Goal: Task Accomplishment & Management: Use online tool/utility

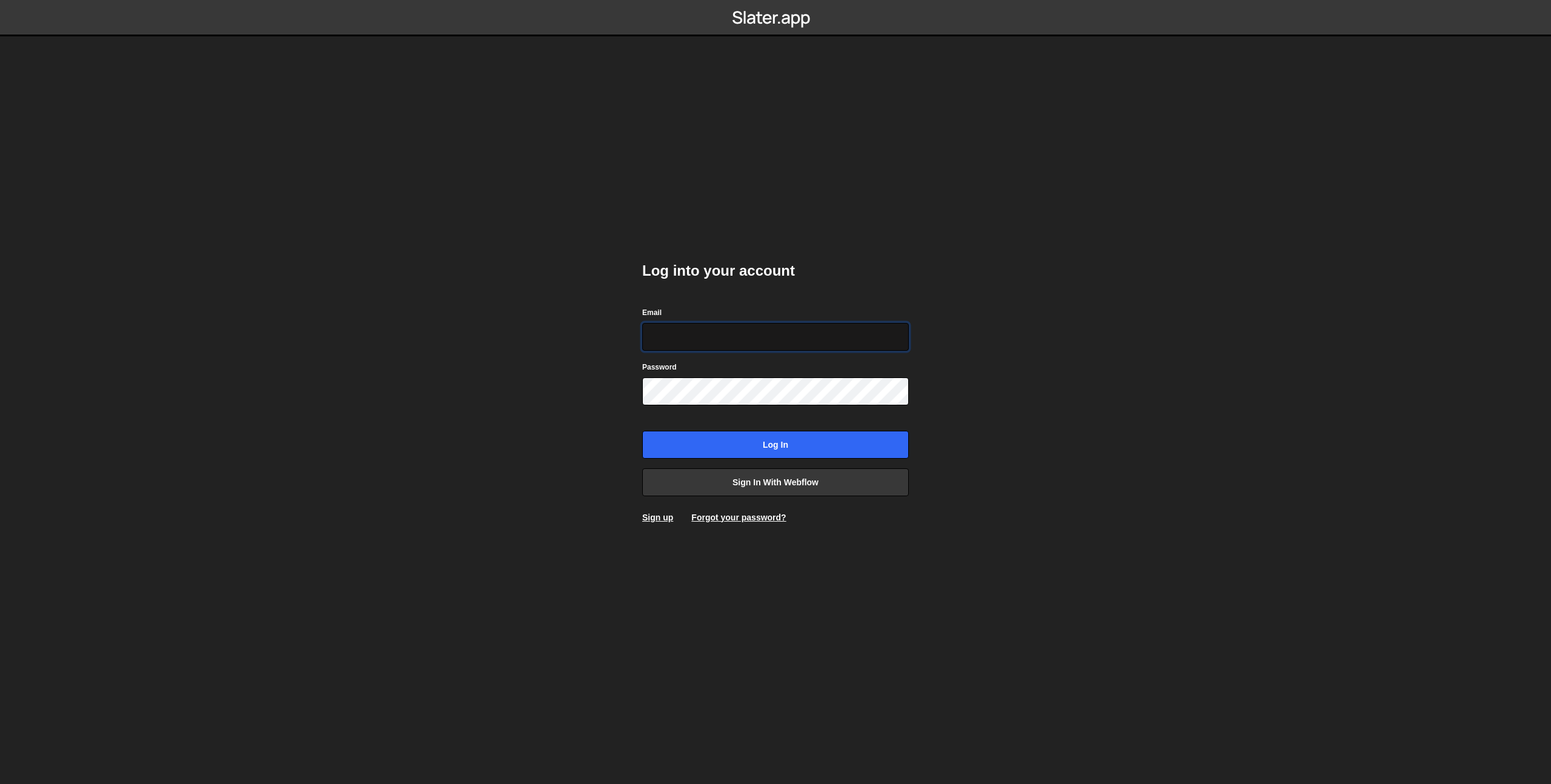
type input "prod-web@cadcom.fr"
click at [772, 439] on input "Log in" at bounding box center [775, 444] width 267 height 28
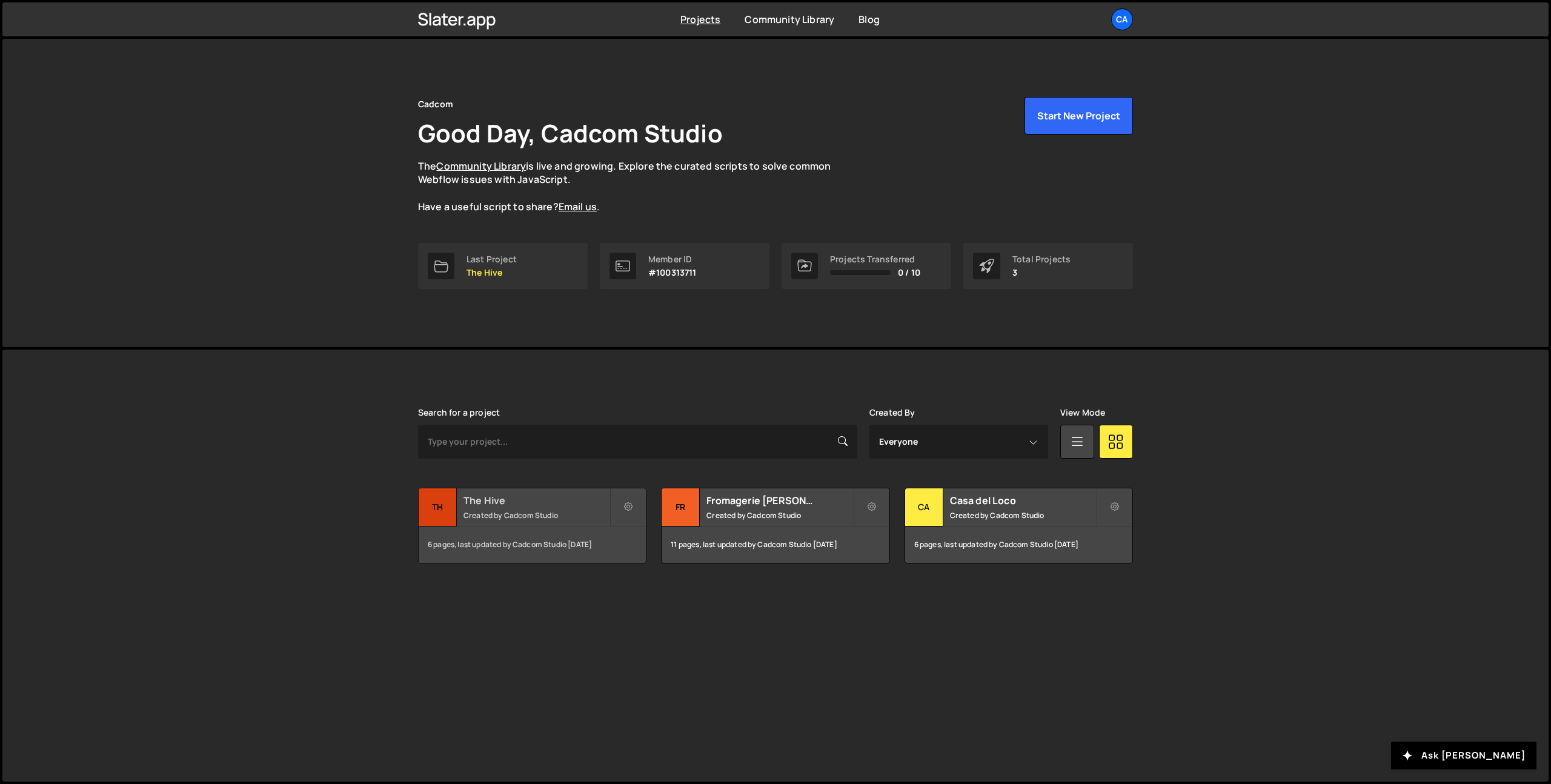
click at [529, 501] on h2 "The Hive" at bounding box center [536, 500] width 146 height 13
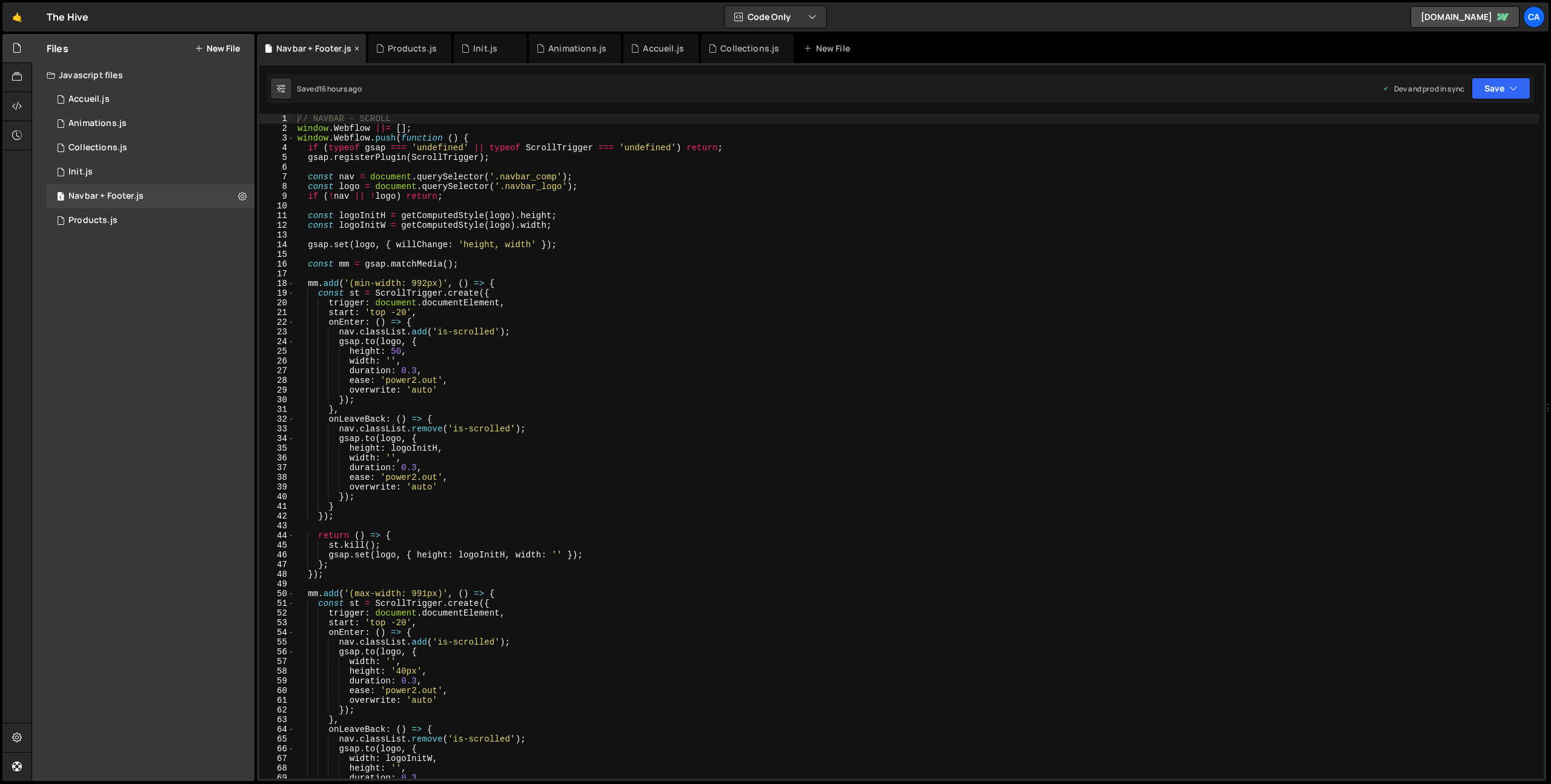
click at [356, 50] on icon at bounding box center [356, 48] width 9 height 12
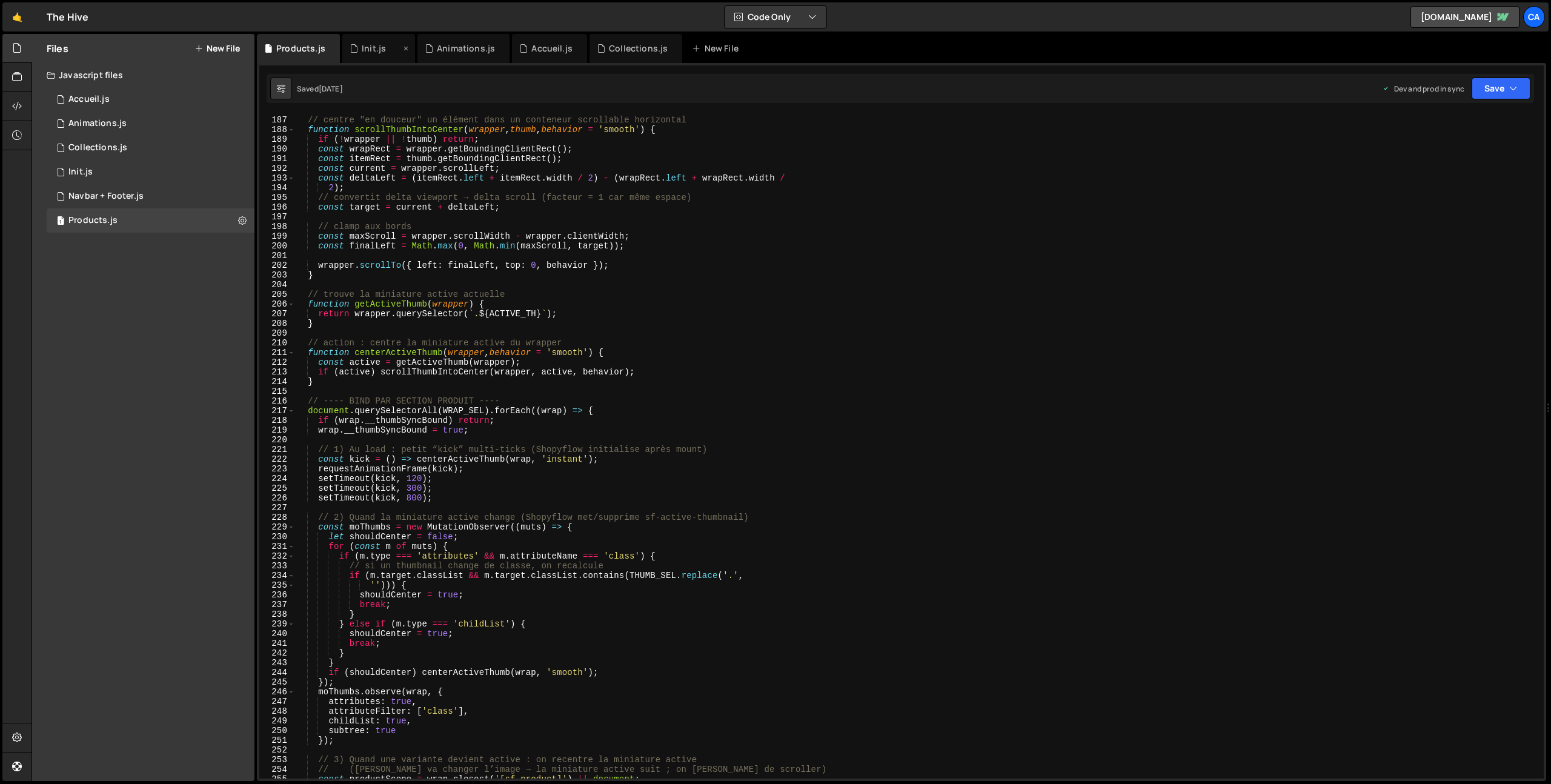
click at [406, 47] on icon at bounding box center [406, 48] width 9 height 12
click at [421, 47] on icon at bounding box center [425, 48] width 9 height 12
click at [404, 48] on icon at bounding box center [408, 48] width 9 height 12
click at [368, 41] on div "Collections.js" at bounding box center [389, 48] width 93 height 29
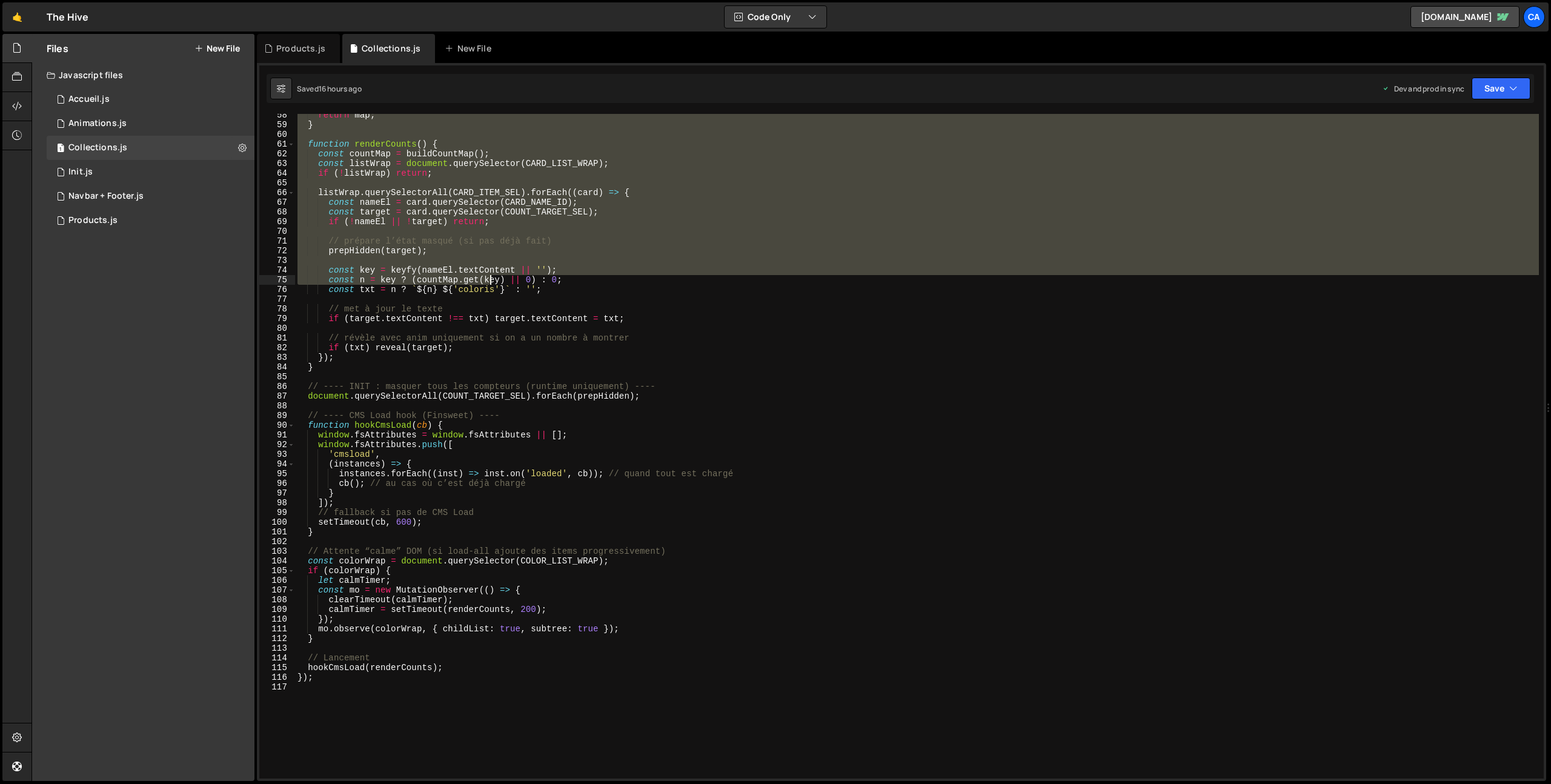
scroll to position [620, 0]
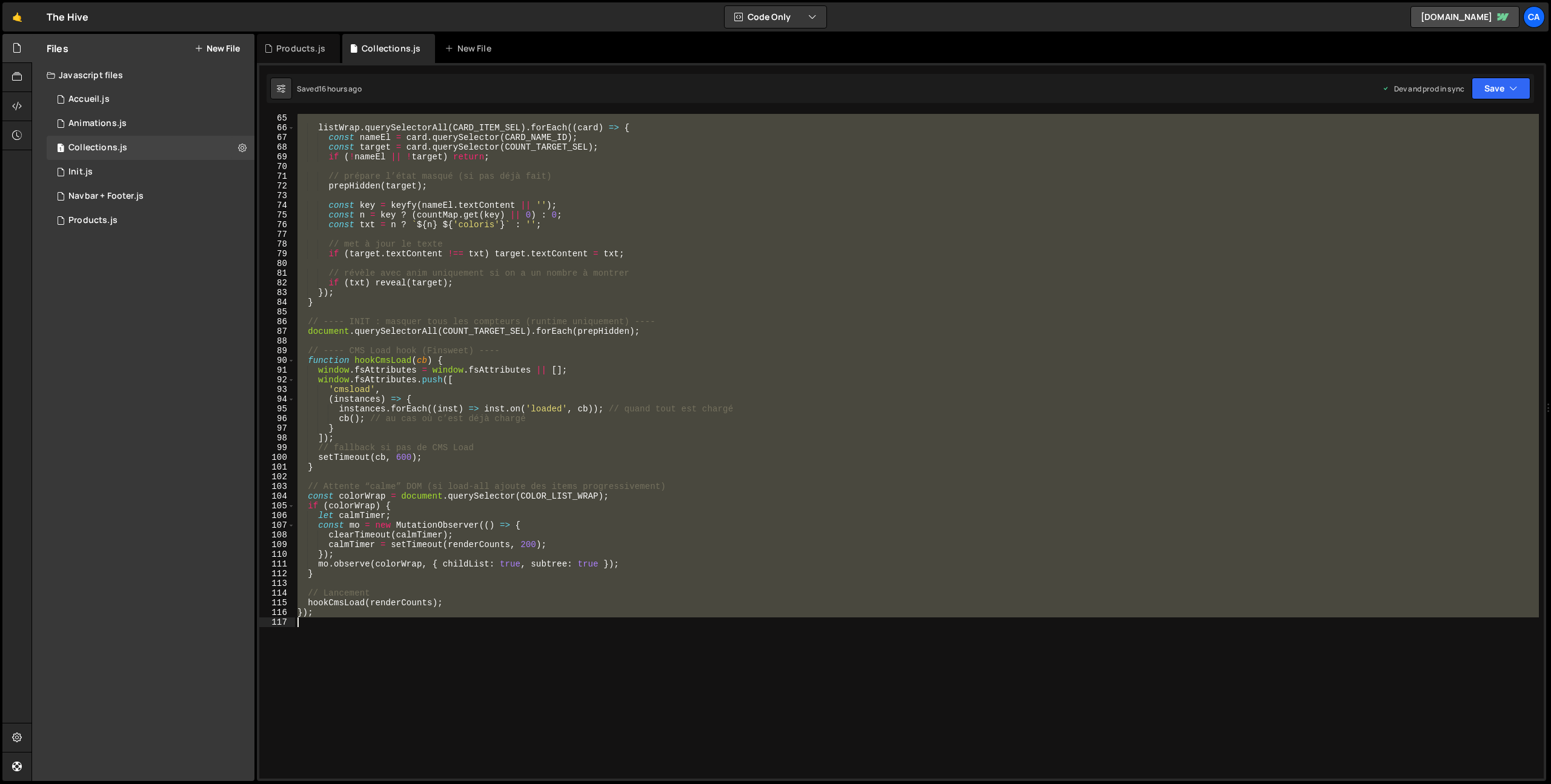
drag, startPoint x: 299, startPoint y: 119, endPoint x: 445, endPoint y: 635, distance: 536.3
click at [445, 635] on div "listWrap . querySelectorAll ( CARD_ITEM_SEL ) . forEach (( card ) => { const na…" at bounding box center [916, 455] width 1243 height 684
type textarea "});"
click at [299, 48] on div "Products.js" at bounding box center [300, 48] width 49 height 12
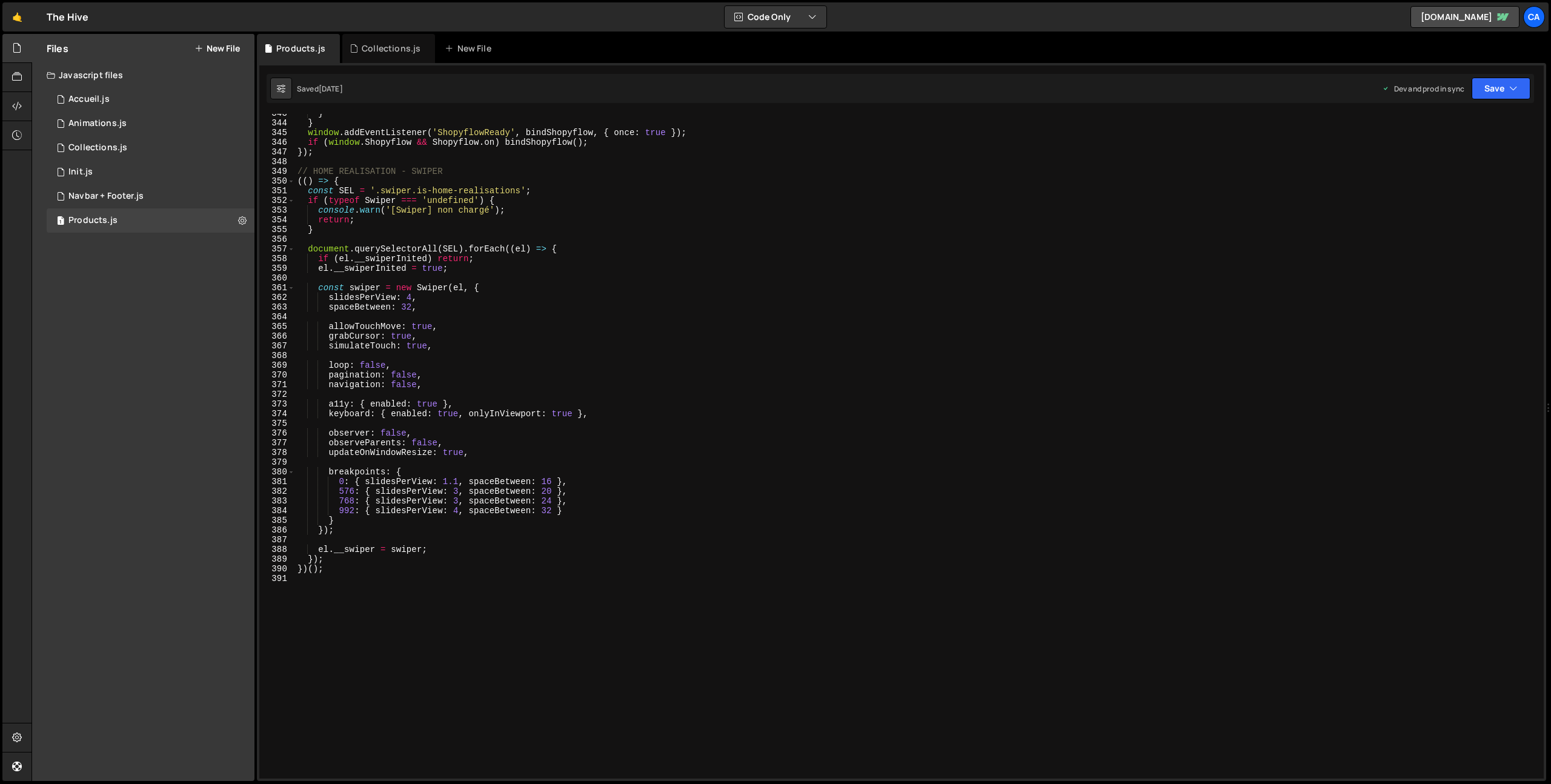
scroll to position [3452, 0]
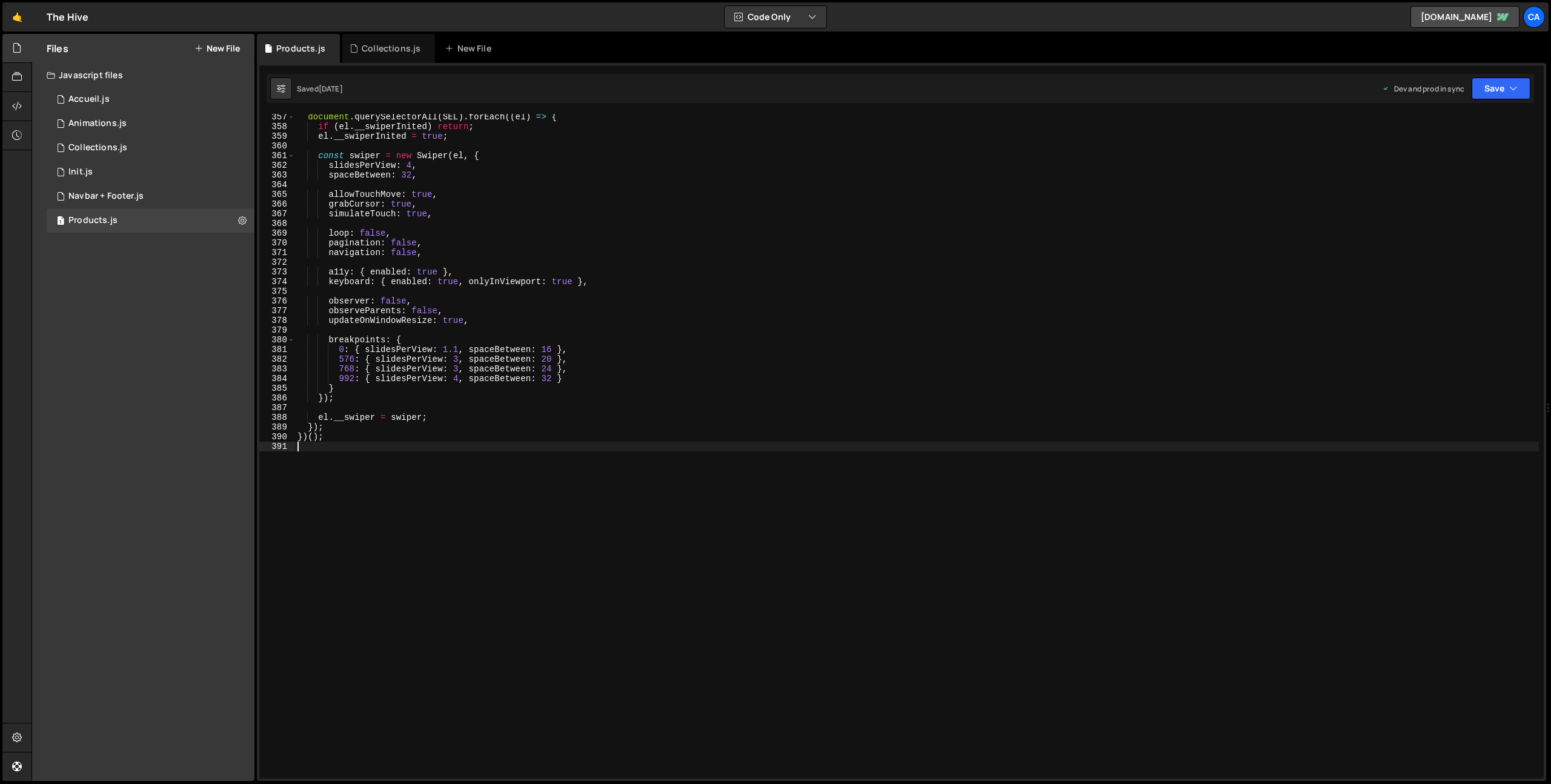
click at [413, 526] on div "document . querySelectorAll ( SEL ) . forEach (( el ) => { if ( el . __swiperIn…" at bounding box center [916, 454] width 1243 height 684
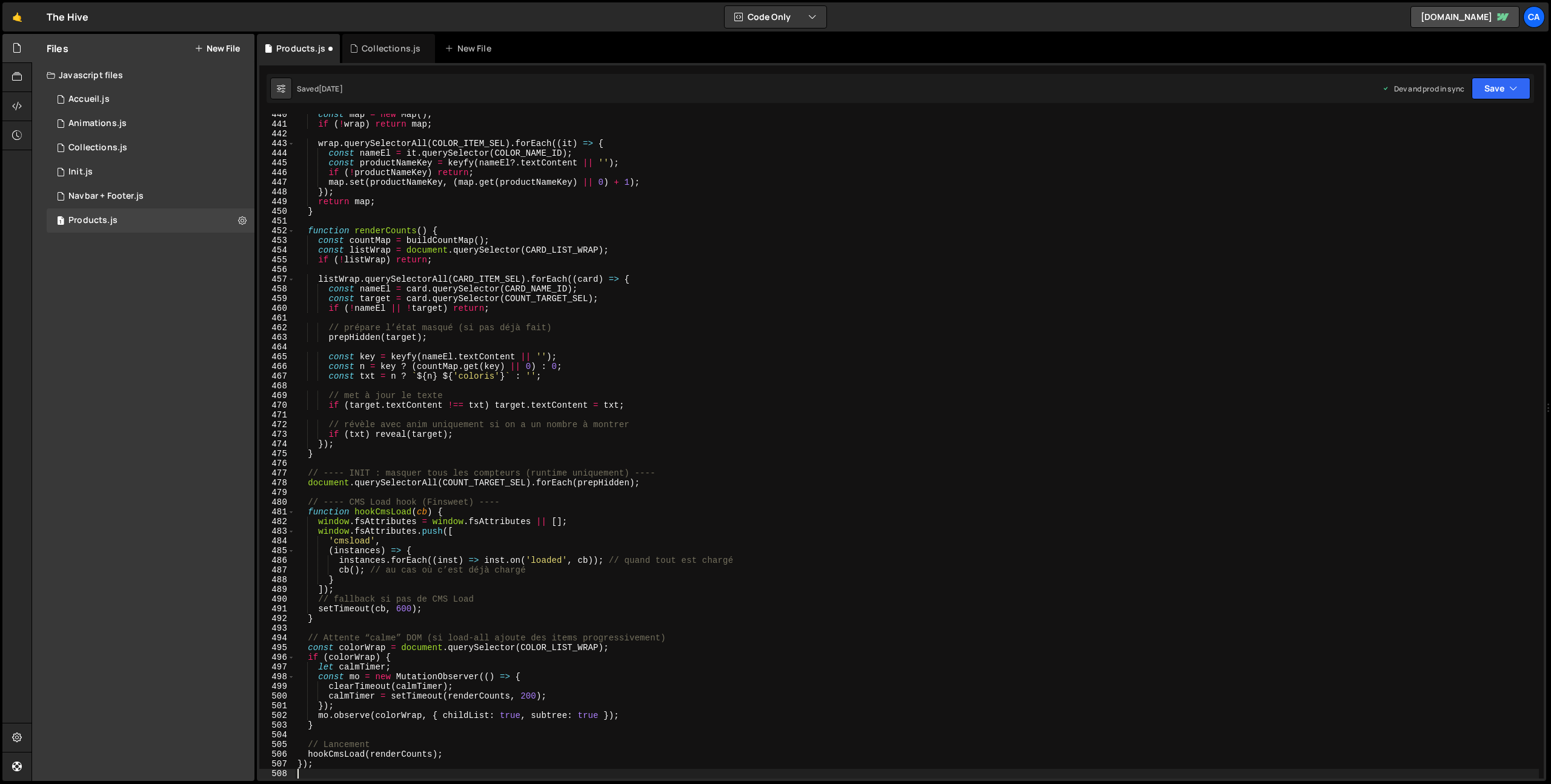
scroll to position [4259, 0]
drag, startPoint x: 1509, startPoint y: 98, endPoint x: 1507, endPoint y: 104, distance: 6.3
click at [1509, 98] on button "Save" at bounding box center [1501, 89] width 59 height 22
click at [1464, 156] on div "Save to Production S" at bounding box center [1460, 157] width 126 height 12
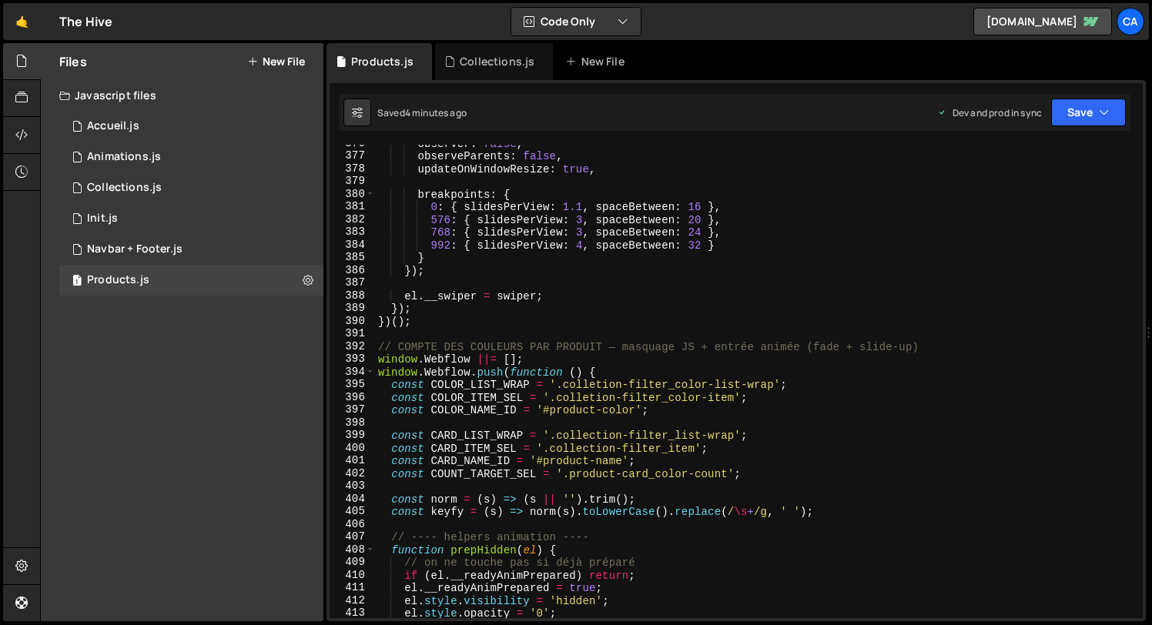
scroll to position [4802, 0]
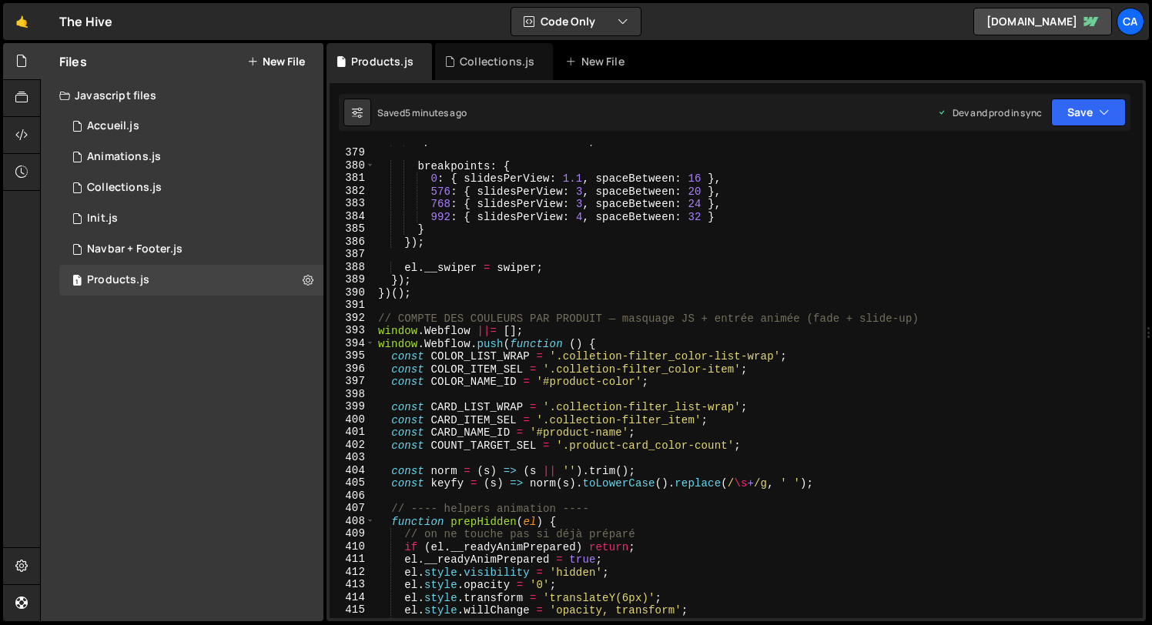
click at [586, 406] on div "updateOnWindowResize : true , breakpoints : { 0 : { slidesPerView : 1.1 , space…" at bounding box center [756, 383] width 762 height 499
drag, startPoint x: 586, startPoint y: 406, endPoint x: 718, endPoint y: 407, distance: 131.7
click at [718, 407] on div "updateOnWindowResize : true , breakpoints : { 0 : { slidesPerView : 1.1 , space…" at bounding box center [756, 383] width 762 height 499
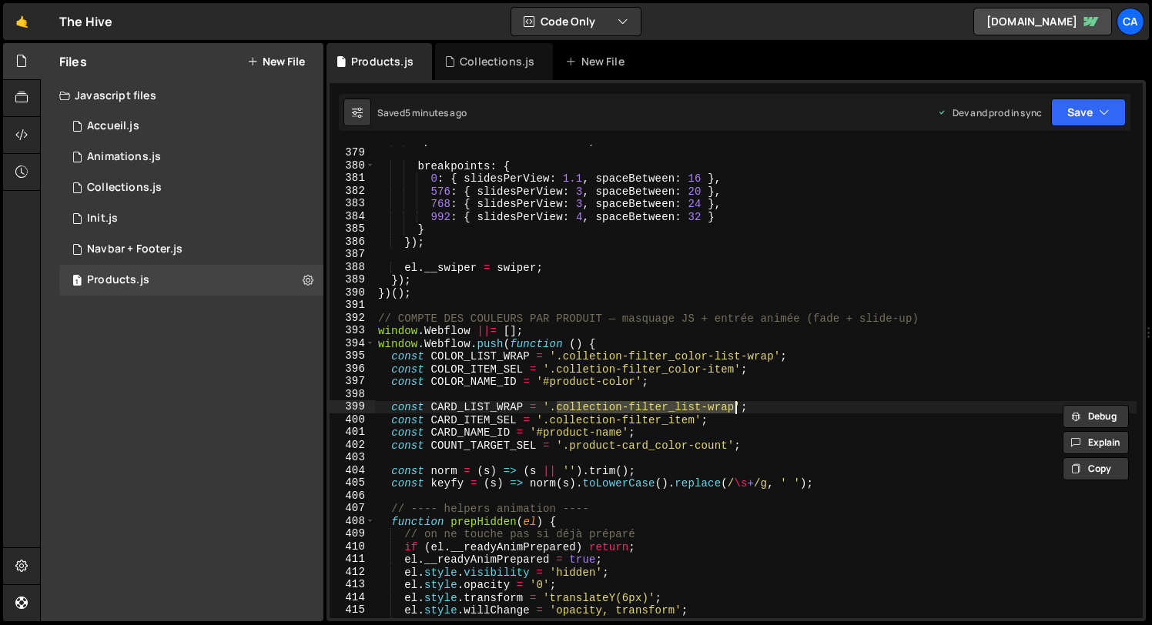
paste textarea "swiper"
click at [604, 408] on div "updateOnWindowResize : true , breakpoints : { 0 : { slidesPerView : 1.1 , space…" at bounding box center [756, 383] width 762 height 499
paste textarea "is-home-realisations"
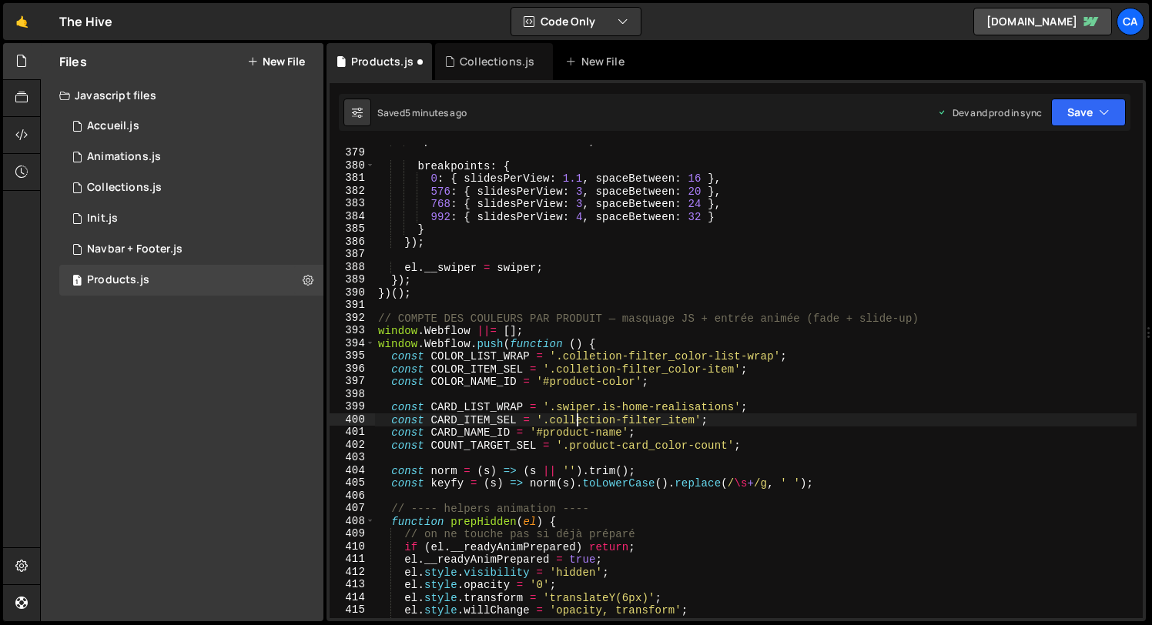
click at [578, 422] on div "updateOnWindowResize : true , breakpoints : { 0 : { slidesPerView : 1.1 , space…" at bounding box center [756, 383] width 762 height 499
drag, startPoint x: 578, startPoint y: 422, endPoint x: 683, endPoint y: 421, distance: 104.8
click at [683, 421] on div "updateOnWindowResize : true , breakpoints : { 0 : { slidesPerView : 1.1 , space…" at bounding box center [756, 383] width 762 height 499
paste textarea "swiper-slide"
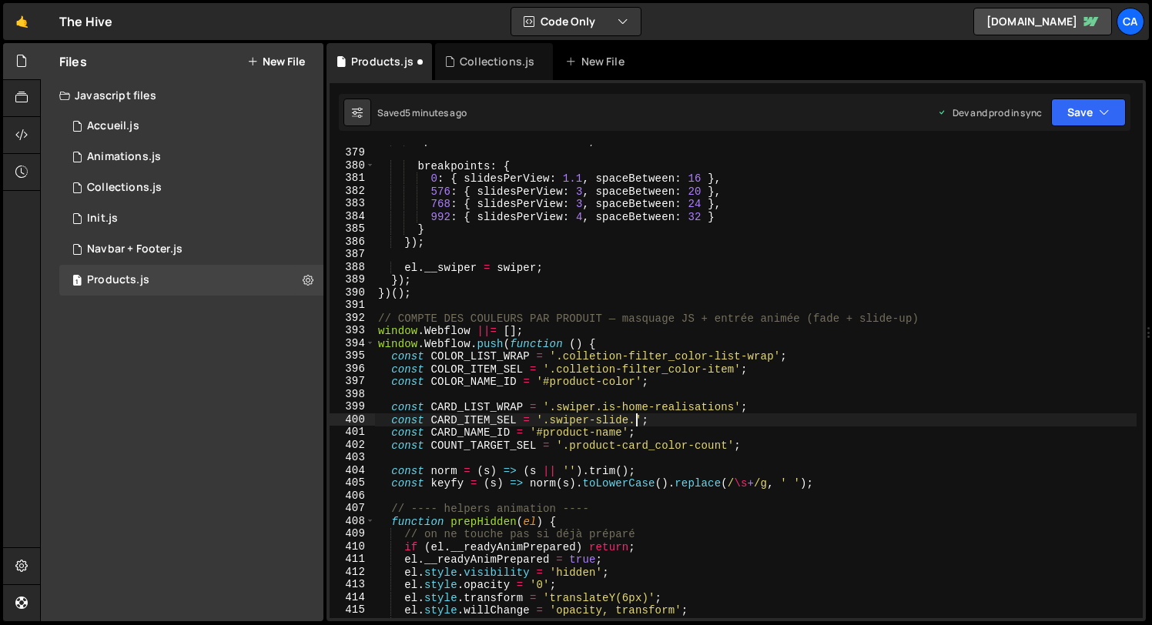
click at [639, 419] on div "updateOnWindowResize : true , breakpoints : { 0 : { slidesPerView : 1.1 , space…" at bounding box center [756, 383] width 762 height 499
paste textarea "is-home-realisations"
type textarea "const CARD_ITEM_SEL = '.swiper-slide.is-home-realisations';"
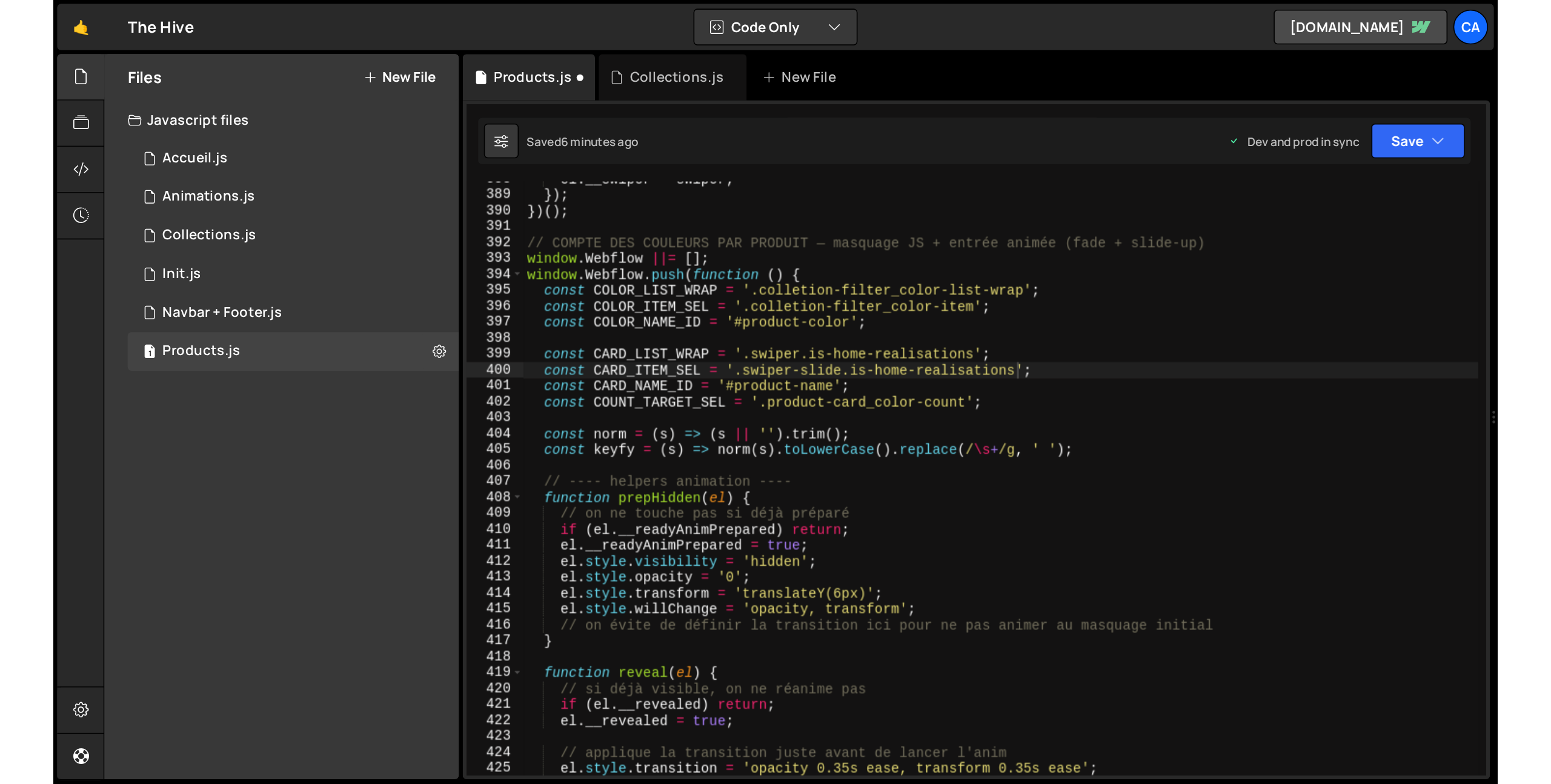
scroll to position [3874, 0]
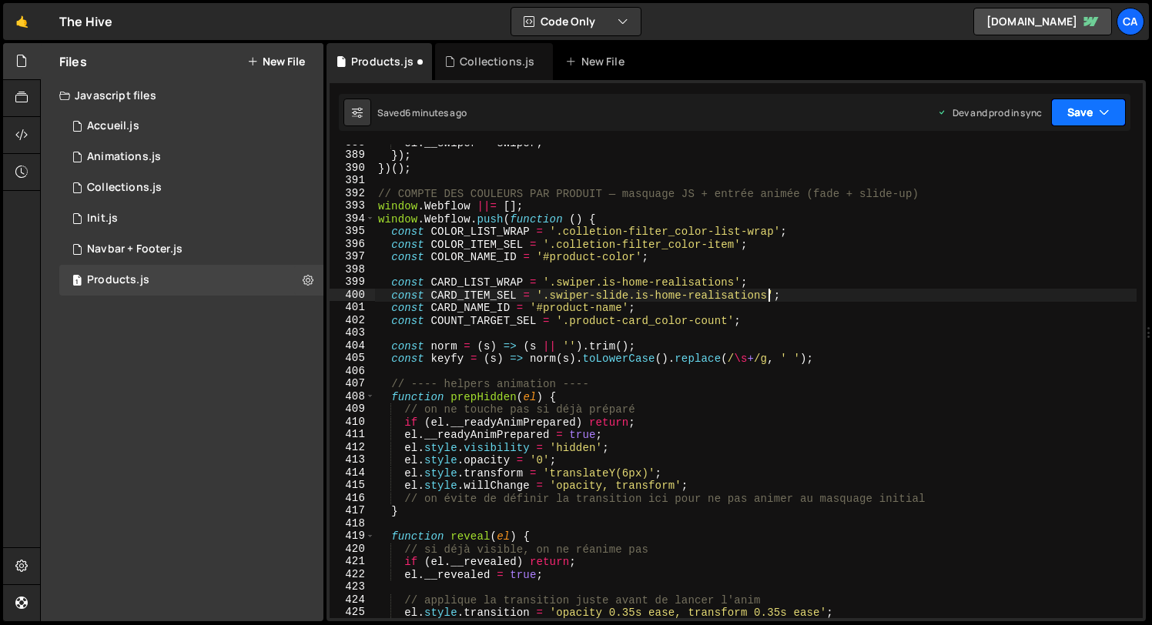
click at [1065, 113] on button "Save" at bounding box center [1088, 113] width 75 height 28
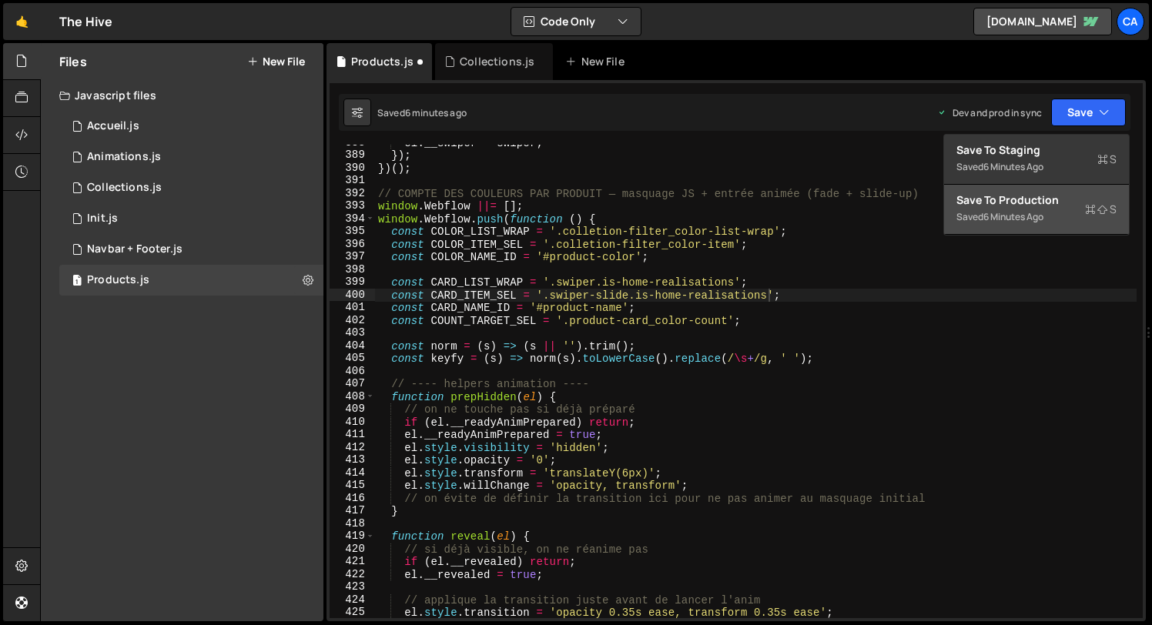
click at [1038, 210] on div "6 minutes ago" at bounding box center [1014, 216] width 60 height 13
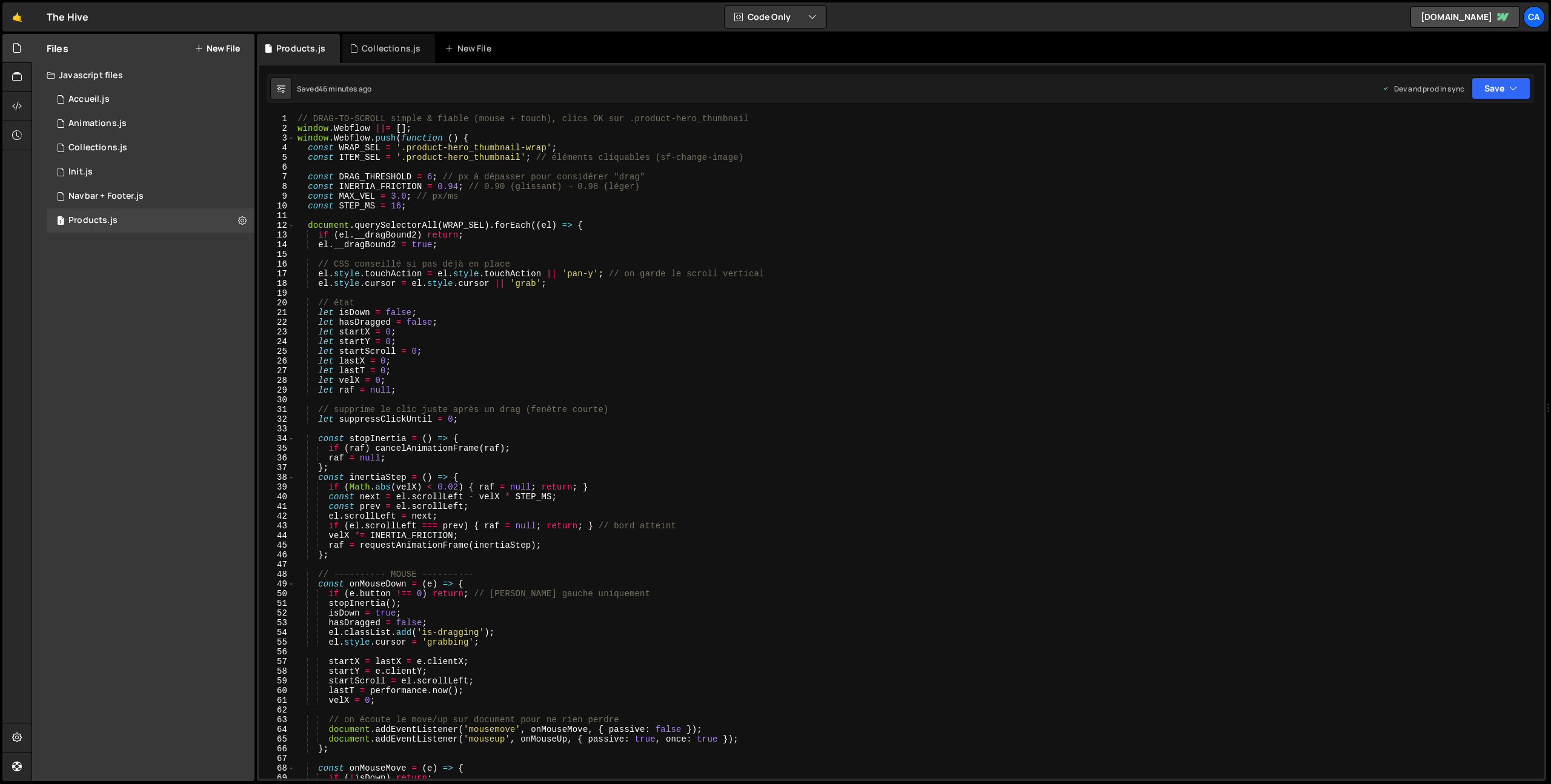
scroll to position [0, 0]
click at [120, 195] on div "Navbar + Footer.js" at bounding box center [106, 197] width 76 height 11
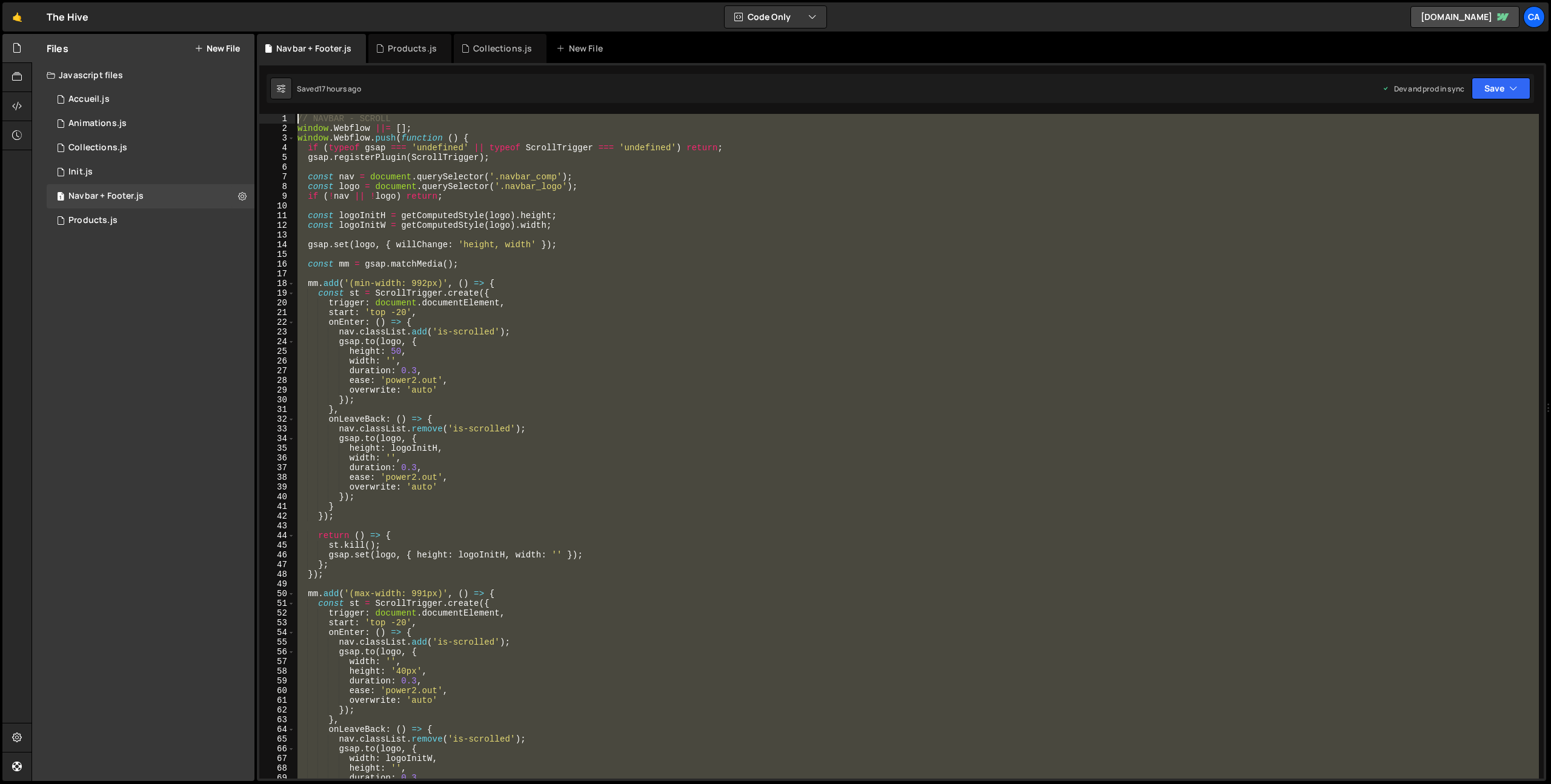
drag, startPoint x: 335, startPoint y: 661, endPoint x: 263, endPoint y: -88, distance: 752.5
click at [263, 0] on html "Projects [GEOGRAPHIC_DATA] Blog Ca Projects Your Teams Invite team member Accou…" at bounding box center [776, 392] width 1551 height 784
click at [342, 199] on div "// NAVBAR - SCROLL window . Webflow ||= [ ] ; window . Webflow . push ( functio…" at bounding box center [916, 446] width 1243 height 664
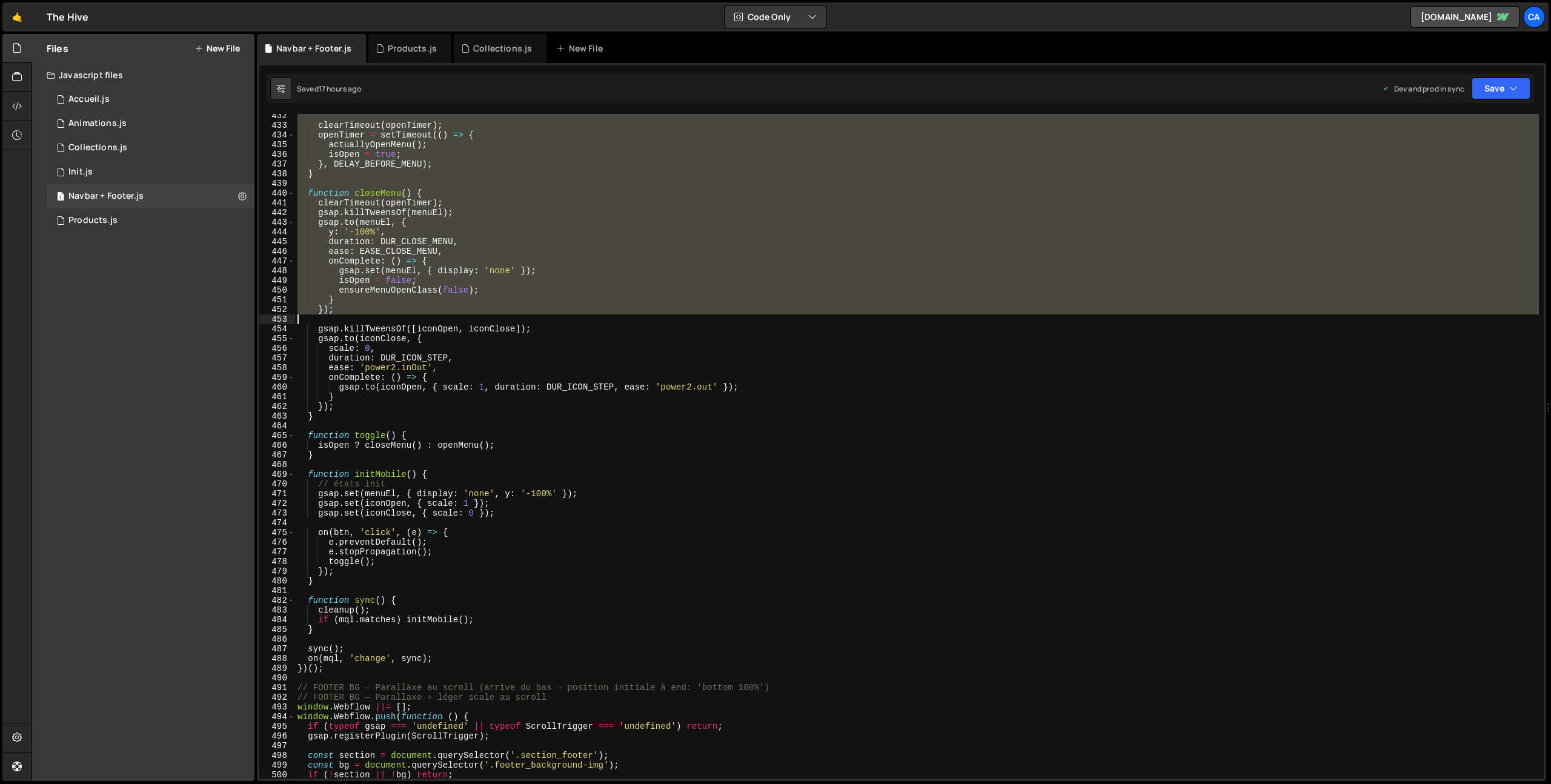
scroll to position [4338, 0]
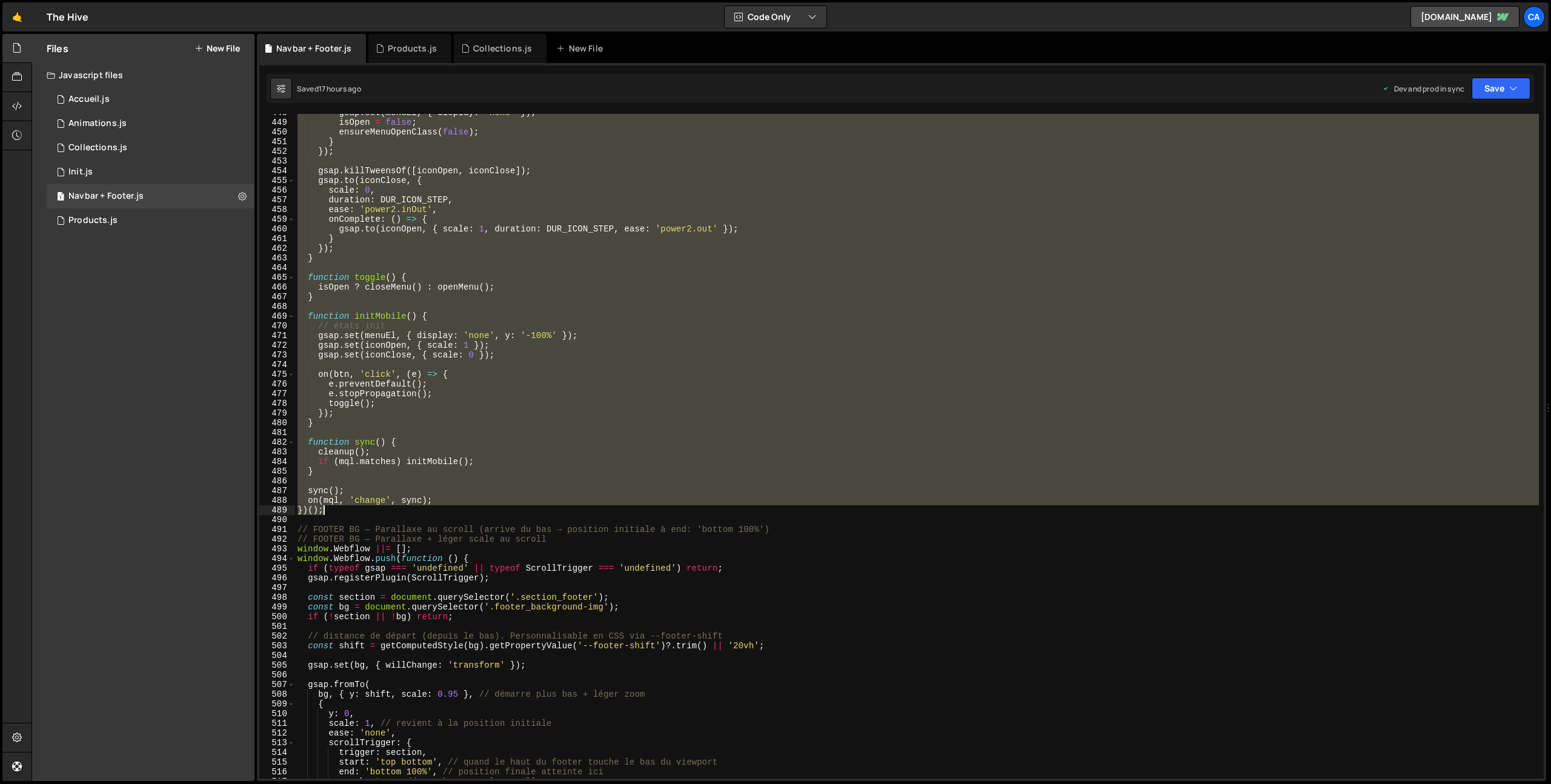
drag, startPoint x: 299, startPoint y: 121, endPoint x: 357, endPoint y: 508, distance: 391.3
click at [357, 508] on div "gsap . set ( menuEl , { display : 'none' }) ; isOpen = false ; ensureMenuOpenCl…" at bounding box center [916, 450] width 1243 height 684
click at [515, 387] on div "gsap . set ( menuEl , { display : 'none' }) ; isOpen = false ; ensureMenuOpenCl…" at bounding box center [916, 446] width 1243 height 664
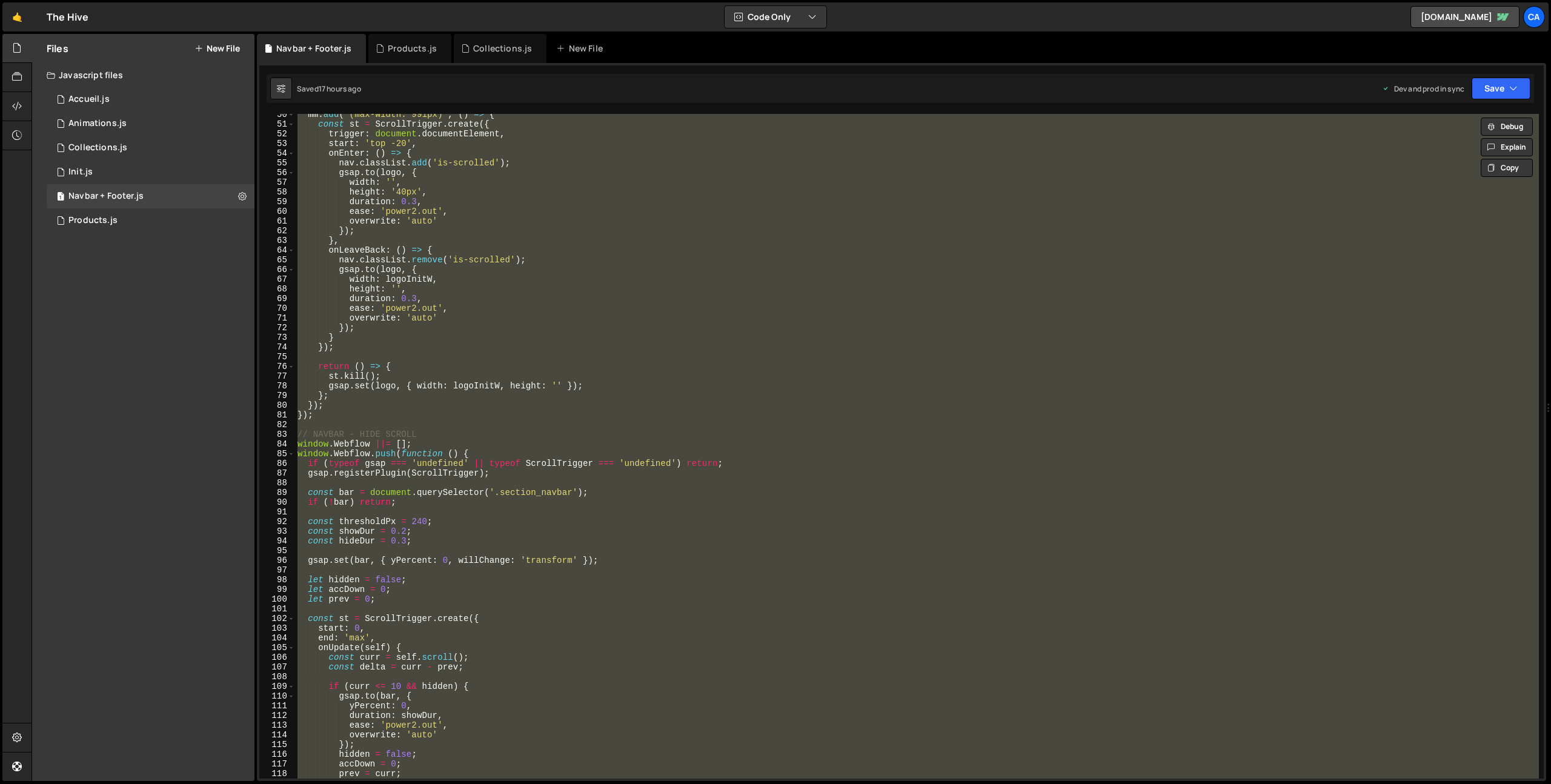
scroll to position [727, 0]
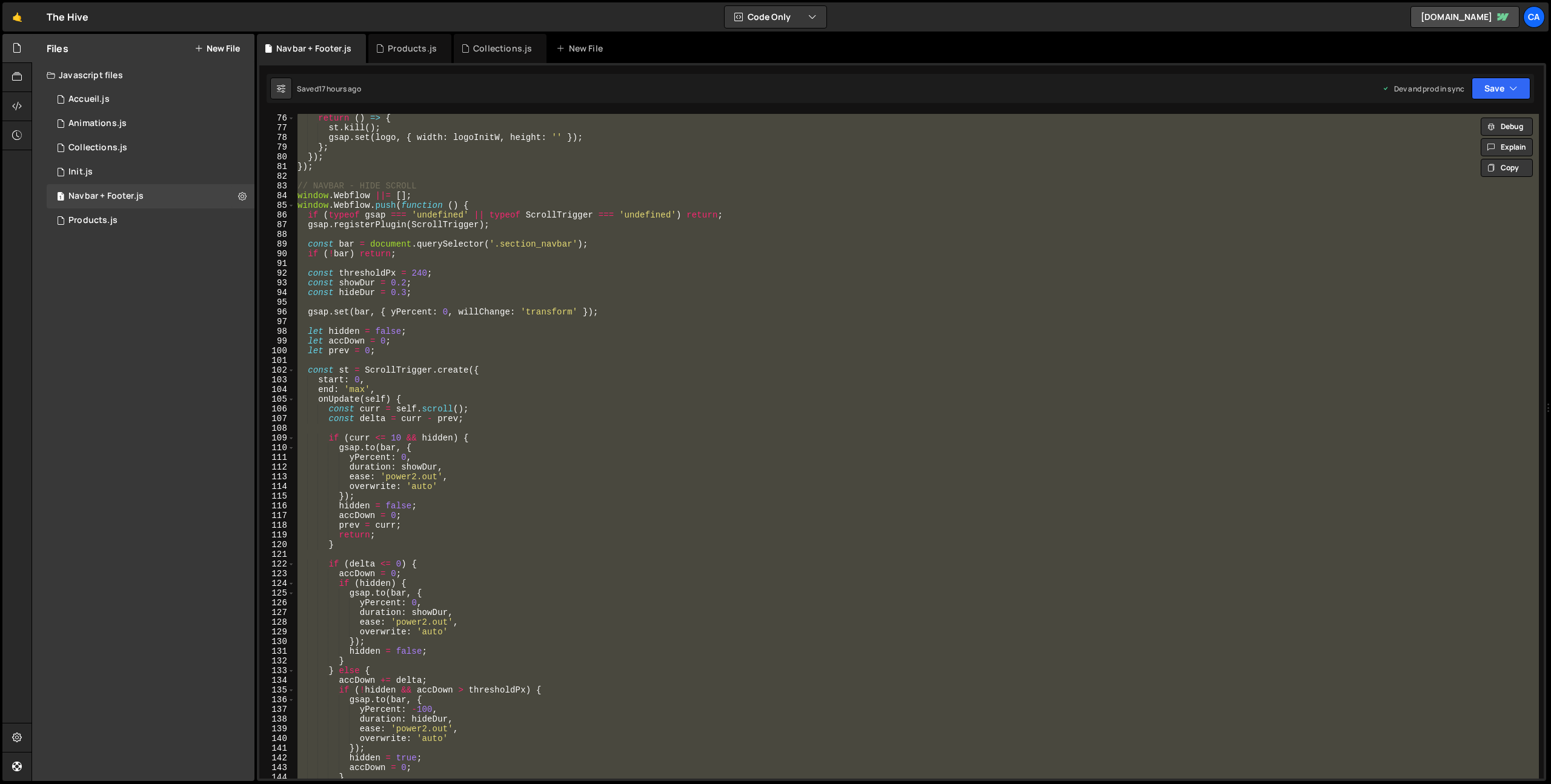
click at [371, 196] on div "return ( ) => { st . kill ( ) ; gsap . set ( logo , { width : logoInitW , heigh…" at bounding box center [916, 446] width 1243 height 664
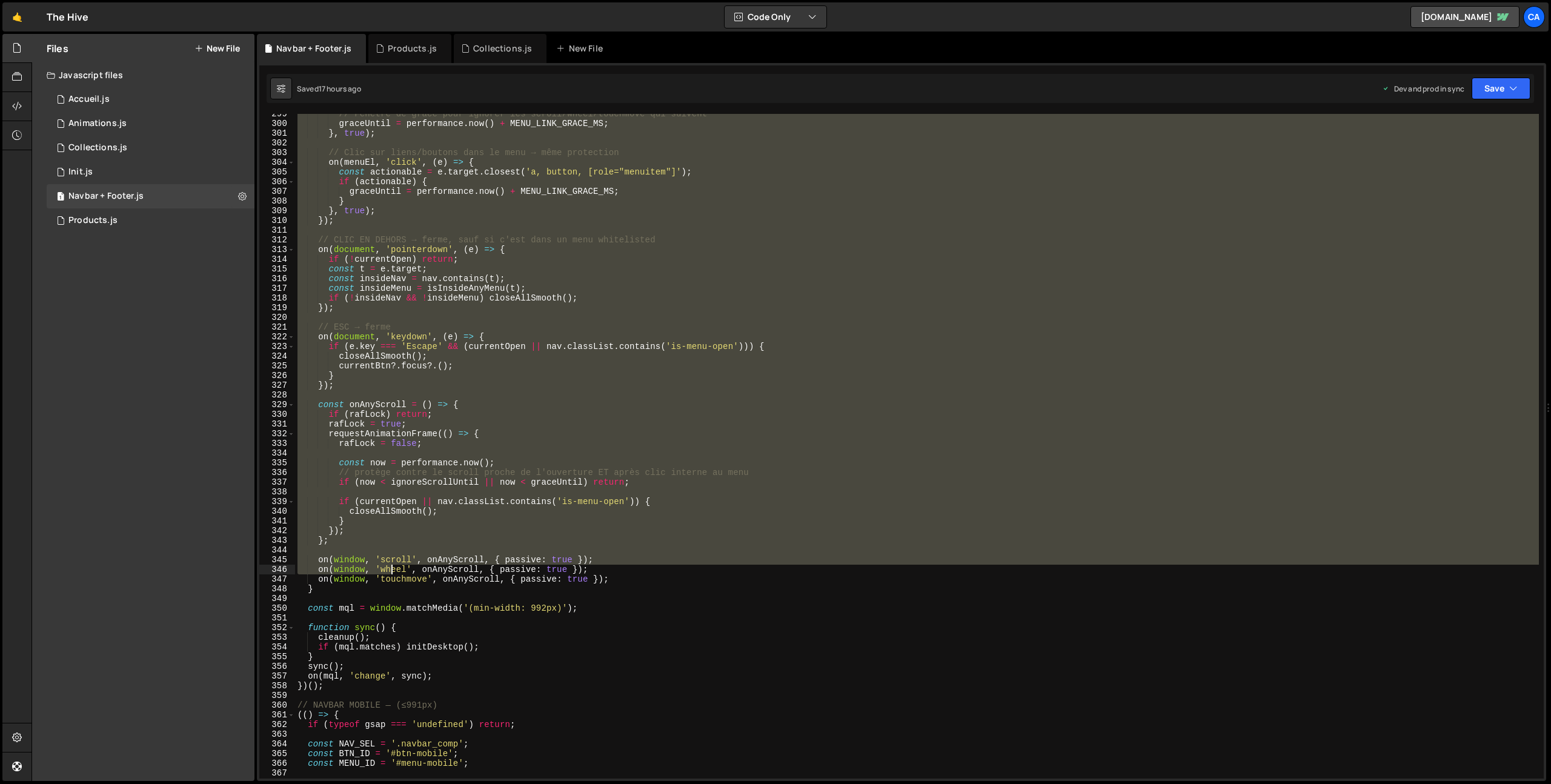
scroll to position [2949, 0]
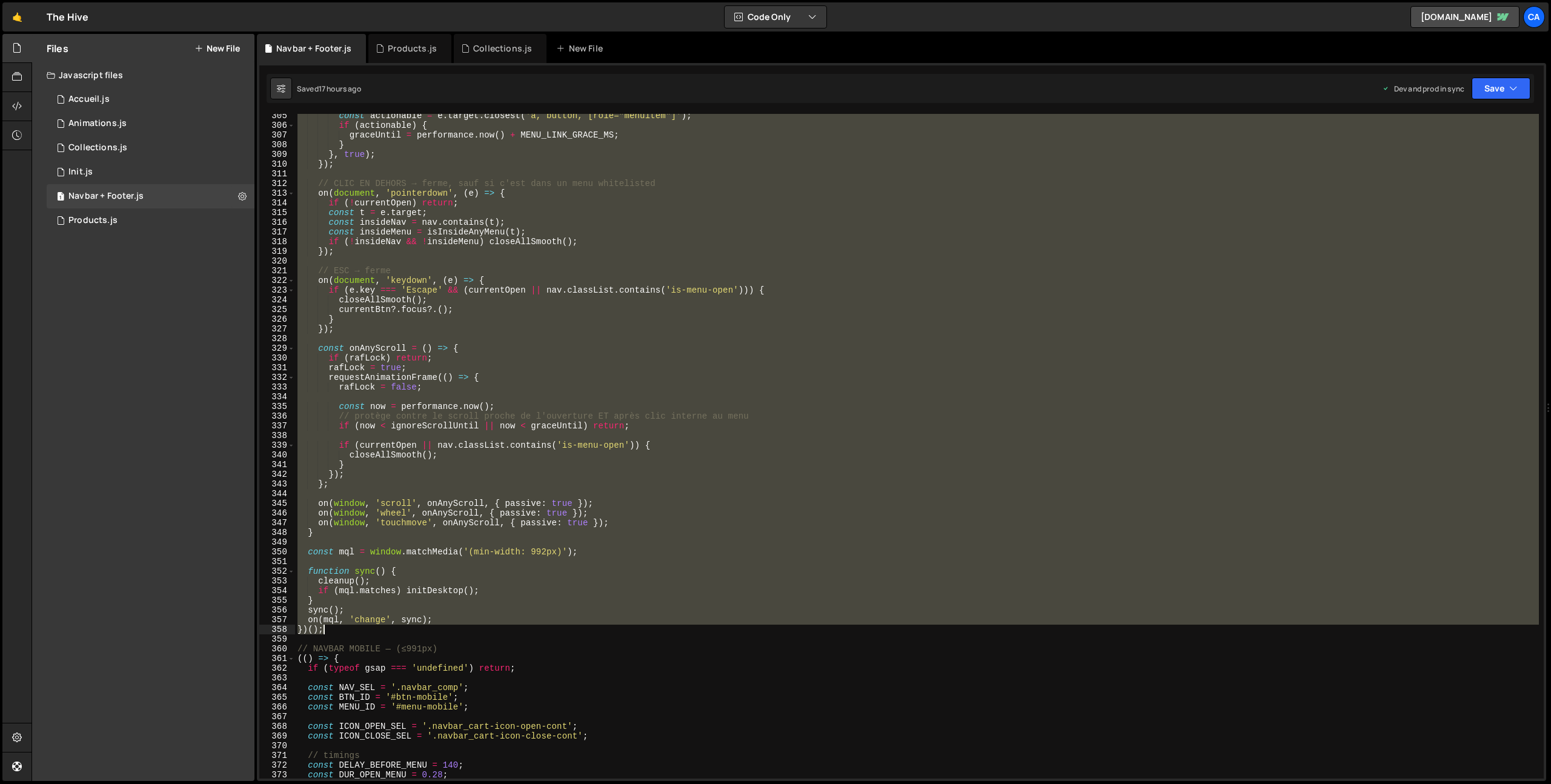
drag, startPoint x: 296, startPoint y: 528, endPoint x: 333, endPoint y: 629, distance: 107.6
click at [333, 629] on div "const actionable = e . target . closest ( 'a, button, [role="menuitem"]' ) ; if…" at bounding box center [916, 453] width 1243 height 684
type textarea "on(mql, 'change', sync); })();"
paste textarea
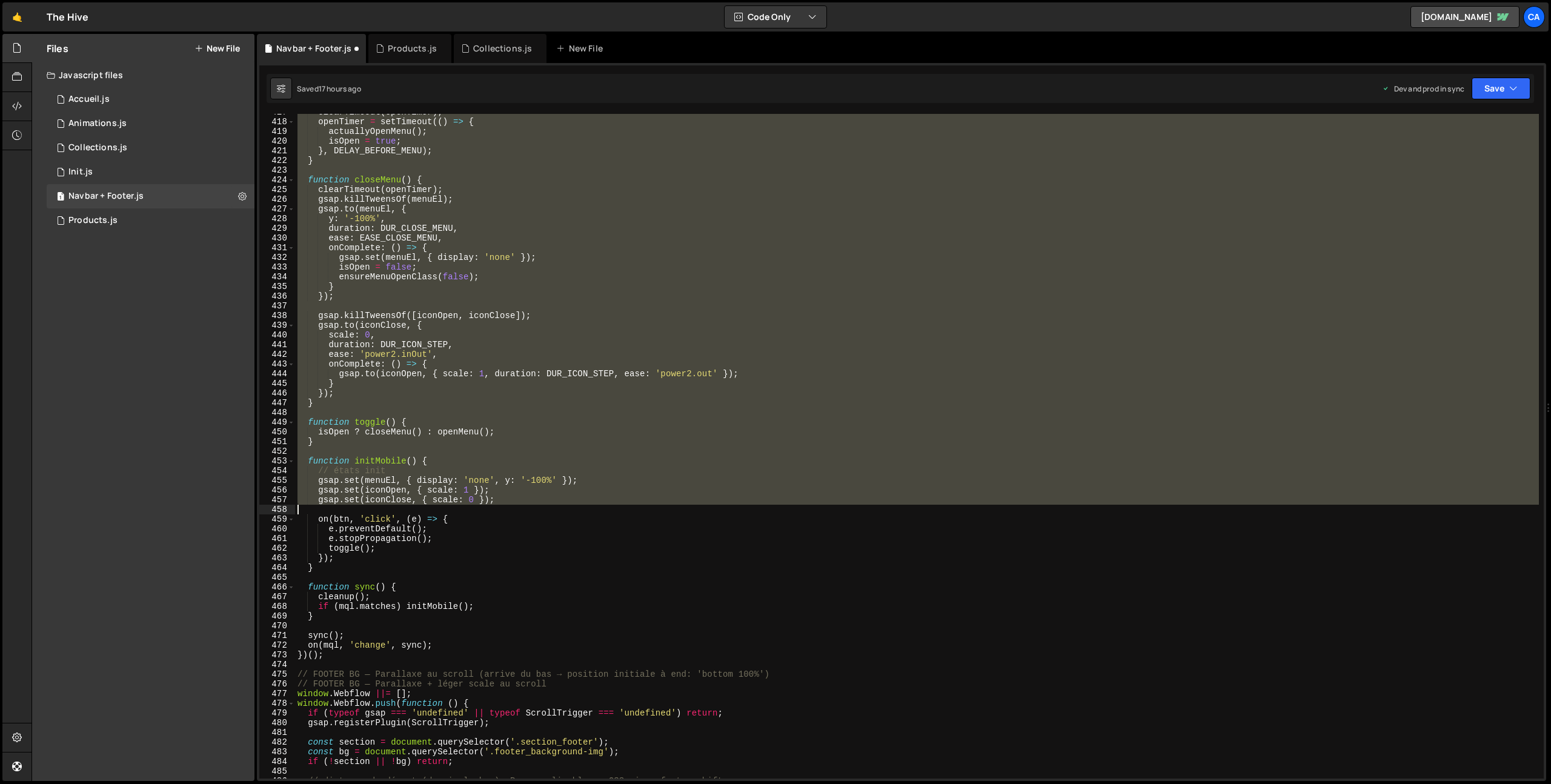
scroll to position [4083, 0]
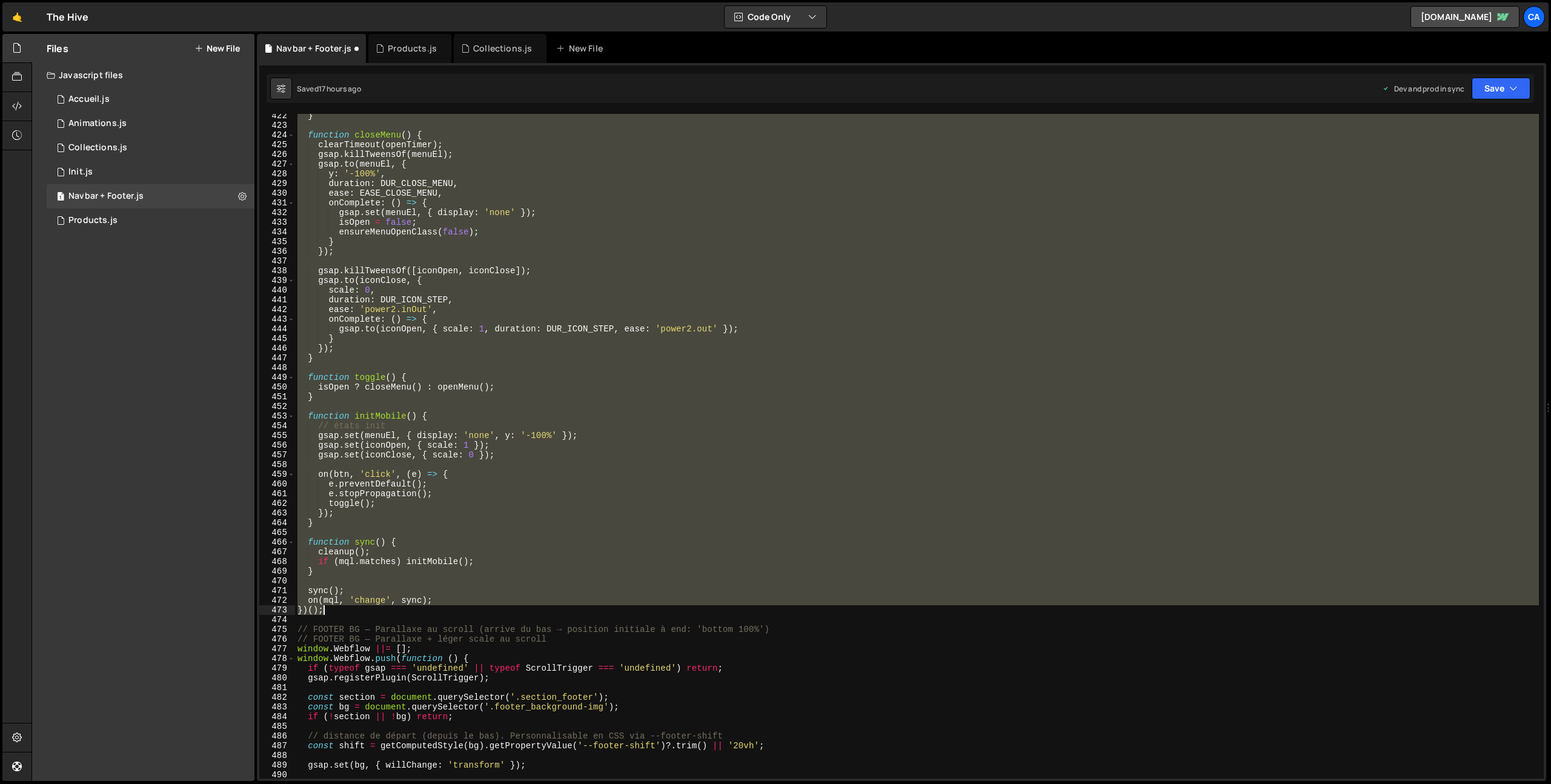
drag, startPoint x: 297, startPoint y: 502, endPoint x: 349, endPoint y: 608, distance: 118.1
click at [349, 608] on div "} function closeMenu ( ) { clearTimeout ( openTimer ) ; gsap . killTweensOf ( m…" at bounding box center [916, 453] width 1243 height 684
type textarea "on(mql, 'change', sync); })();"
paste textarea
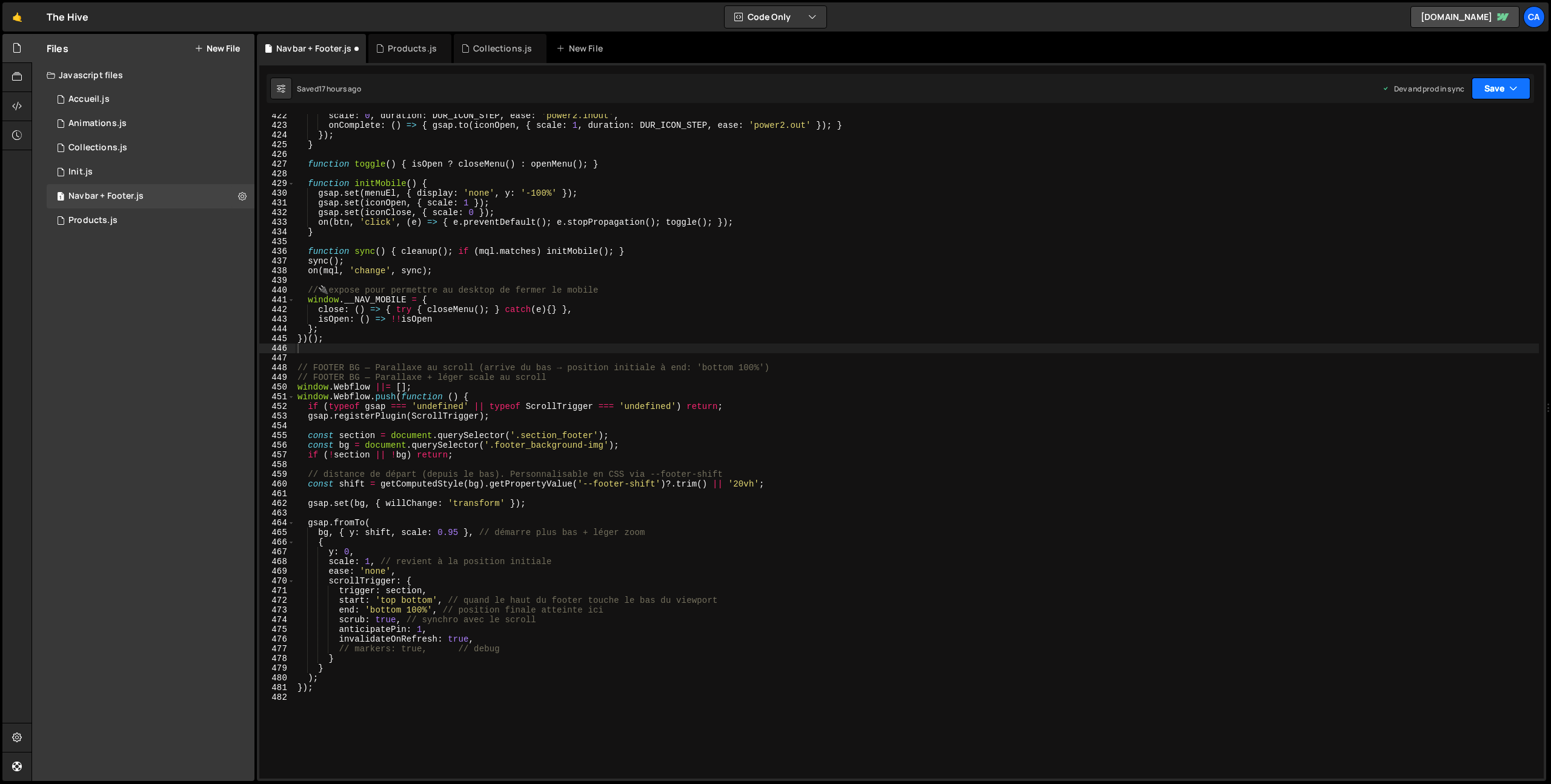
click at [1509, 96] on button "Save" at bounding box center [1501, 89] width 59 height 22
click at [1457, 164] on div "Saved 17 hours ago" at bounding box center [1460, 171] width 126 height 14
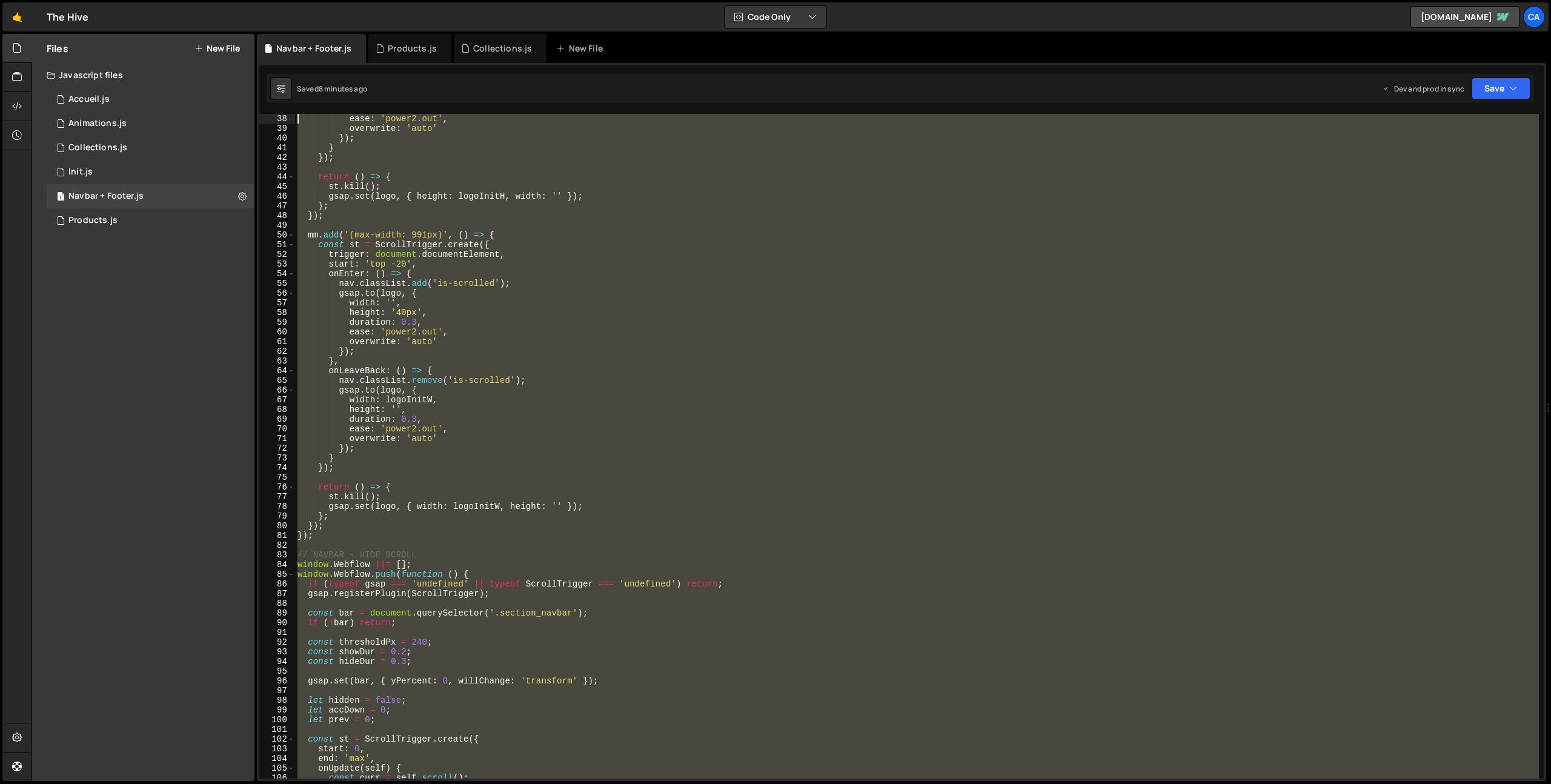
scroll to position [0, 0]
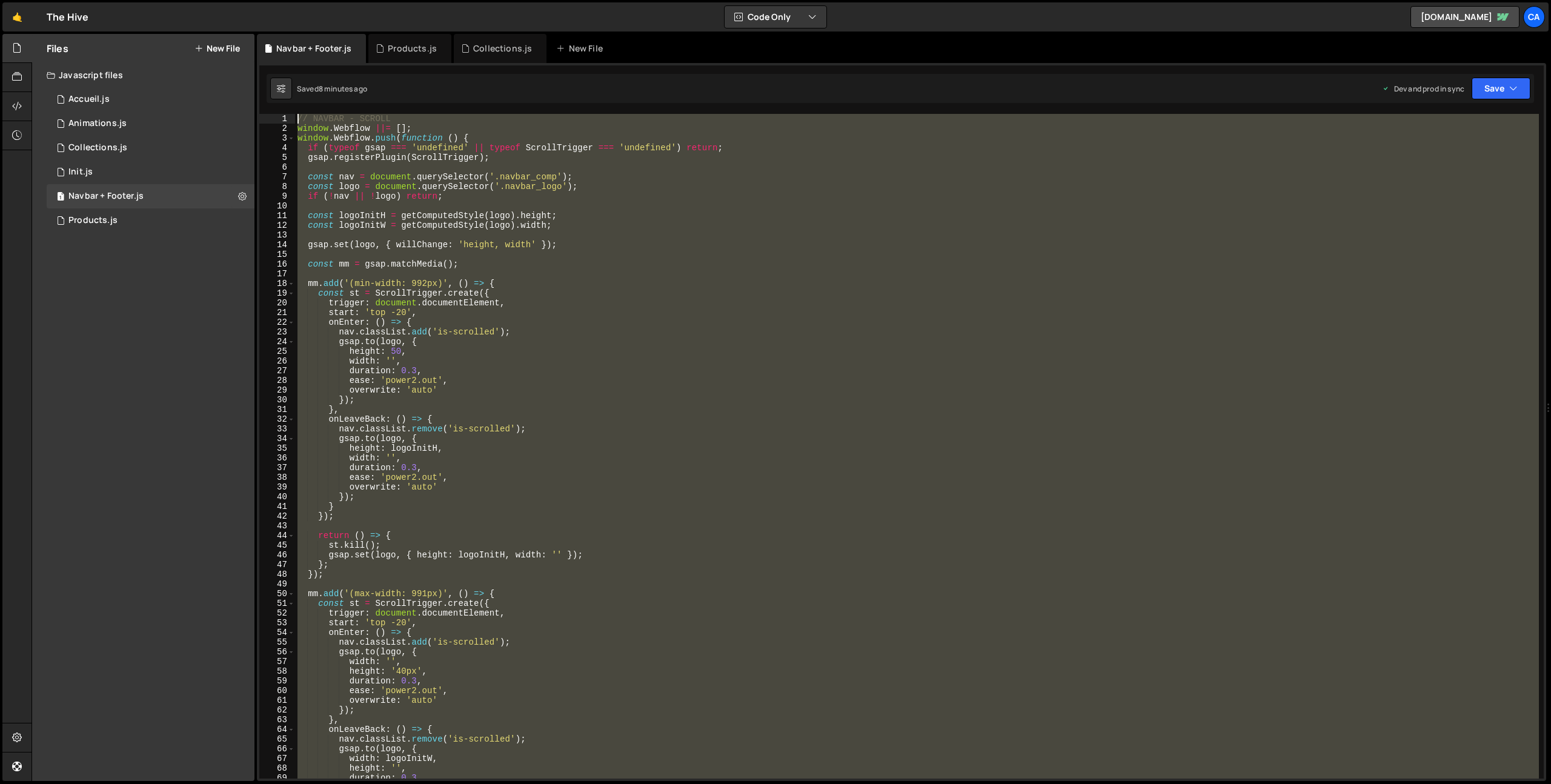
drag, startPoint x: 331, startPoint y: 333, endPoint x: 234, endPoint y: -88, distance: 432.0
click at [234, 0] on html "Projects [GEOGRAPHIC_DATA] Blog Ca Projects Your Teams Invite team member Accou…" at bounding box center [776, 392] width 1551 height 784
type textarea "// NAVBAR - SCROLL window.Webflow ||= [];"
paste textarea
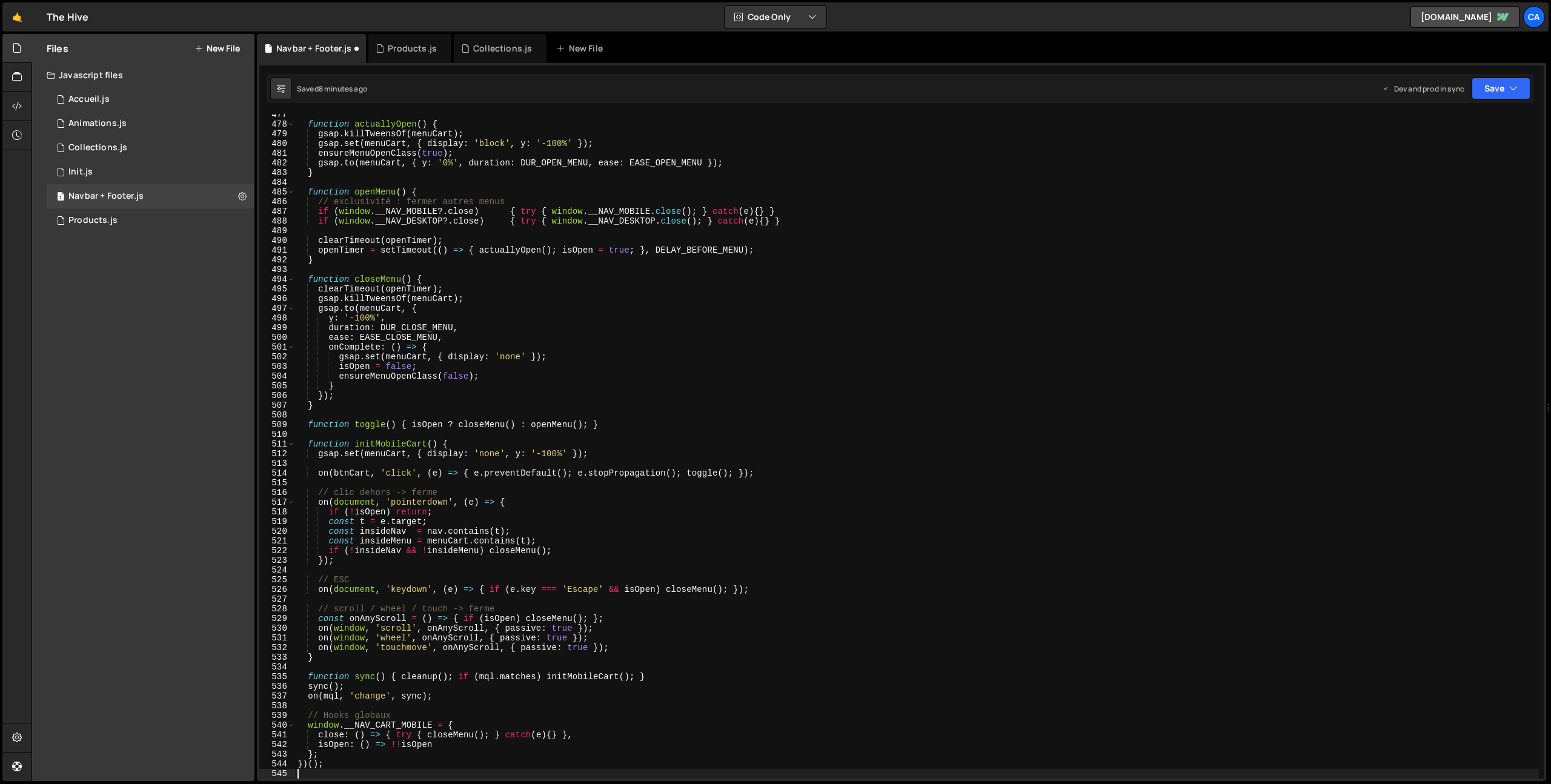
scroll to position [4618, 0]
click at [1499, 88] on button "Save" at bounding box center [1501, 89] width 59 height 22
click at [1453, 155] on div "Save to Production S" at bounding box center [1460, 157] width 126 height 12
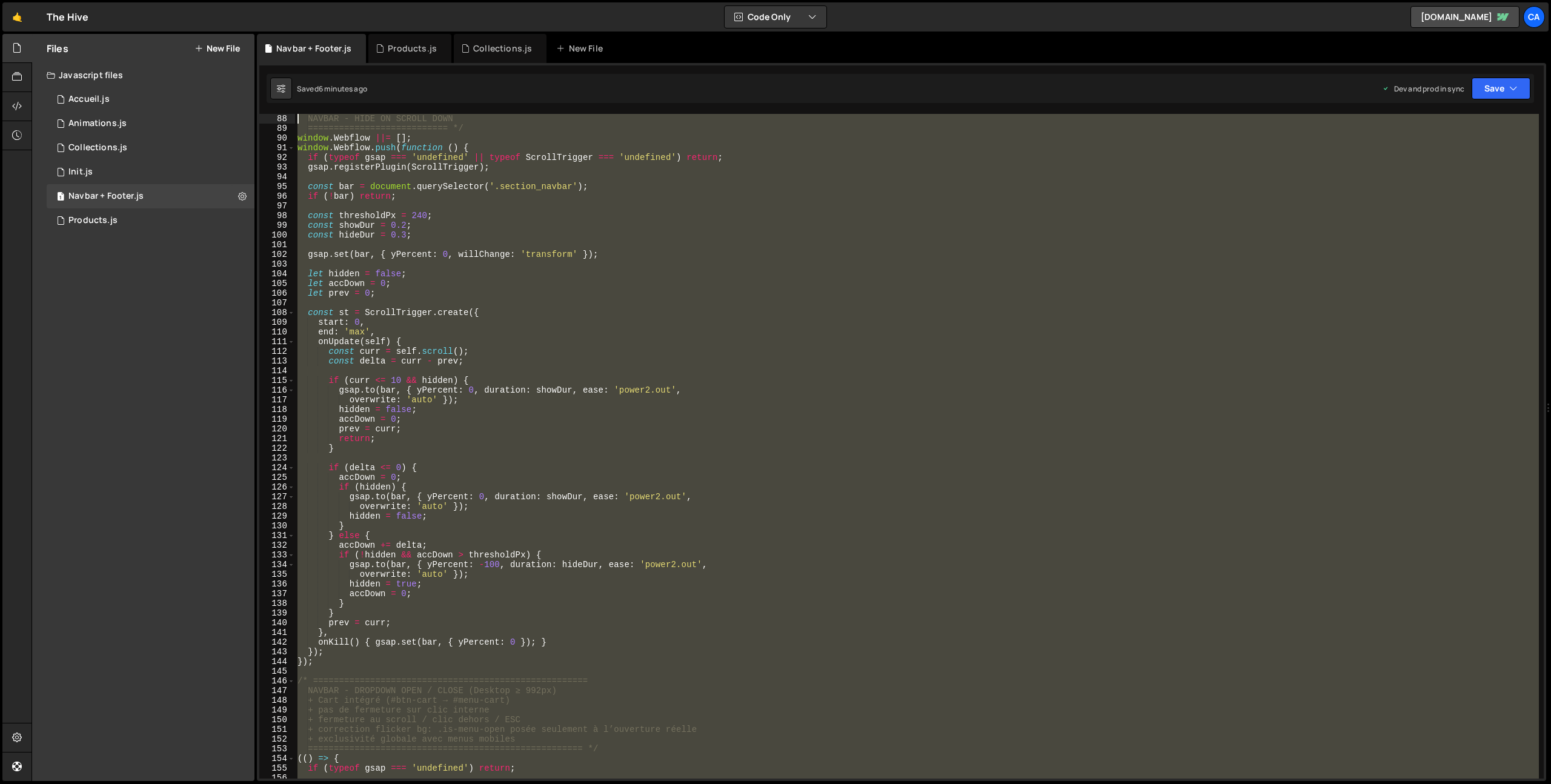
scroll to position [0, 0]
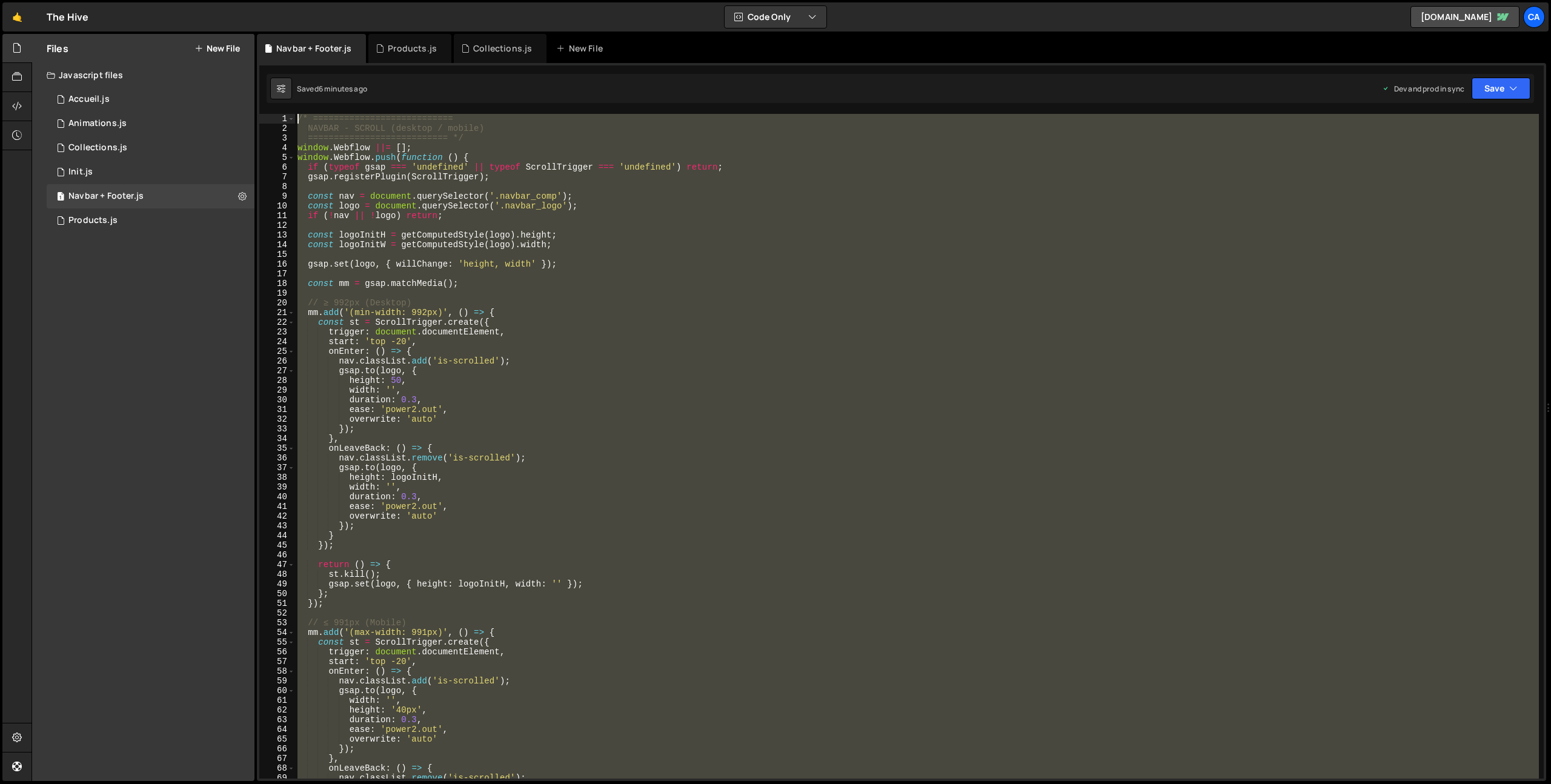
drag, startPoint x: 327, startPoint y: 208, endPoint x: 266, endPoint y: -86, distance: 300.3
click at [266, 0] on html "Projects [GEOGRAPHIC_DATA] Blog Ca Projects Your Teams Invite team member Accou…" at bounding box center [776, 392] width 1551 height 784
type textarea "/* =========================== NAVBAR - SCROLL (desktop / mobile)"
paste textarea
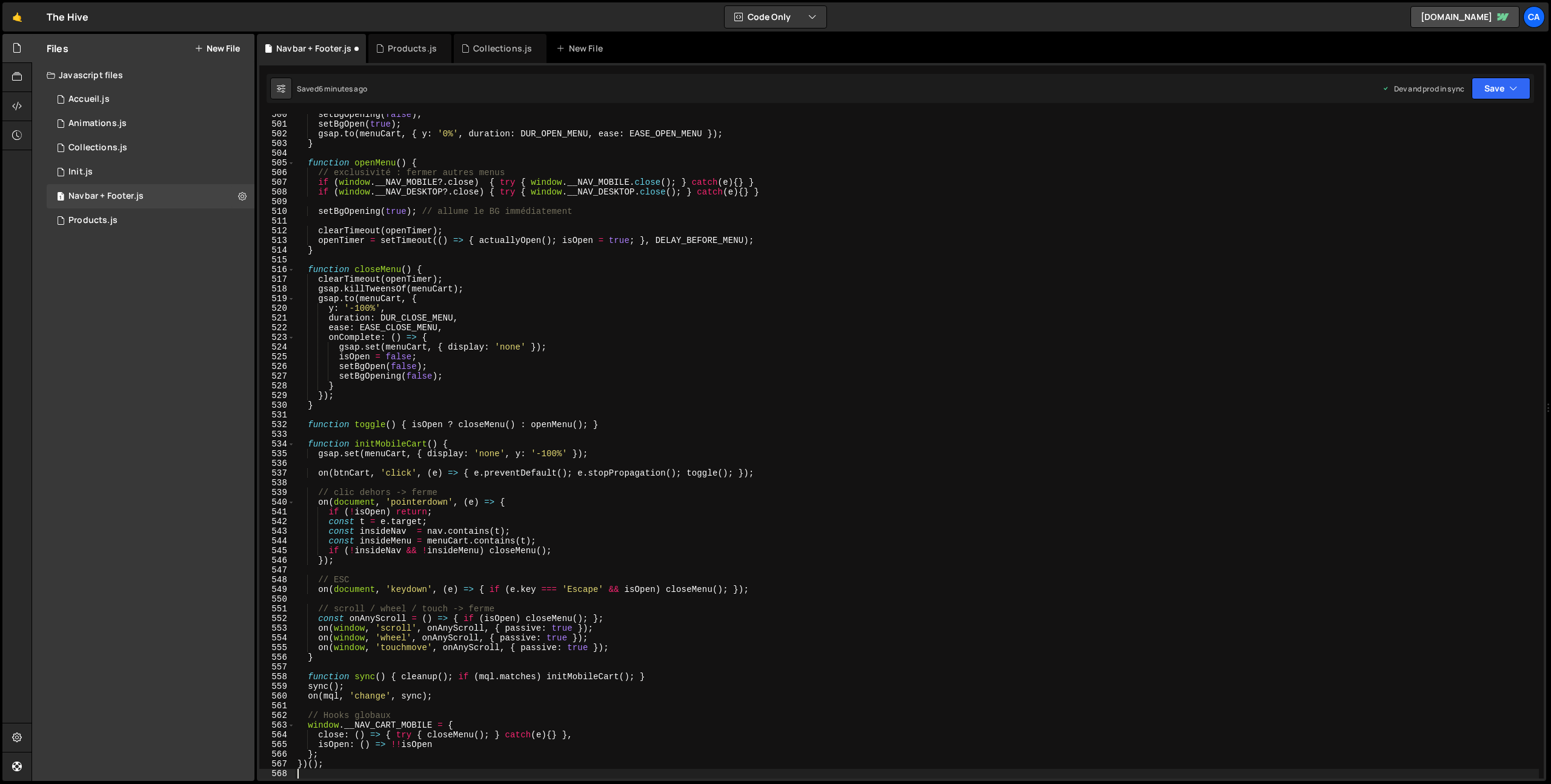
scroll to position [4840, 0]
click at [1491, 91] on button "Save" at bounding box center [1501, 89] width 59 height 22
click at [1478, 164] on div "Saved 6 minutes ago" at bounding box center [1460, 171] width 126 height 14
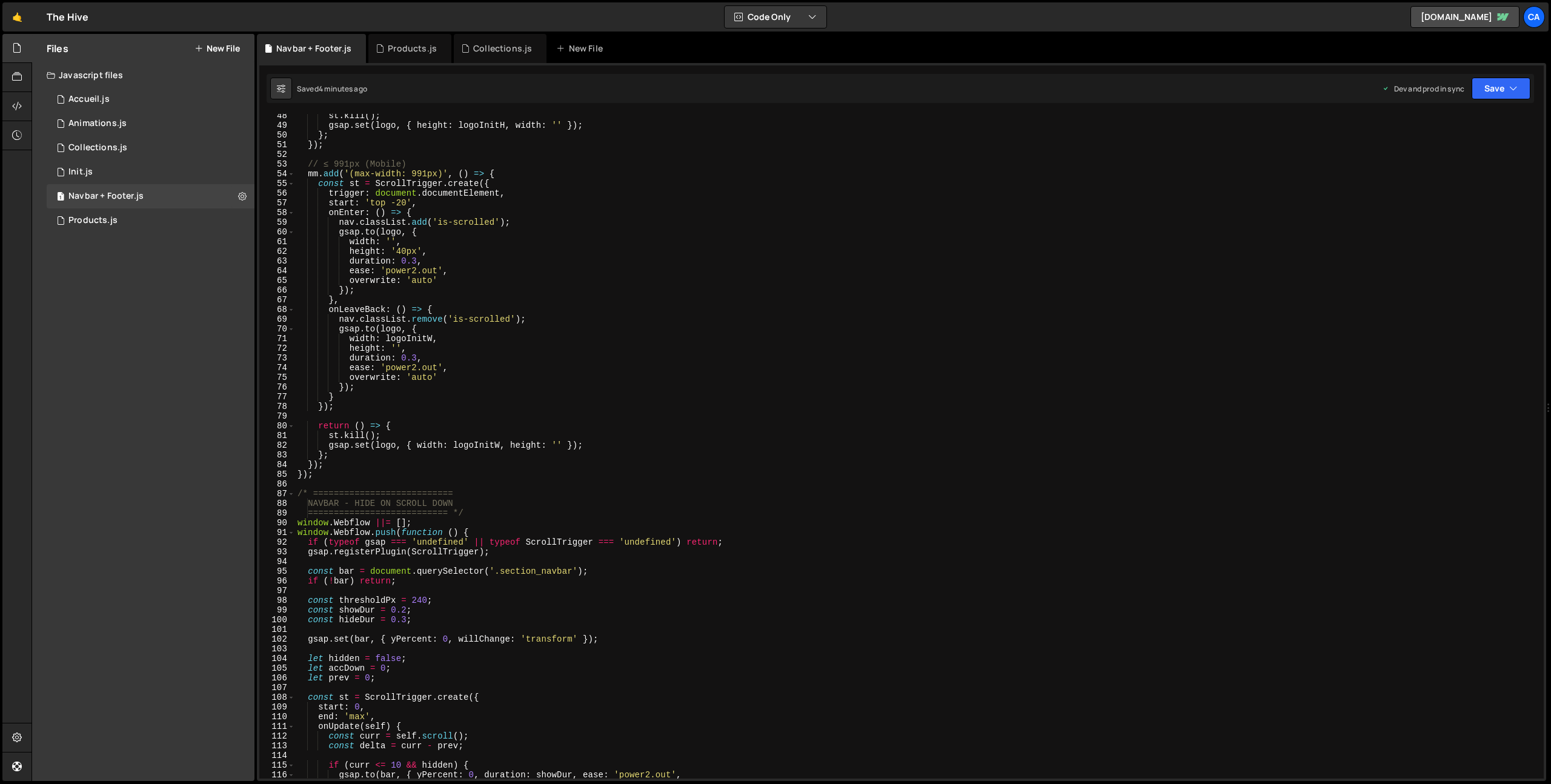
scroll to position [0, 0]
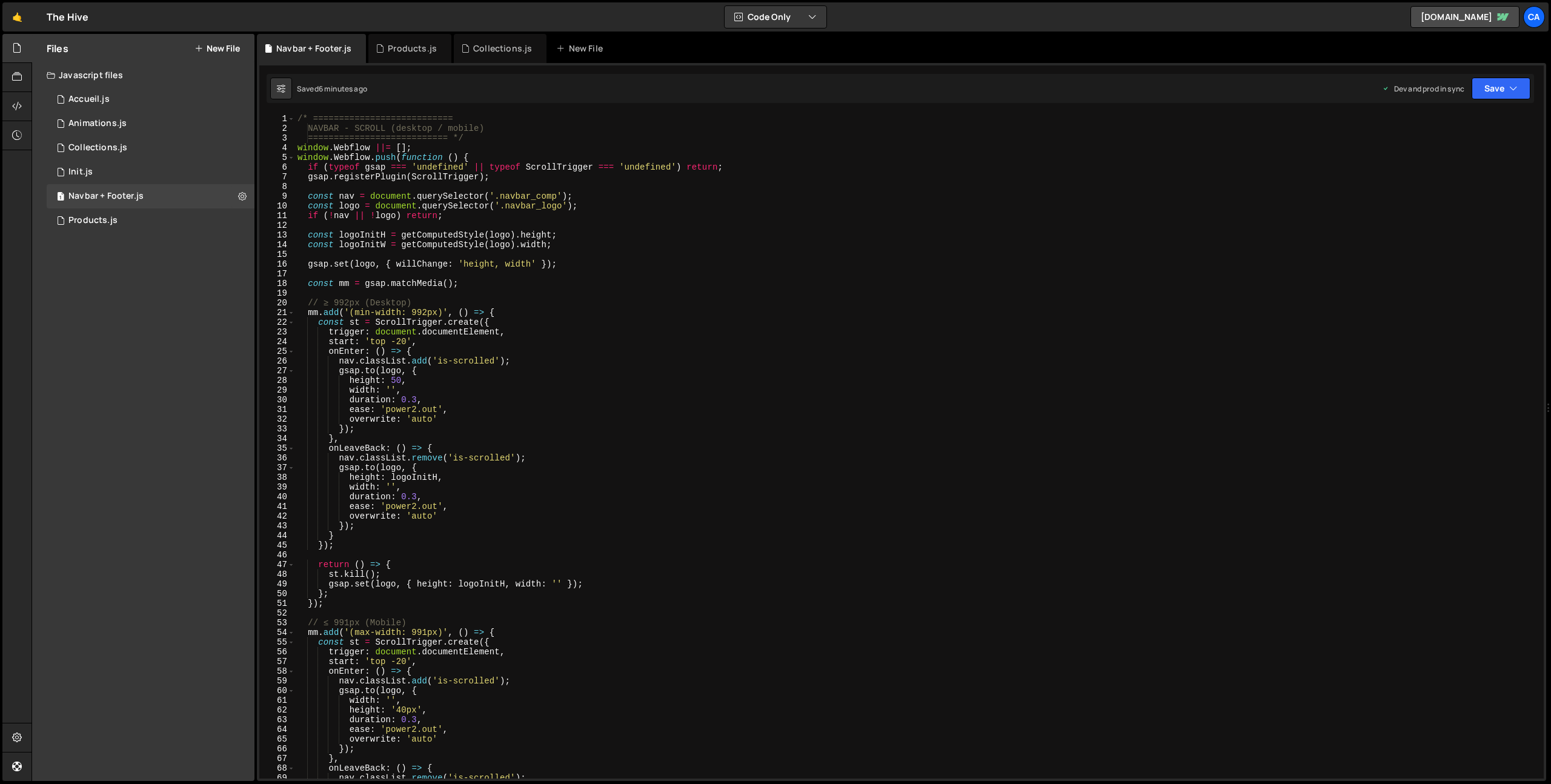
type textarea "gsap.set(logo, { willChange: 'height, width' });"
click at [532, 266] on div "/* =========================== NAVBAR - SCROLL (desktop / mobile) =============…" at bounding box center [916, 456] width 1243 height 684
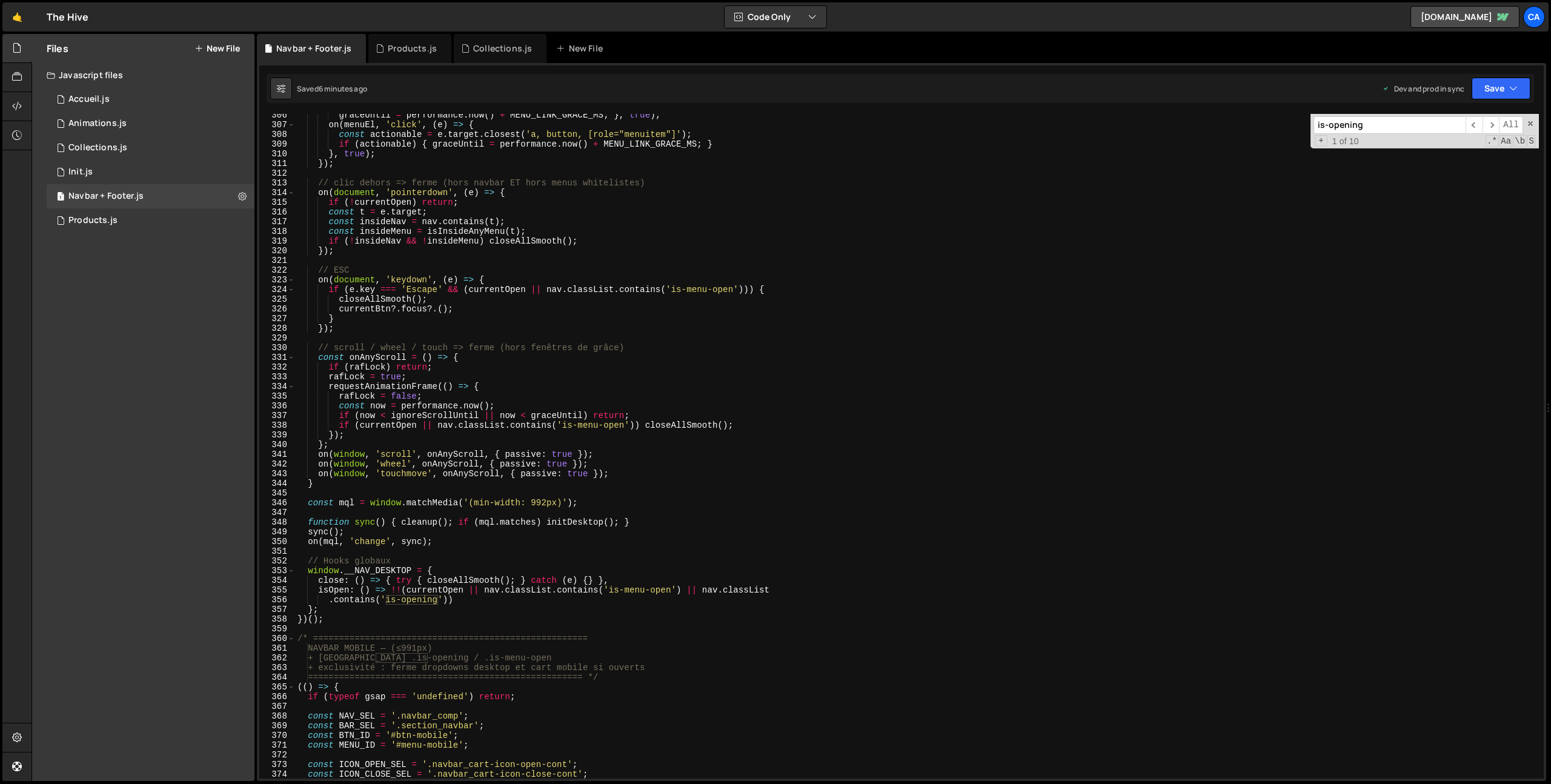
scroll to position [3084, 0]
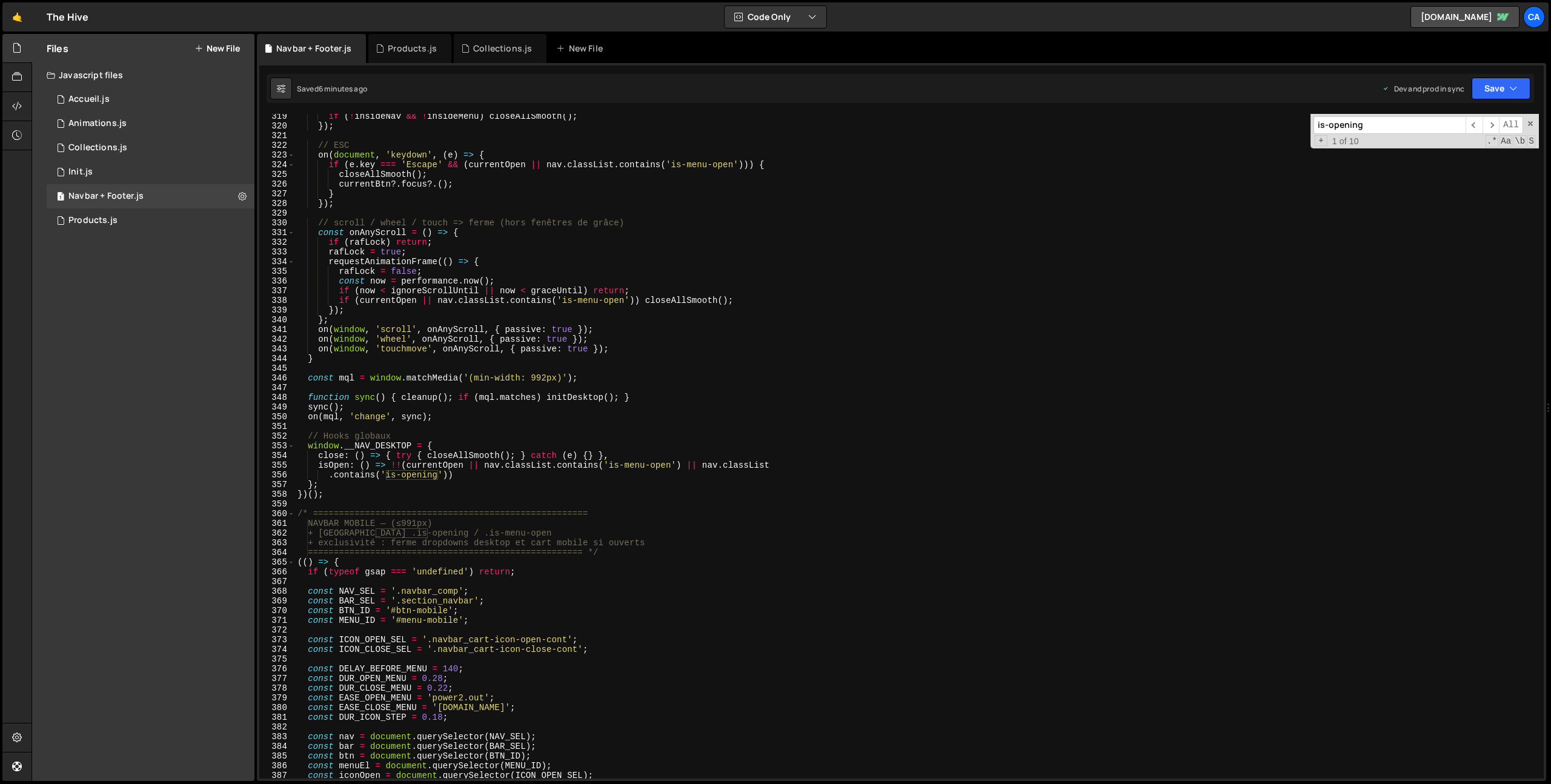
type input "is-opening"
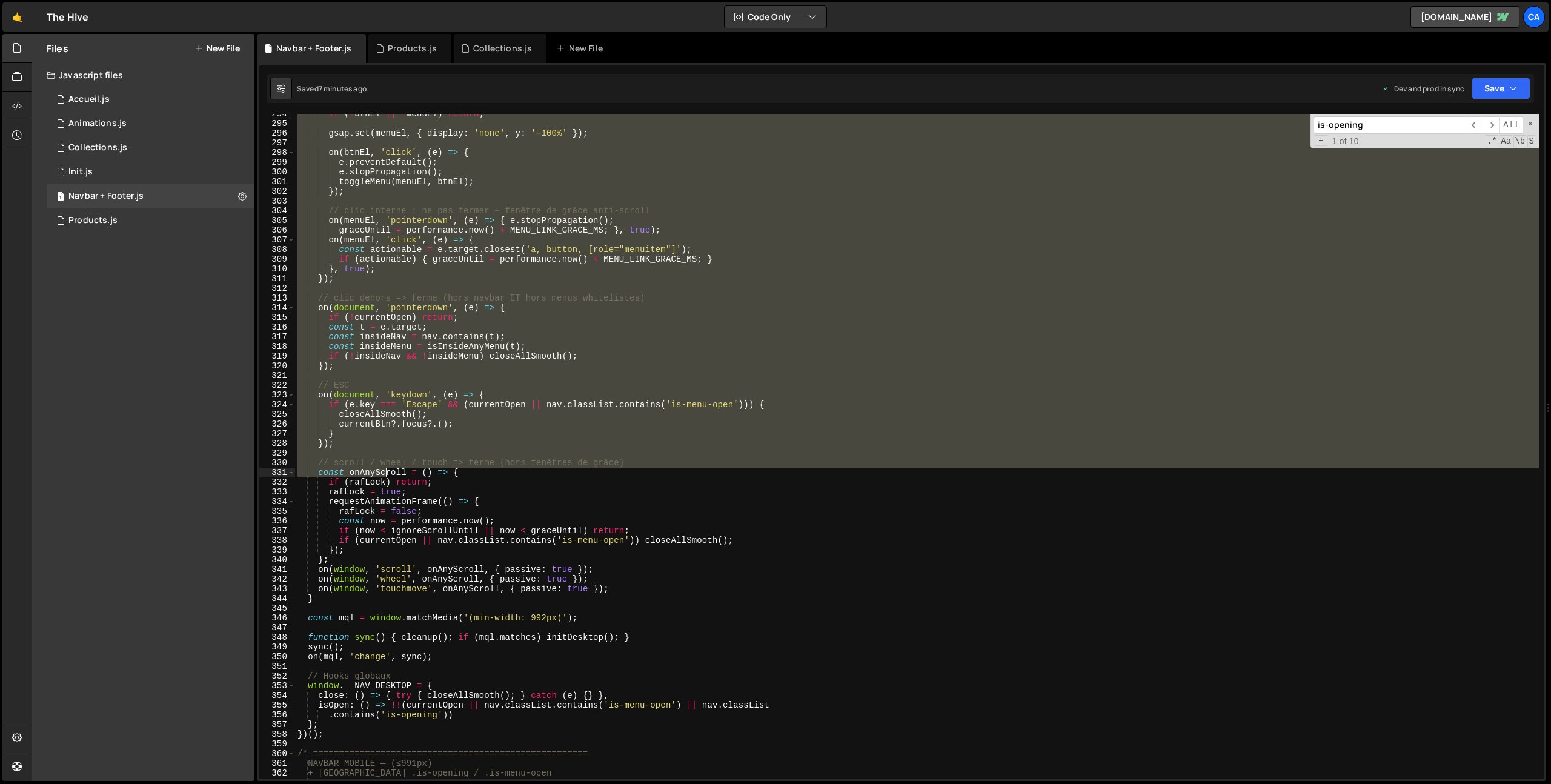
scroll to position [2912, 0]
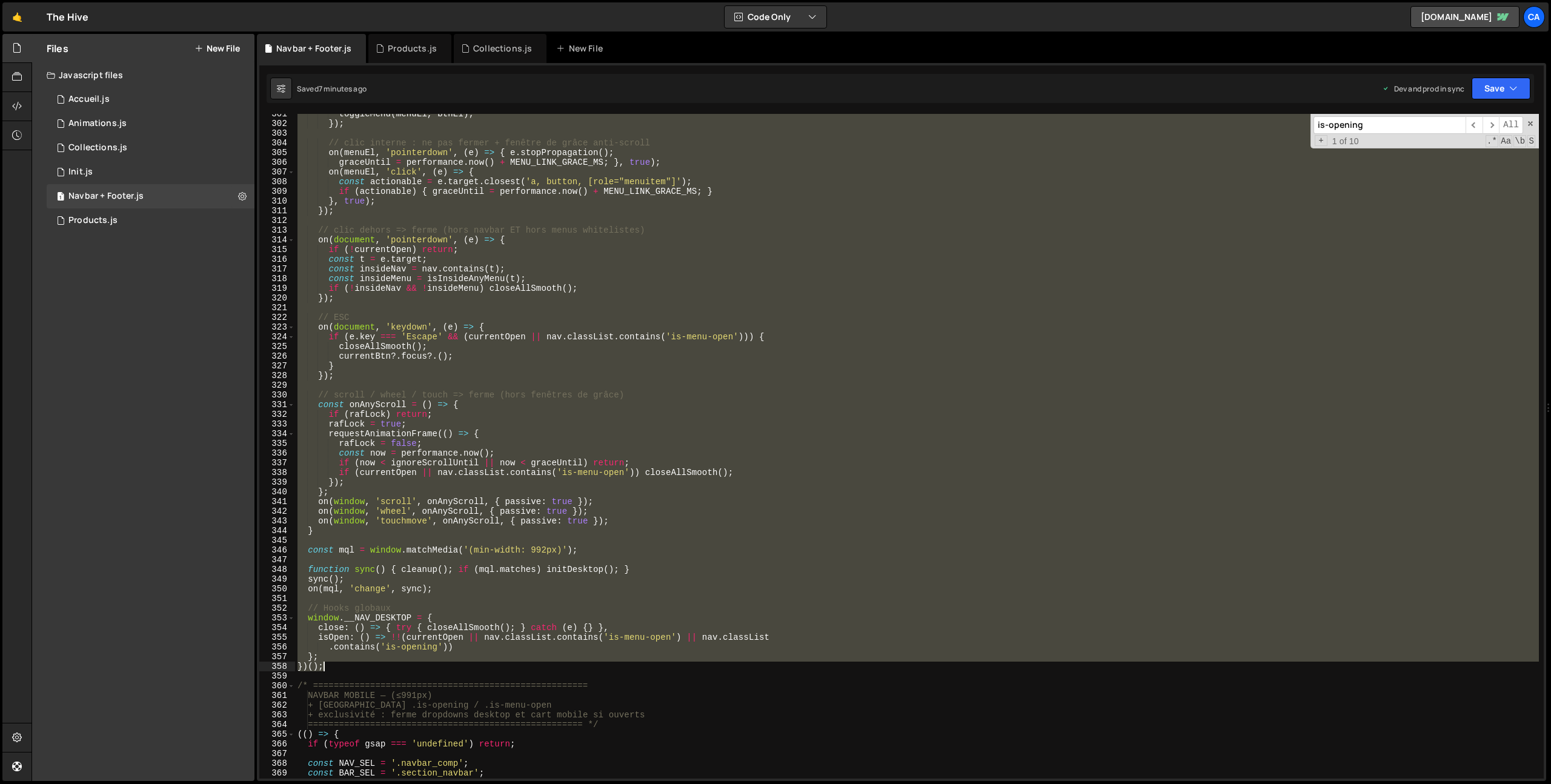
drag, startPoint x: 297, startPoint y: 402, endPoint x: 352, endPoint y: 663, distance: 266.7
click at [352, 663] on div "toggleMenu ( menuEl , btnEl ) ; }) ; // clic interne : ne pas fermer + fenêtre …" at bounding box center [916, 451] width 1243 height 684
type textarea "}; })();"
paste textarea
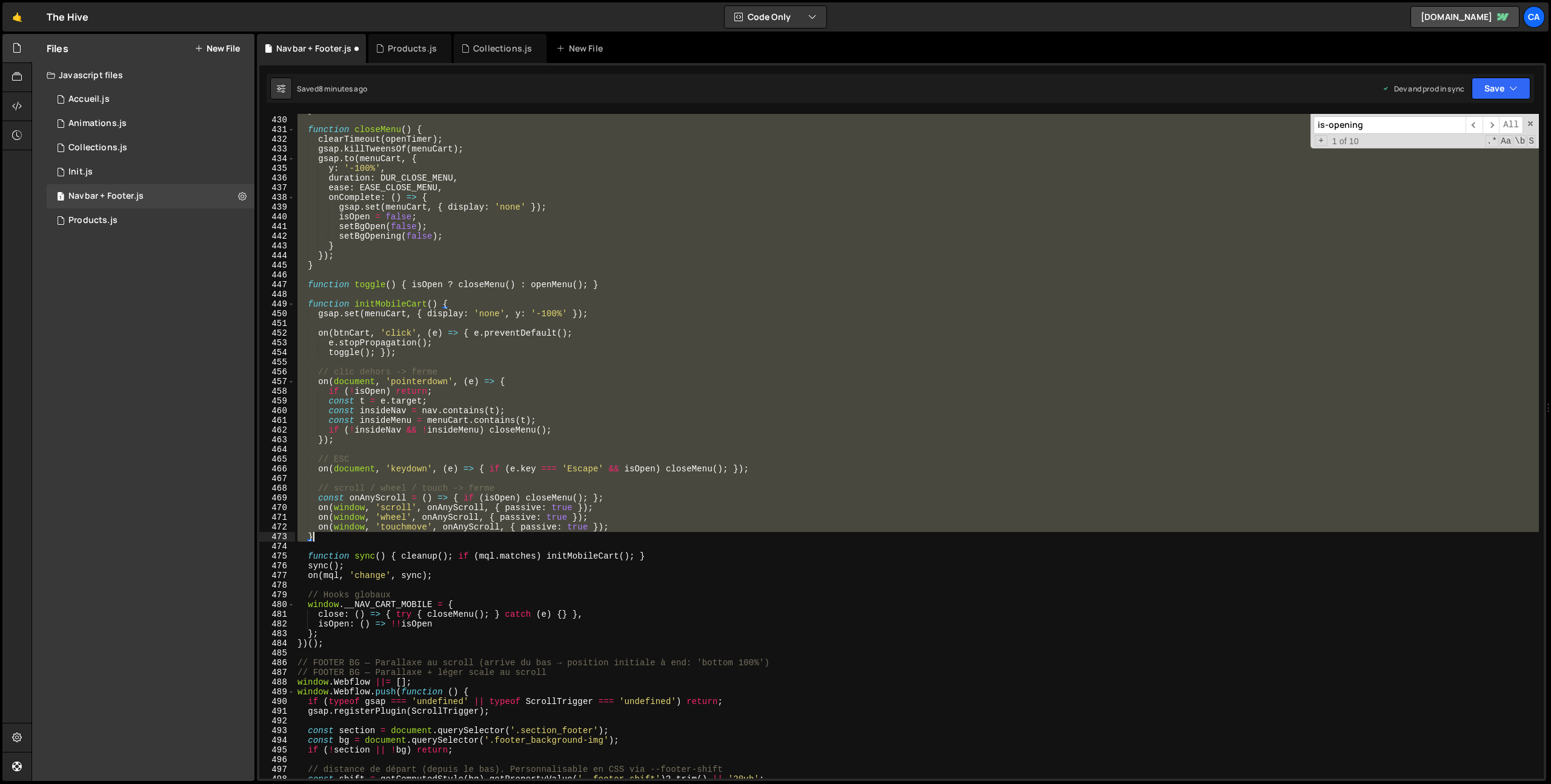
scroll to position [4205, 0]
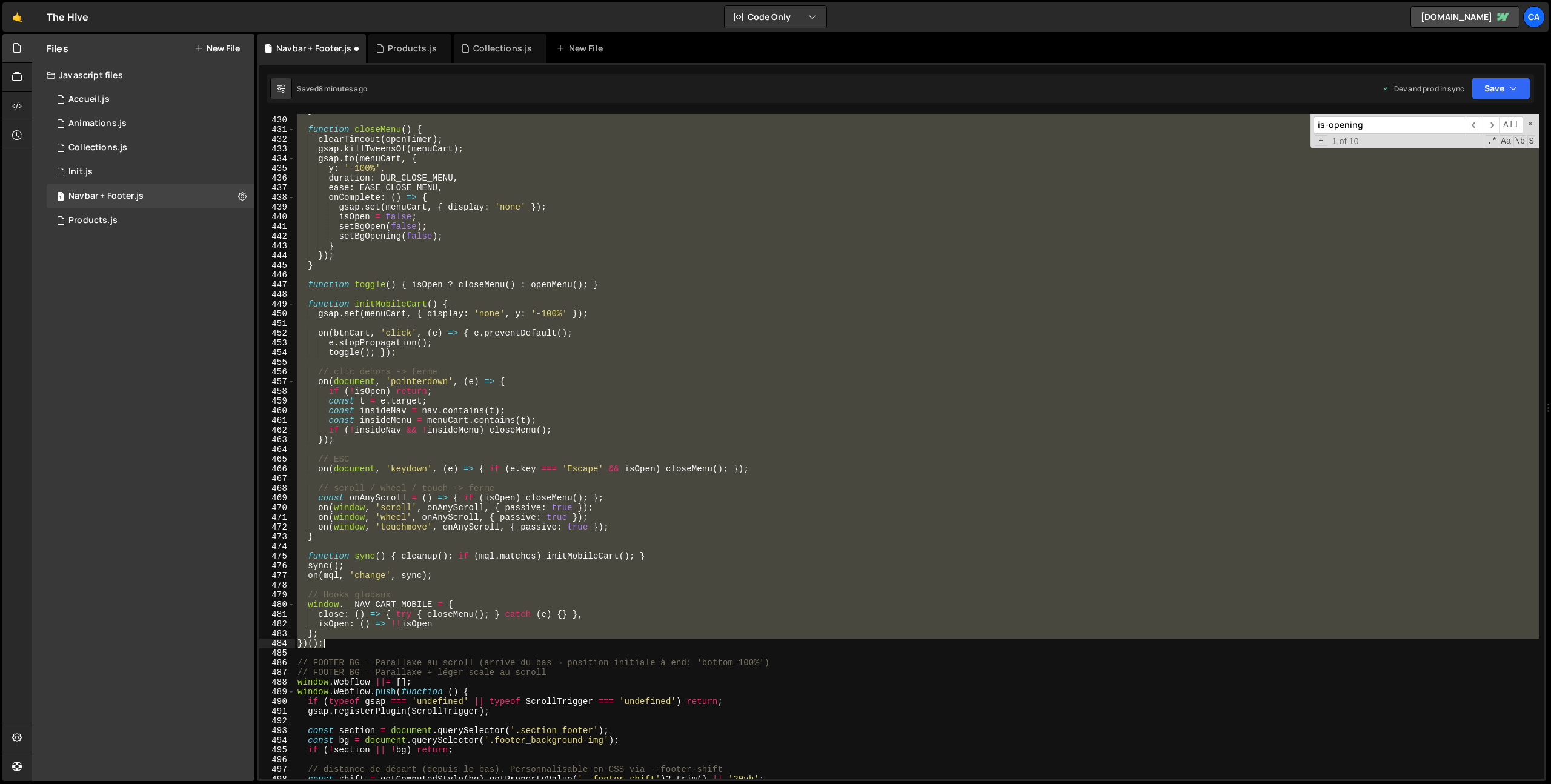
drag, startPoint x: 297, startPoint y: 402, endPoint x: 356, endPoint y: 639, distance: 244.2
click at [356, 640] on div "} function closeMenu ( ) { clearTimeout ( openTimer ) ; gsap . killTweensOf ( m…" at bounding box center [916, 447] width 1243 height 684
type textarea "}; })();"
paste textarea
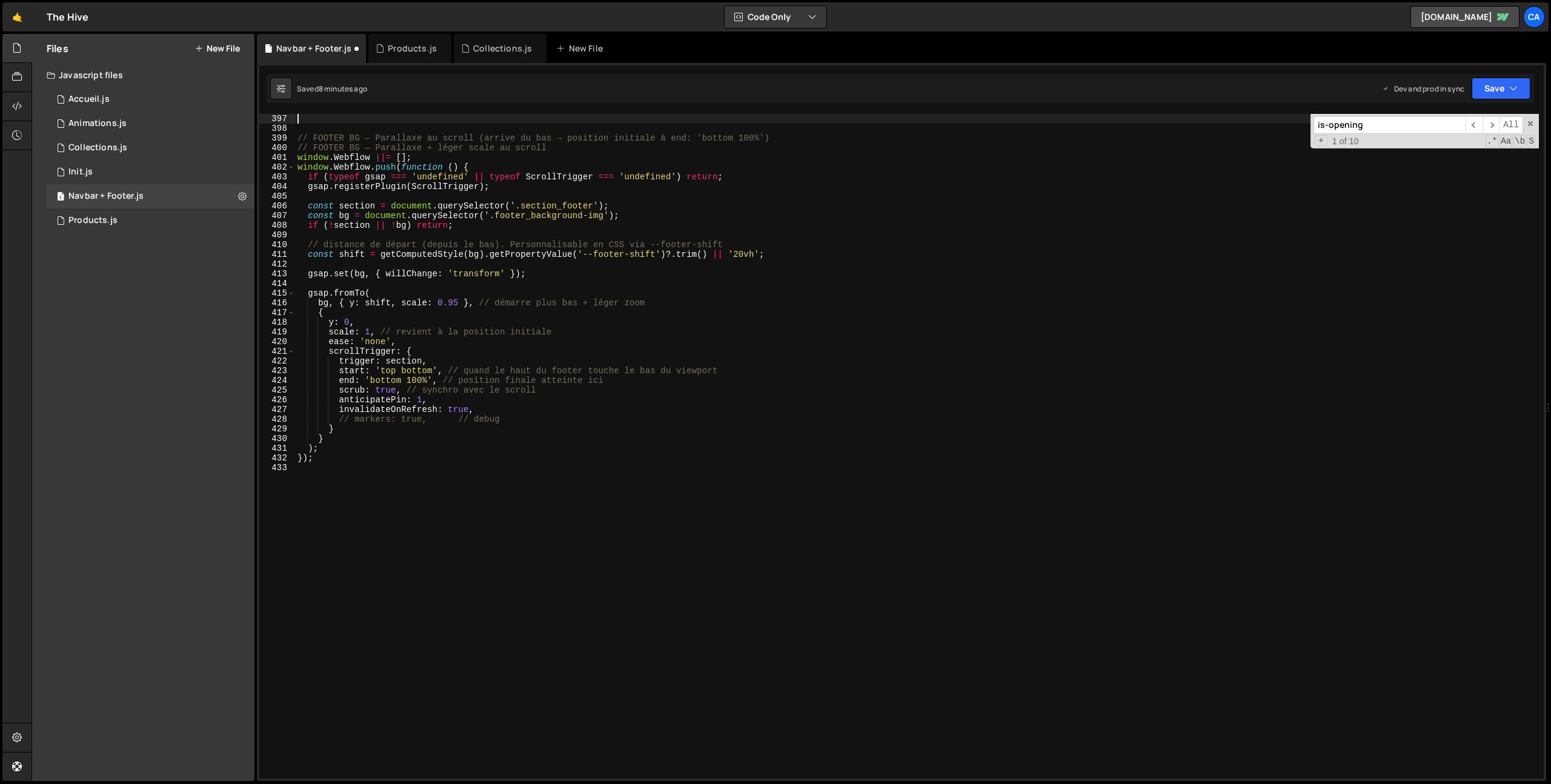
scroll to position [3745, 0]
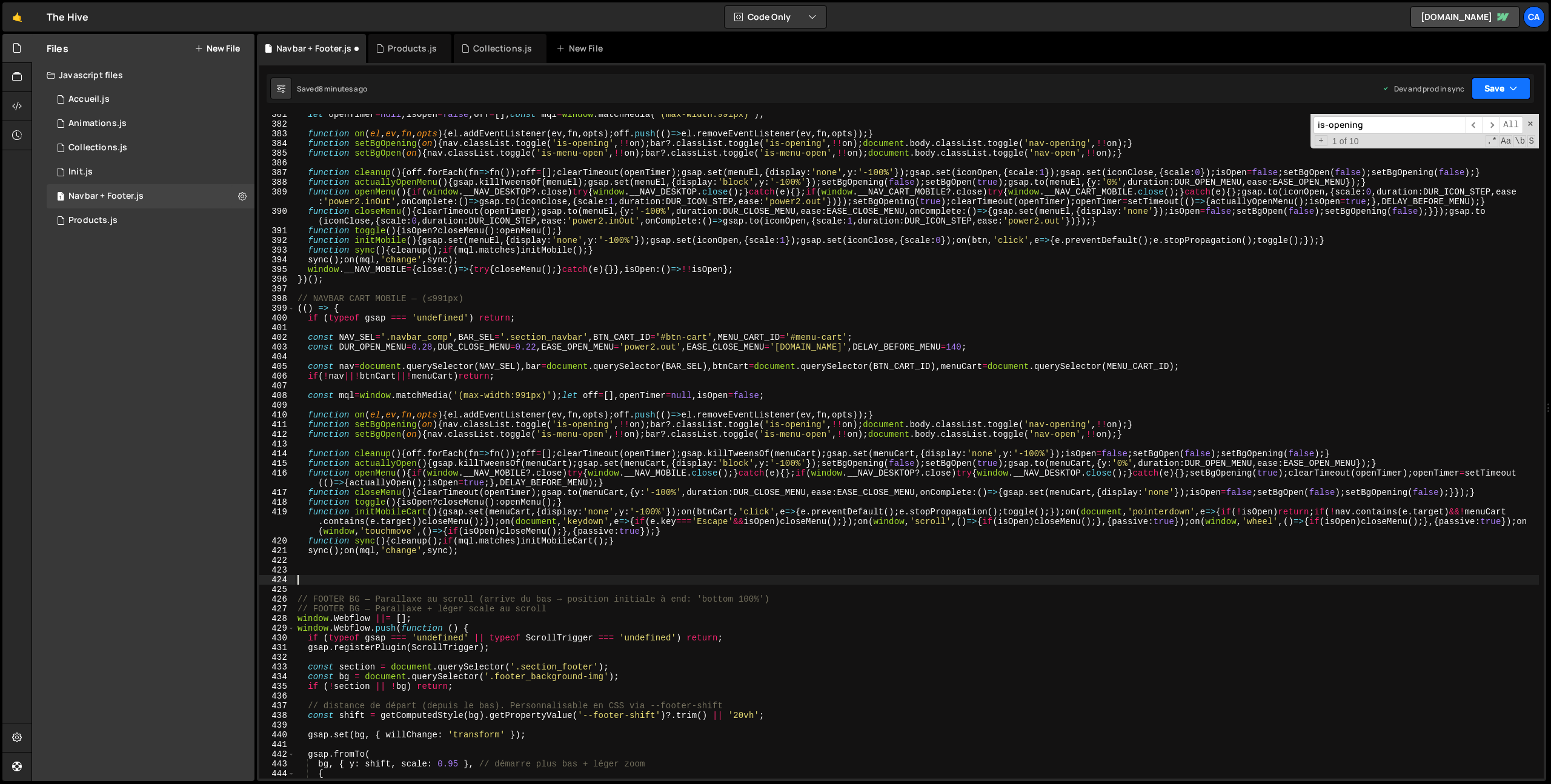
click at [1507, 88] on button "Save" at bounding box center [1501, 89] width 59 height 22
click at [1472, 161] on div "Save to Production S" at bounding box center [1460, 157] width 126 height 12
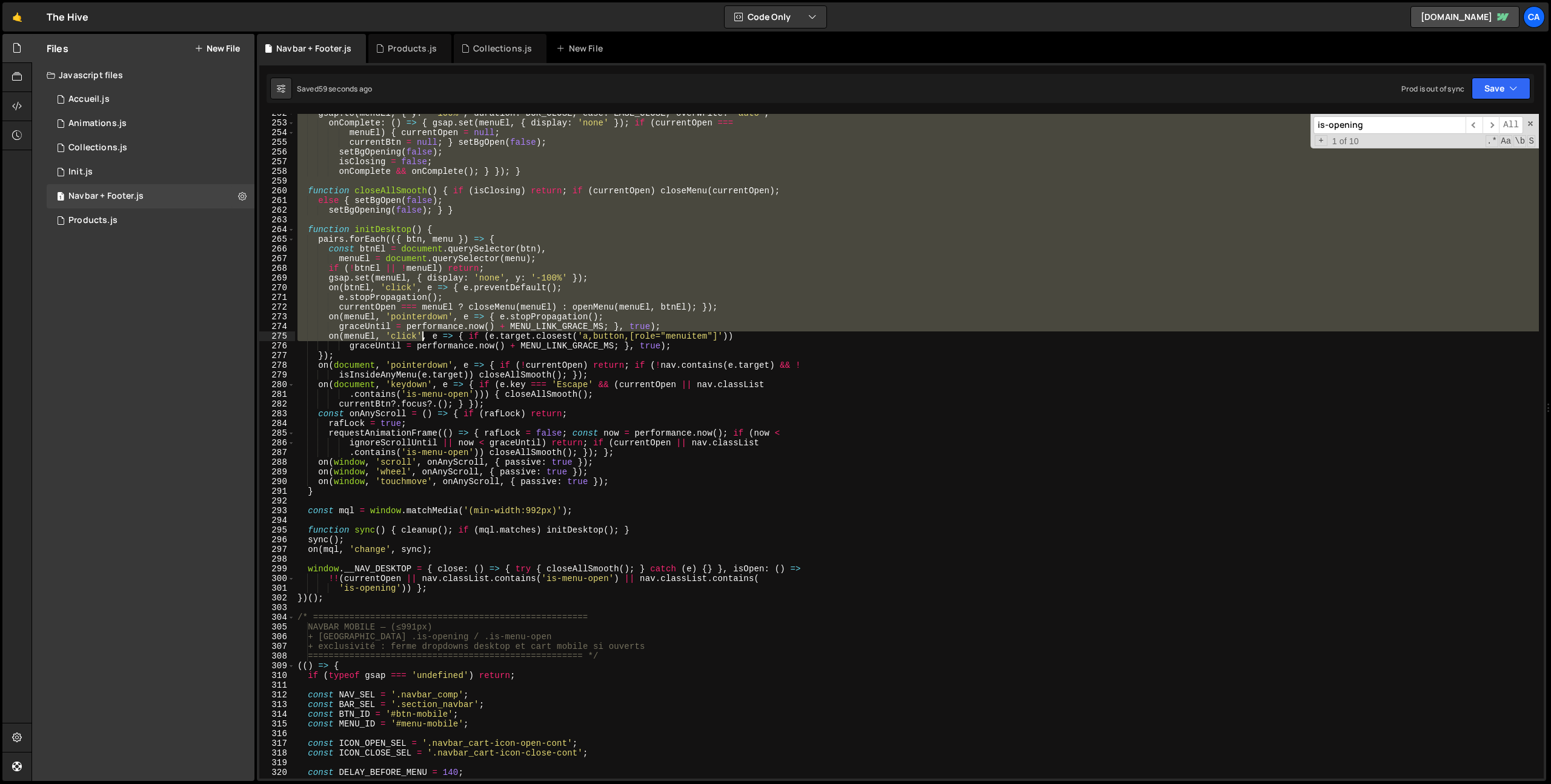
scroll to position [2505, 0]
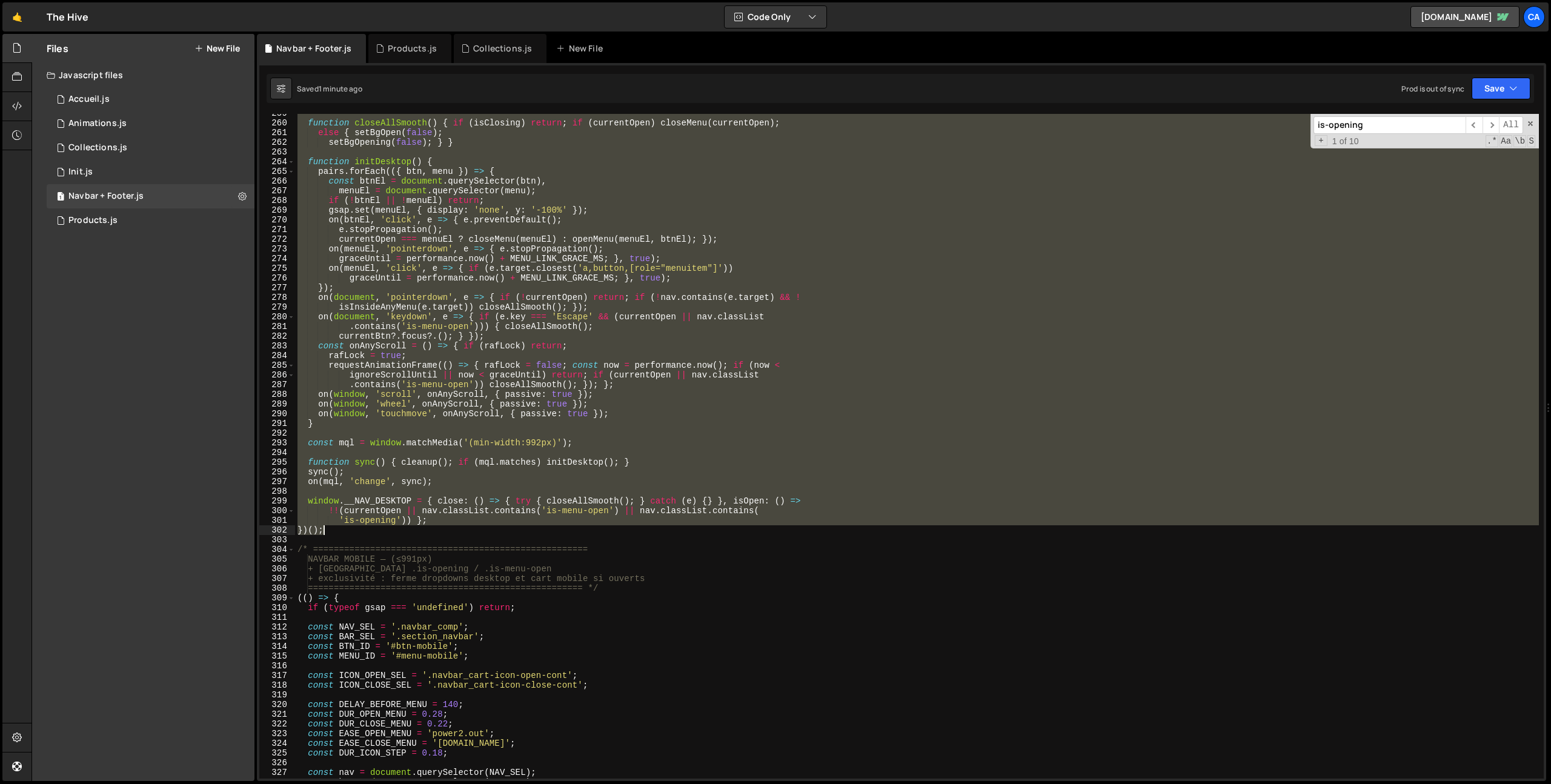
drag, startPoint x: 297, startPoint y: 279, endPoint x: 358, endPoint y: 534, distance: 262.2
click at [358, 534] on div "function closeAllSmooth ( ) { if ( isClosing ) return ; if ( currentOpen ) clos…" at bounding box center [916, 451] width 1243 height 684
type textarea "'is-opening')) }; })();"
paste textarea
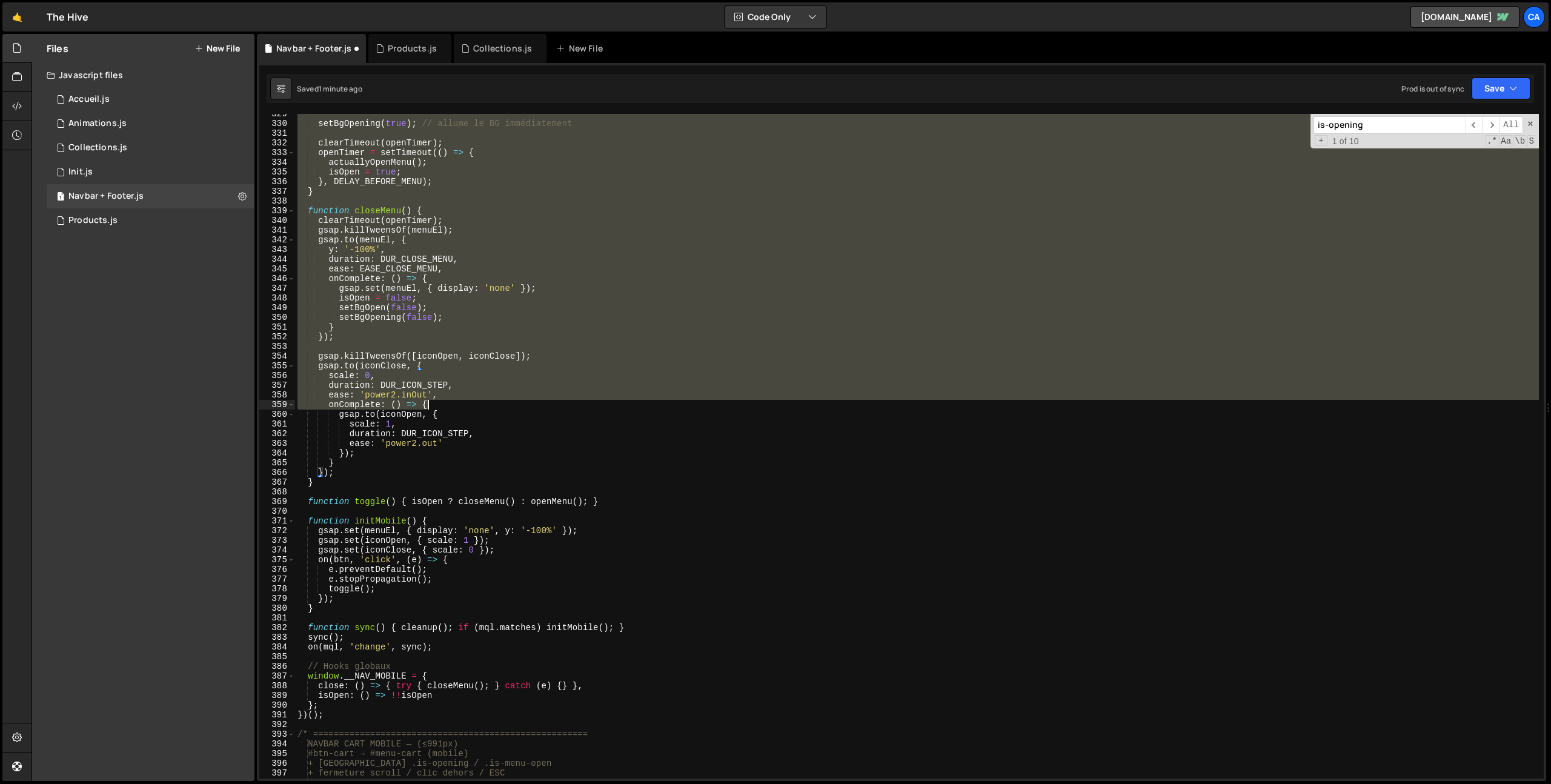
scroll to position [3300, 0]
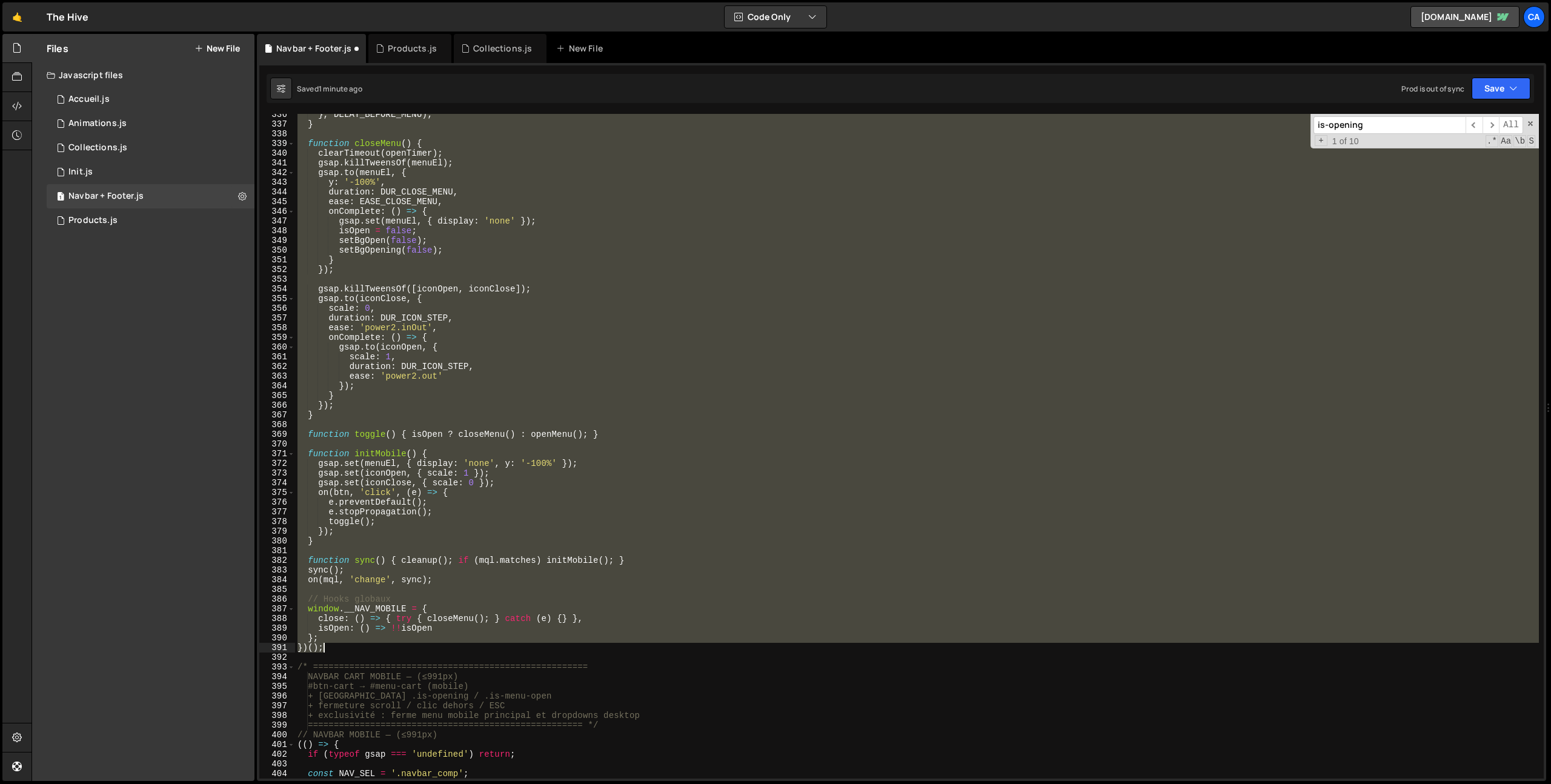
drag, startPoint x: 296, startPoint y: 186, endPoint x: 356, endPoint y: 646, distance: 463.9
click at [356, 646] on div "} , DELAY_BEFORE_MENU ) ; } function closeMenu ( ) { clearTimeout ( openTimer )…" at bounding box center [916, 451] width 1243 height 684
type textarea "}; })();"
paste textarea
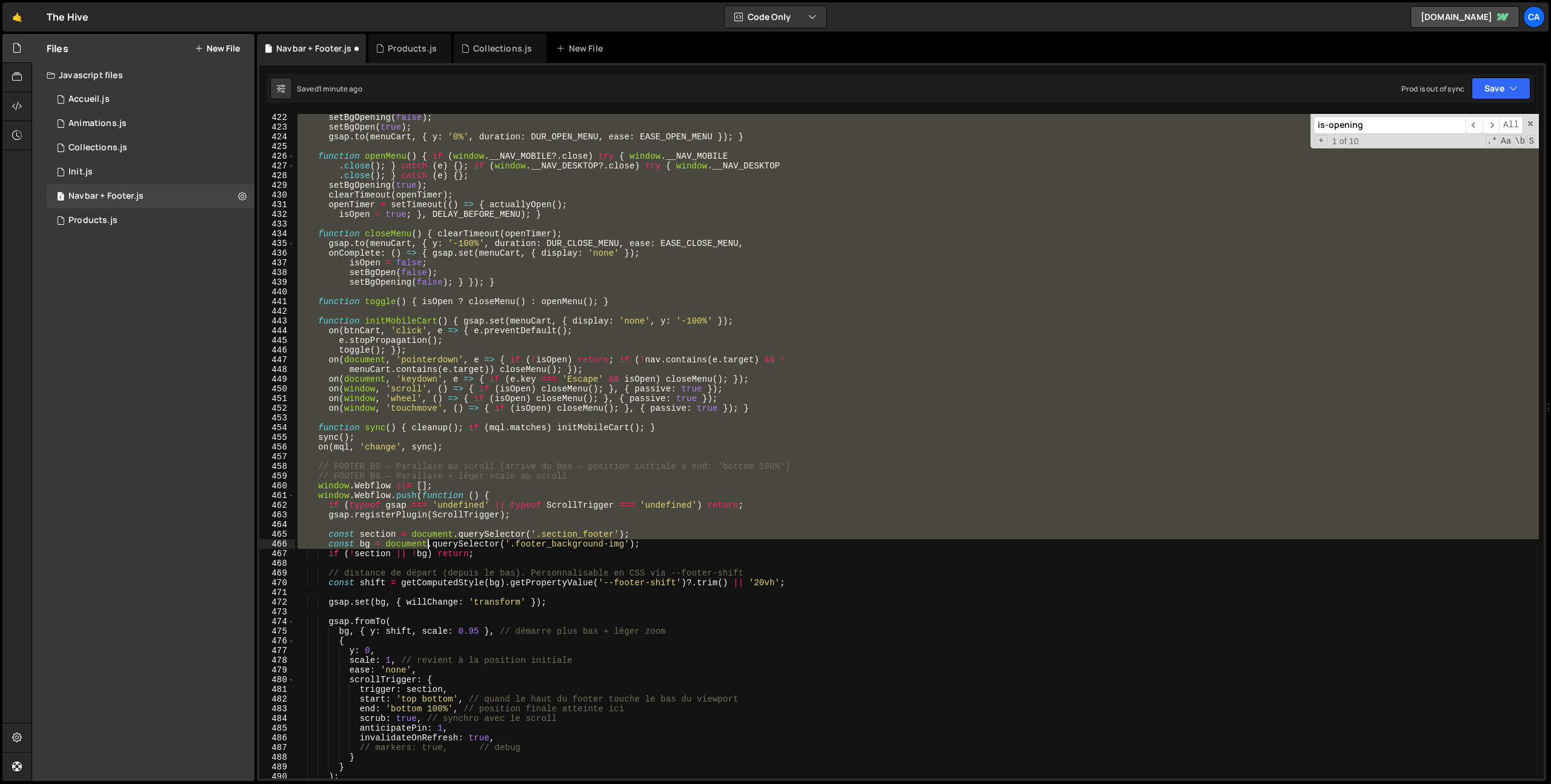
scroll to position [4249, 0]
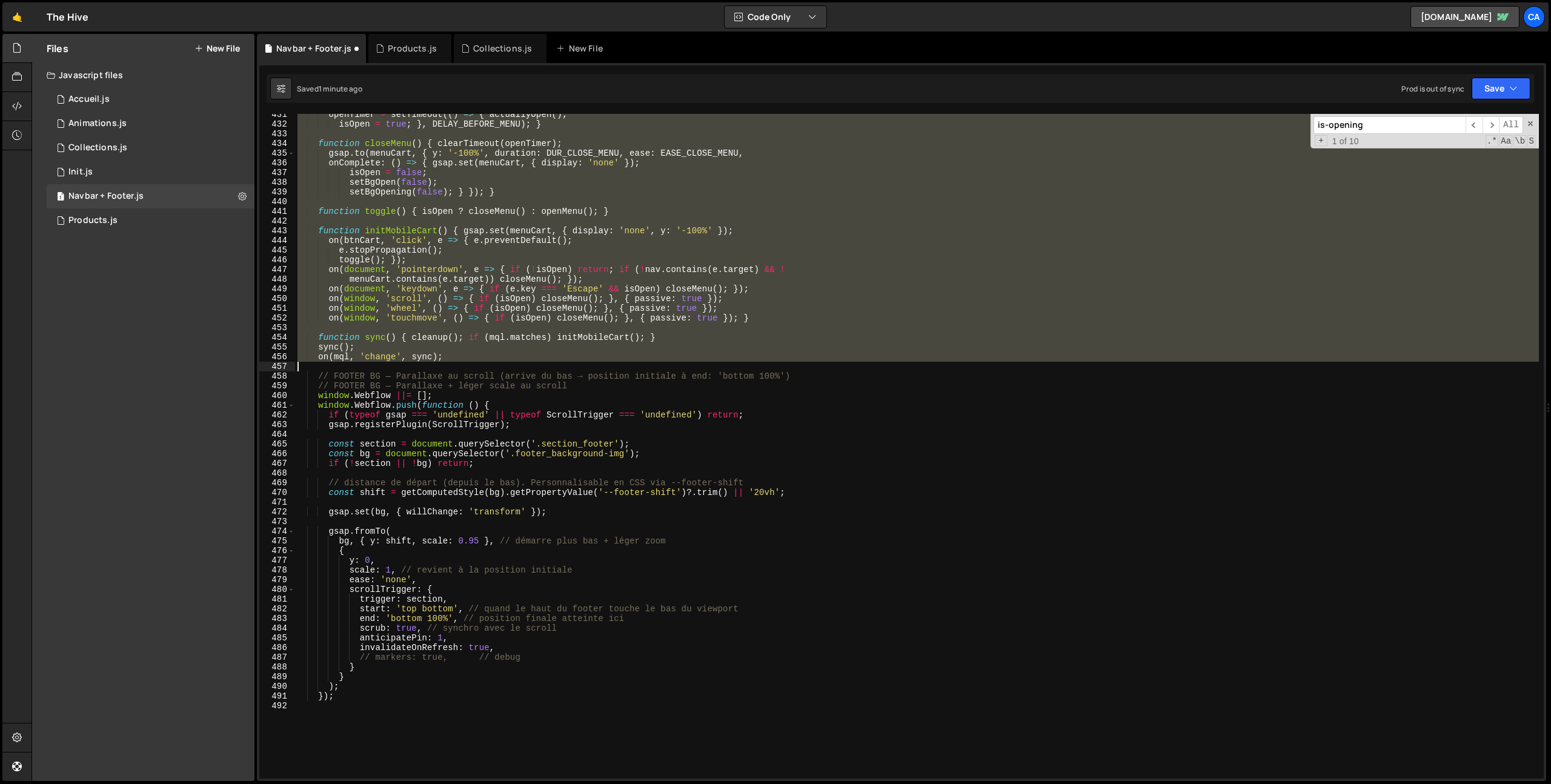
drag, startPoint x: 298, startPoint y: 333, endPoint x: 487, endPoint y: 362, distance: 191.2
click at [487, 362] on div "openTimer = setTimeout (( ) => { actuallyOpen ( ) ; isOpen = true ; } , DELAY_B…" at bounding box center [916, 451] width 1243 height 684
type textarea "on(mql, 'change', sync);"
paste textarea
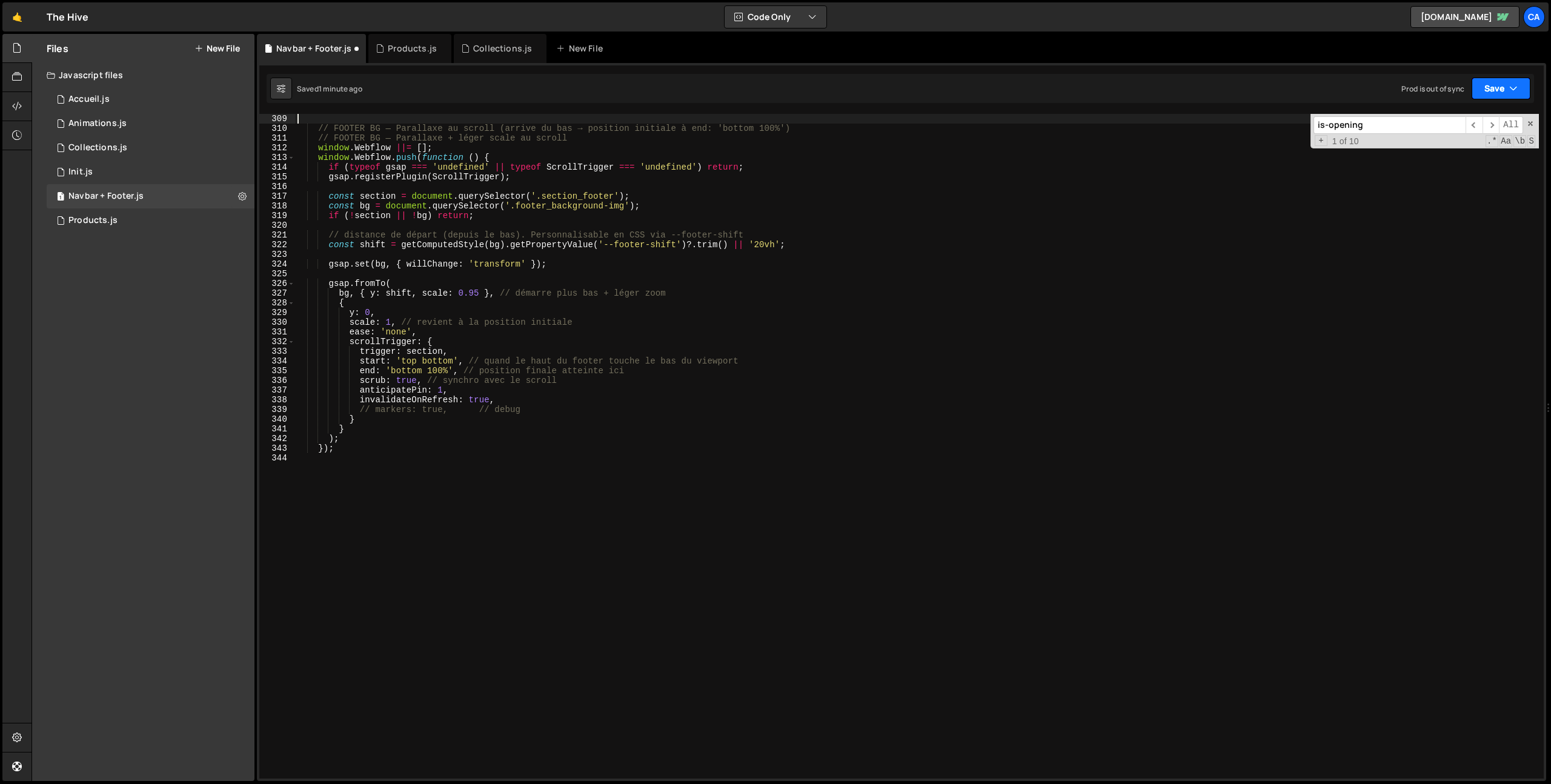
click at [1512, 84] on icon "button" at bounding box center [1513, 88] width 9 height 12
click at [1448, 164] on div "Saved 10 minutes ago" at bounding box center [1460, 171] width 126 height 14
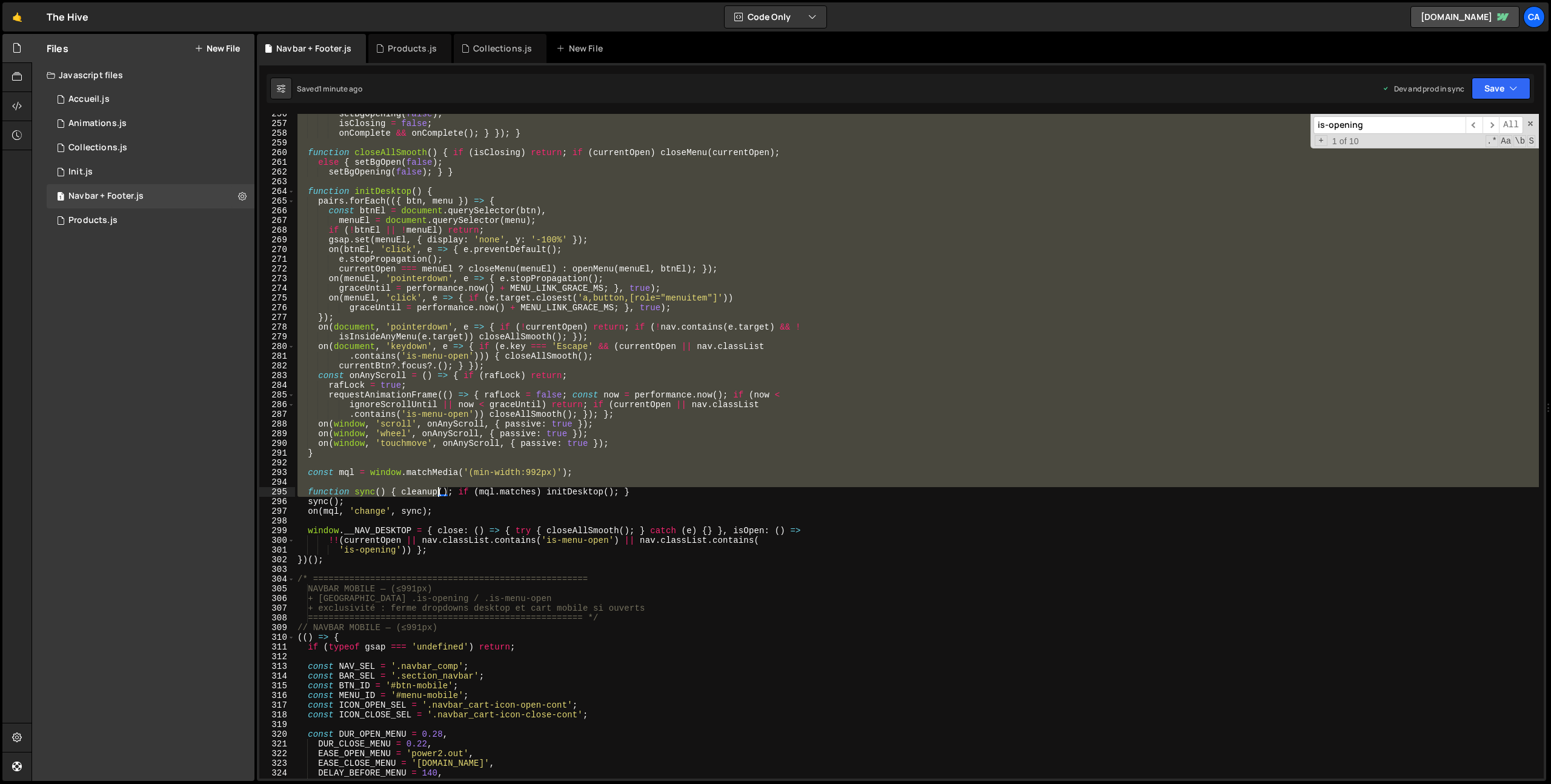
scroll to position [2522, 0]
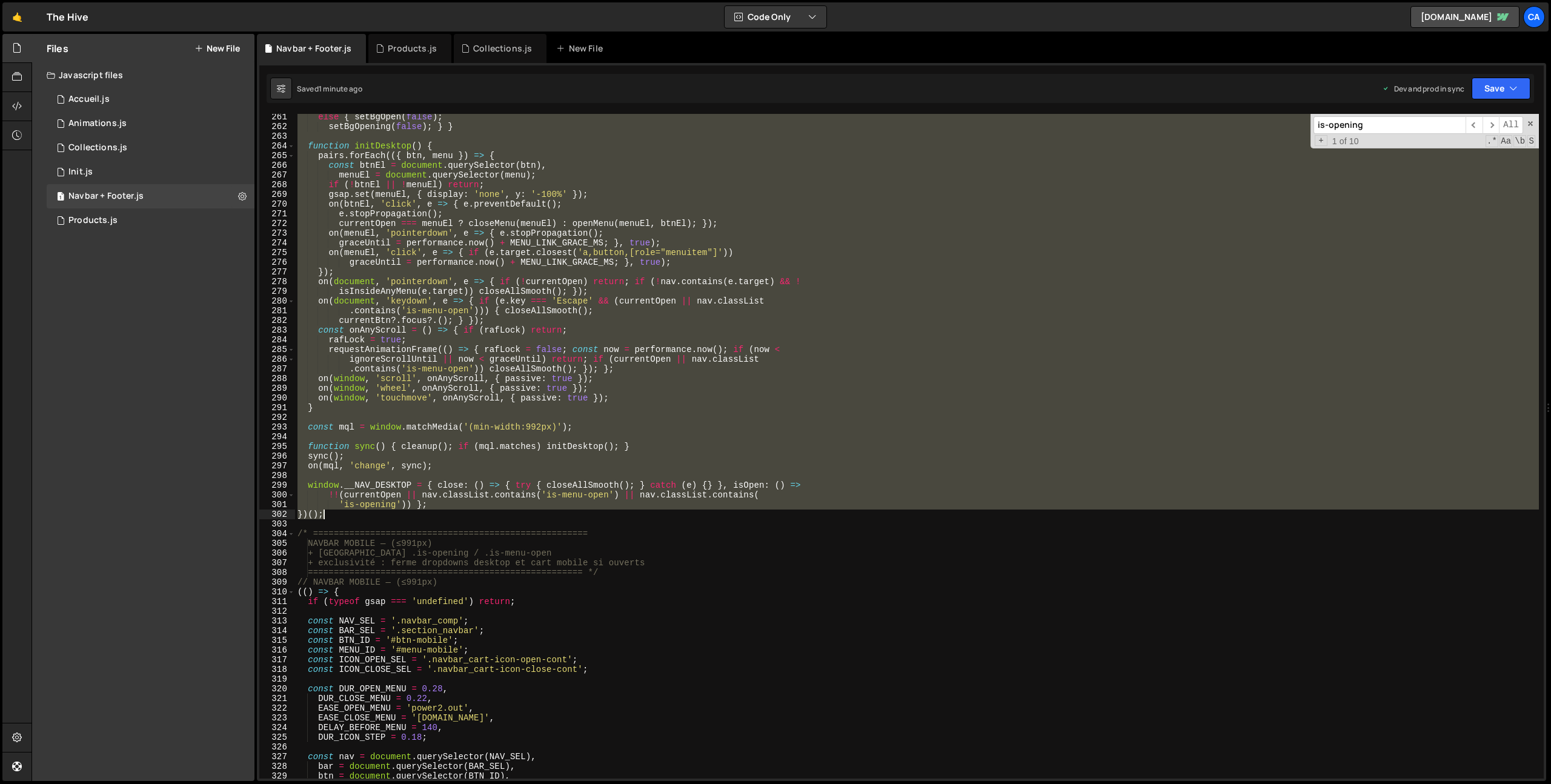
drag, startPoint x: 303, startPoint y: 367, endPoint x: 372, endPoint y: 519, distance: 166.9
click at [372, 519] on div "else { setBgOpen ( false ) ; setBgOpening ( false ) ; } } function initDesktop …" at bounding box center [916, 454] width 1243 height 684
type textarea "'is-opening')) }; })();"
paste textarea
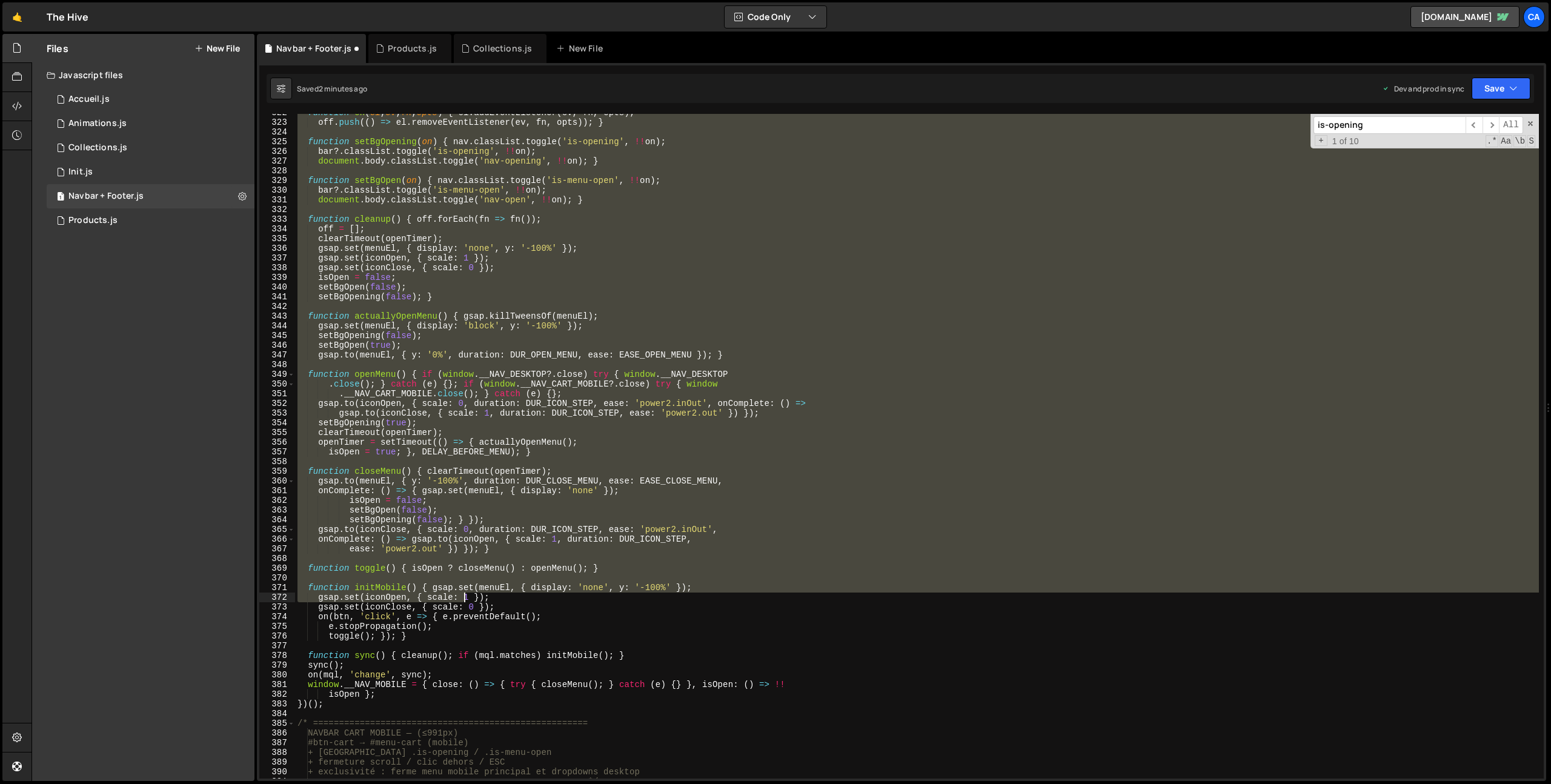
scroll to position [3206, 0]
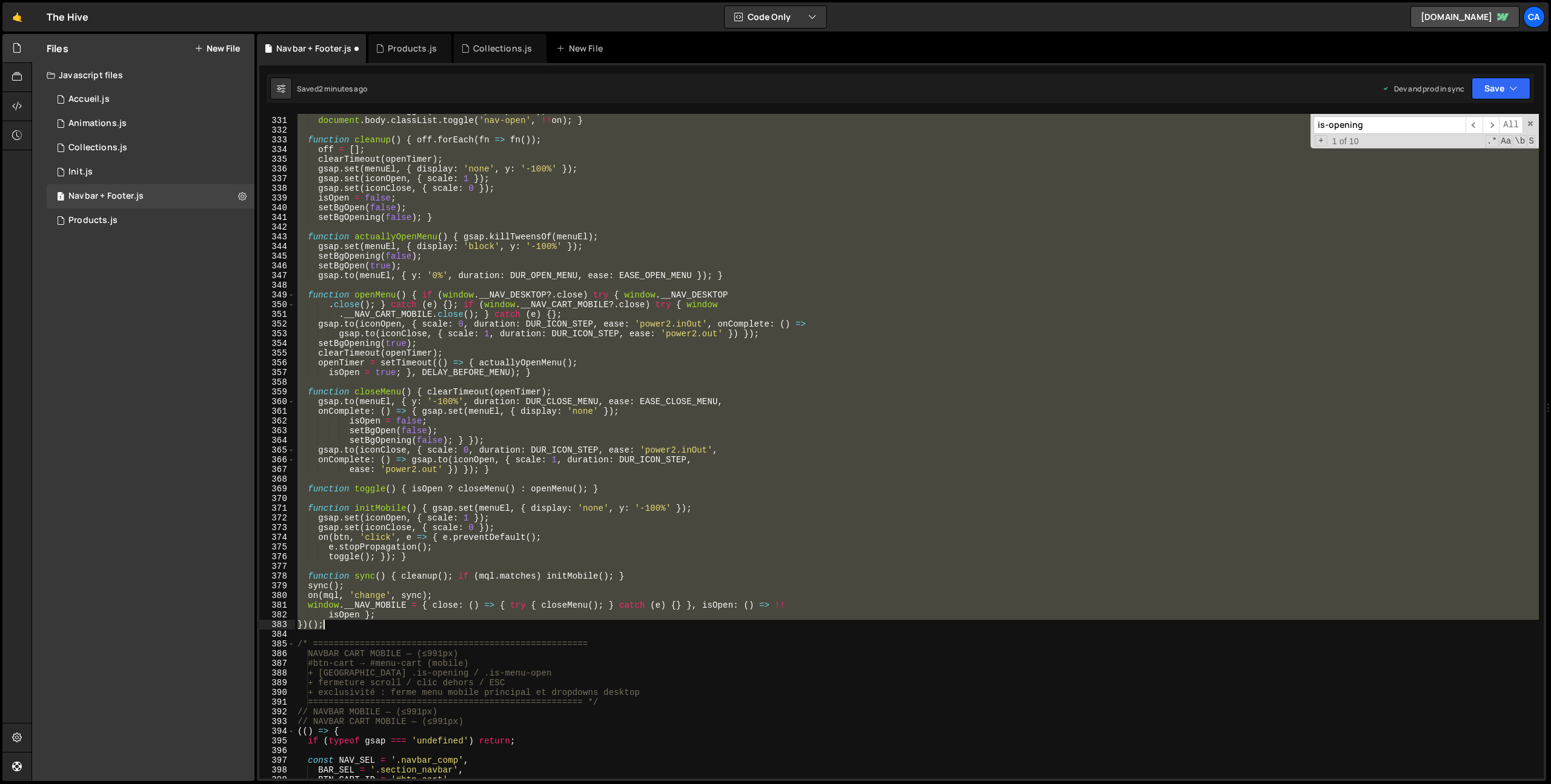
drag, startPoint x: 296, startPoint y: 428, endPoint x: 389, endPoint y: 627, distance: 219.7
click at [389, 627] on div "bar ?. classList . toggle ( 'is-menu-open' , !! on ) ; document . body . classL…" at bounding box center [916, 448] width 1243 height 684
type textarea "isOpen }; })();"
paste textarea
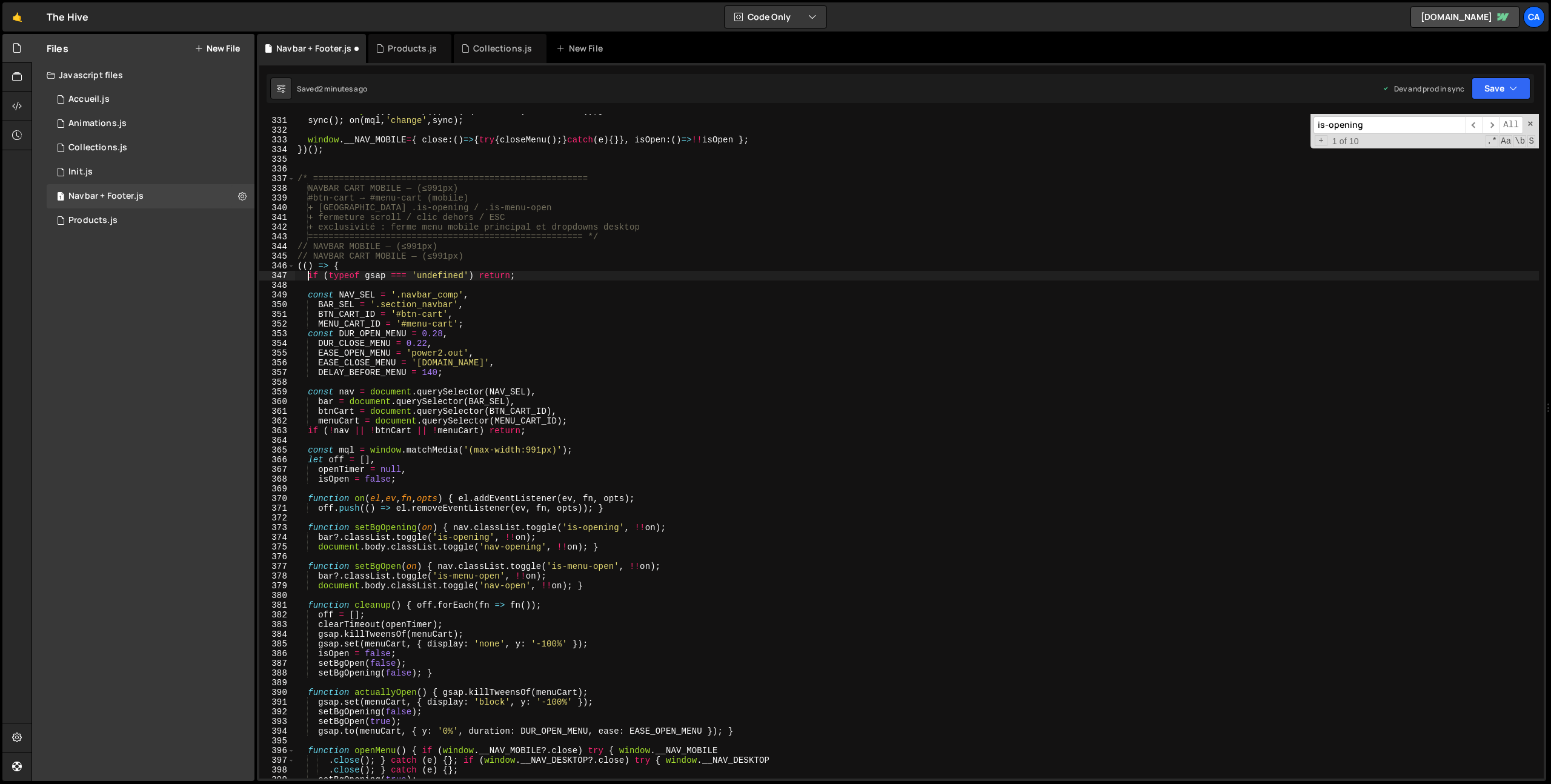
click at [306, 273] on div "function sync ( ) { cleanup ( ) ; if ( mql . matches ) initMobile ( ) ; } sync …" at bounding box center [916, 448] width 1243 height 684
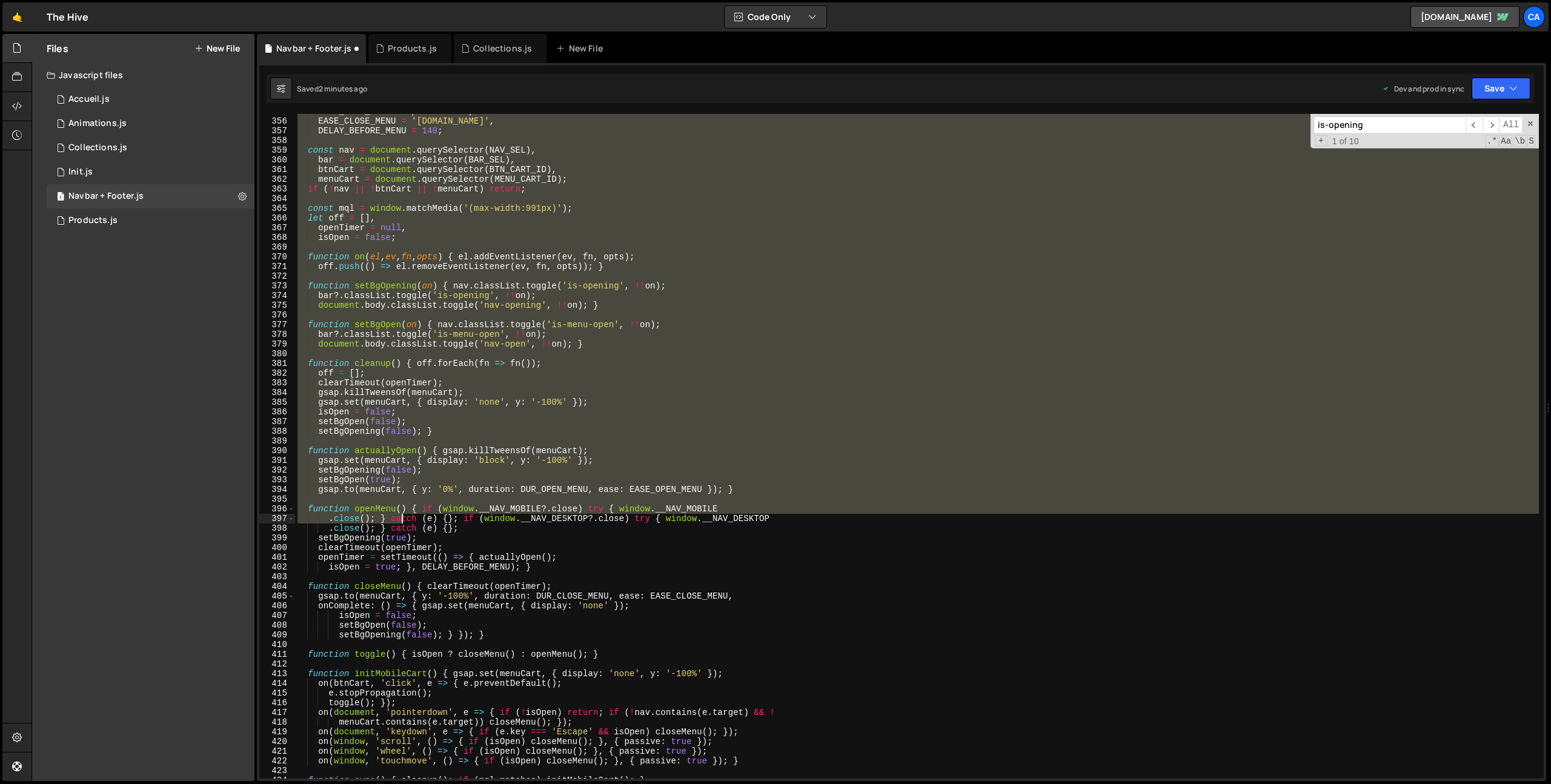
scroll to position [3680, 0]
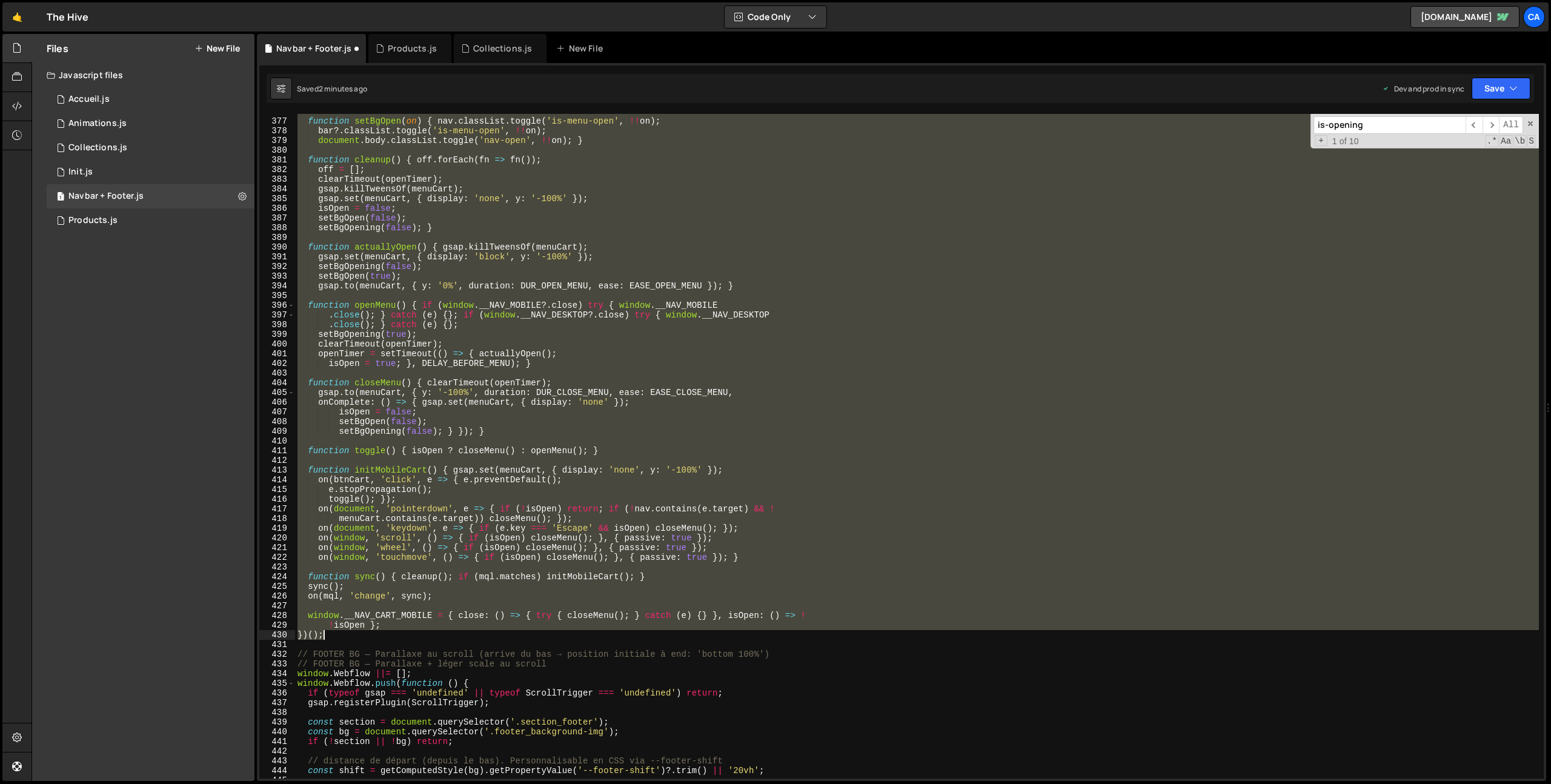
drag, startPoint x: 296, startPoint y: 264, endPoint x: 367, endPoint y: 638, distance: 380.7
click at [367, 638] on div "function setBgOpen ( on ) { nav . classList . toggle ( 'is-menu-open' , !! on )…" at bounding box center [916, 449] width 1243 height 684
type textarea "!isOpen }; })();"
paste textarea
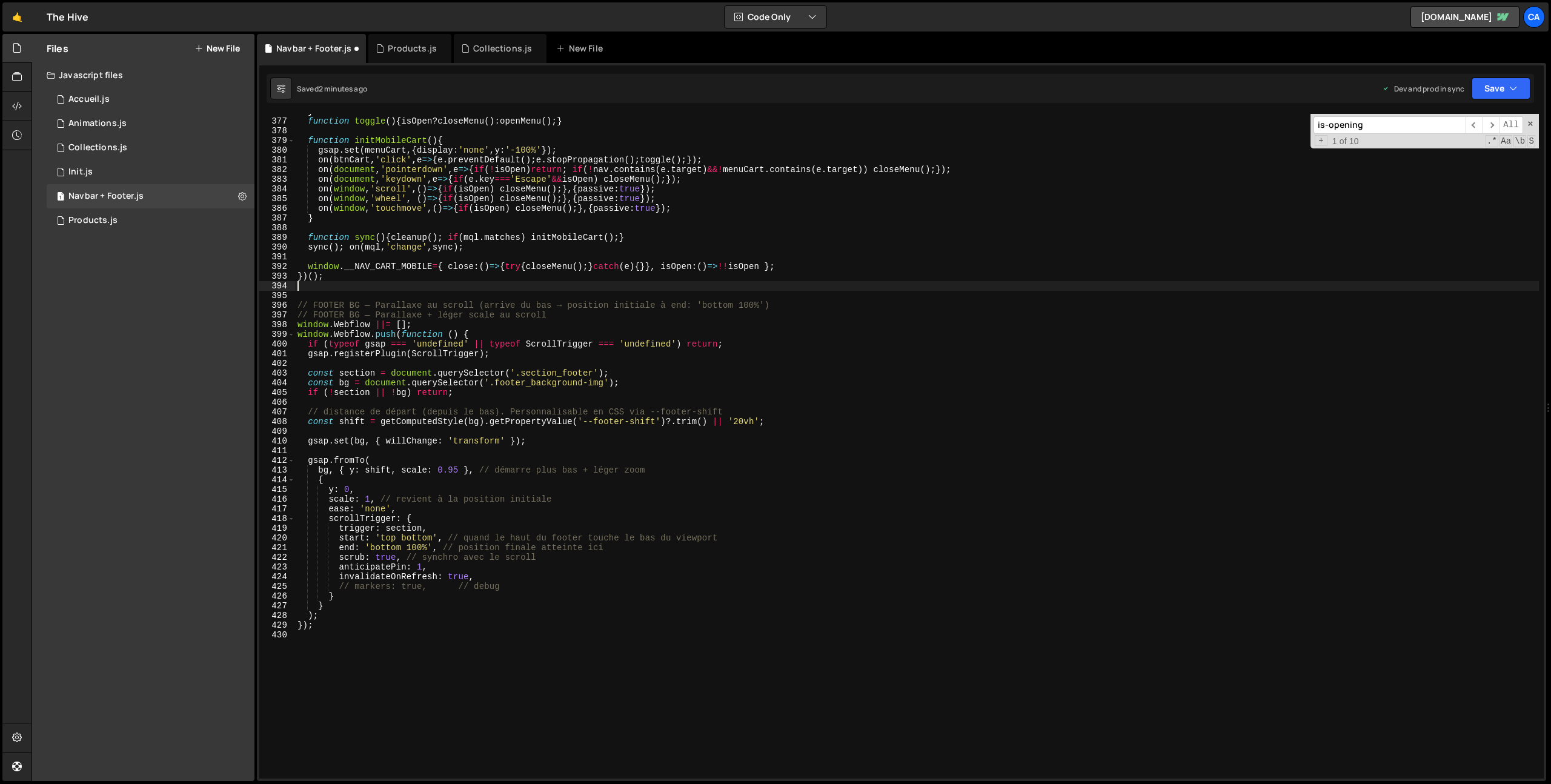
scroll to position [3690, 0]
click at [1501, 88] on button "Save" at bounding box center [1501, 89] width 59 height 22
click at [1420, 168] on div "2 minutes ago" at bounding box center [1442, 170] width 47 height 10
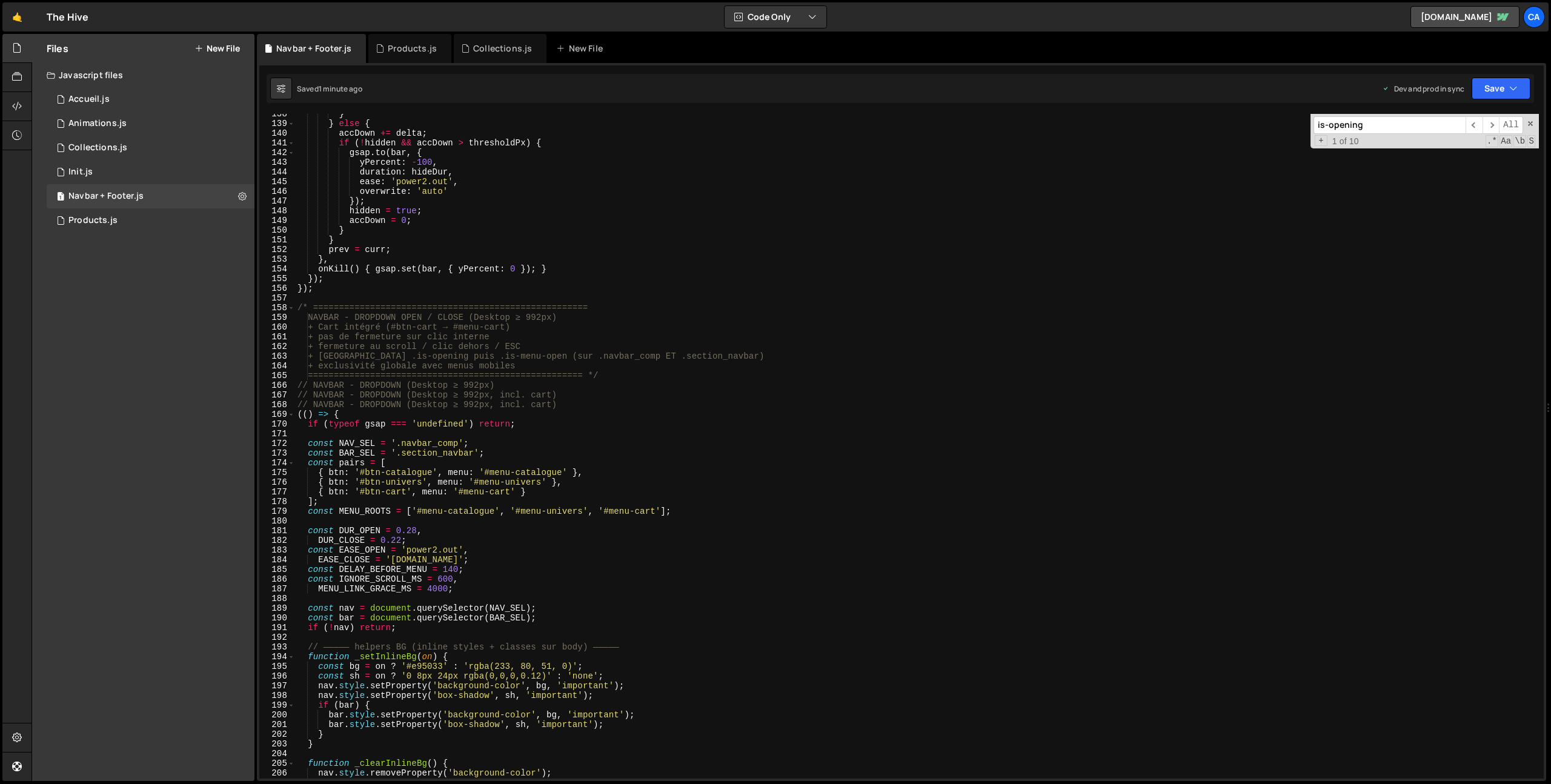
scroll to position [1333, 0]
type textarea "});"
click at [341, 285] on div "} } else { accDown += delta ; if ( ! hidden && accDown > thresholdPx ) { gsap .…" at bounding box center [916, 451] width 1243 height 684
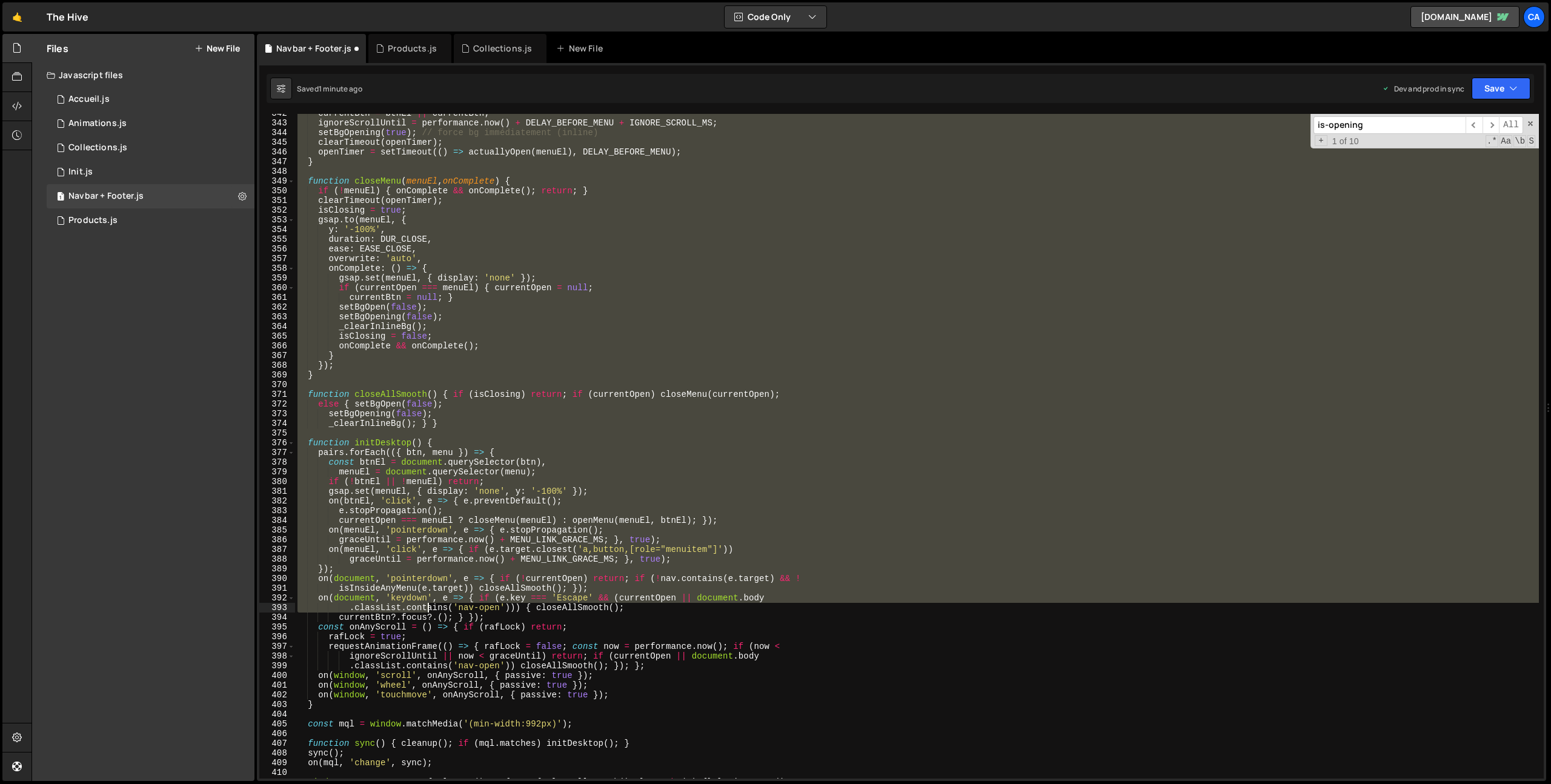
scroll to position [3446, 0]
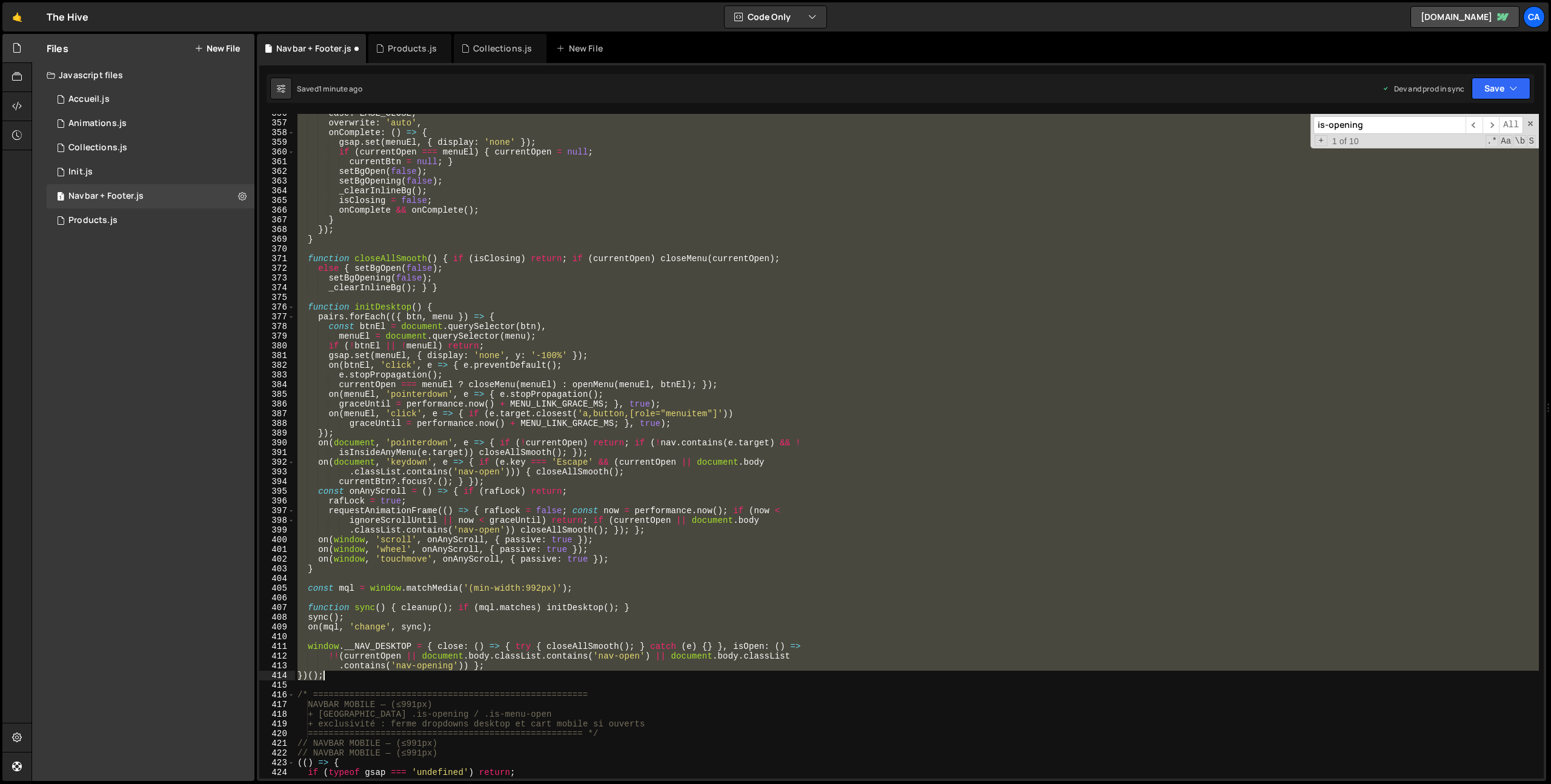
drag, startPoint x: 297, startPoint y: 492, endPoint x: 378, endPoint y: 672, distance: 197.4
click at [378, 672] on div "ease : EASE_CLOSE , overwrite : 'auto' , onComplete : ( ) => { gsap . set ( men…" at bounding box center [916, 451] width 1243 height 684
type textarea ".contains('nav-opening')) }; })();"
paste textarea
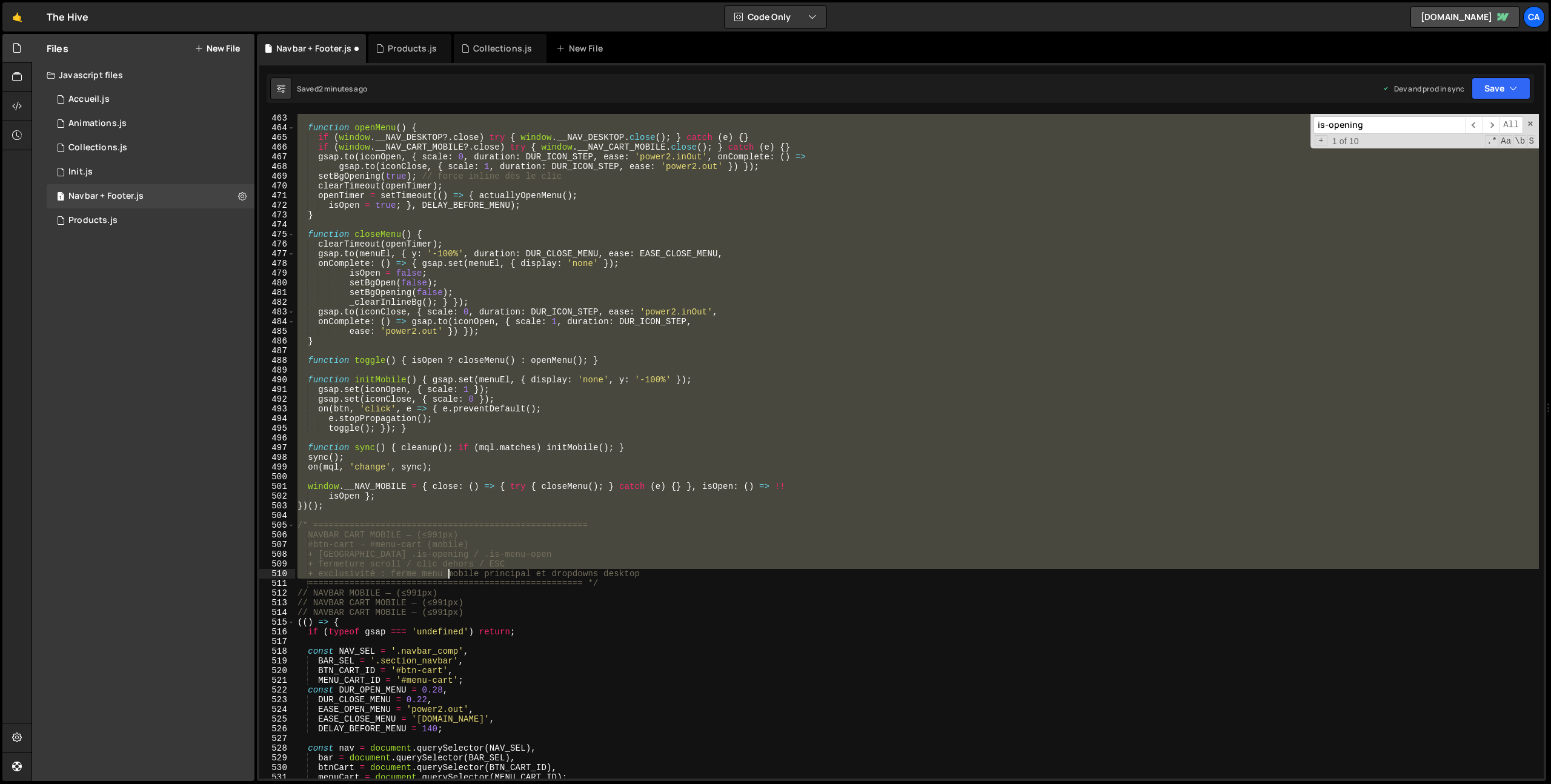
scroll to position [4488, 0]
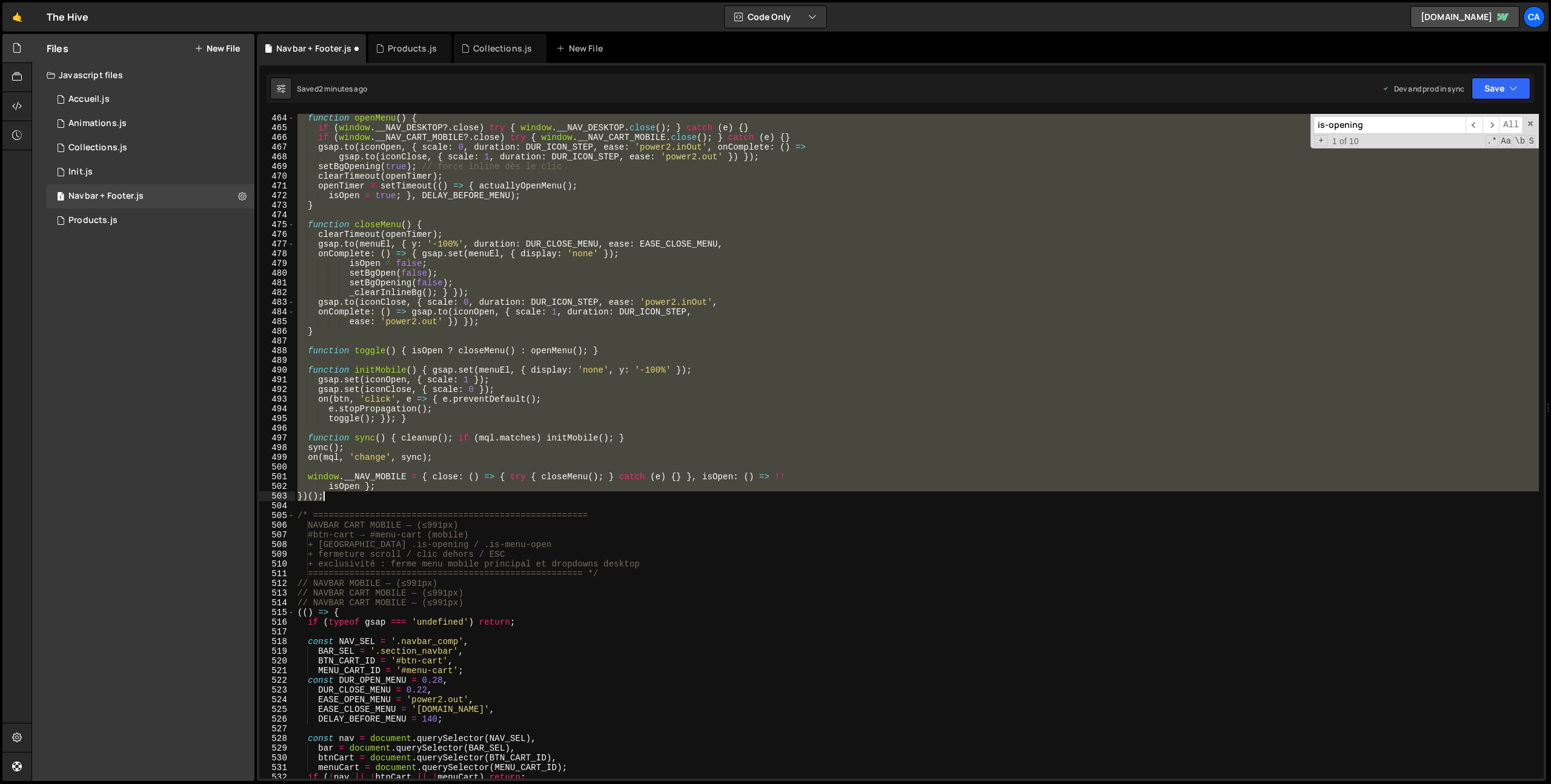
drag, startPoint x: 296, startPoint y: 435, endPoint x: 359, endPoint y: 497, distance: 88.4
click at [359, 497] on div "function openMenu ( ) { if ( window . __NAV_DESKTOP ?. close ) try { window . _…" at bounding box center [916, 455] width 1243 height 684
type textarea "isOpen }; })();"
paste textarea
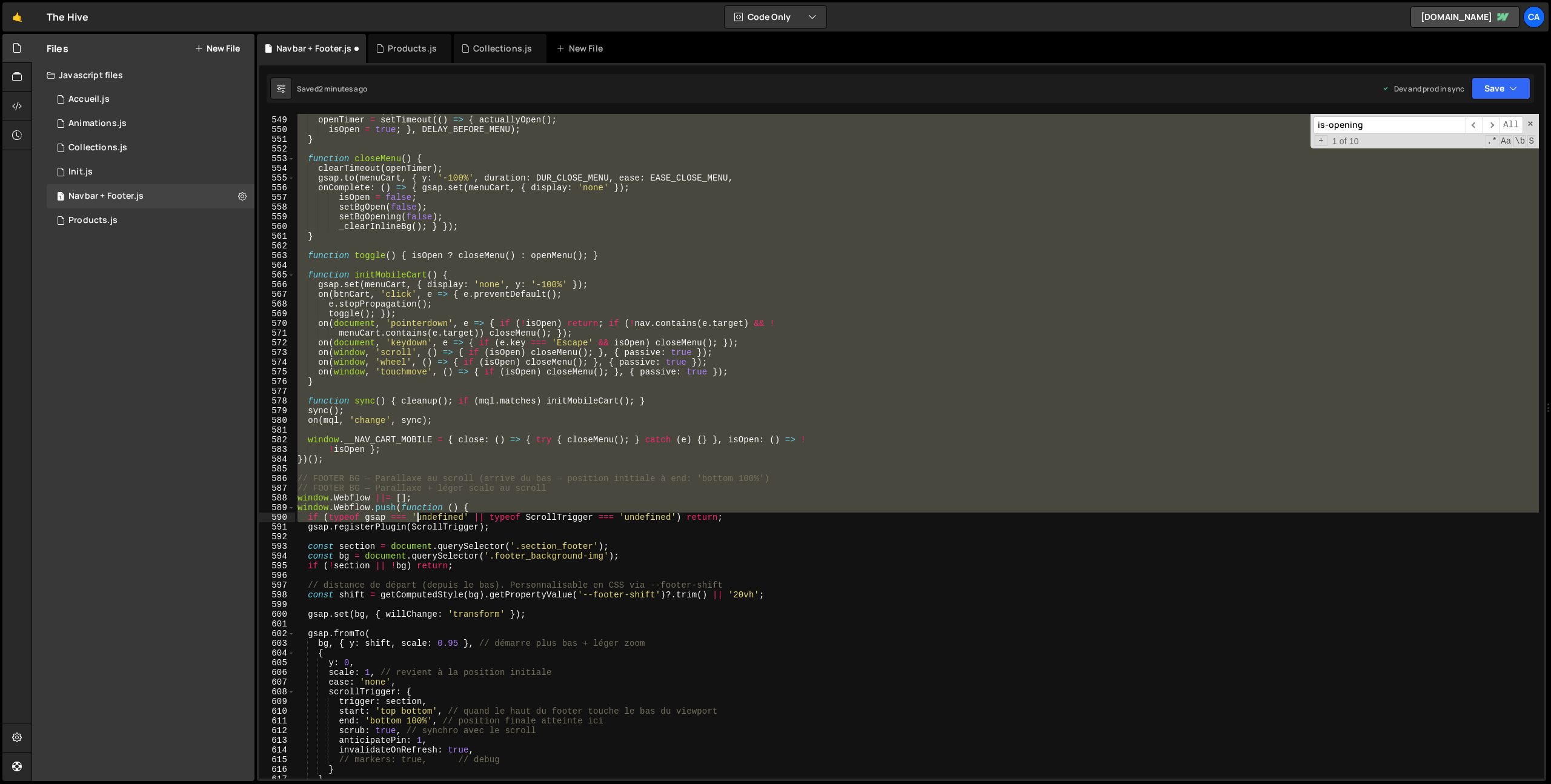
scroll to position [5309, 0]
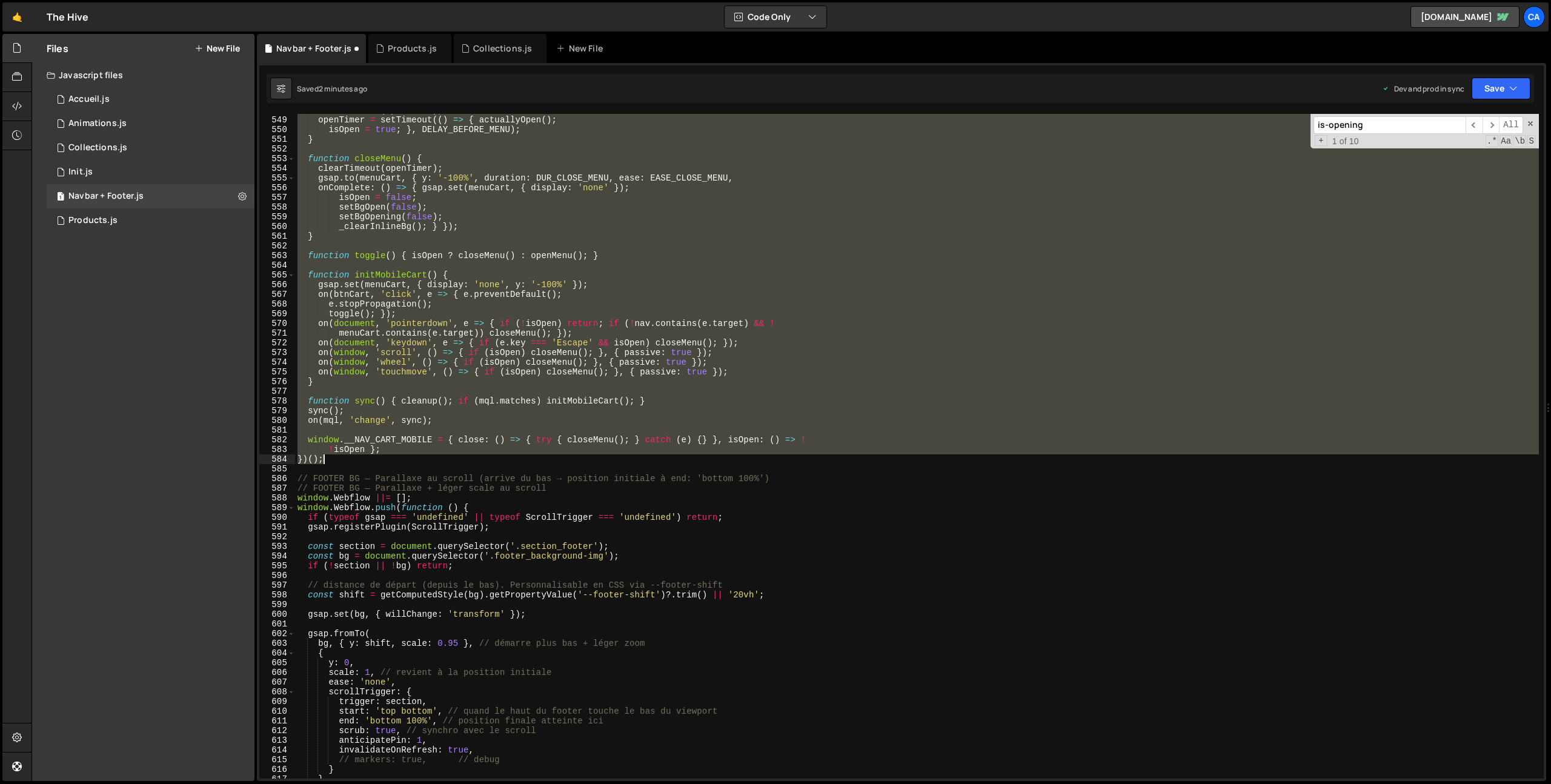
drag, startPoint x: 297, startPoint y: 293, endPoint x: 374, endPoint y: 462, distance: 185.7
click at [374, 462] on div "clearTimeout ( openTimer ) ; openTimer = setTimeout (( ) => { actuallyOpen ( ) …" at bounding box center [916, 447] width 1243 height 684
type textarea "!isOpen }; })();"
paste textarea
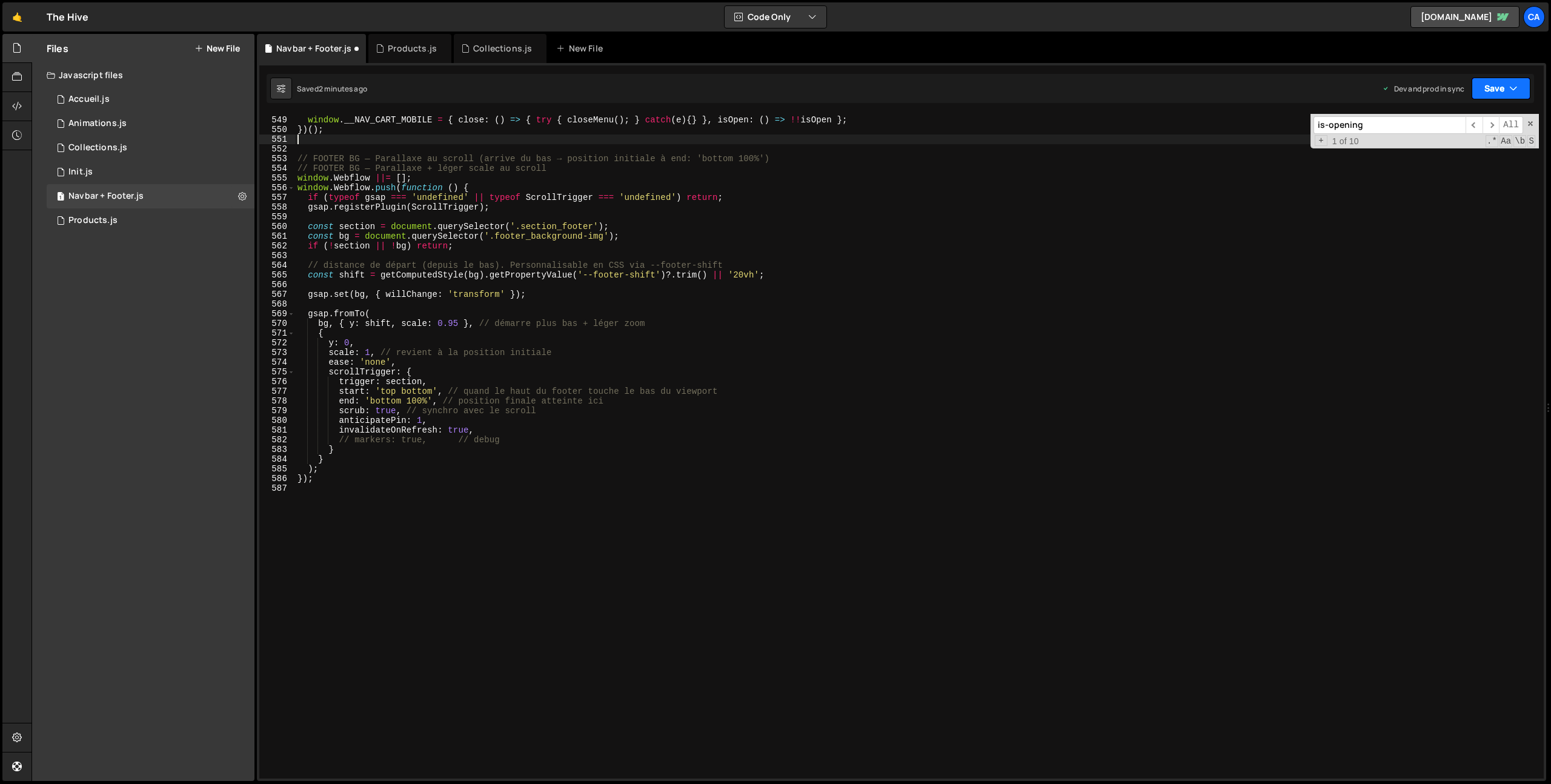
click at [1496, 78] on button "Save" at bounding box center [1501, 89] width 59 height 22
click at [1454, 167] on div "2 minutes ago" at bounding box center [1442, 170] width 47 height 10
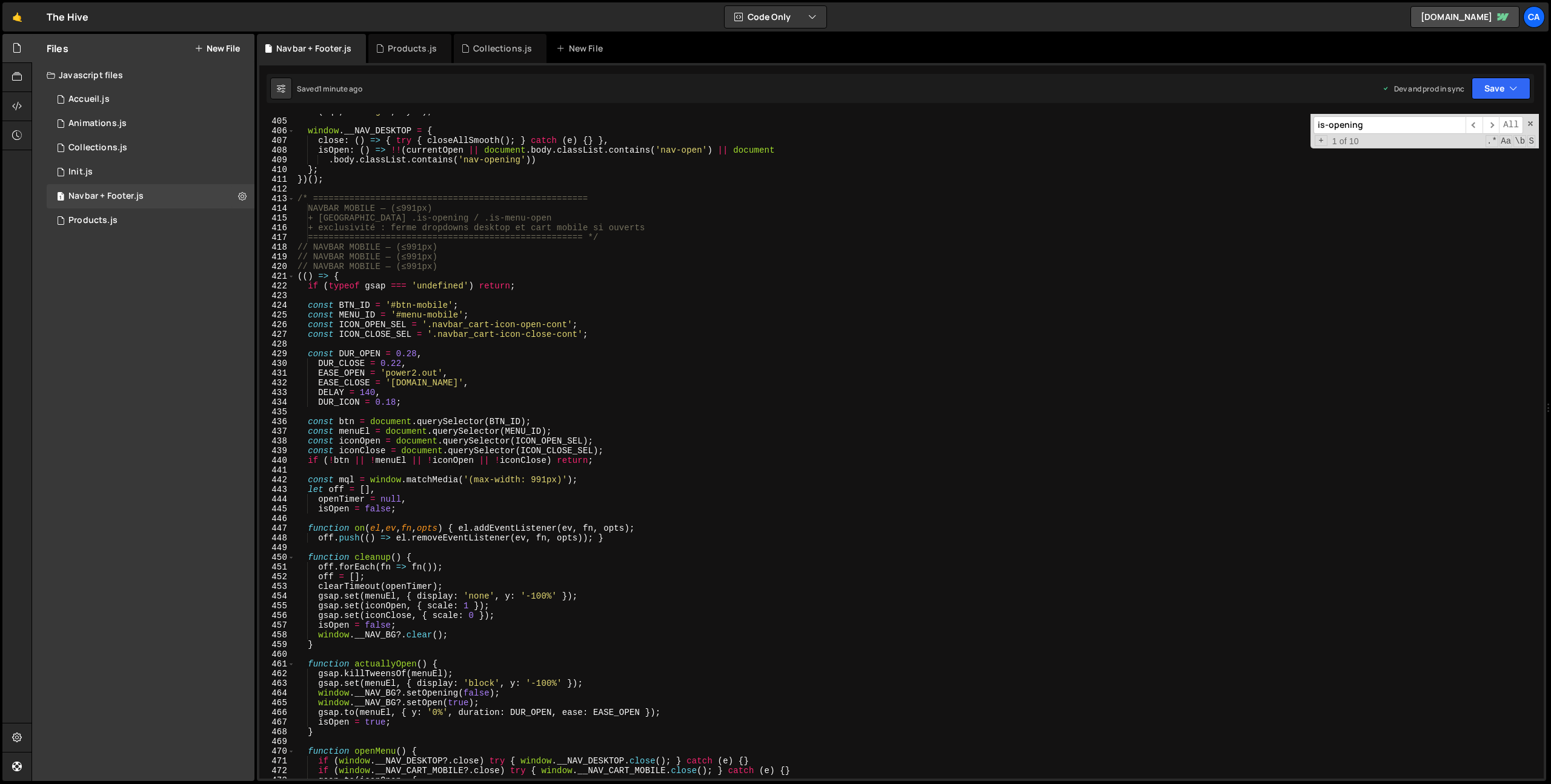
scroll to position [3732, 0]
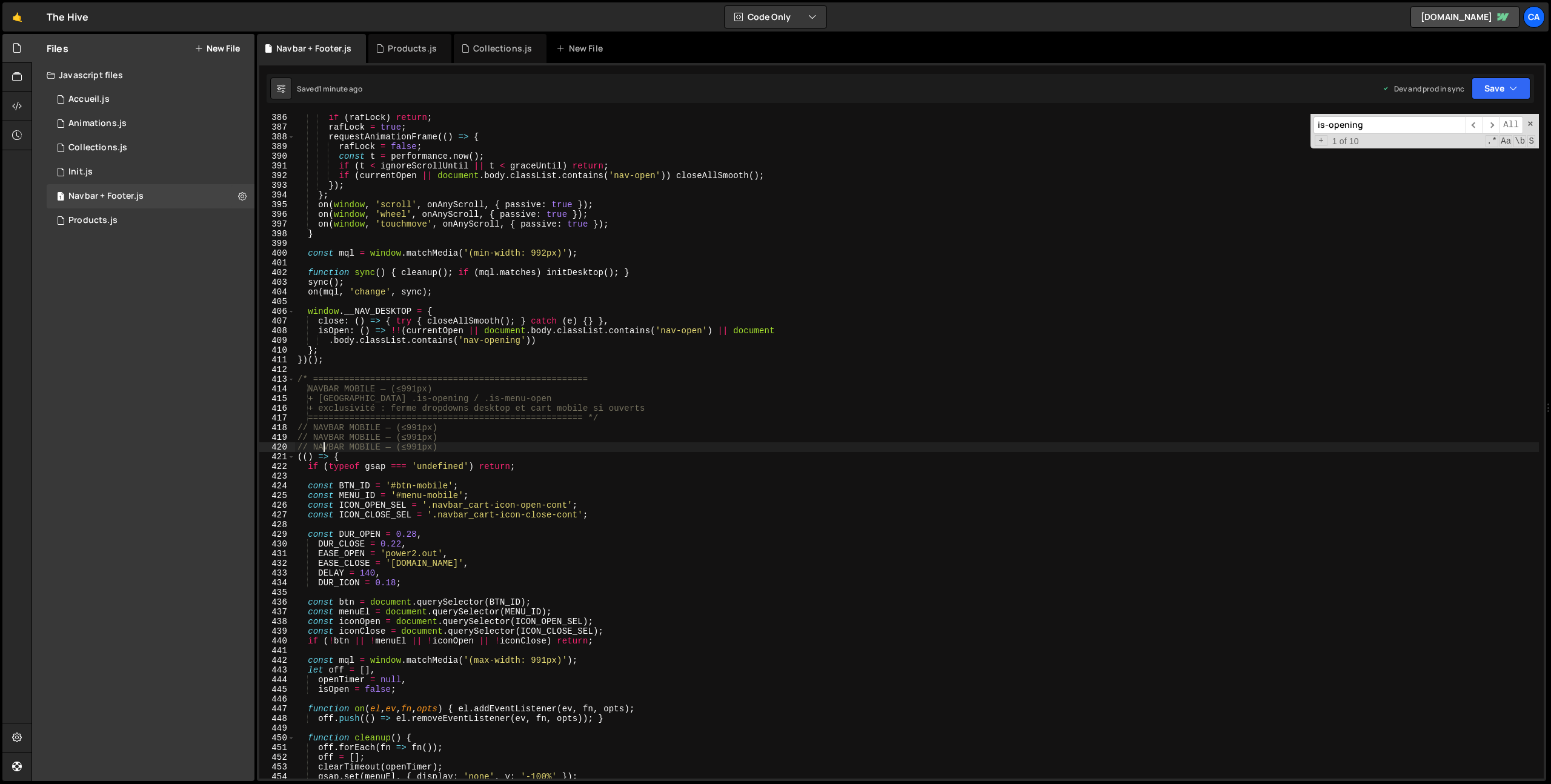
click at [323, 448] on div "if ( rafLock ) return ; rafLock = true ; requestAnimationFrame (( ) => { rafLoc…" at bounding box center [916, 455] width 1243 height 684
drag, startPoint x: 323, startPoint y: 448, endPoint x: 444, endPoint y: 447, distance: 121.0
click at [444, 447] on div "if ( rafLock ) return ; rafLock = true ; requestAnimationFrame (( ) => { rafLoc…" at bounding box center [916, 455] width 1243 height 684
click at [449, 505] on div "if ( rafLock ) return ; rafLock = true ; requestAnimationFrame (( ) => { rafLoc…" at bounding box center [916, 455] width 1243 height 684
drag, startPoint x: 449, startPoint y: 505, endPoint x: 551, endPoint y: 506, distance: 102.0
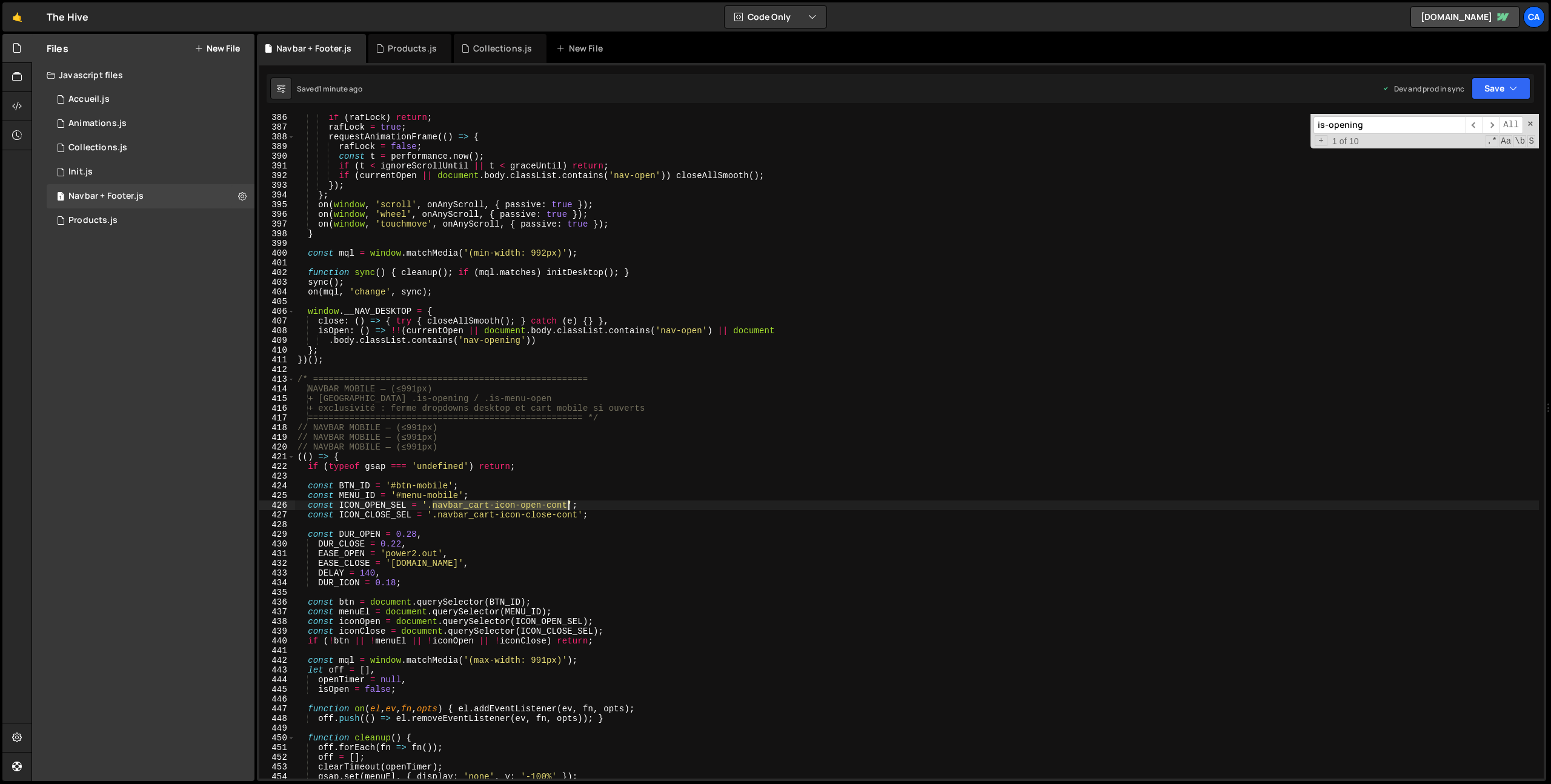
click at [551, 506] on div "if ( rafLock ) return ; rafLock = true ; requestAnimationFrame (( ) => { rafLoc…" at bounding box center [916, 455] width 1243 height 684
click at [451, 515] on div "if ( rafLock ) return ; rafLock = true ; requestAnimationFrame (( ) => { rafLoc…" at bounding box center [916, 455] width 1243 height 684
drag, startPoint x: 451, startPoint y: 515, endPoint x: 562, endPoint y: 515, distance: 111.0
click at [562, 515] on div "if ( rafLock ) return ; rafLock = true ; requestAnimationFrame (( ) => { rafLoc…" at bounding box center [916, 455] width 1243 height 684
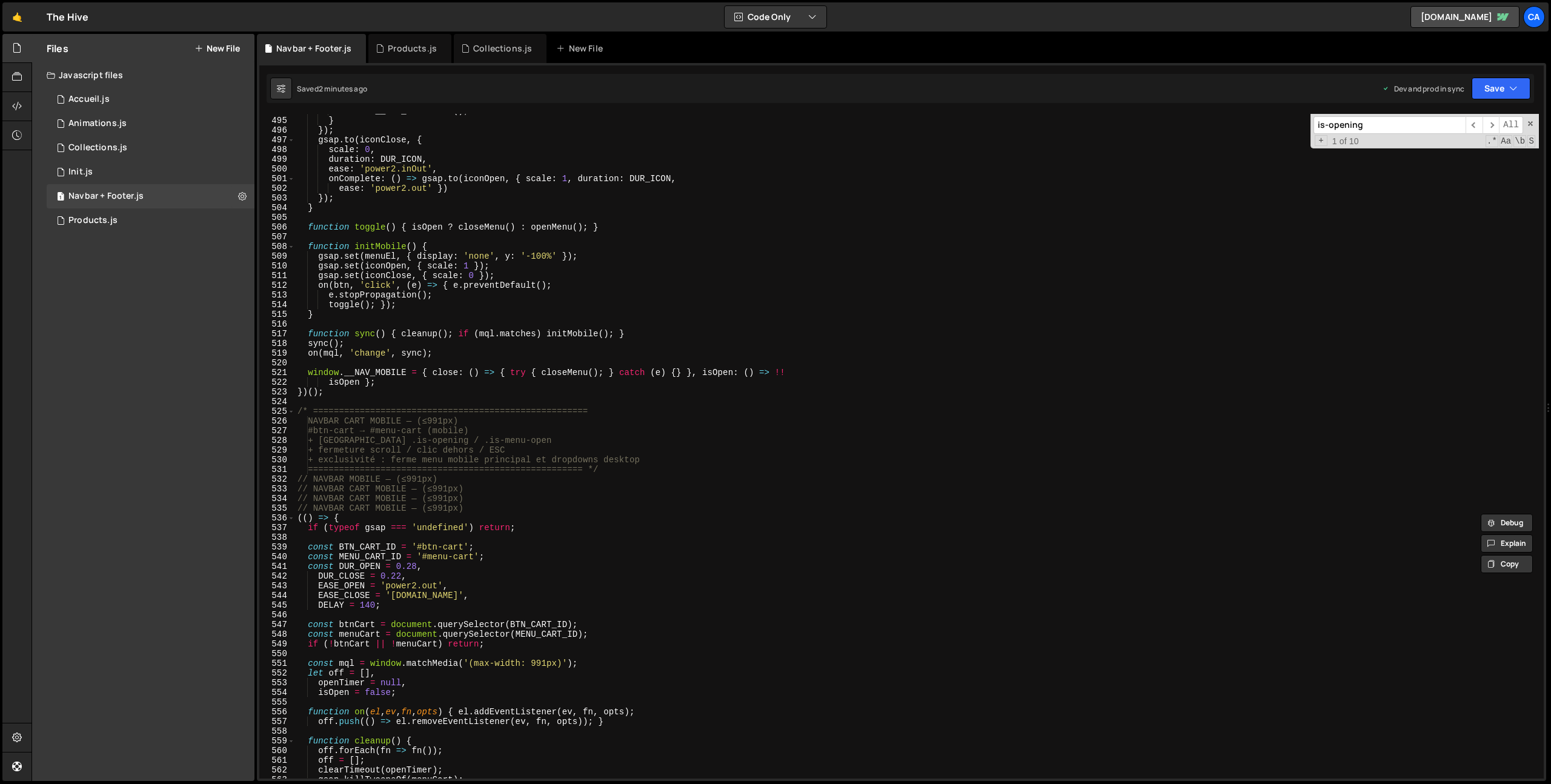
scroll to position [4876, 0]
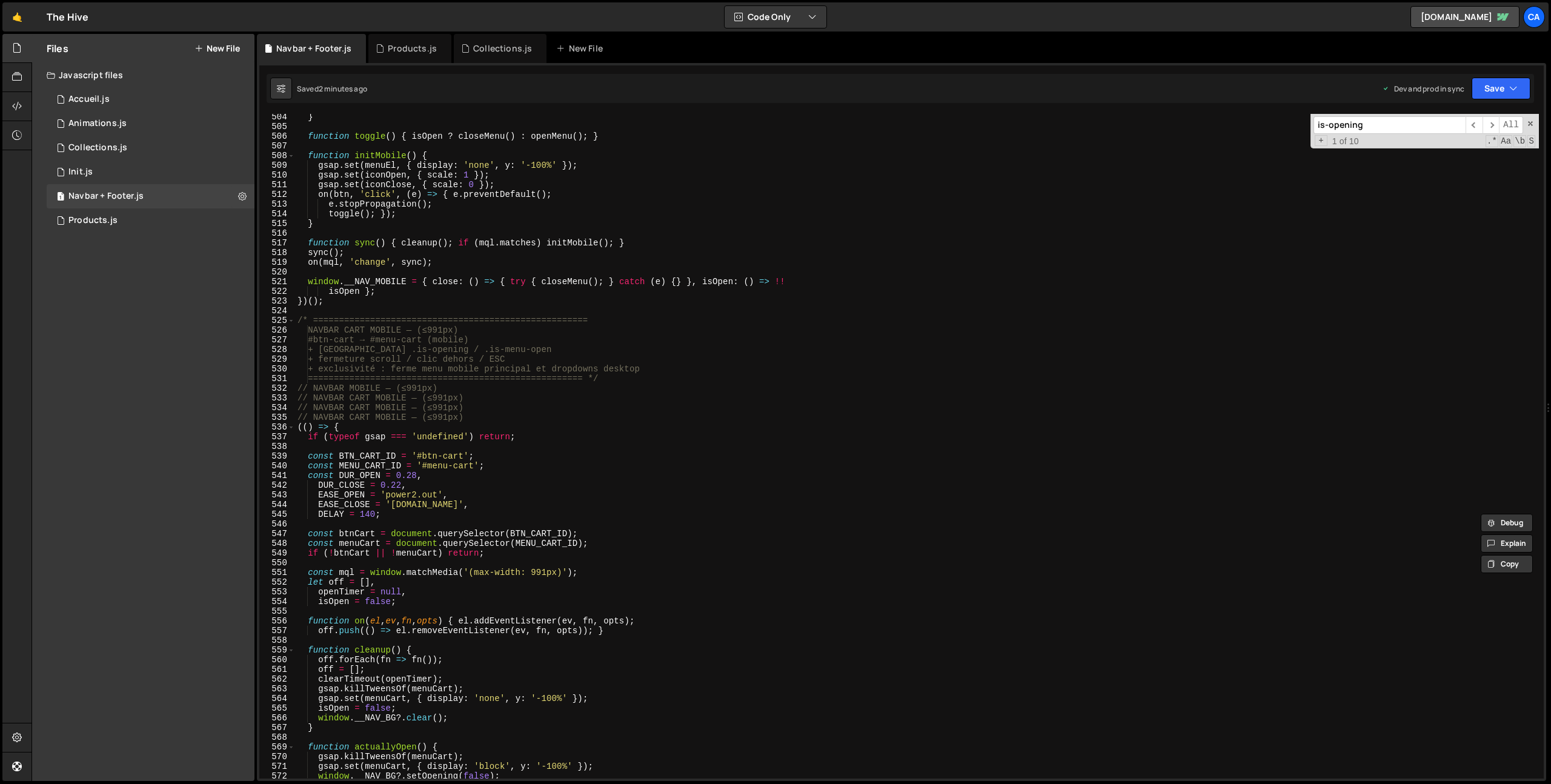
click at [328, 418] on div "} function toggle ( ) { isOpen ? closeMenu ( ) : openMenu ( ) ; } function init…" at bounding box center [916, 454] width 1243 height 684
drag, startPoint x: 328, startPoint y: 418, endPoint x: 475, endPoint y: 418, distance: 147.0
click at [475, 418] on div "} function toggle ( ) { isOpen ? closeMenu ( ) : openMenu ( ) ; } function init…" at bounding box center [916, 454] width 1243 height 684
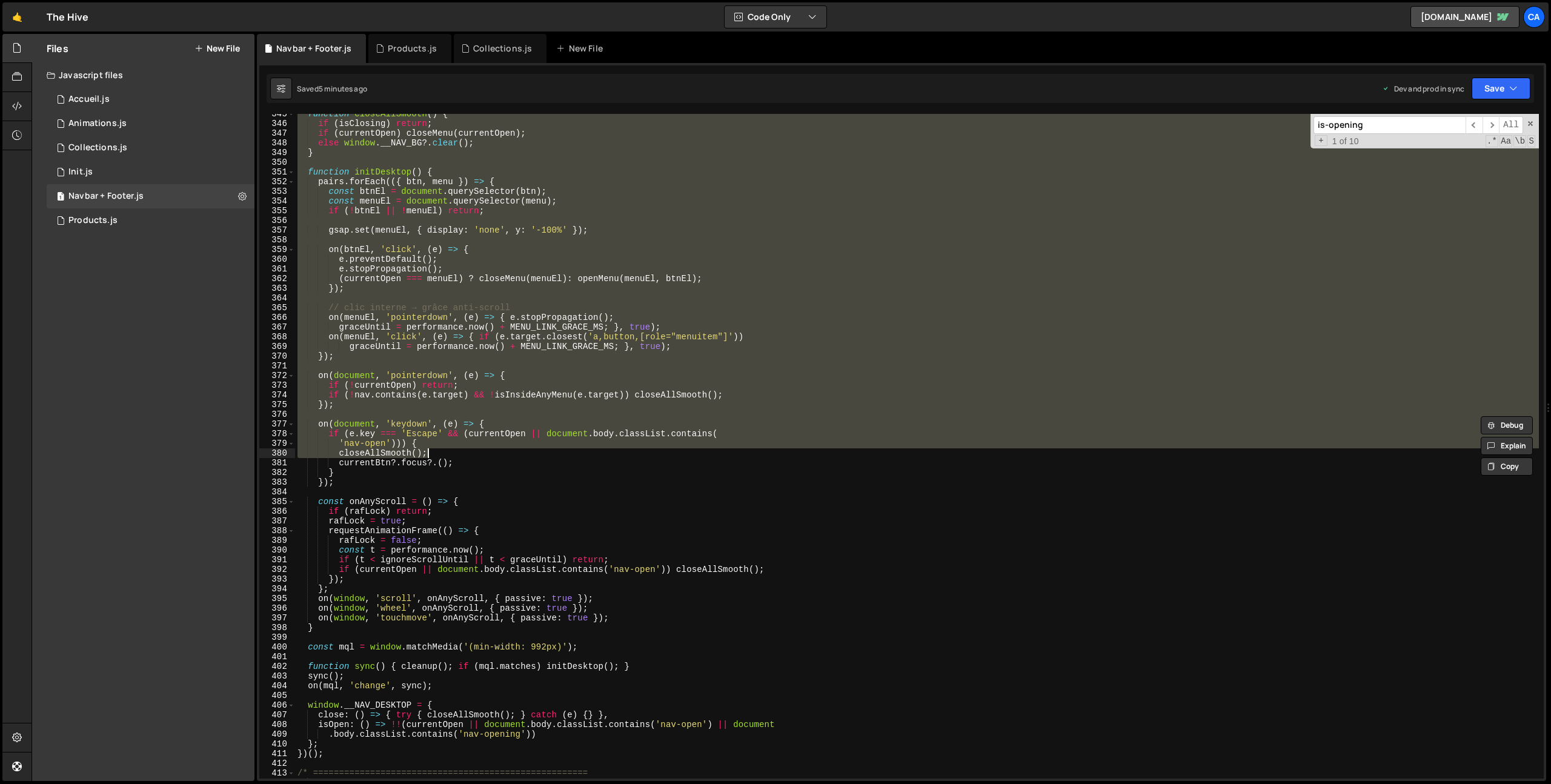
scroll to position [3473, 0]
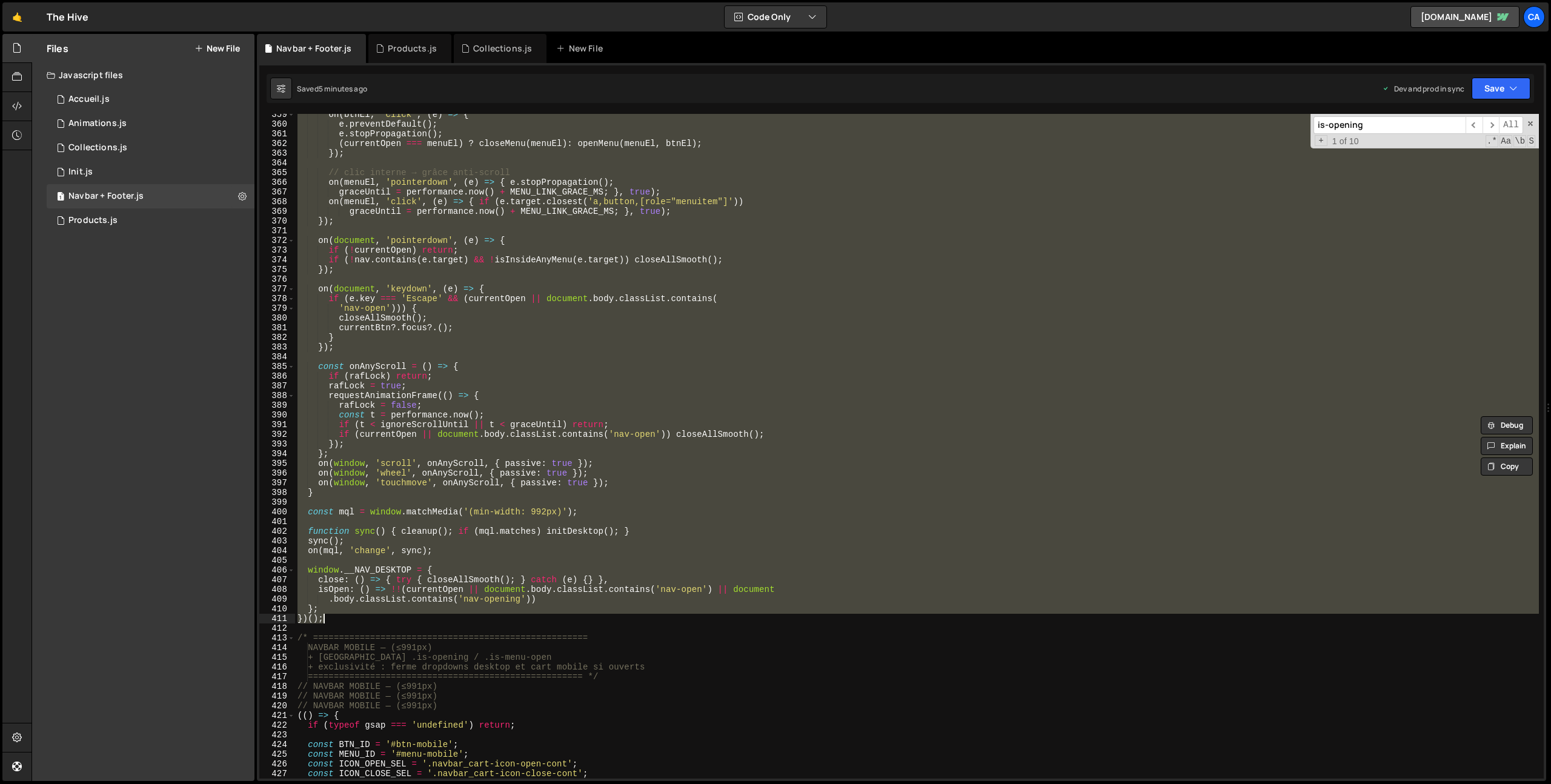
drag, startPoint x: 297, startPoint y: 378, endPoint x: 384, endPoint y: 614, distance: 251.5
click at [384, 614] on div "on ( btnEl , 'click' , ( e ) => { e . preventDefault ( ) ; e . stopPropagation …" at bounding box center [916, 451] width 1243 height 684
type textarea "}; })();"
paste textarea
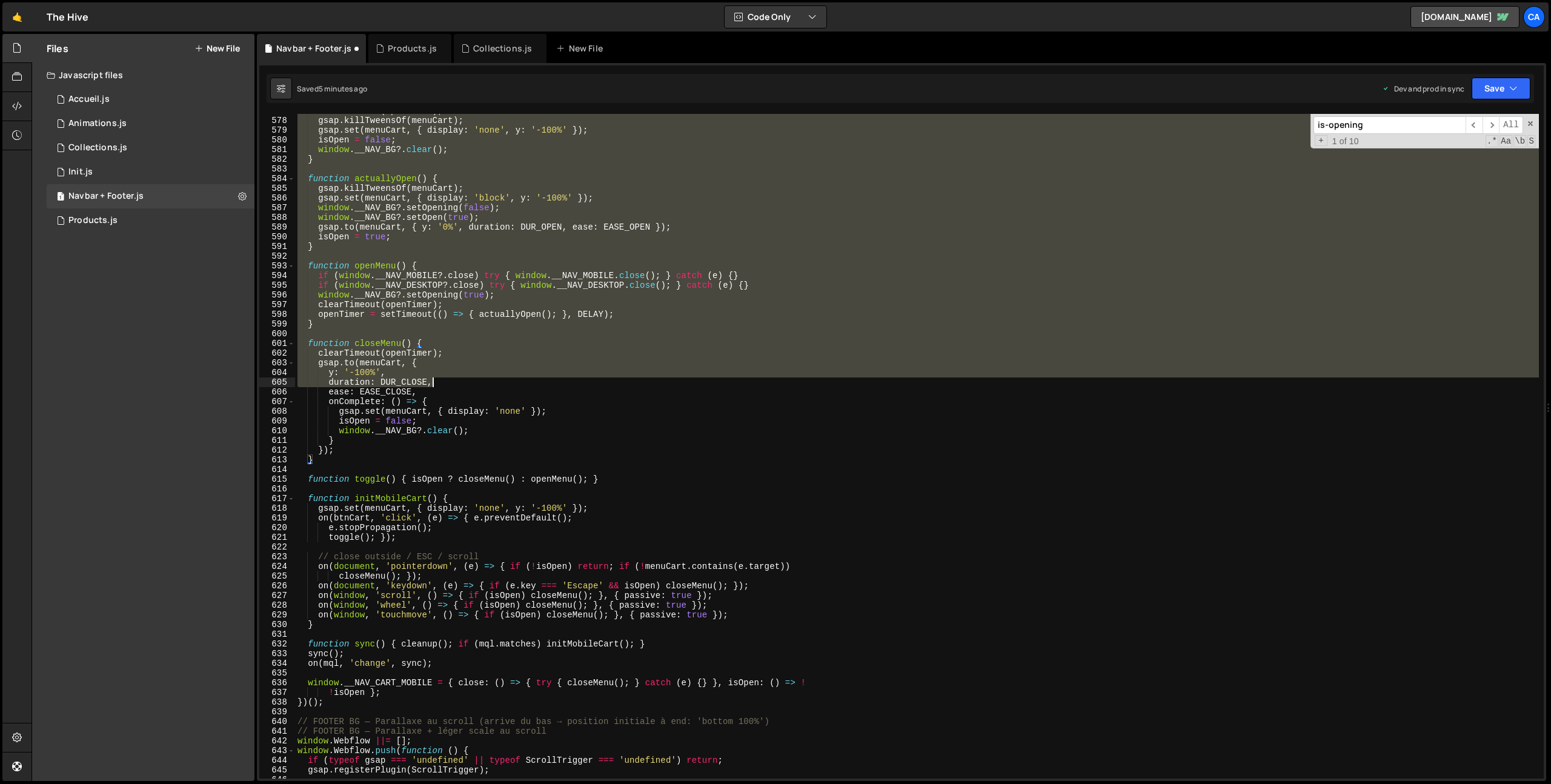
scroll to position [5815, 0]
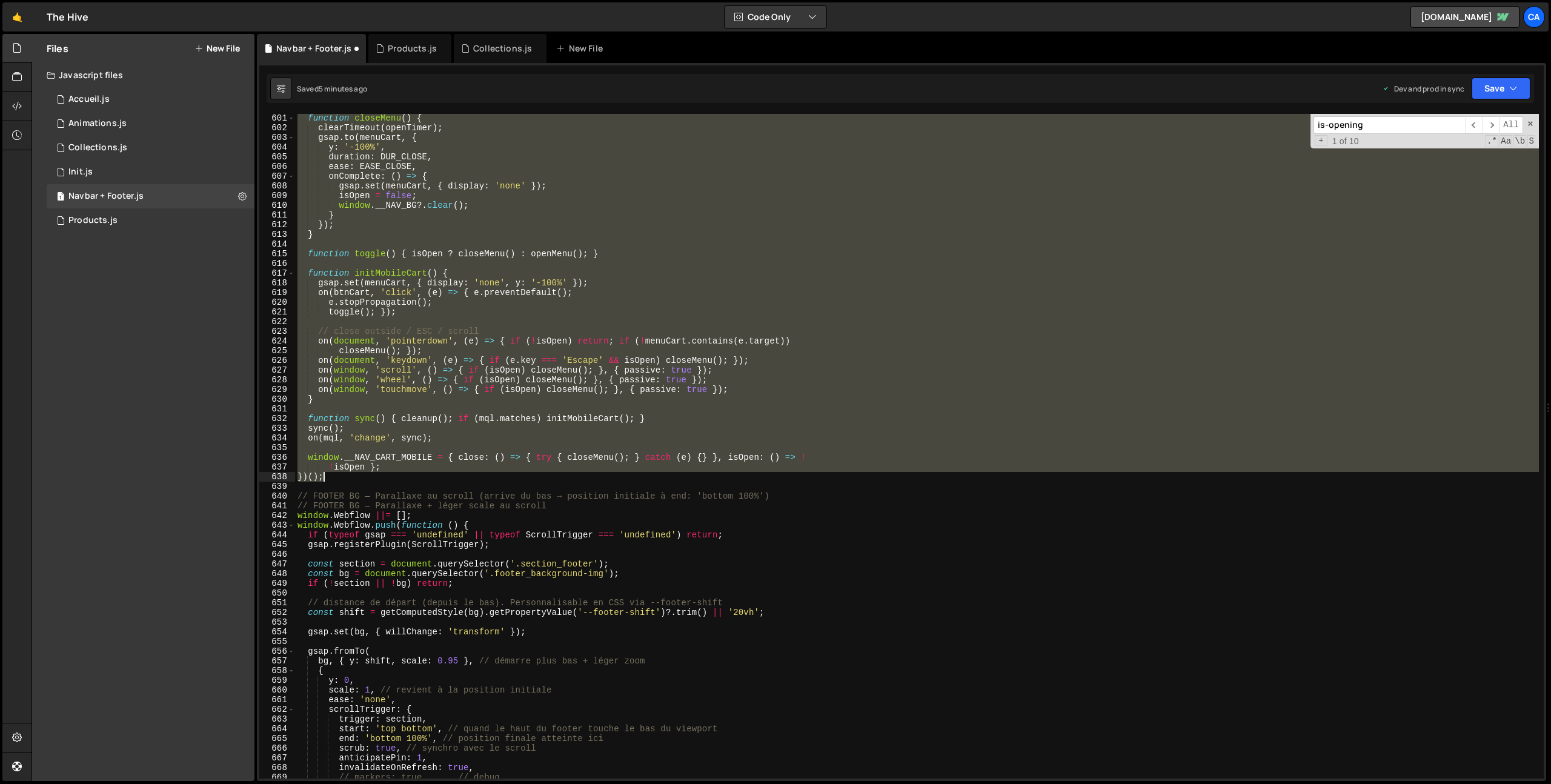
drag, startPoint x: 295, startPoint y: 304, endPoint x: 410, endPoint y: 480, distance: 210.2
click at [410, 480] on div "function closeMenu ( ) { clearTimeout ( openTimer ) ; gsap . to ( menuCart , { …" at bounding box center [916, 455] width 1243 height 684
type textarea "!isOpen }; })();"
paste textarea
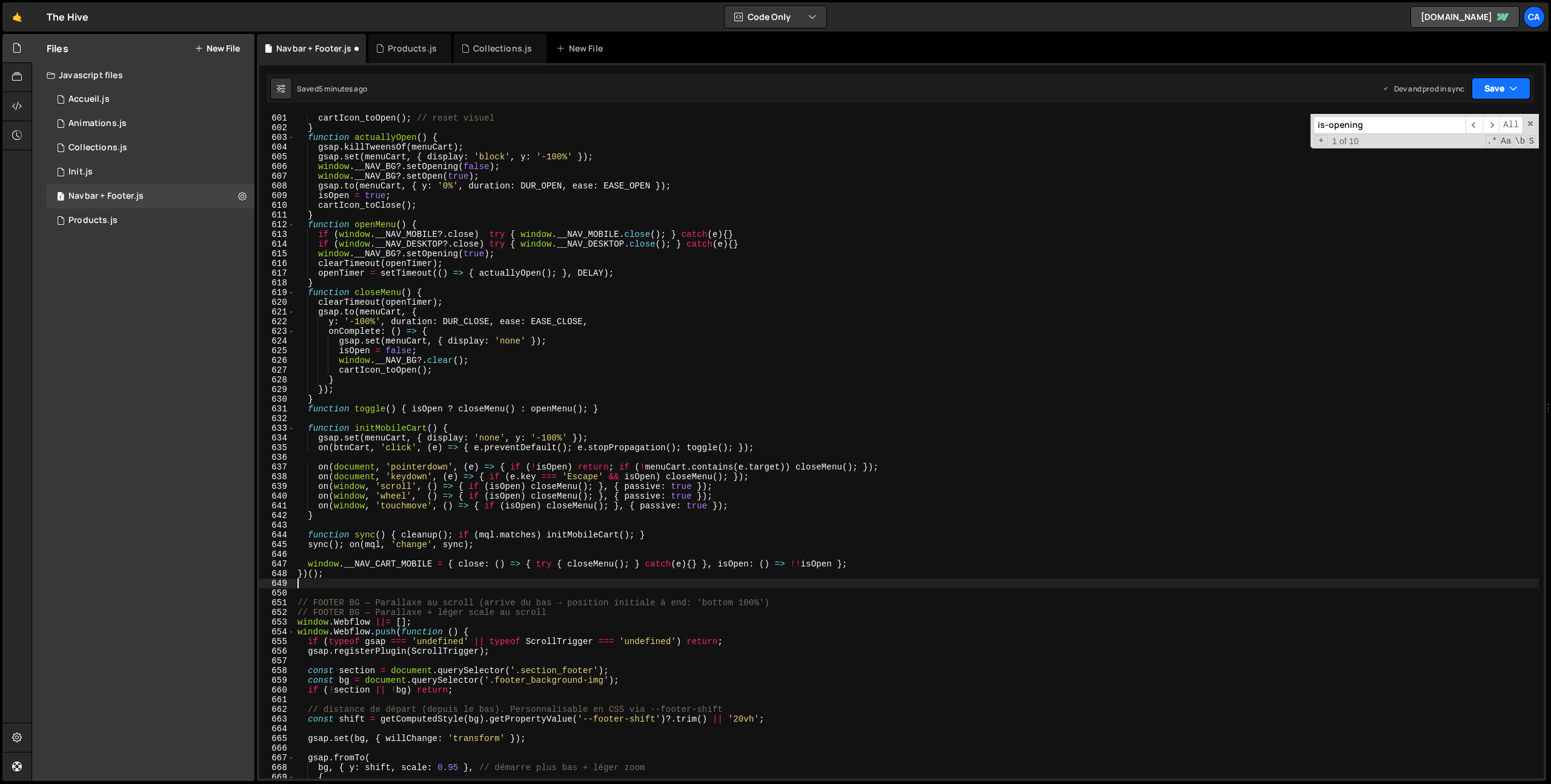
click at [1508, 87] on button "Save" at bounding box center [1501, 89] width 59 height 22
click at [1424, 169] on div "5 minutes ago" at bounding box center [1442, 170] width 47 height 10
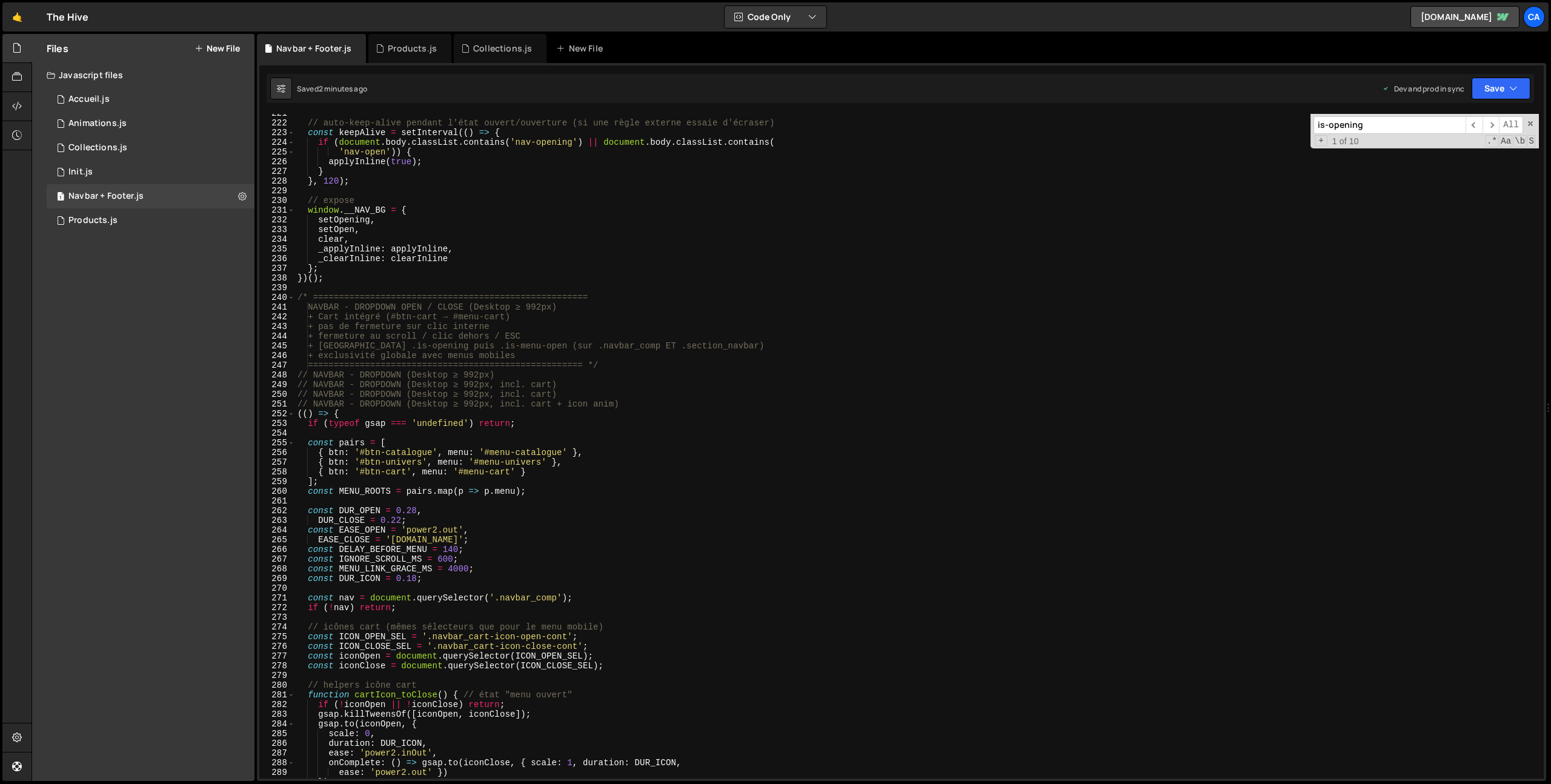
scroll to position [2250, 0]
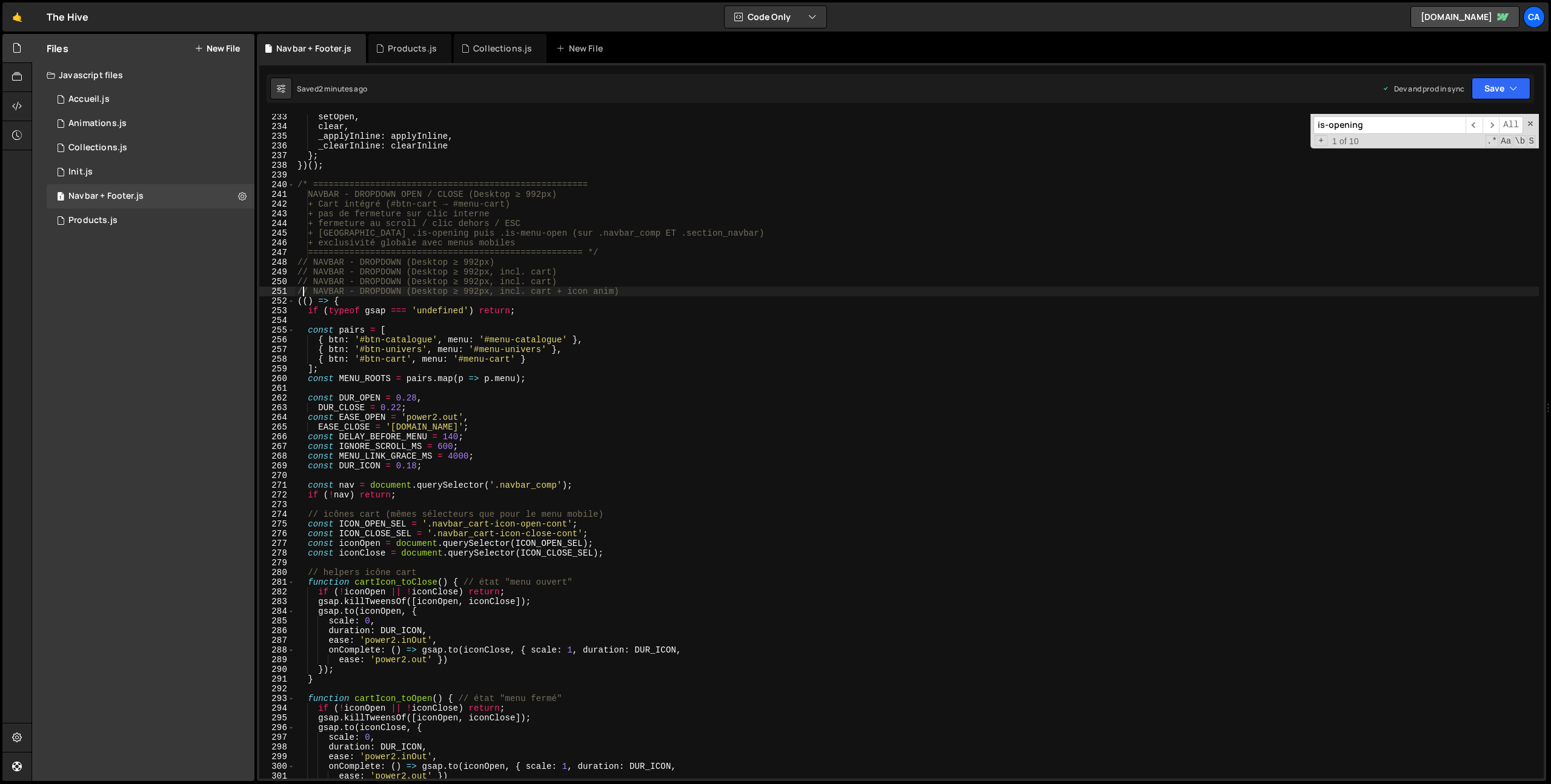
click at [301, 286] on div "setOpen , clear , _applyInline : applyInline , _clearInline : clearInline } ; }…" at bounding box center [916, 454] width 1243 height 684
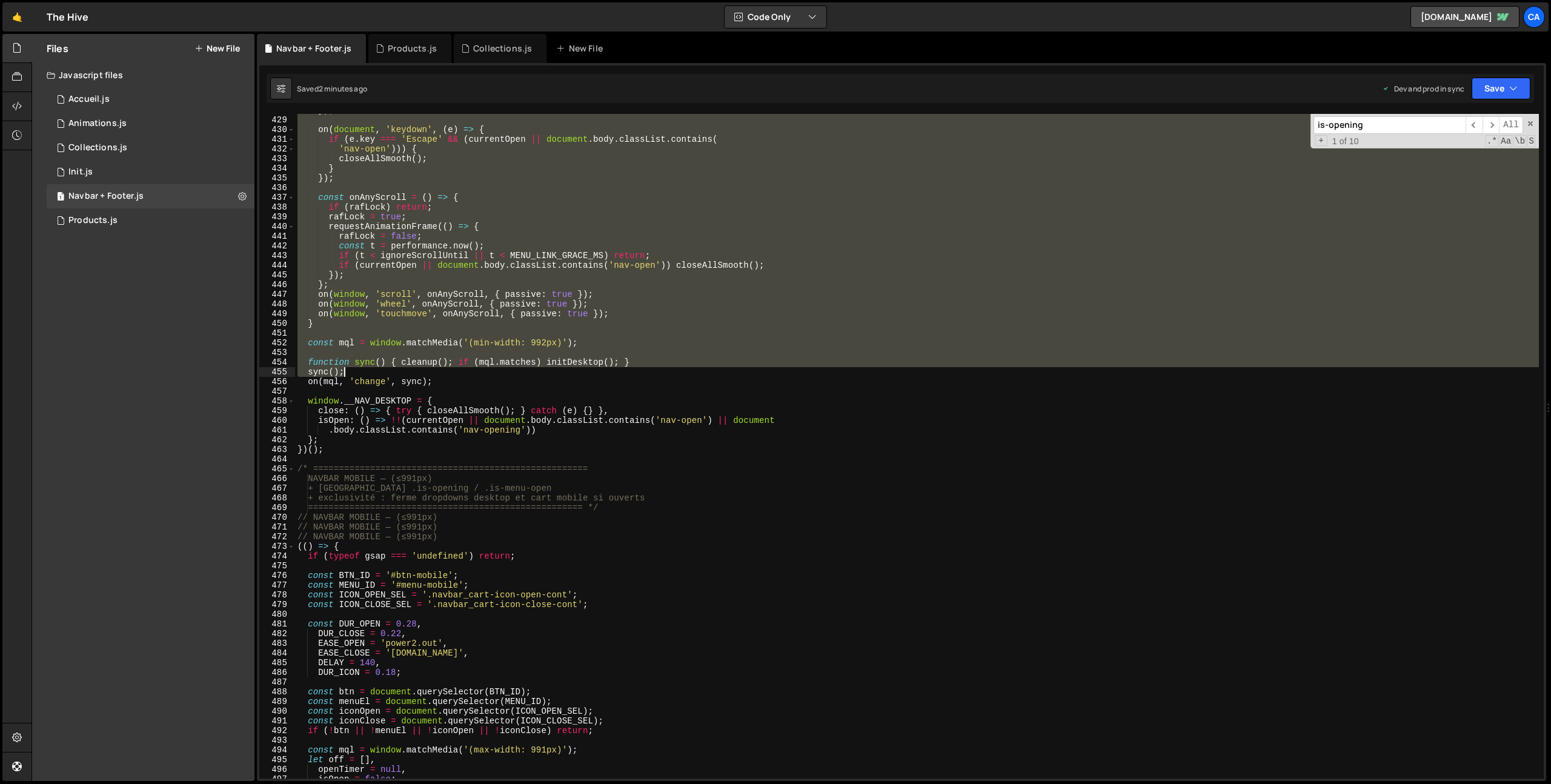
scroll to position [4191, 0]
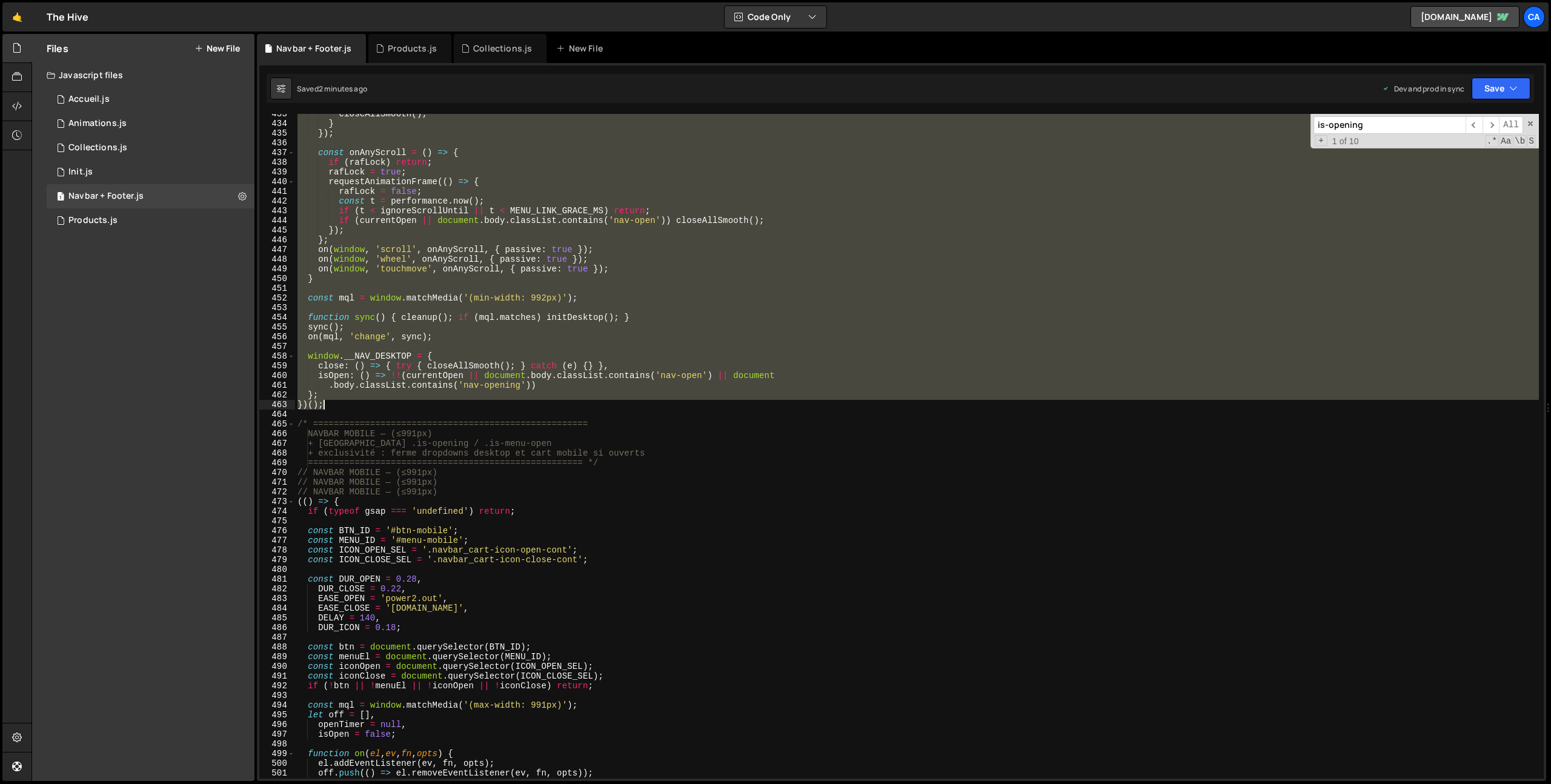
drag, startPoint x: 297, startPoint y: 291, endPoint x: 352, endPoint y: 402, distance: 123.9
click at [352, 402] on div "closeAllSmooth ( ) ; } }) ; const onAnyScroll = ( ) => { if ( rafLock ) return …" at bounding box center [916, 451] width 1243 height 684
type textarea "}; })();"
paste textarea
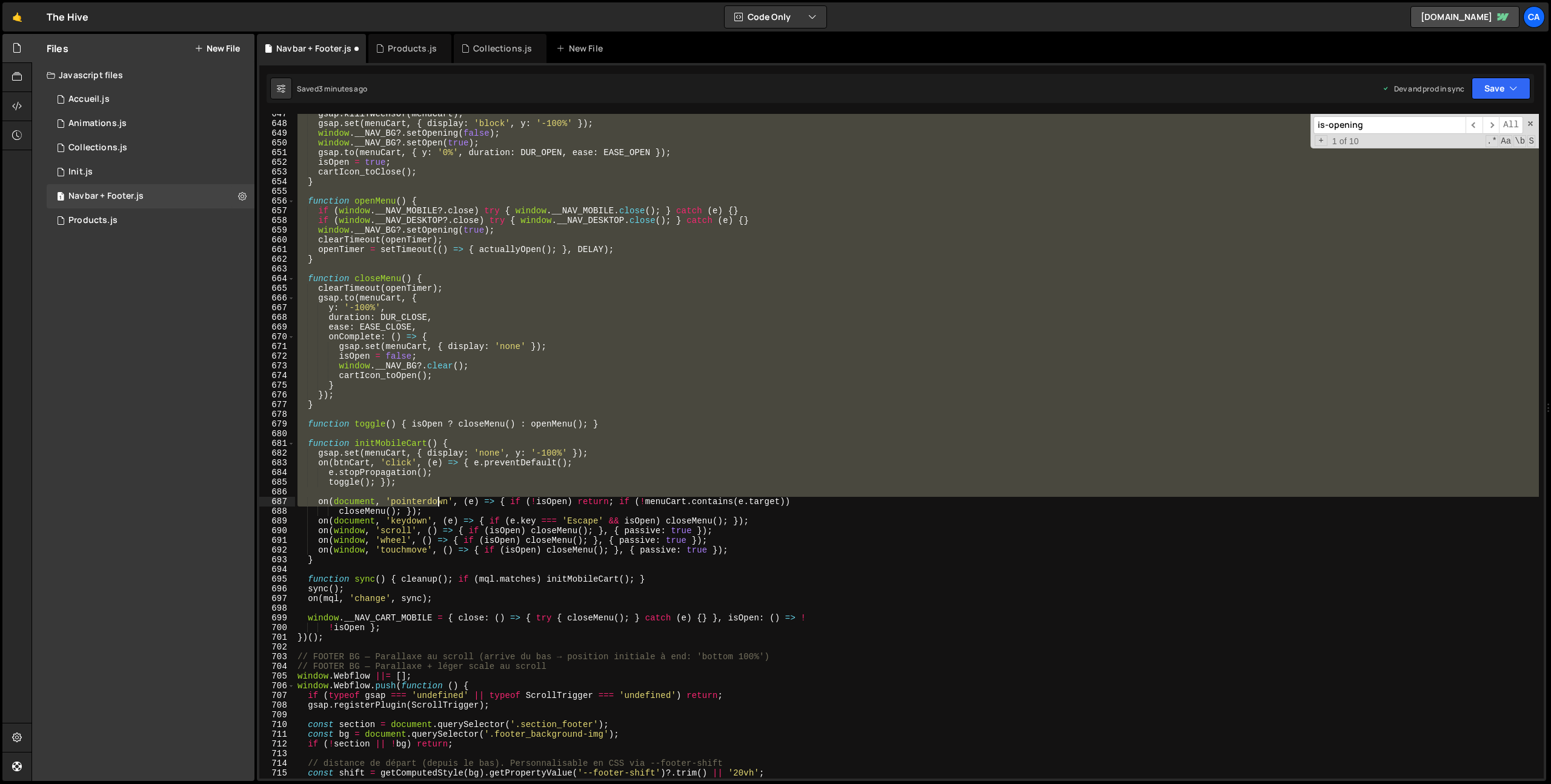
scroll to position [6536, 0]
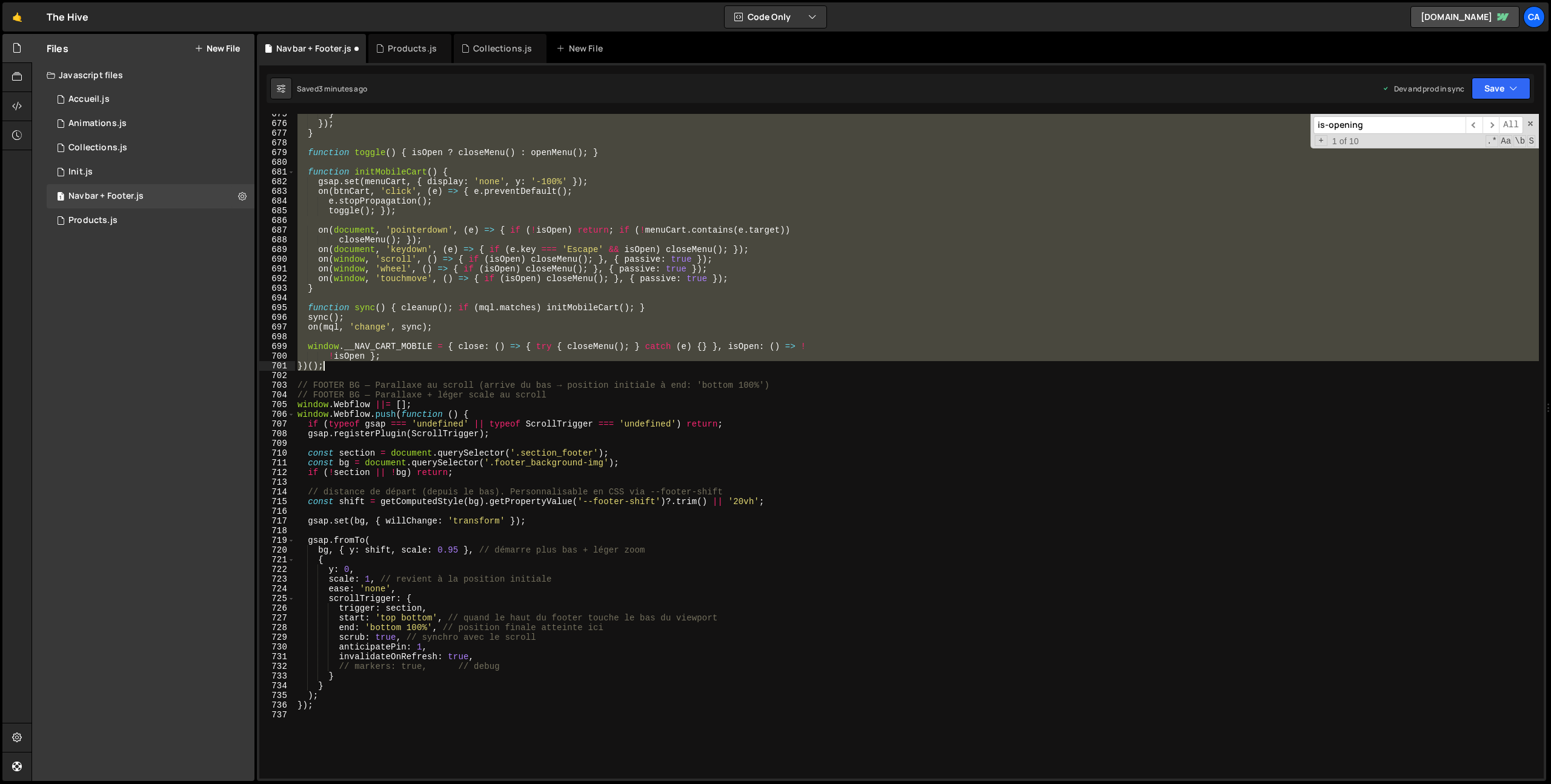
drag, startPoint x: 295, startPoint y: 448, endPoint x: 353, endPoint y: 369, distance: 98.0
click at [353, 369] on div "} }) ; } function toggle ( ) { isOpen ? closeMenu ( ) : openMenu ( ) ; } functi…" at bounding box center [916, 451] width 1243 height 684
type textarea "!isOpen }; })();"
paste textarea
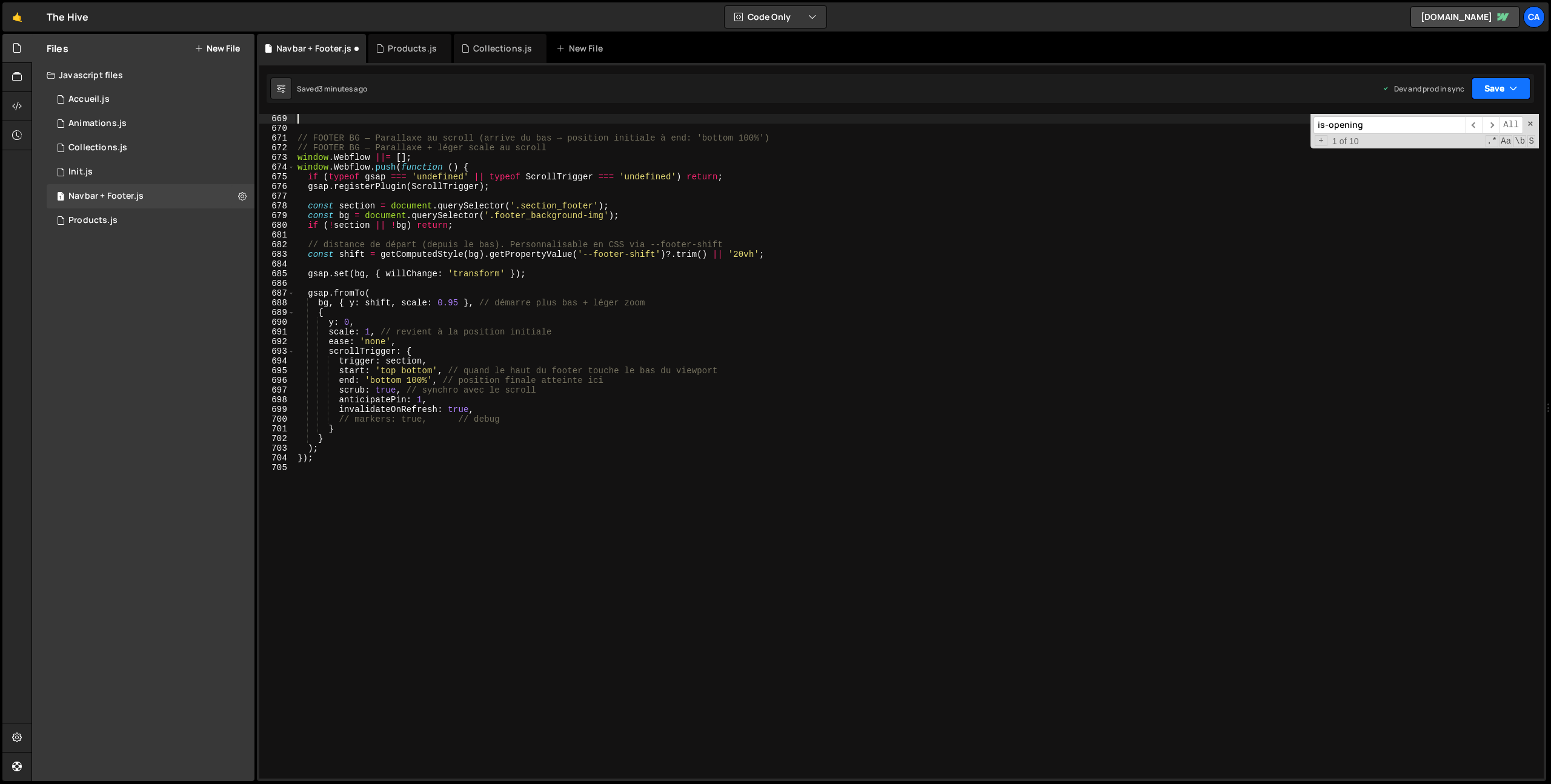
click at [1491, 87] on button "Save" at bounding box center [1501, 89] width 59 height 22
click at [1453, 158] on div "Save to Production S" at bounding box center [1460, 157] width 126 height 12
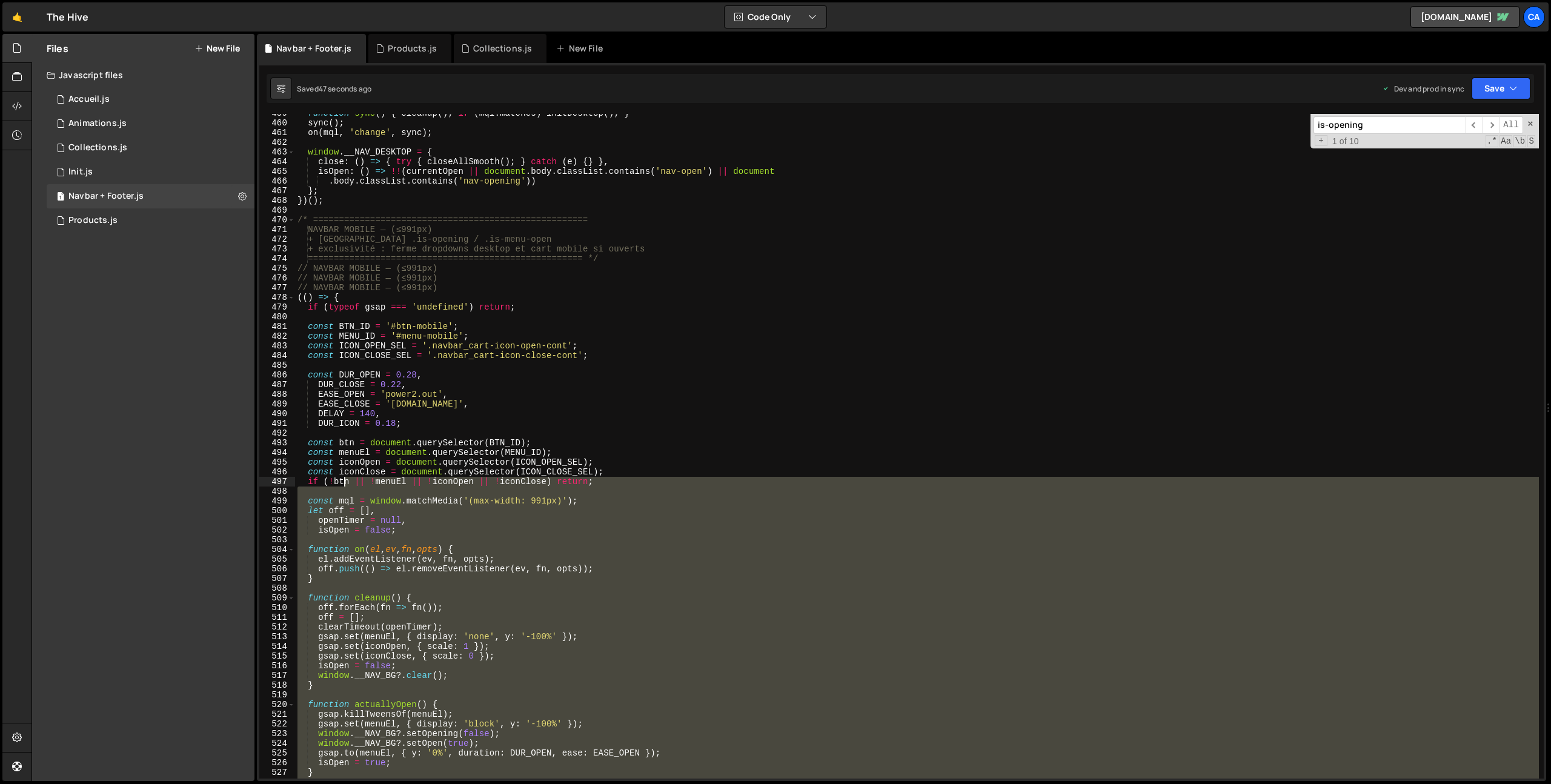
scroll to position [4357, 0]
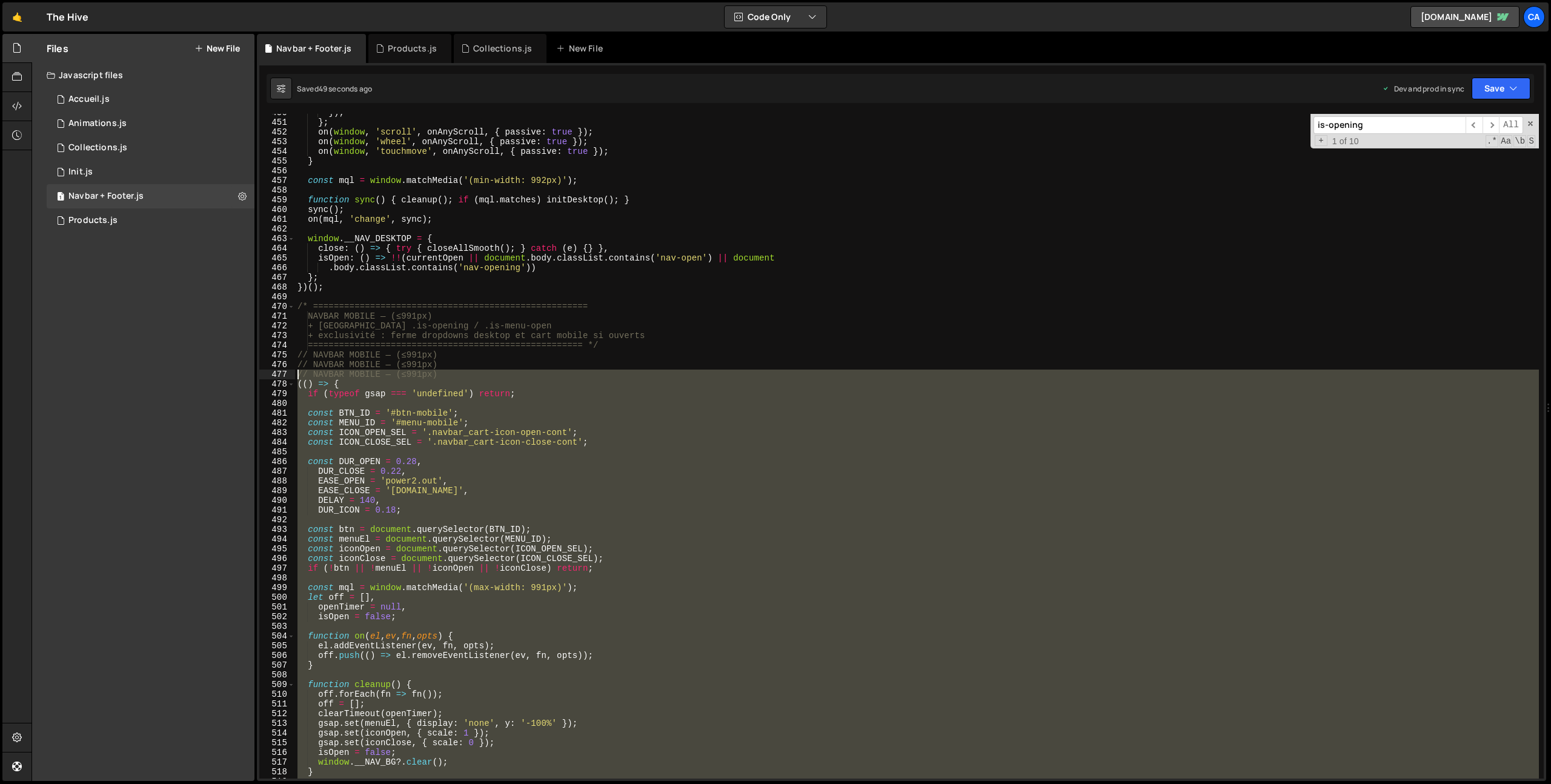
drag, startPoint x: 329, startPoint y: 722, endPoint x: 290, endPoint y: 373, distance: 351.2
click at [290, 373] on div "})(); 450 451 452 453 454 455 456 457 458 459 460 461 462 463 464 465 466 467 4…" at bounding box center [901, 446] width 1284 height 664
click at [394, 397] on div "}) ; } ; on ( window , 'scroll' , onAnyScroll , { passive : true }) ; on ( wind…" at bounding box center [916, 446] width 1243 height 664
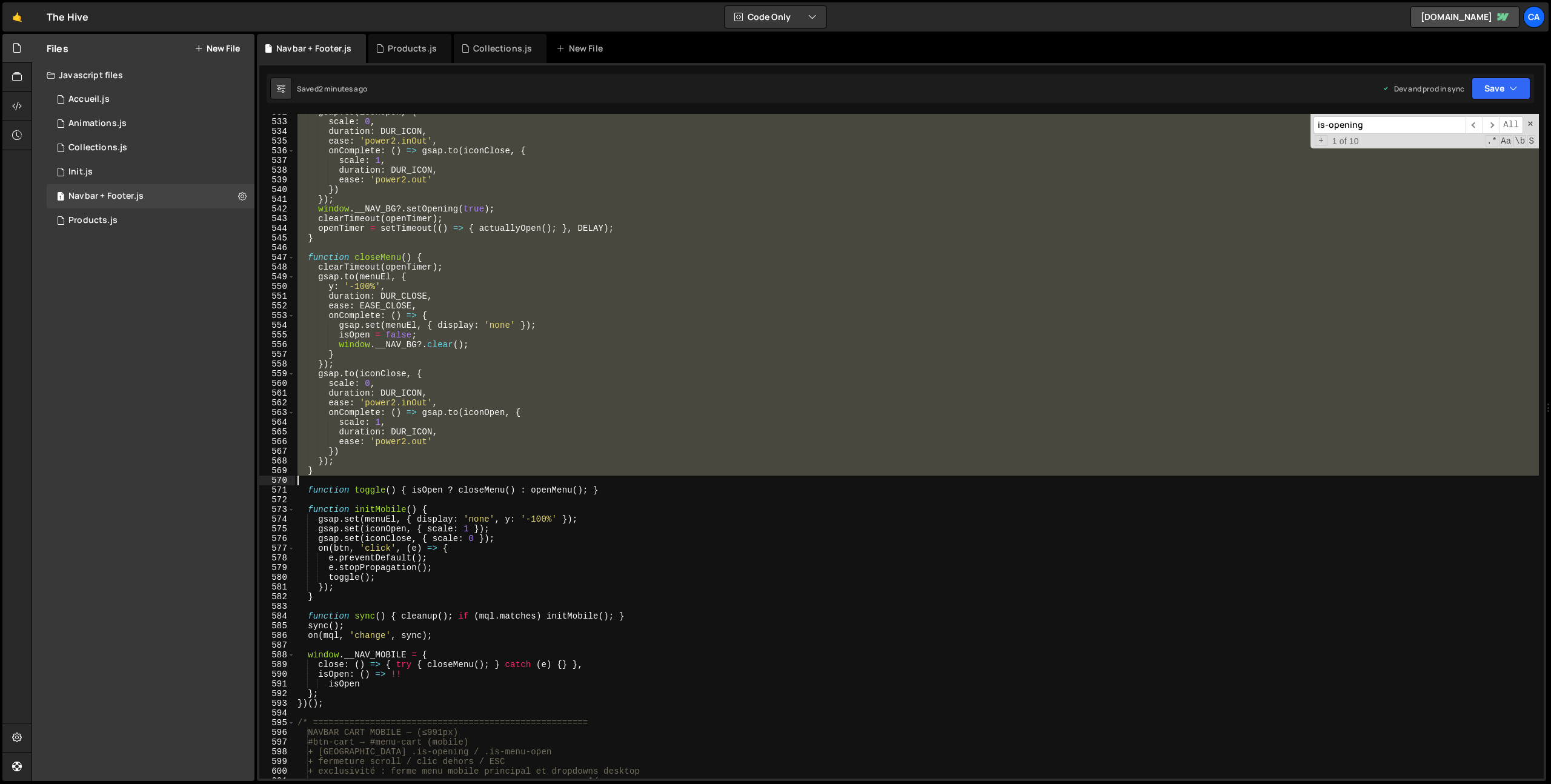
scroll to position [5175, 0]
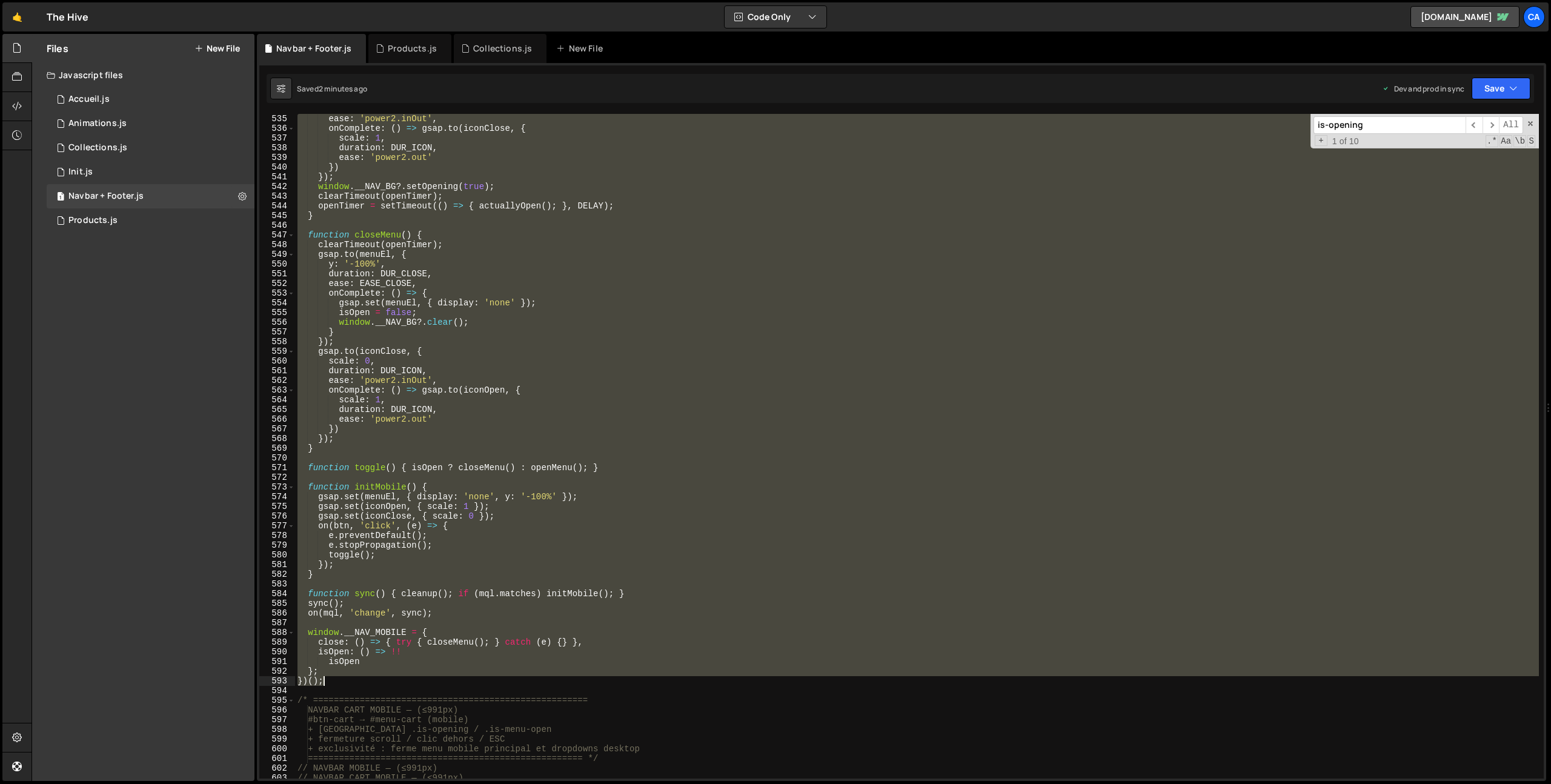
drag, startPoint x: 297, startPoint y: 373, endPoint x: 368, endPoint y: 682, distance: 317.1
click at [368, 682] on div "ease : 'power2.inOut' , onComplete : ( ) => gsap . to ( iconClose , { scale : 1…" at bounding box center [916, 456] width 1243 height 684
type textarea "}; })();"
paste textarea
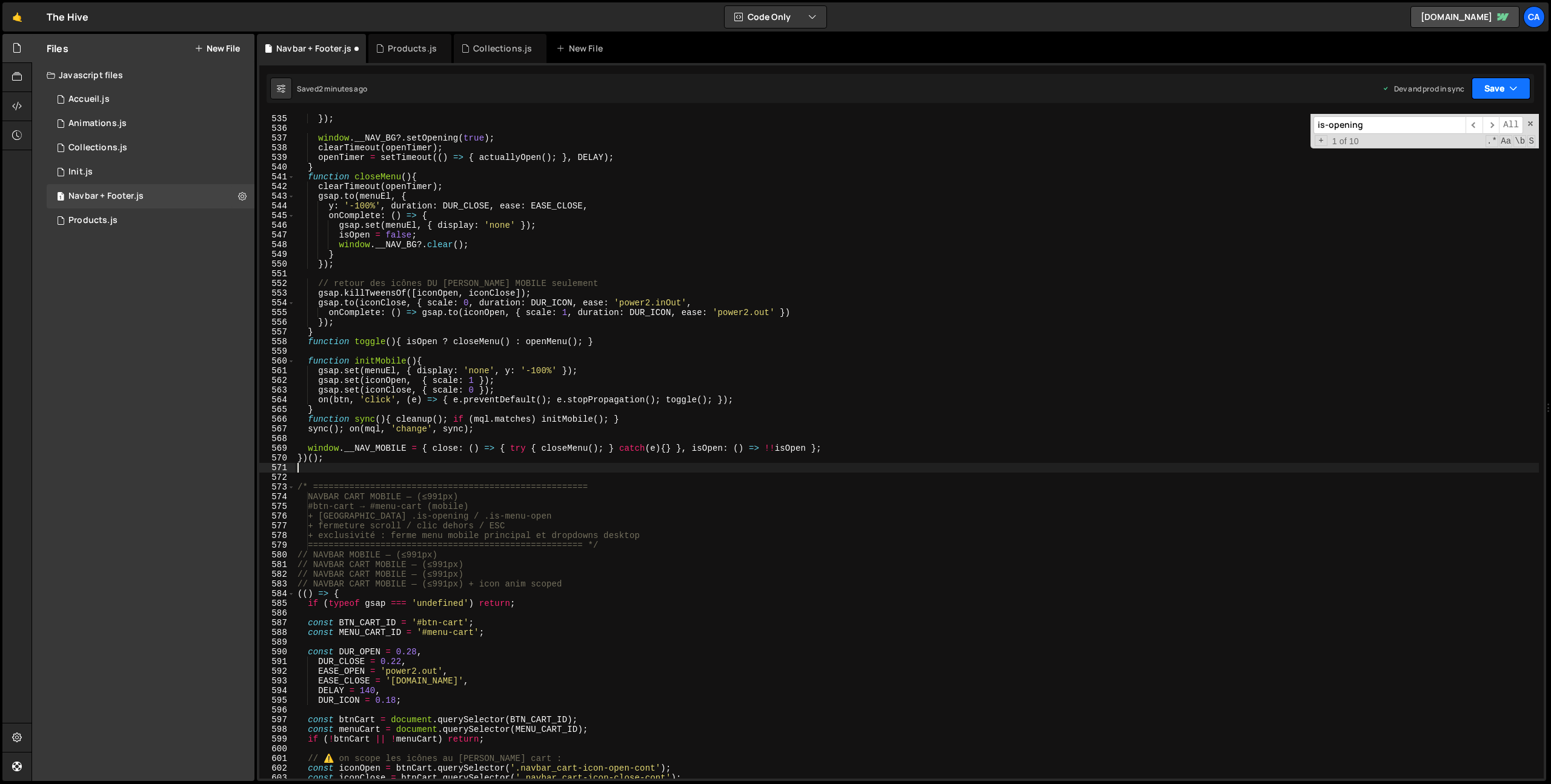
click at [1493, 86] on button "Save" at bounding box center [1501, 89] width 59 height 22
click at [1446, 175] on div "Saved 2 minutes ago" at bounding box center [1460, 171] width 126 height 14
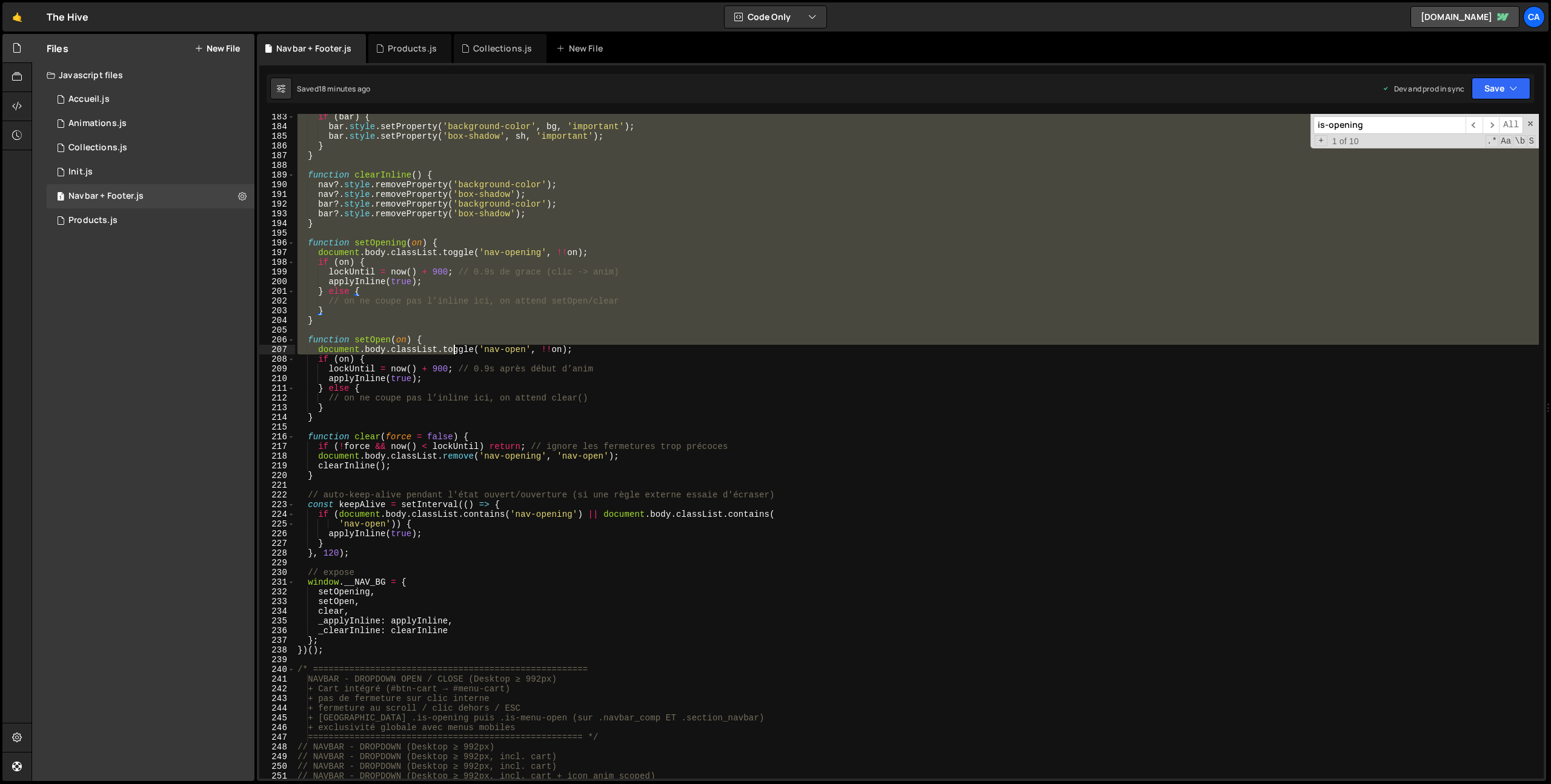
scroll to position [1834, 0]
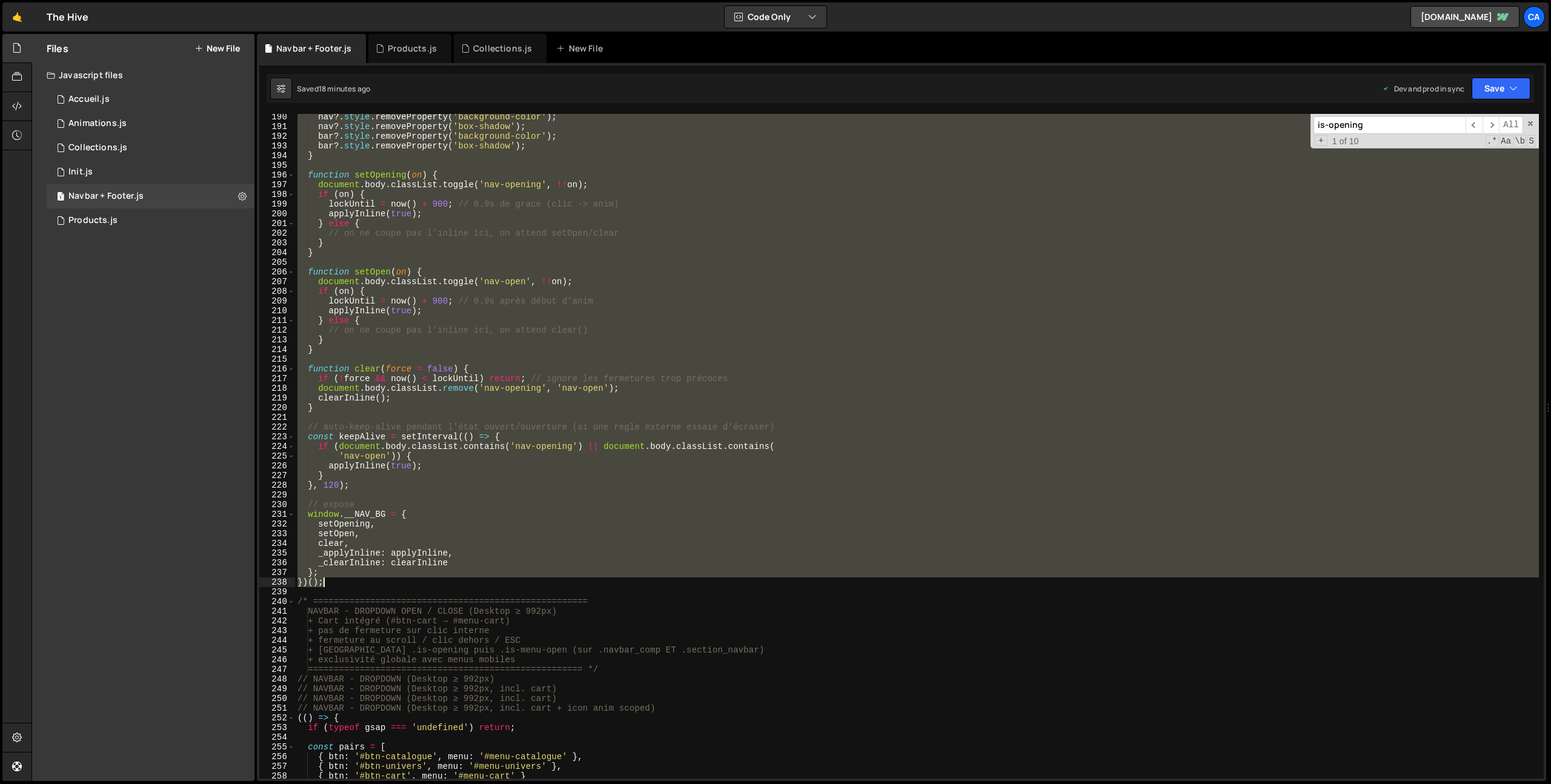
drag, startPoint x: 298, startPoint y: 261, endPoint x: 347, endPoint y: 582, distance: 324.7
click at [347, 582] on div "nav ?. style . removeProperty ( 'background-color' ) ; nav ?. style . removePro…" at bounding box center [916, 454] width 1243 height 684
click at [341, 582] on div "nav ?. style . removeProperty ( 'background-color' ) ; nav ?. style . removePro…" at bounding box center [916, 446] width 1243 height 664
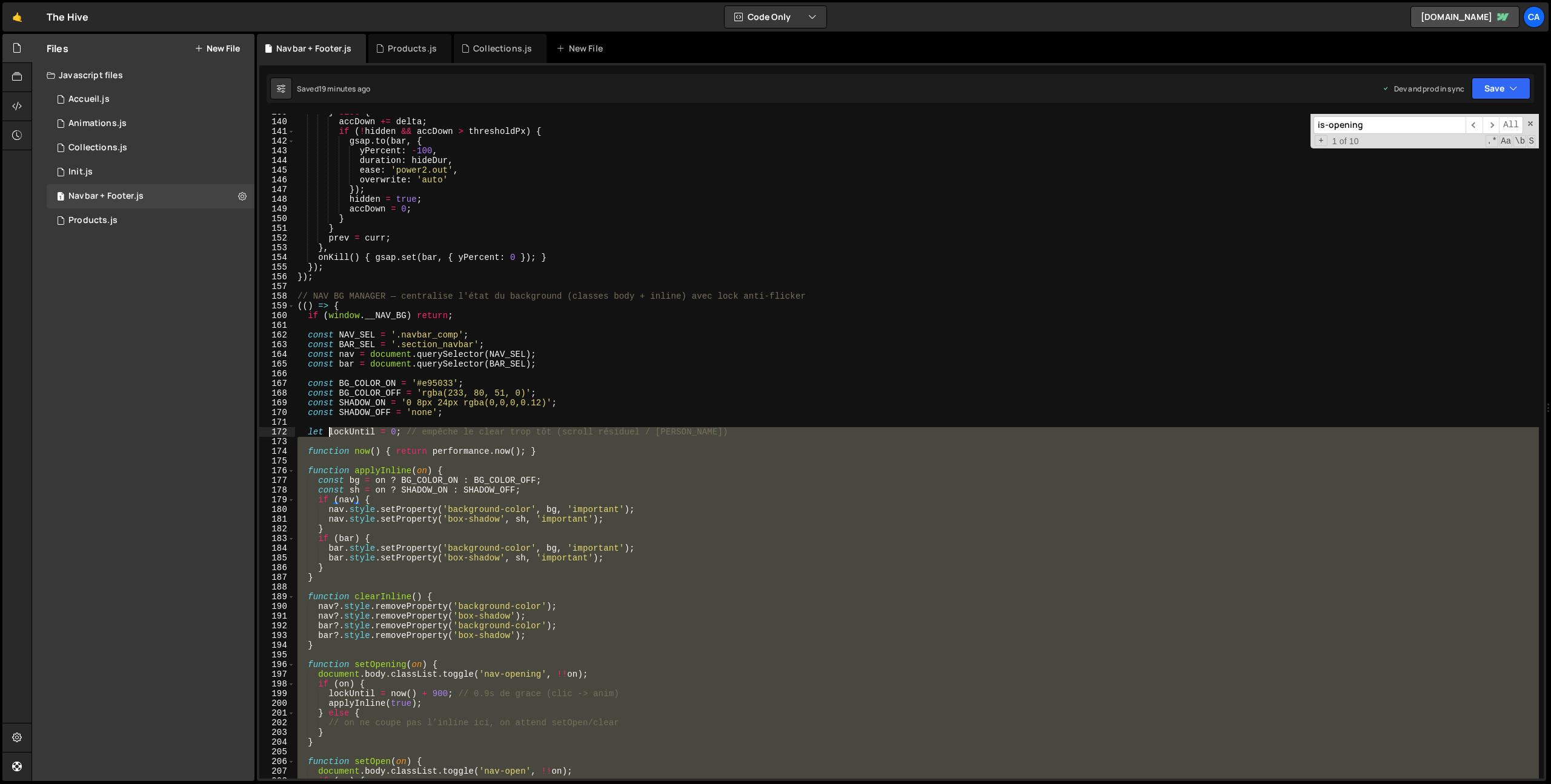
scroll to position [1322, 0]
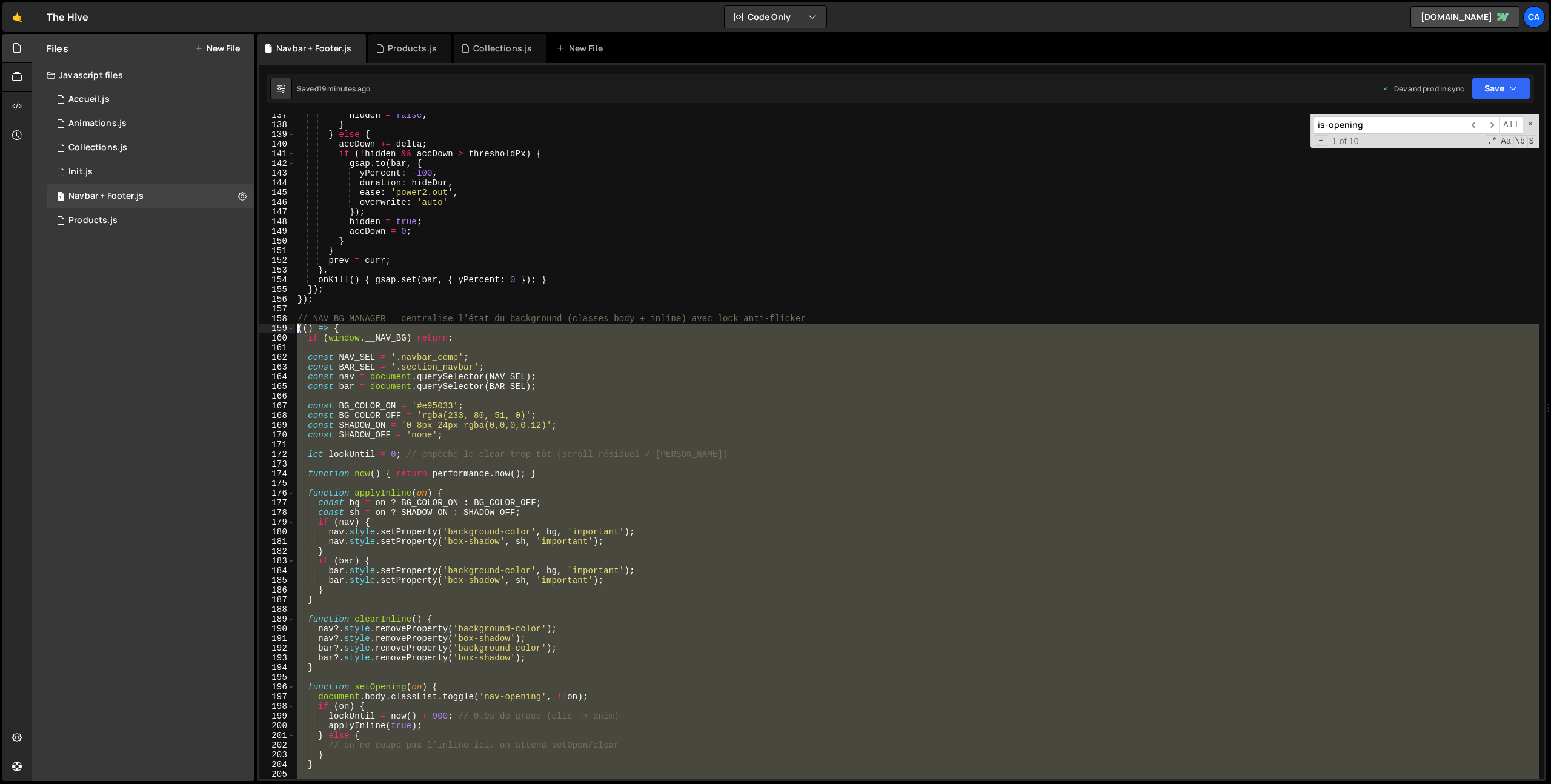
drag, startPoint x: 341, startPoint y: 582, endPoint x: 282, endPoint y: 328, distance: 260.8
click at [282, 328] on div "})(); 137 138 139 140 141 142 143 144 145 146 147 148 149 150 151 152 153 154 1…" at bounding box center [901, 446] width 1284 height 664
type textarea "(() => { if (window.__NAV_BG) return;"
paste textarea
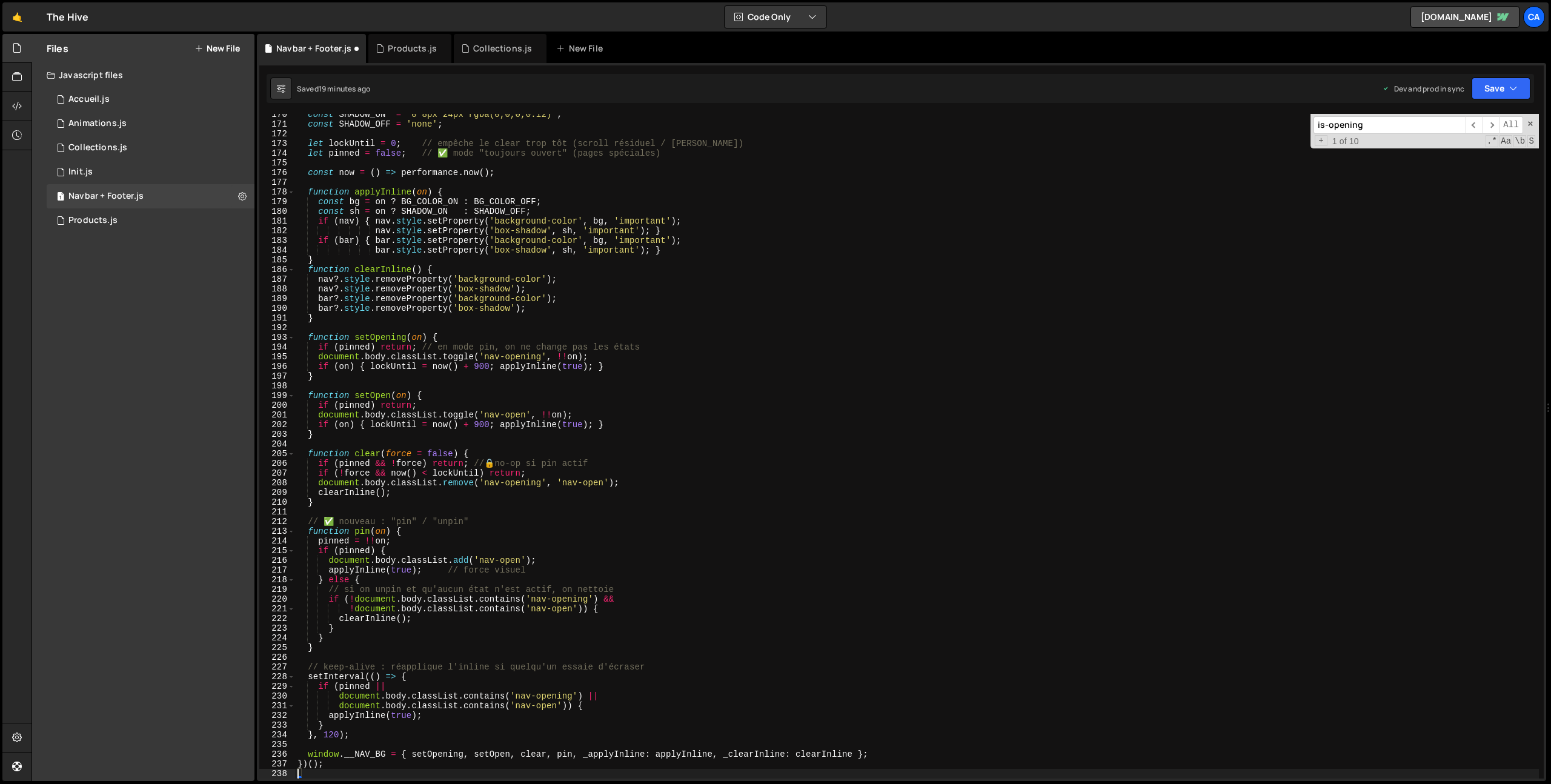
scroll to position [1642, 0]
click at [1502, 87] on button "Save" at bounding box center [1501, 89] width 59 height 22
click at [1466, 164] on div "Saved 19 minutes ago" at bounding box center [1460, 171] width 126 height 14
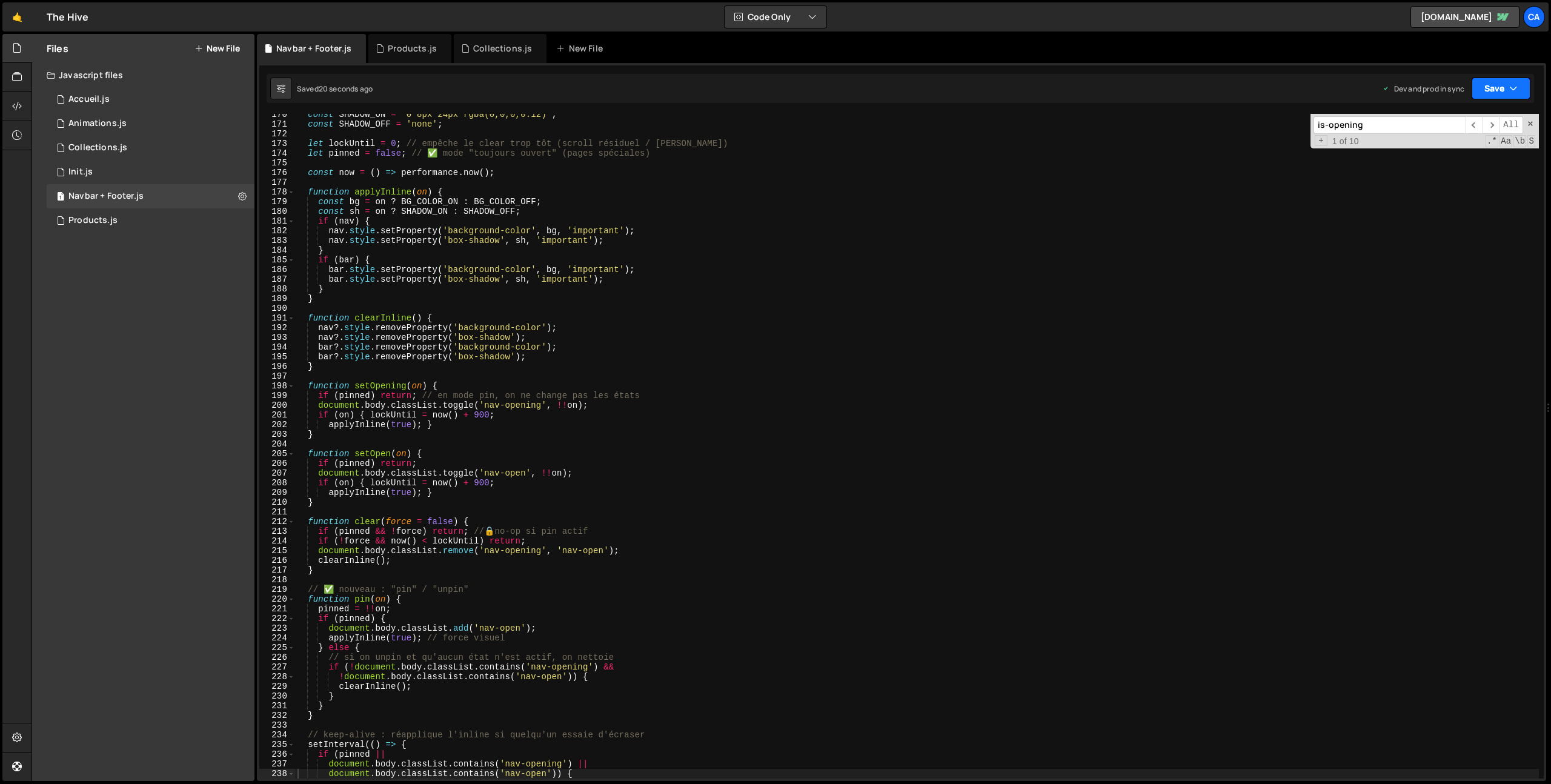
click at [1501, 83] on button "Save" at bounding box center [1501, 89] width 59 height 22
click at [1446, 169] on div "18 seconds ago" at bounding box center [1444, 170] width 53 height 10
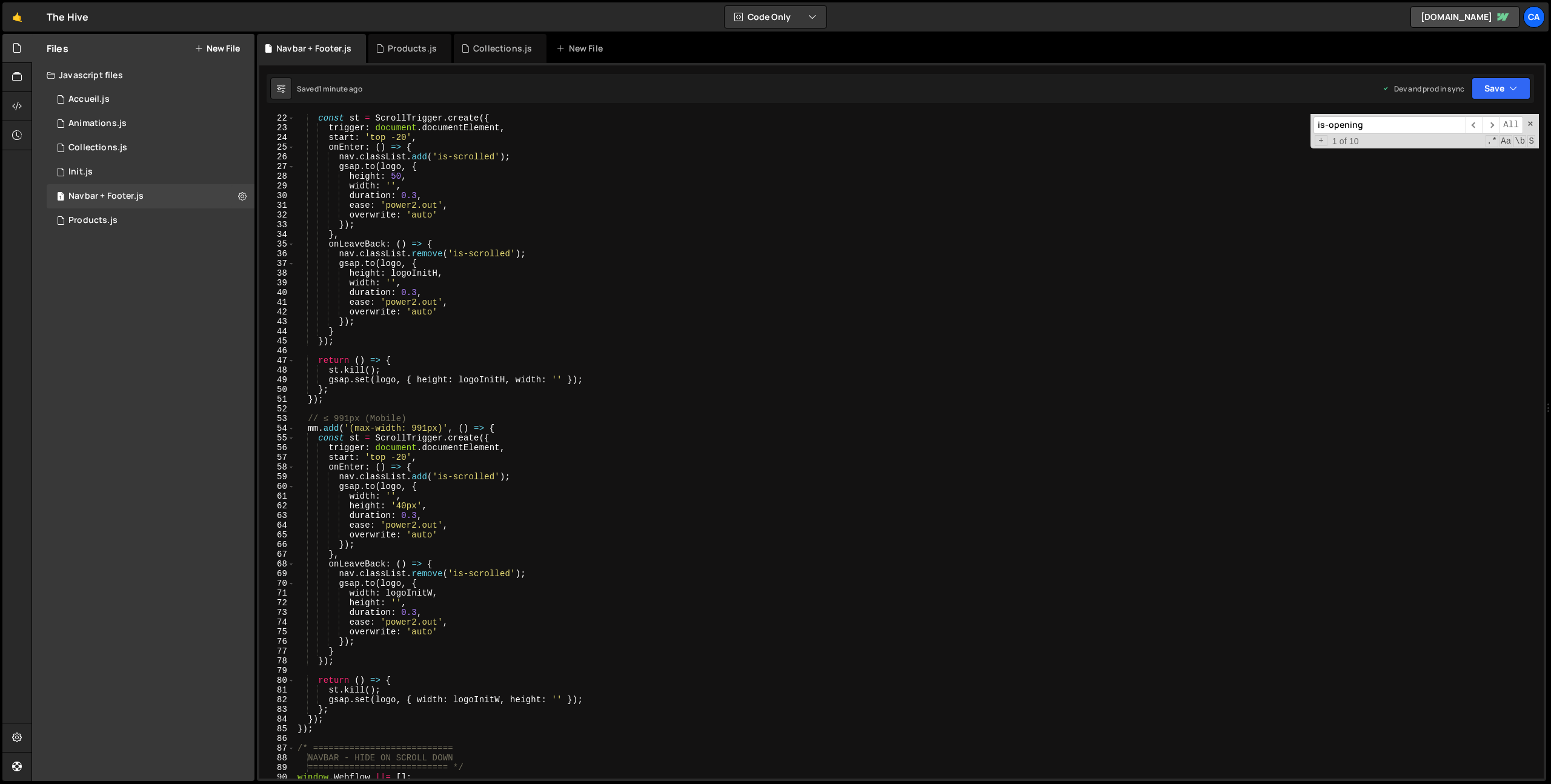
scroll to position [0, 0]
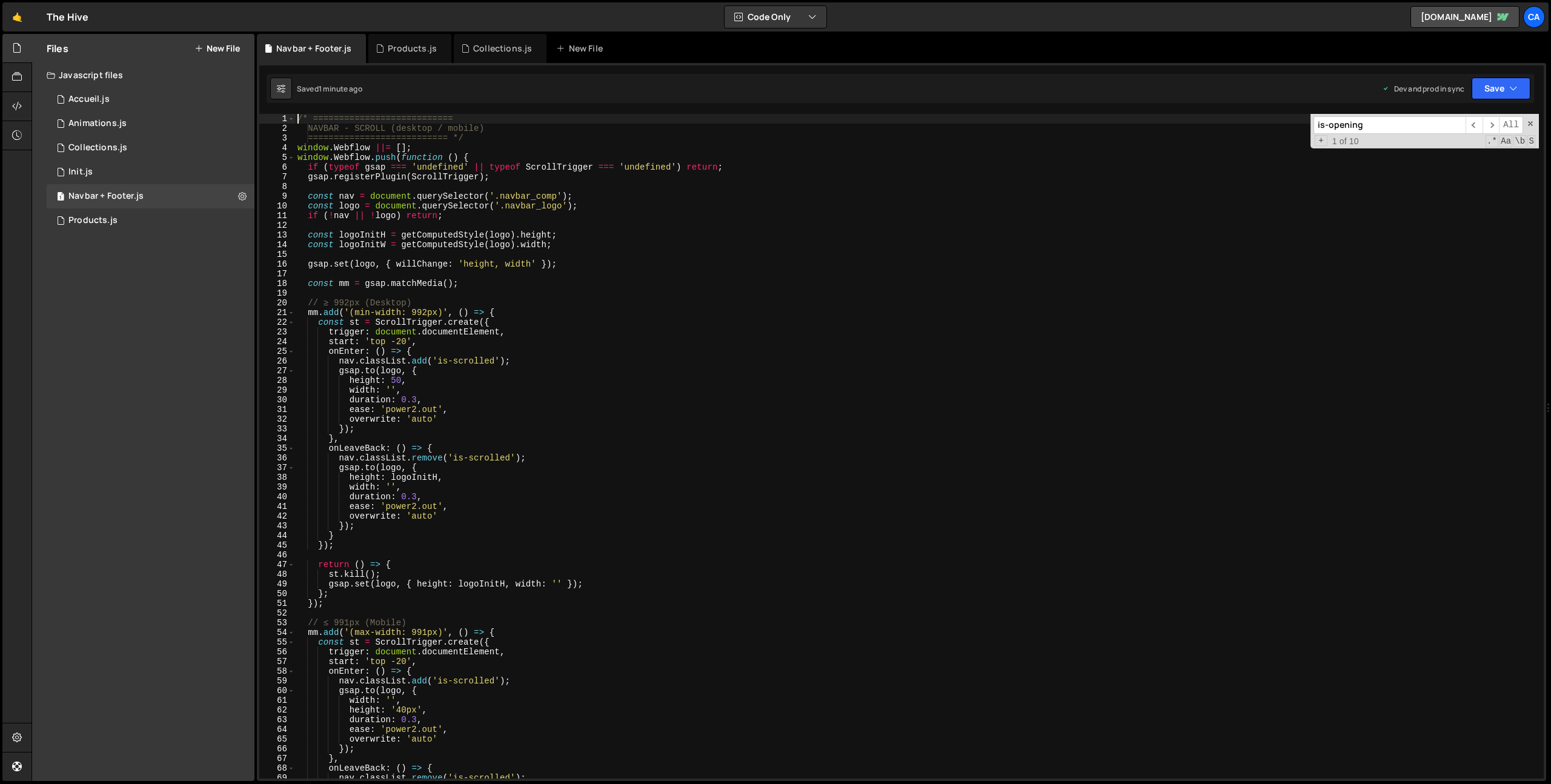
click at [297, 120] on div "/* =========================== NAVBAR - SCROLL (desktop / mobile) =============…" at bounding box center [916, 456] width 1243 height 684
type textarea "/* ==========================="
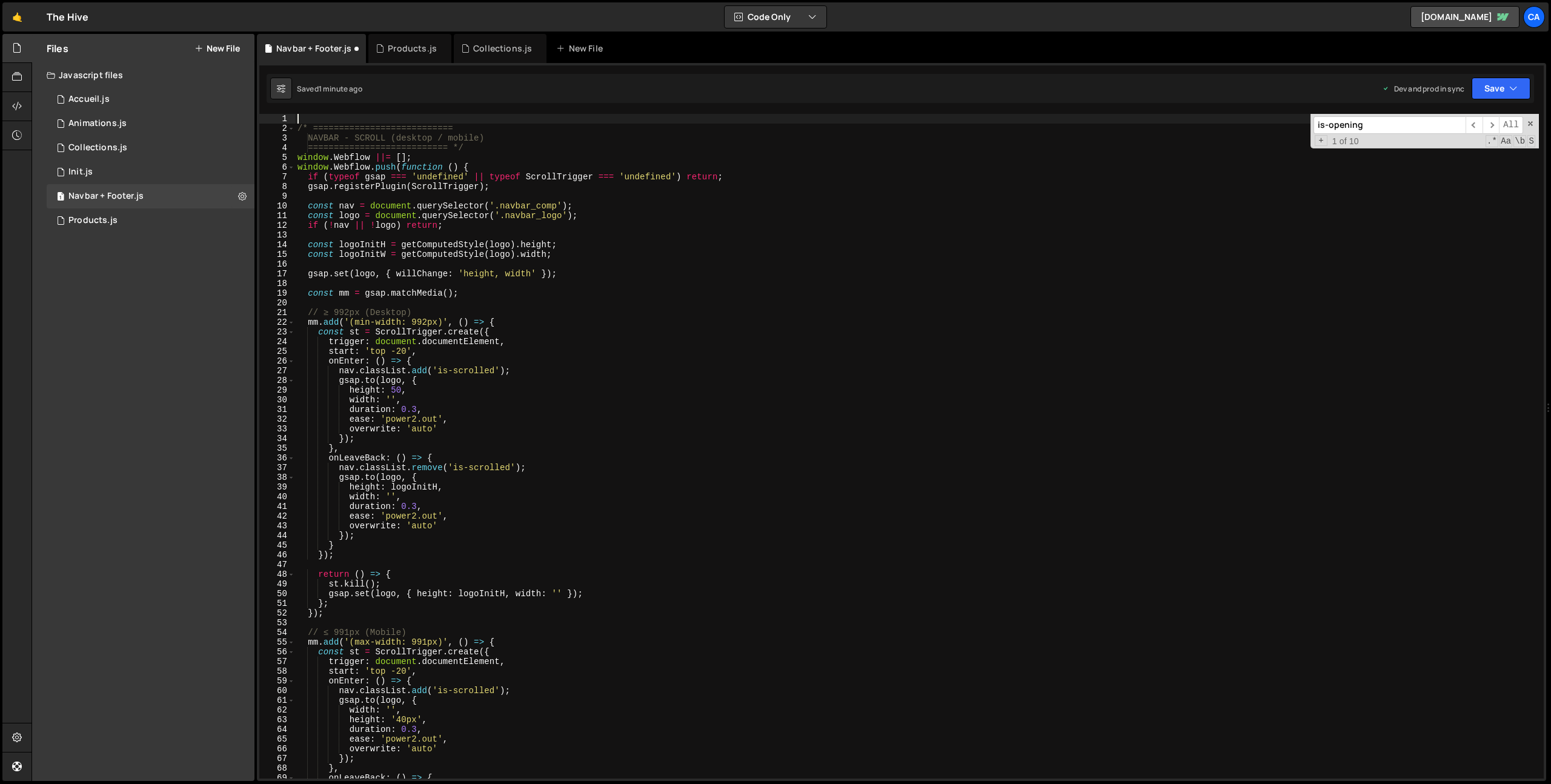
paste textarea "window.__NAV_PIN_DEFAULT = window.location.pathname.startsWith('/products/');"
type textarea "window.__NAV_PIN_DEFAULT = window.location.pathname.startsWith('/products/');"
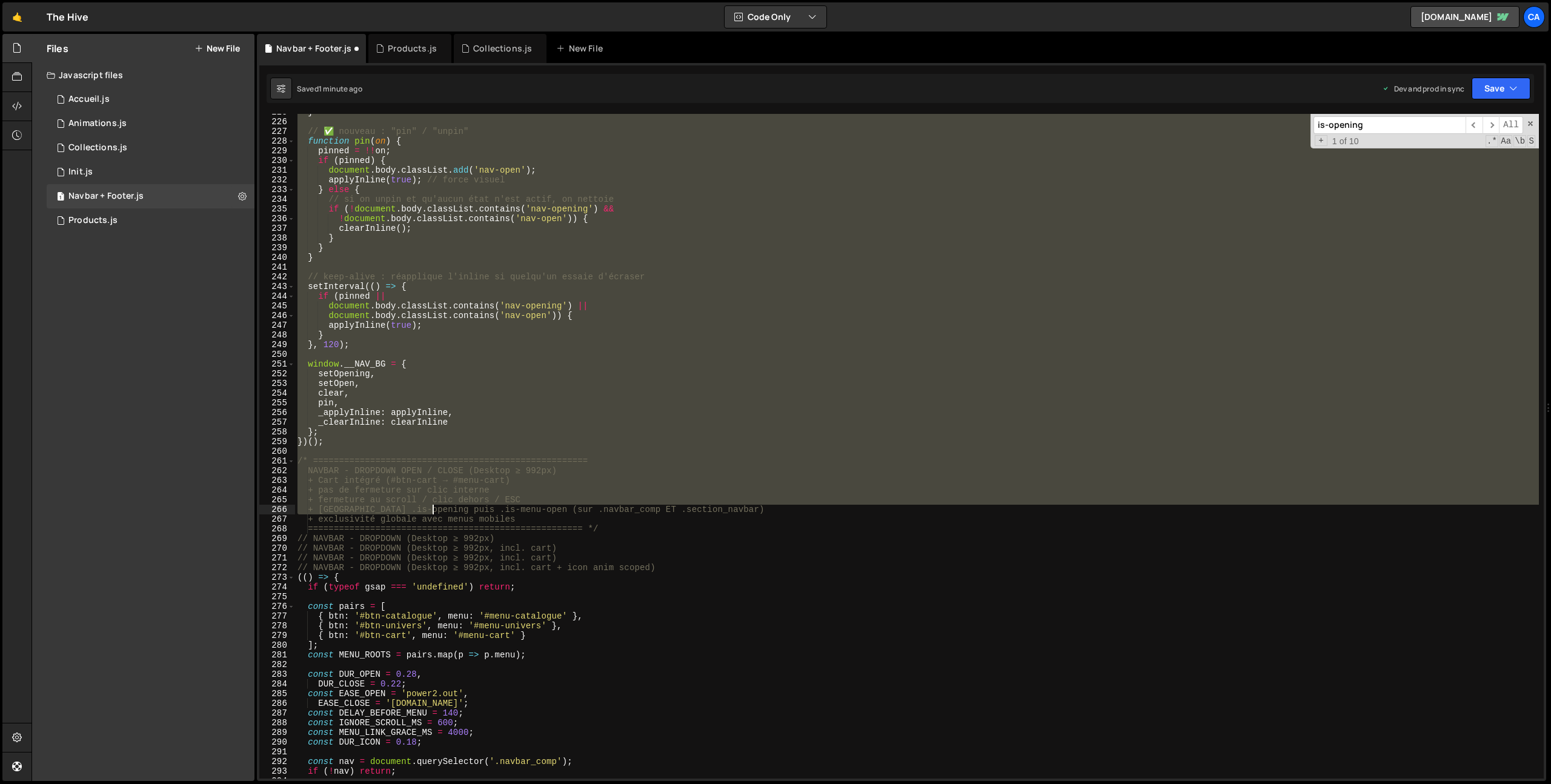
scroll to position [2177, 0]
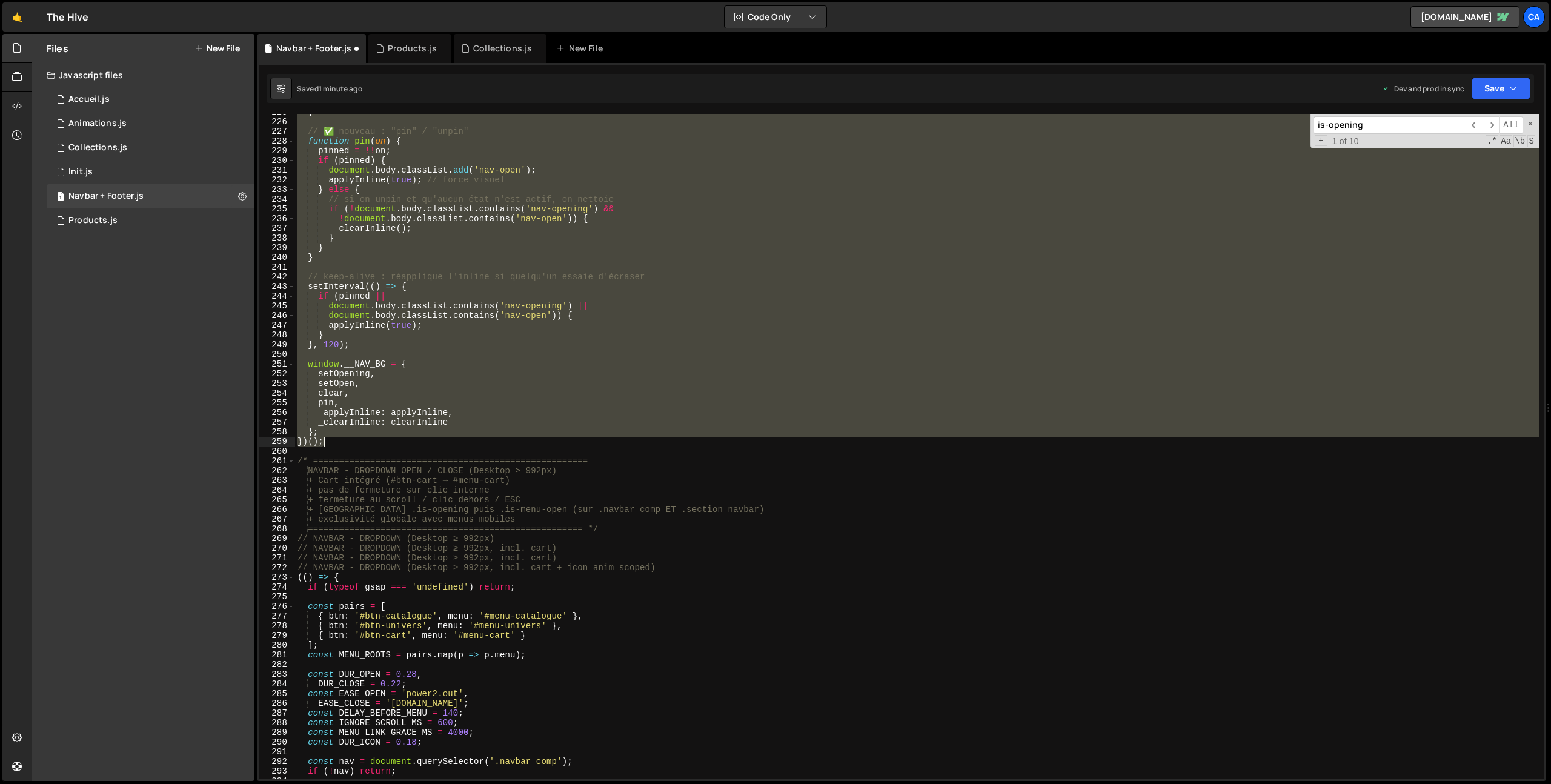
drag, startPoint x: 298, startPoint y: 414, endPoint x: 392, endPoint y: 440, distance: 97.5
click at [392, 440] on div "} // ✅ nouveau : "pin" / "unpin" function pin ( on ) { pinned = !! on ; if ( pi…" at bounding box center [916, 449] width 1243 height 684
type textarea "}; })();"
paste textarea
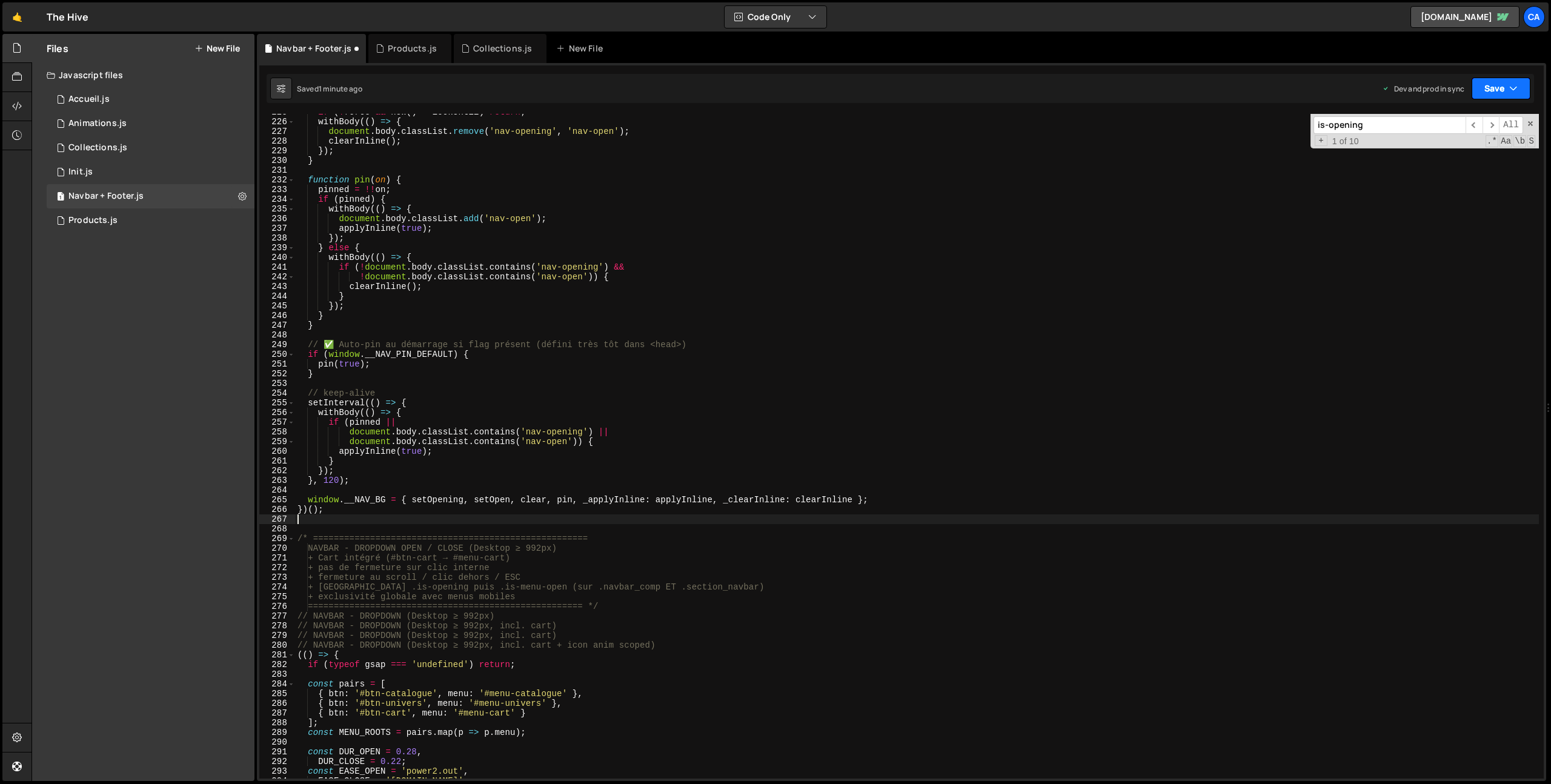
click at [1489, 92] on button "Save" at bounding box center [1501, 89] width 59 height 22
click at [1461, 160] on div "Save to Production S" at bounding box center [1460, 157] width 126 height 12
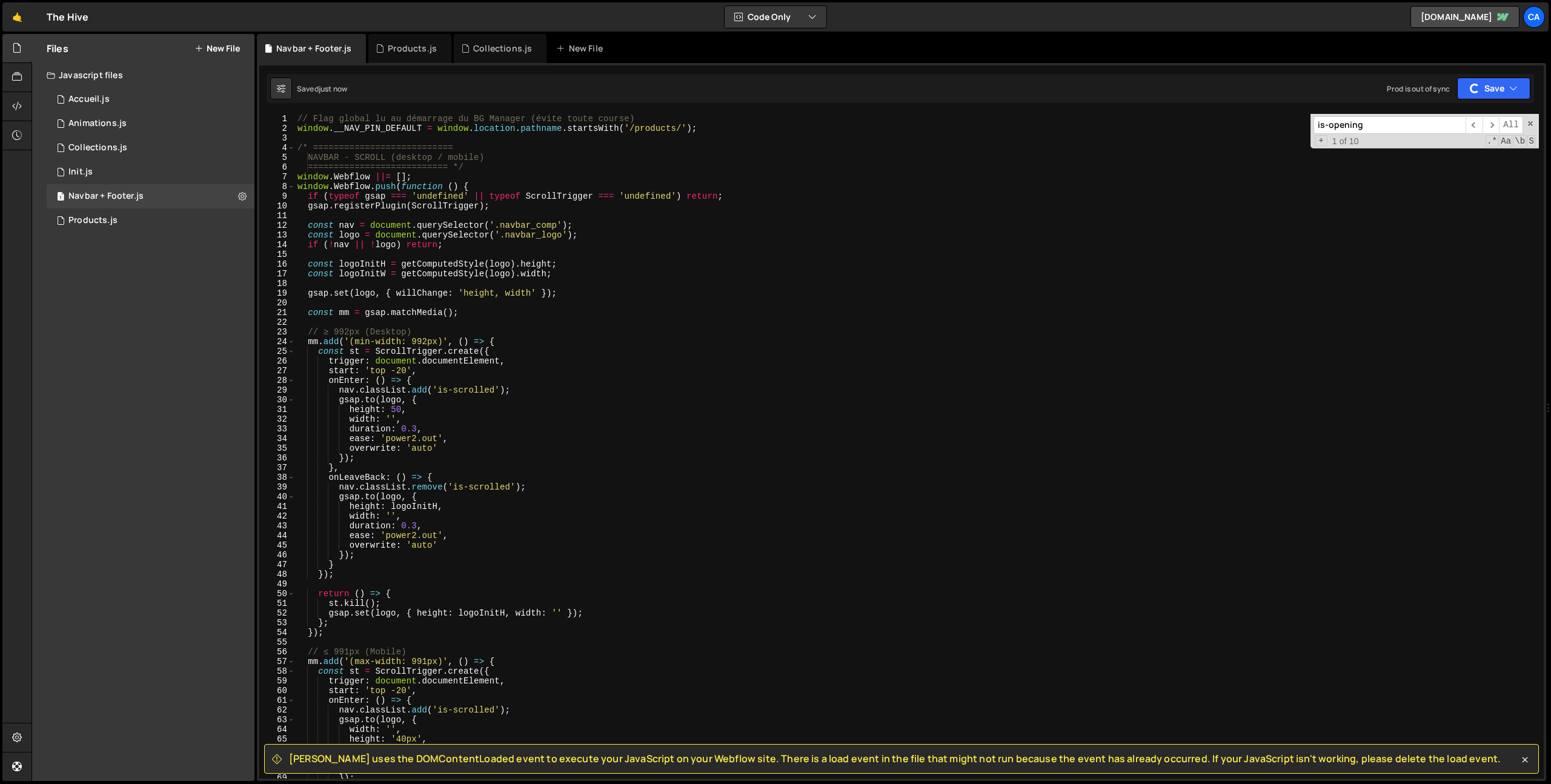
scroll to position [0, 0]
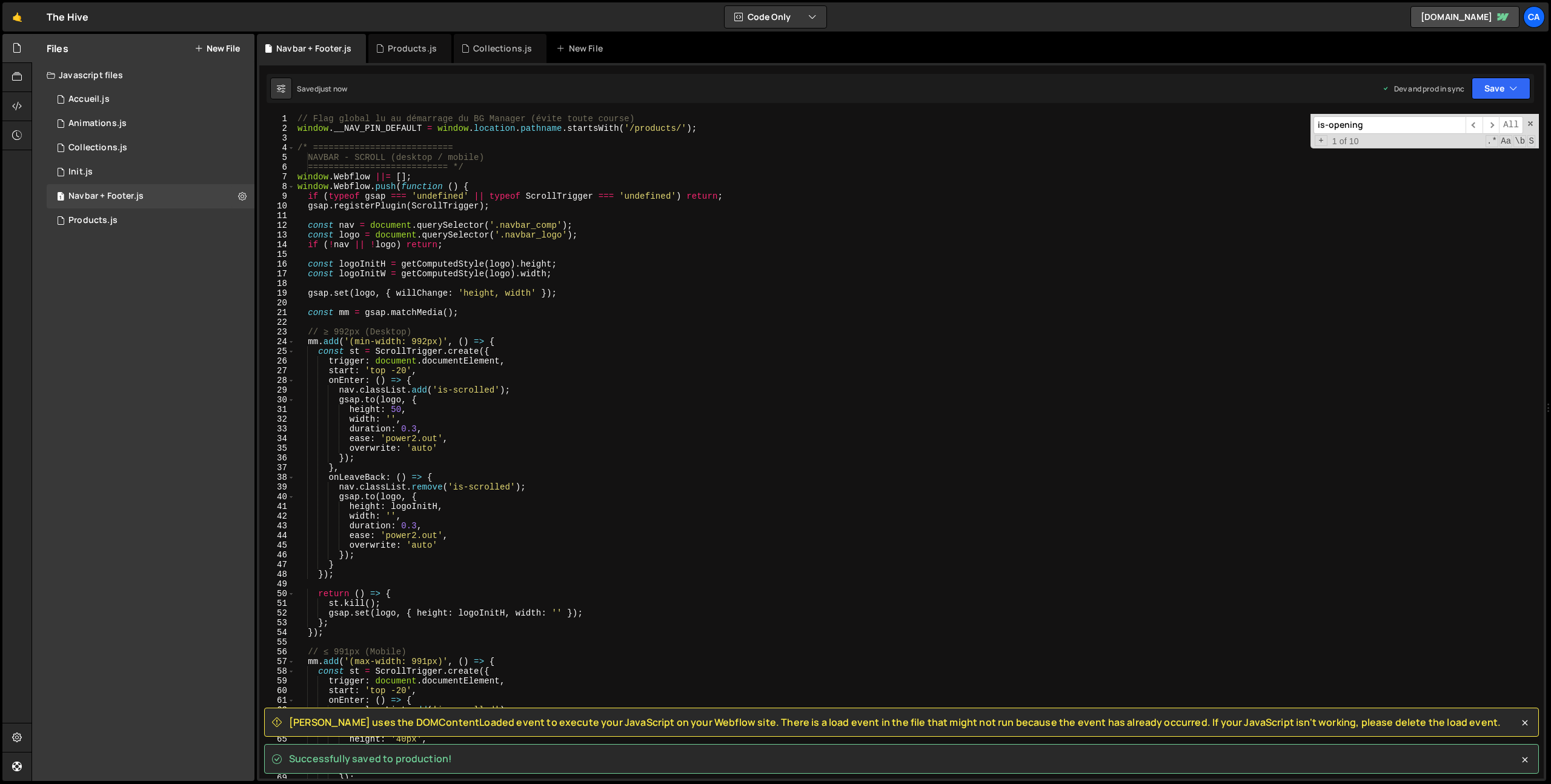
click at [299, 721] on span "[PERSON_NAME] uses the DOMContentLoaded event to execute your JavaScript on you…" at bounding box center [894, 722] width 1211 height 13
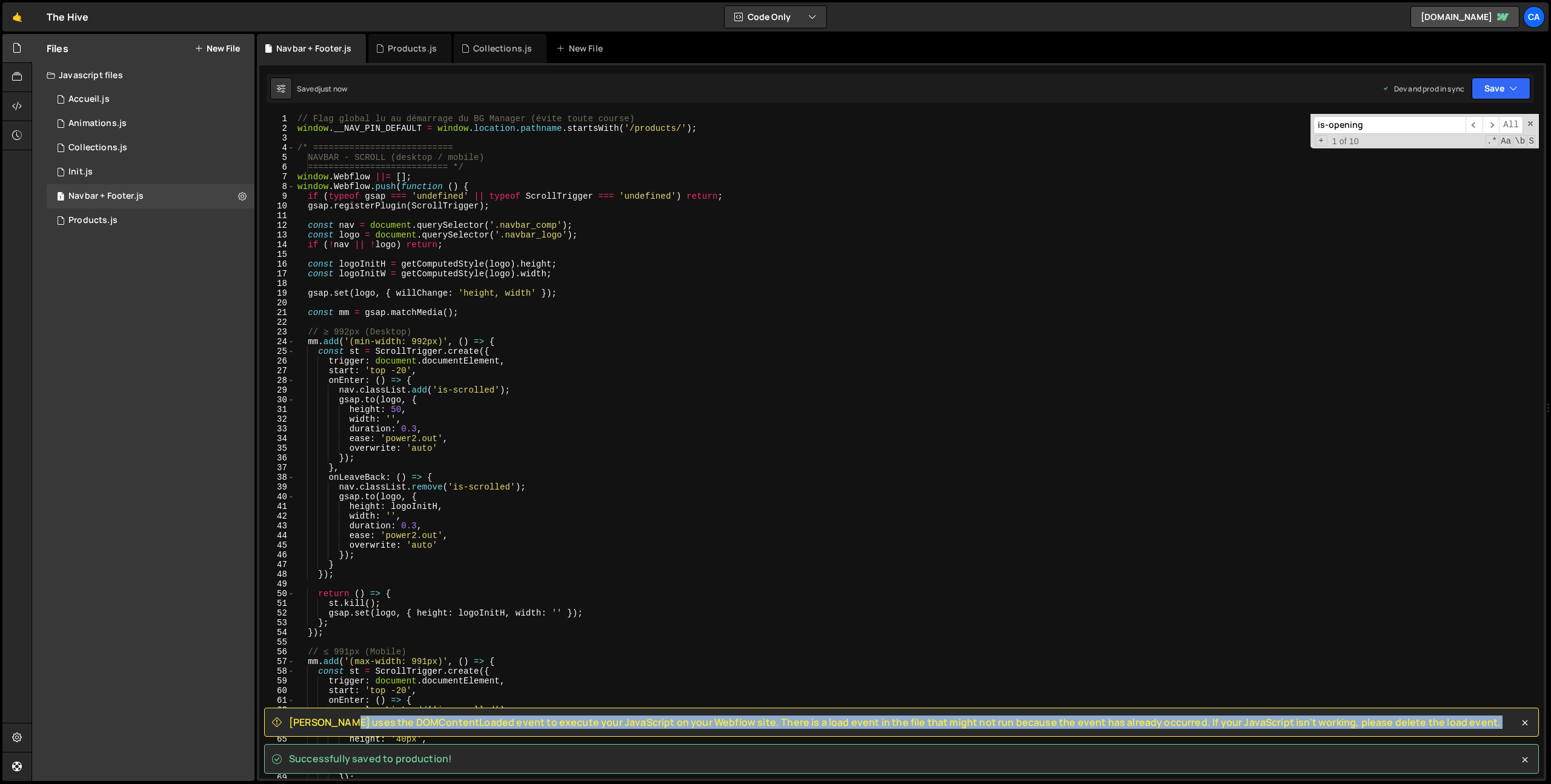
drag, startPoint x: 299, startPoint y: 721, endPoint x: 1433, endPoint y: 734, distance: 1134.1
click at [1433, 734] on div "[PERSON_NAME] uses the DOMContentLoaded event to execute your JavaScript on you…" at bounding box center [901, 723] width 1275 height 30
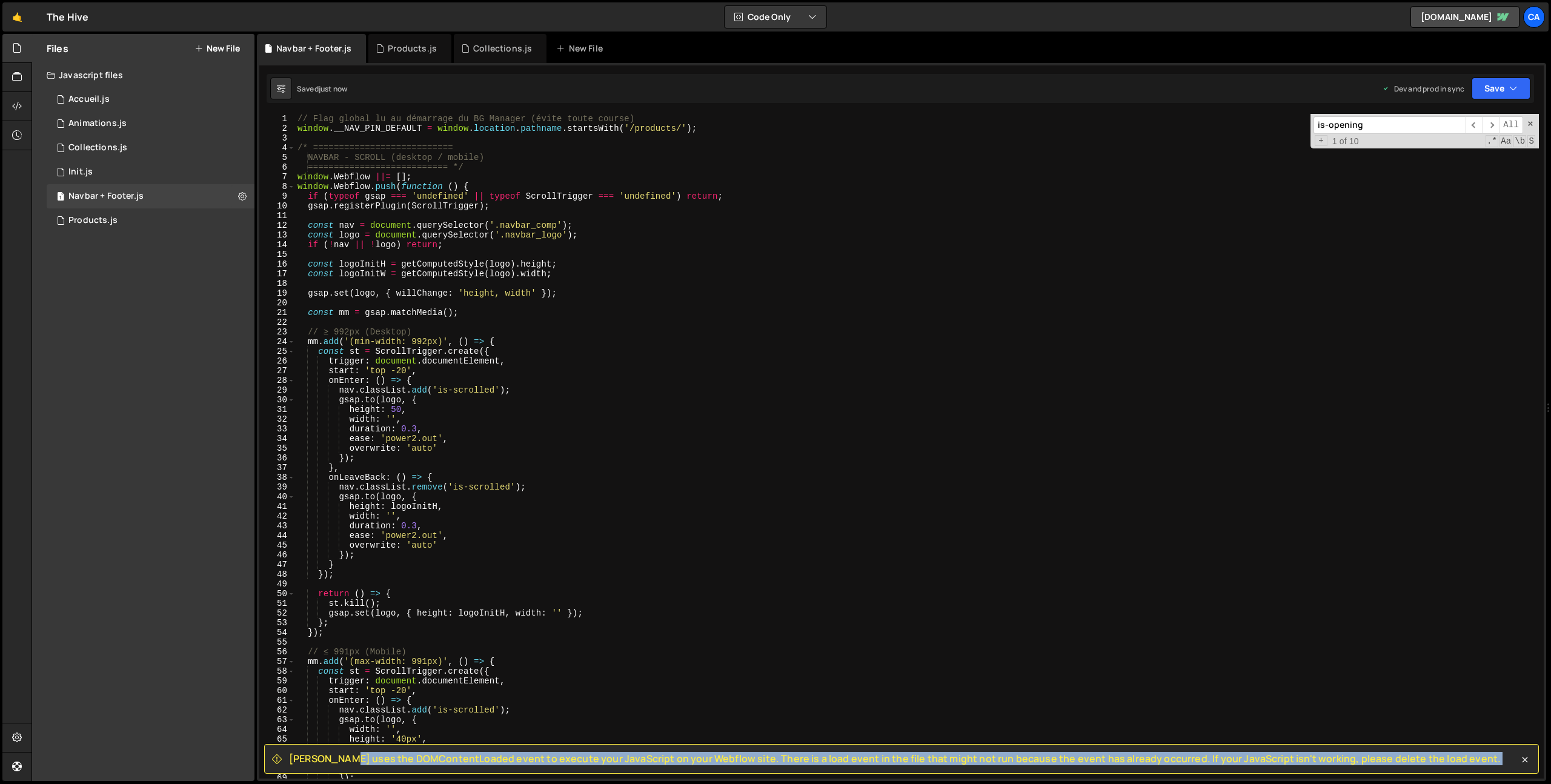
copy div "[PERSON_NAME] uses the DOMContentLoaded event to execute your JavaScript on you…"
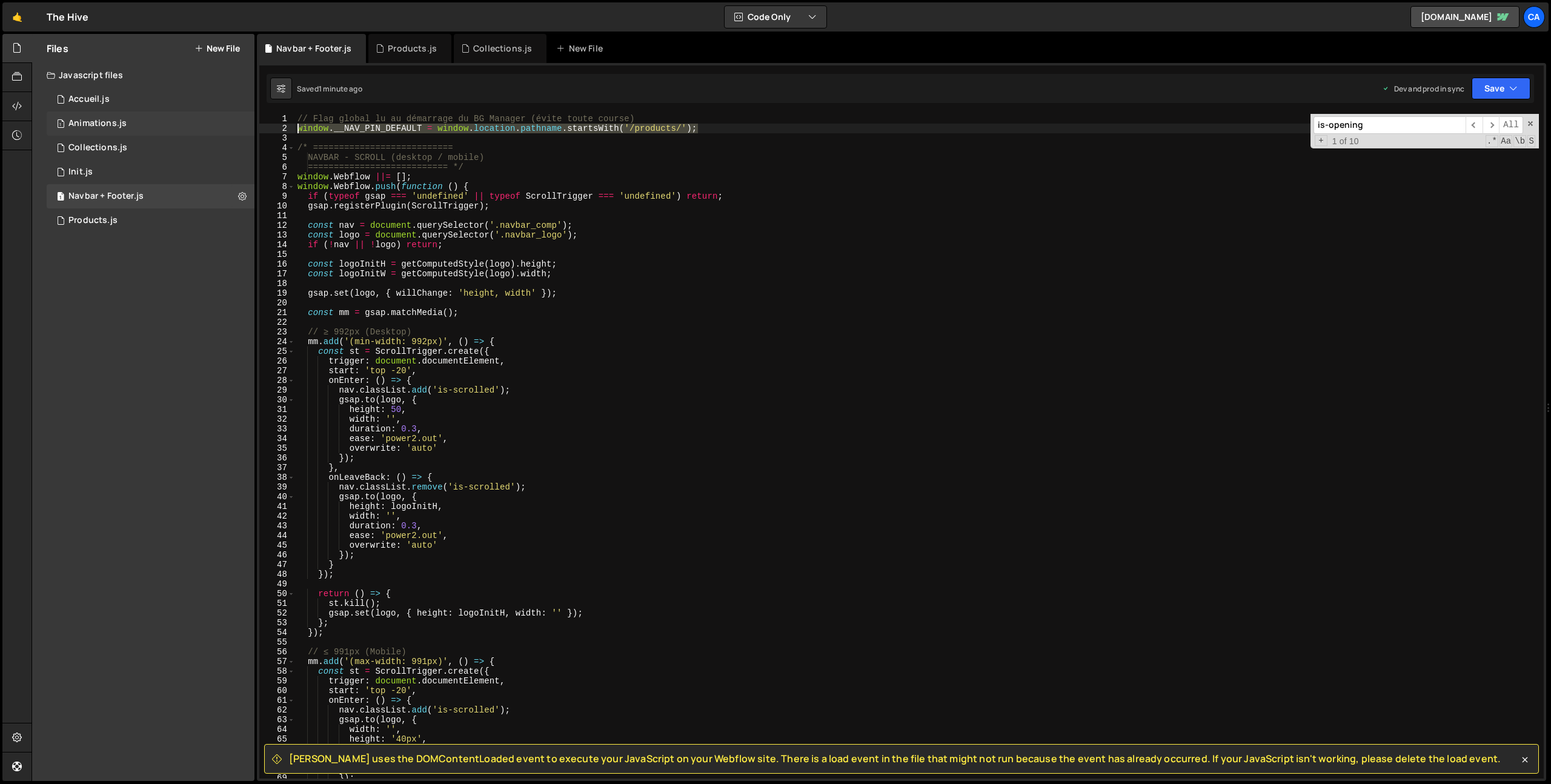
drag, startPoint x: 720, startPoint y: 128, endPoint x: 193, endPoint y: 126, distance: 527.0
click at [193, 126] on div "Files New File Javascript files 1 Accueil.js 0 1 Animations.js 0 1 Collections.…" at bounding box center [791, 407] width 1520 height 747
paste textarea "window.__NAV_PIN_DEFAULT ="
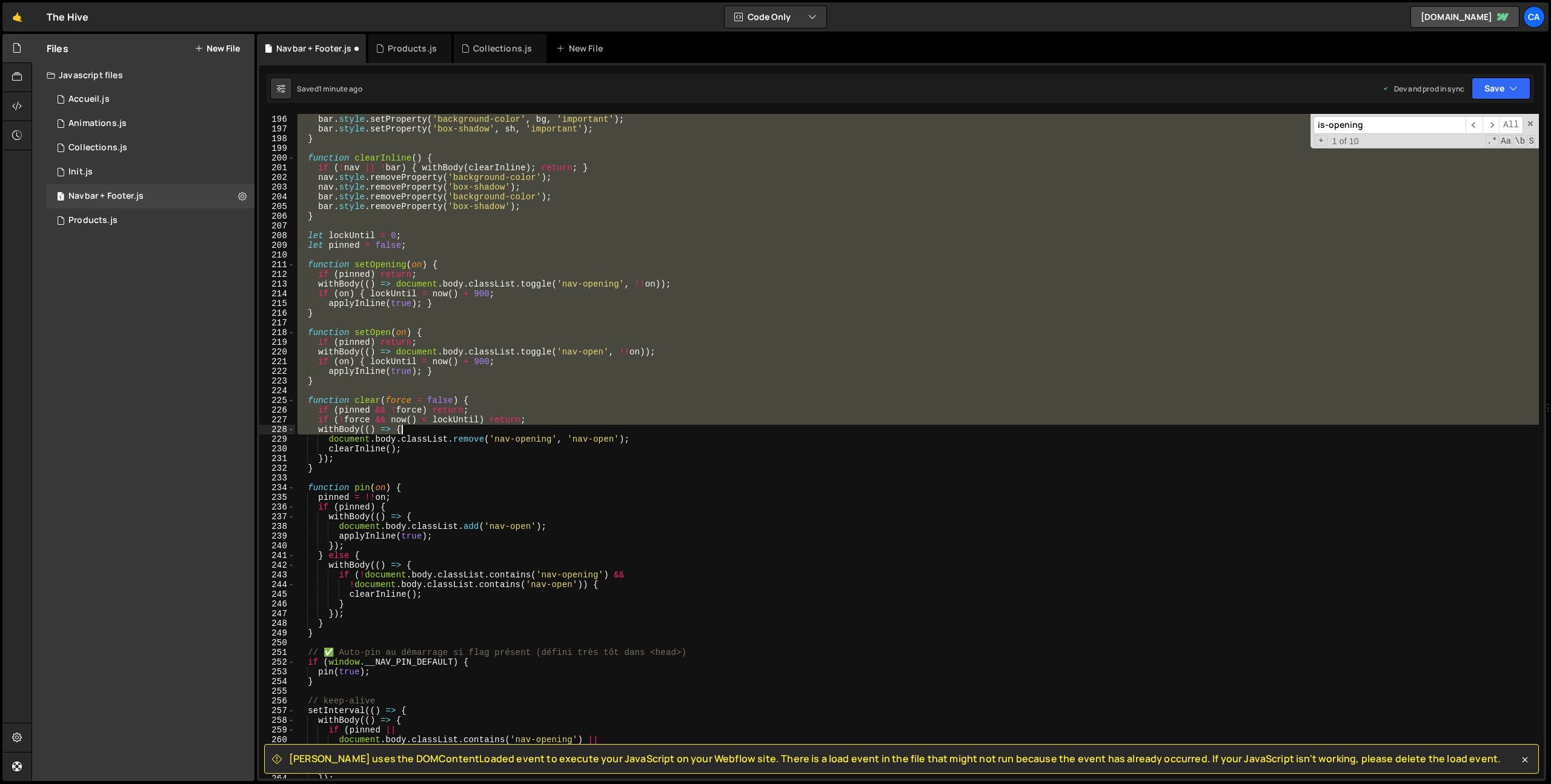
scroll to position [2047, 0]
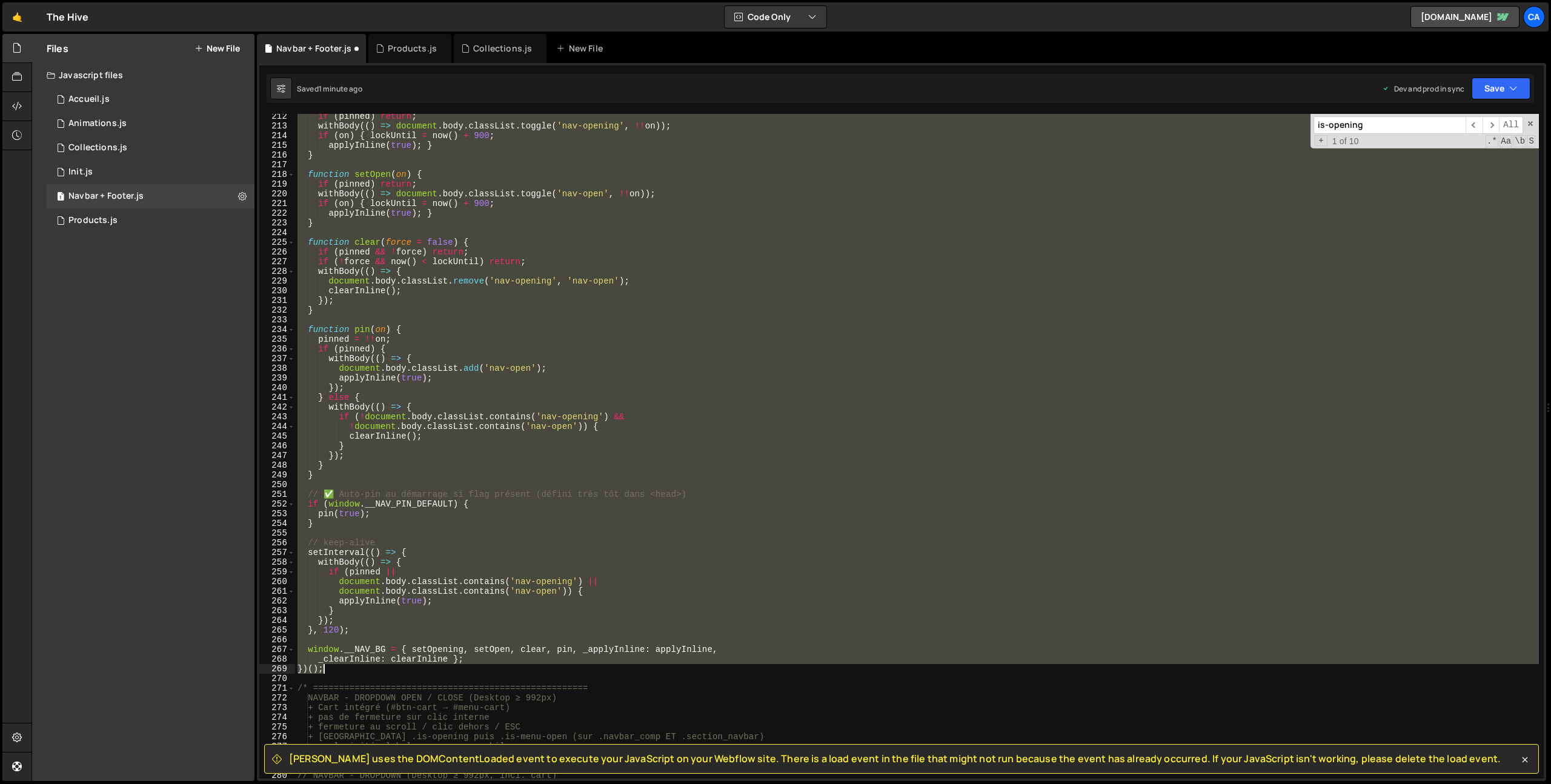
drag, startPoint x: 297, startPoint y: 333, endPoint x: 366, endPoint y: 667, distance: 341.1
click at [366, 667] on div "if ( pinned ) return ; withBody (( ) => document . body . classList . toggle ( …" at bounding box center [916, 454] width 1243 height 684
type textarea "_clearInline: clearInline }; })();"
paste textarea
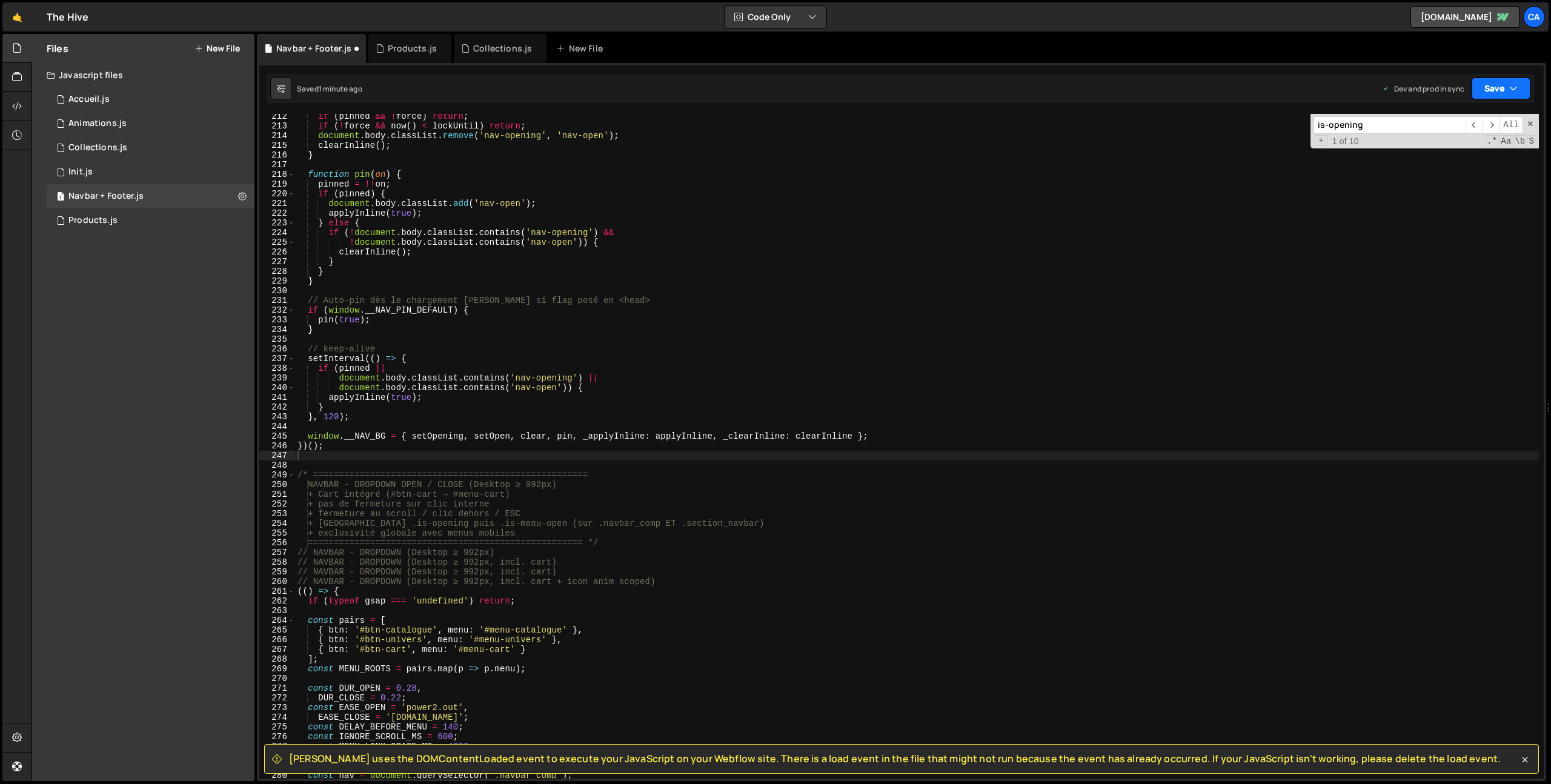
click at [1494, 94] on button "Save" at bounding box center [1501, 89] width 59 height 22
click at [1460, 164] on div "Saved 1 minute ago" at bounding box center [1460, 171] width 126 height 14
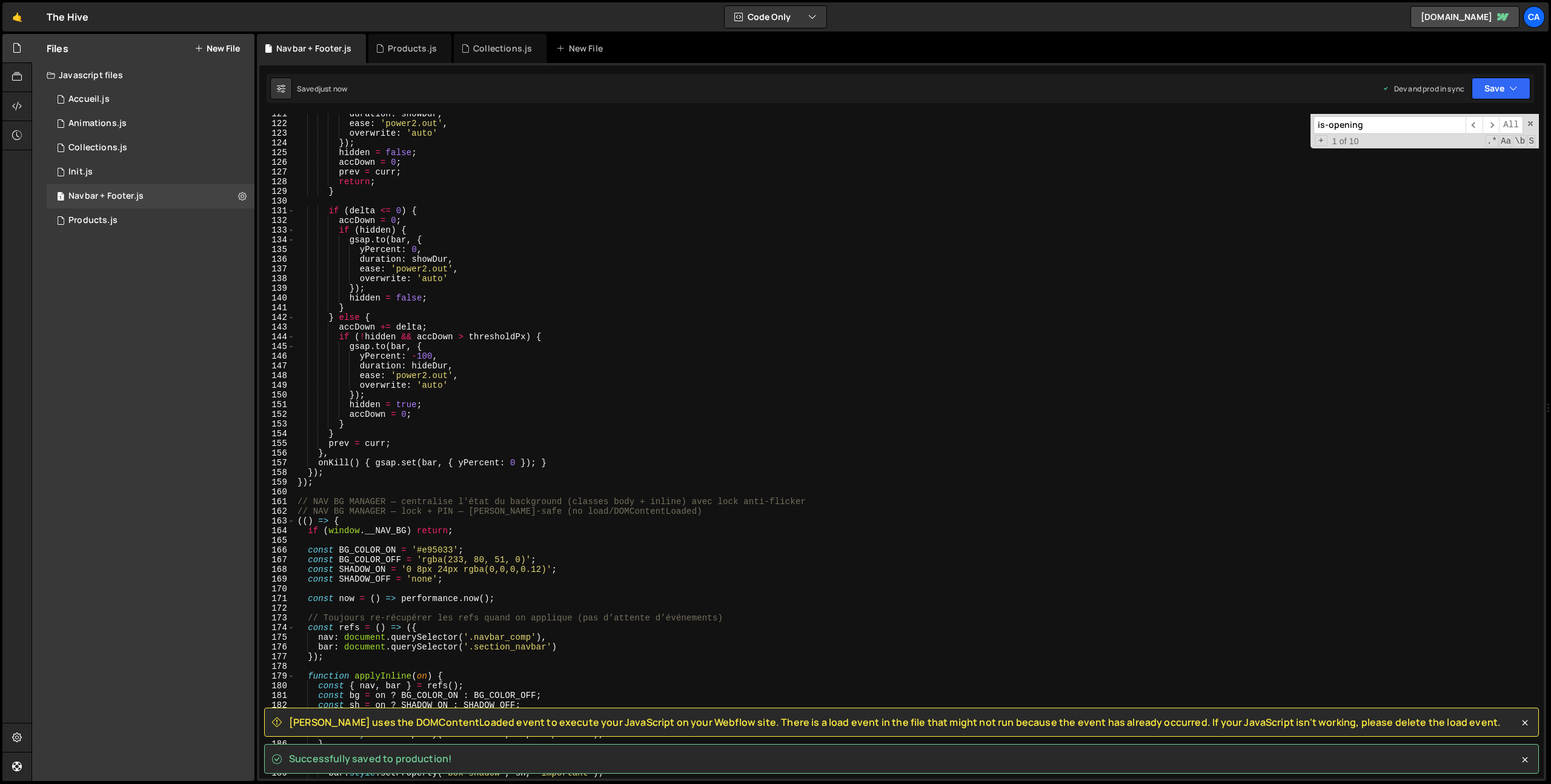
scroll to position [0, 0]
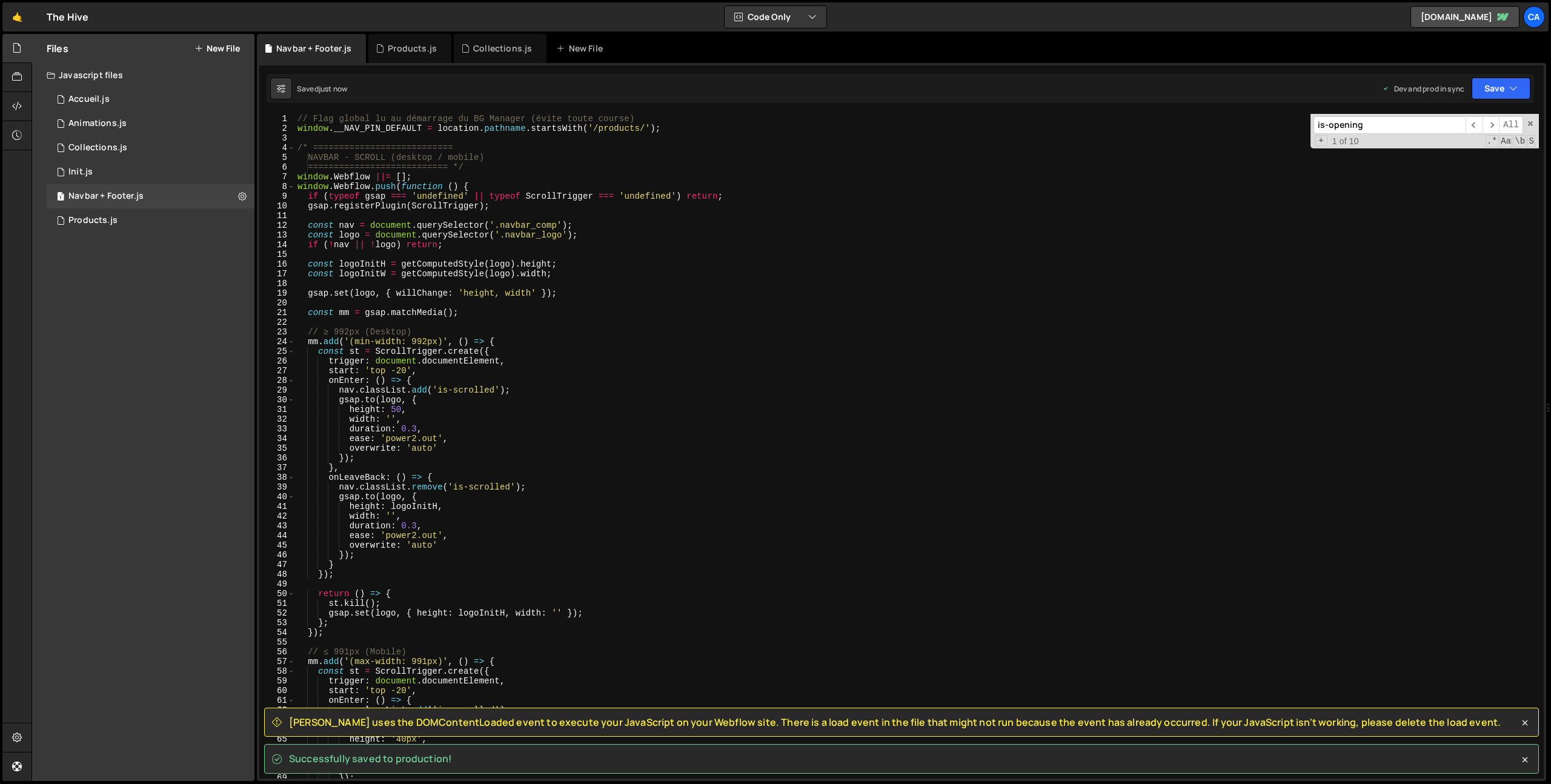
type textarea "window.__NAV_PIN_DEFAULT = location.pathname.startsWith('/products/');"
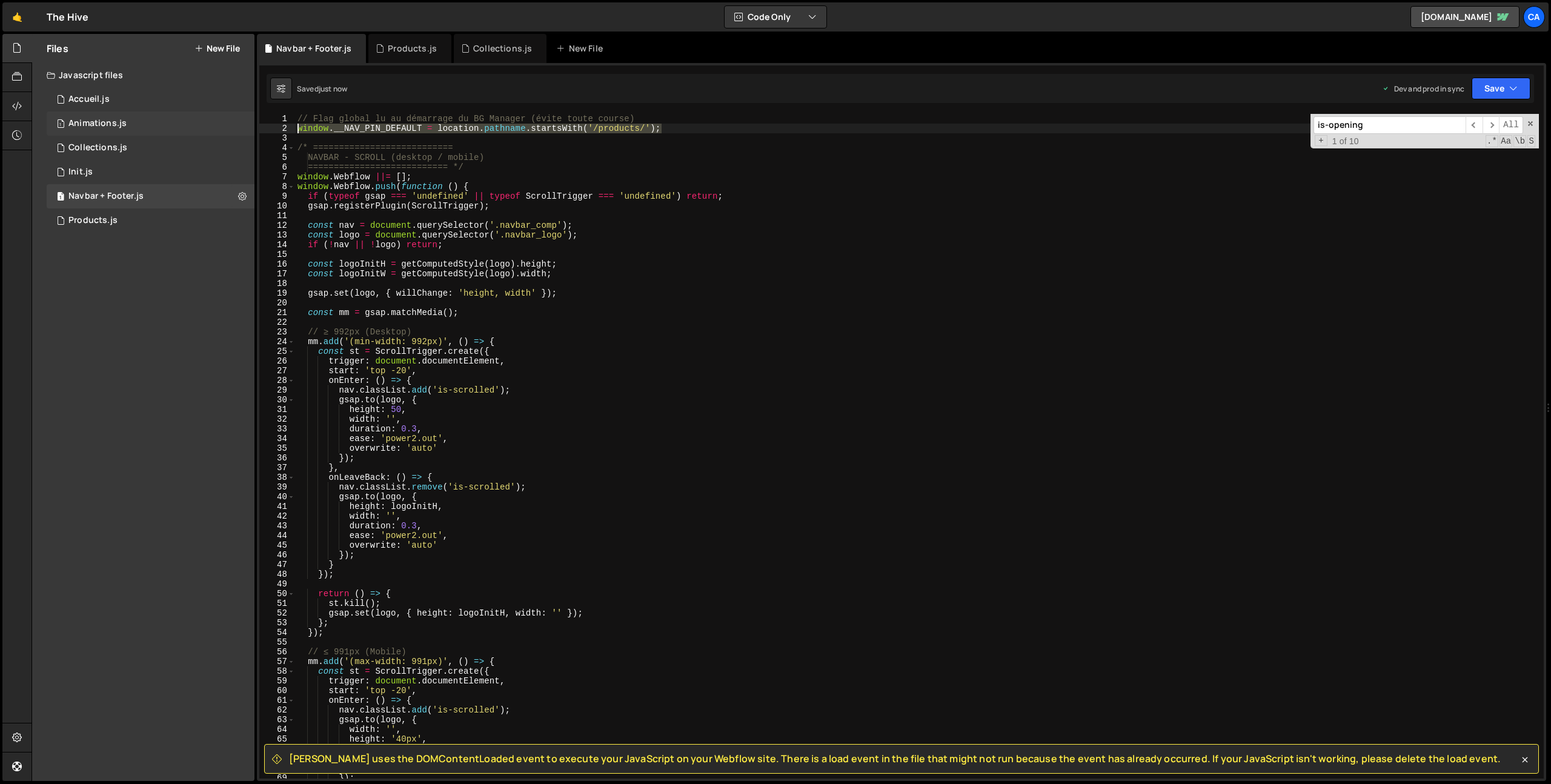
drag, startPoint x: 665, startPoint y: 128, endPoint x: 242, endPoint y: 131, distance: 423.0
click at [242, 131] on div "Files New File Javascript files 1 Accueil.js 0 1 Animations.js 0 1 Collections.…" at bounding box center [791, 407] width 1520 height 747
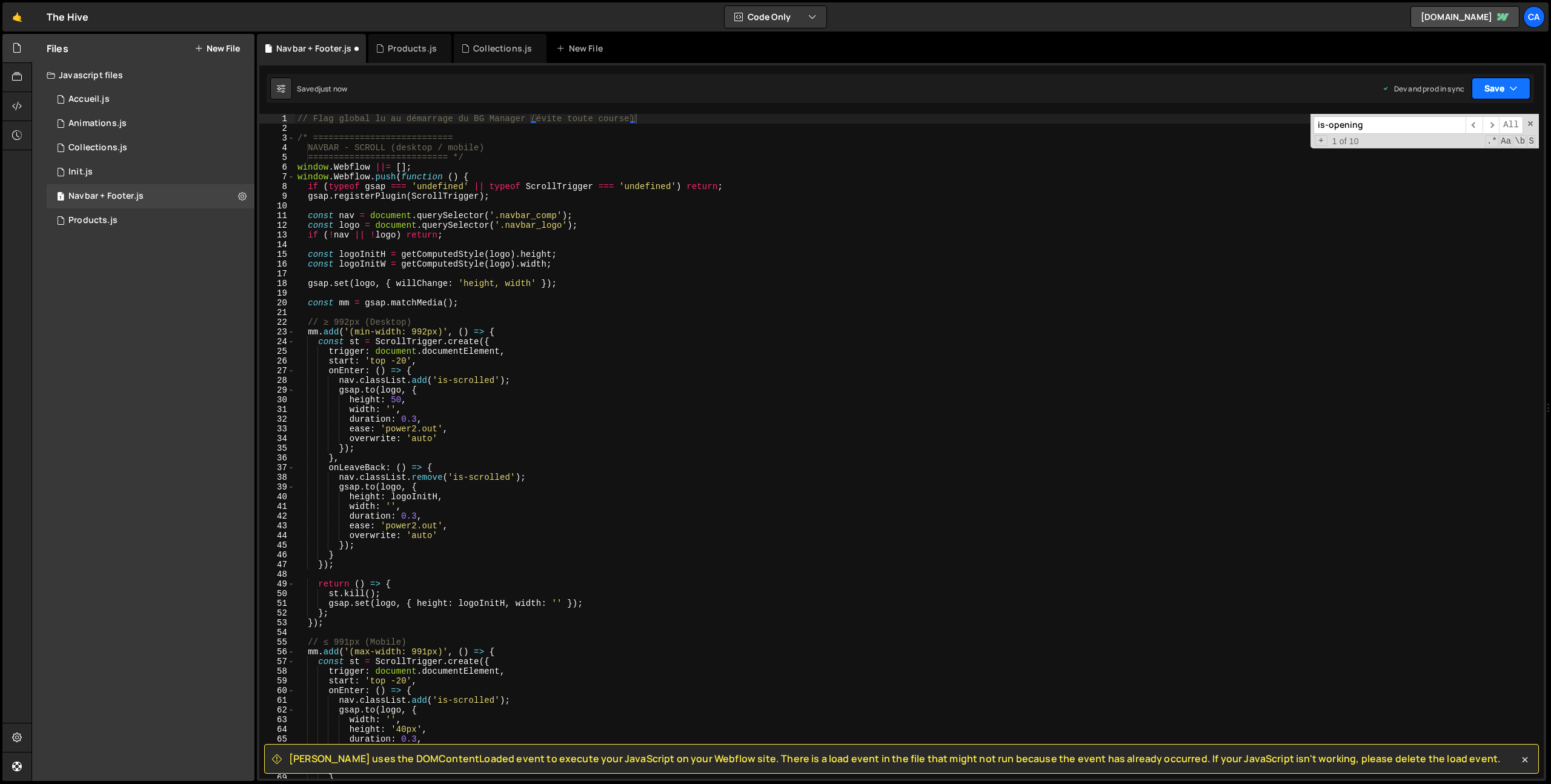
click at [1507, 93] on button "Save" at bounding box center [1501, 89] width 59 height 22
click at [1440, 162] on div "Save to Production S" at bounding box center [1460, 157] width 126 height 12
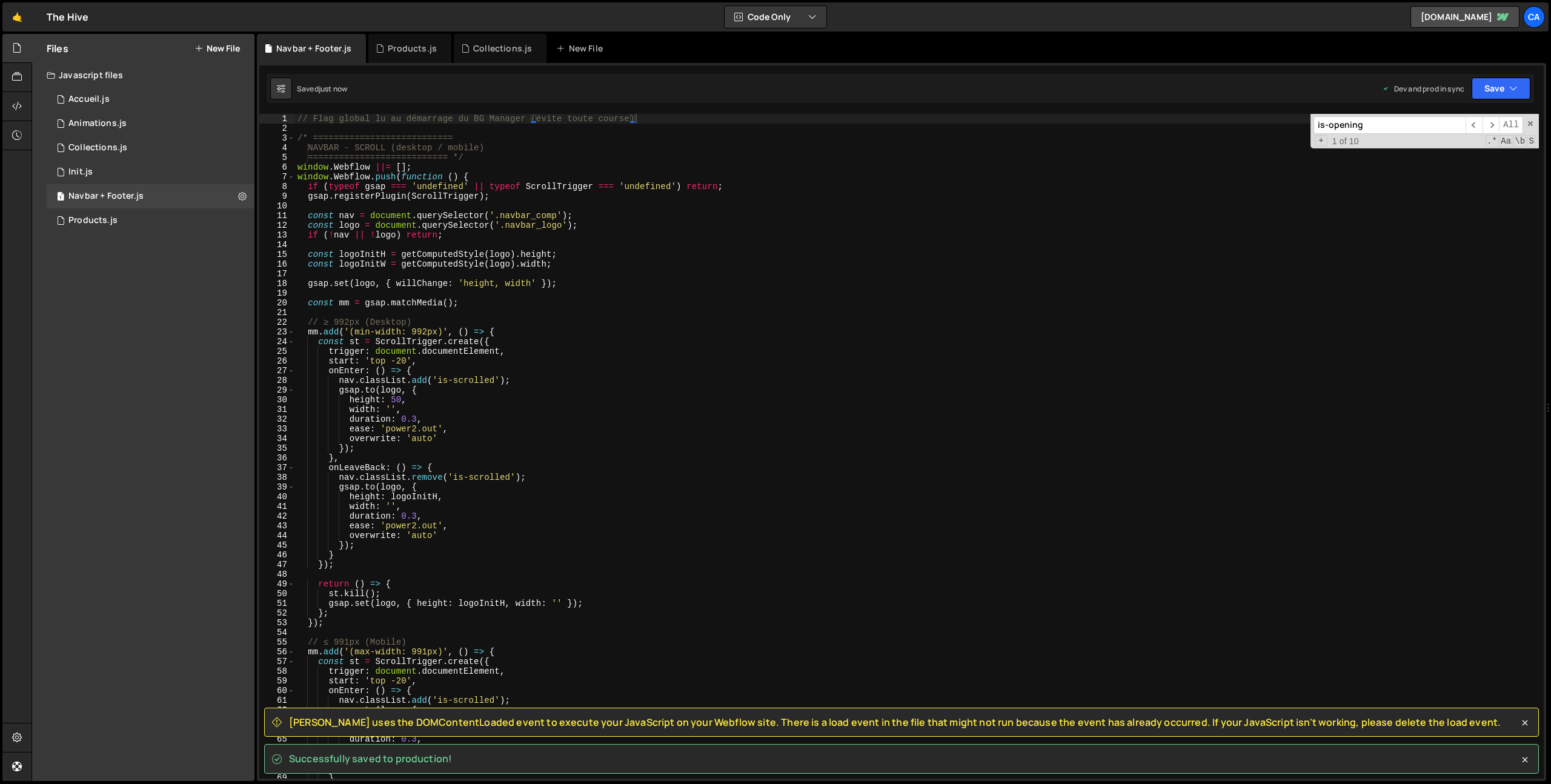
click at [1074, 187] on div "// Flag global lu au démarrage du BG Manager (évite toute course) /* ==========…" at bounding box center [916, 456] width 1243 height 684
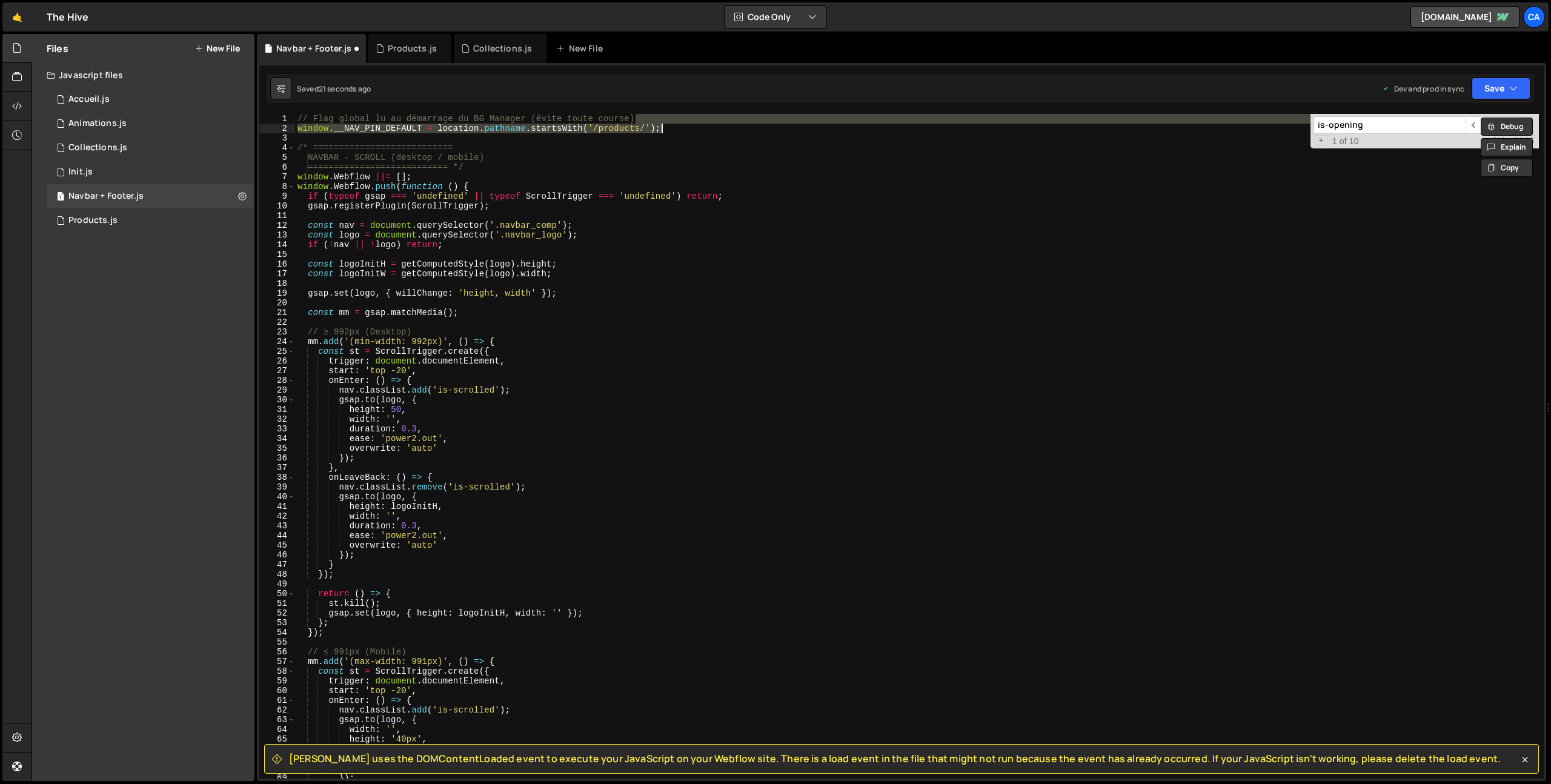
click at [637, 199] on div "// Flag global lu au démarrage du BG Manager (évite toute course) window . __NA…" at bounding box center [916, 456] width 1243 height 684
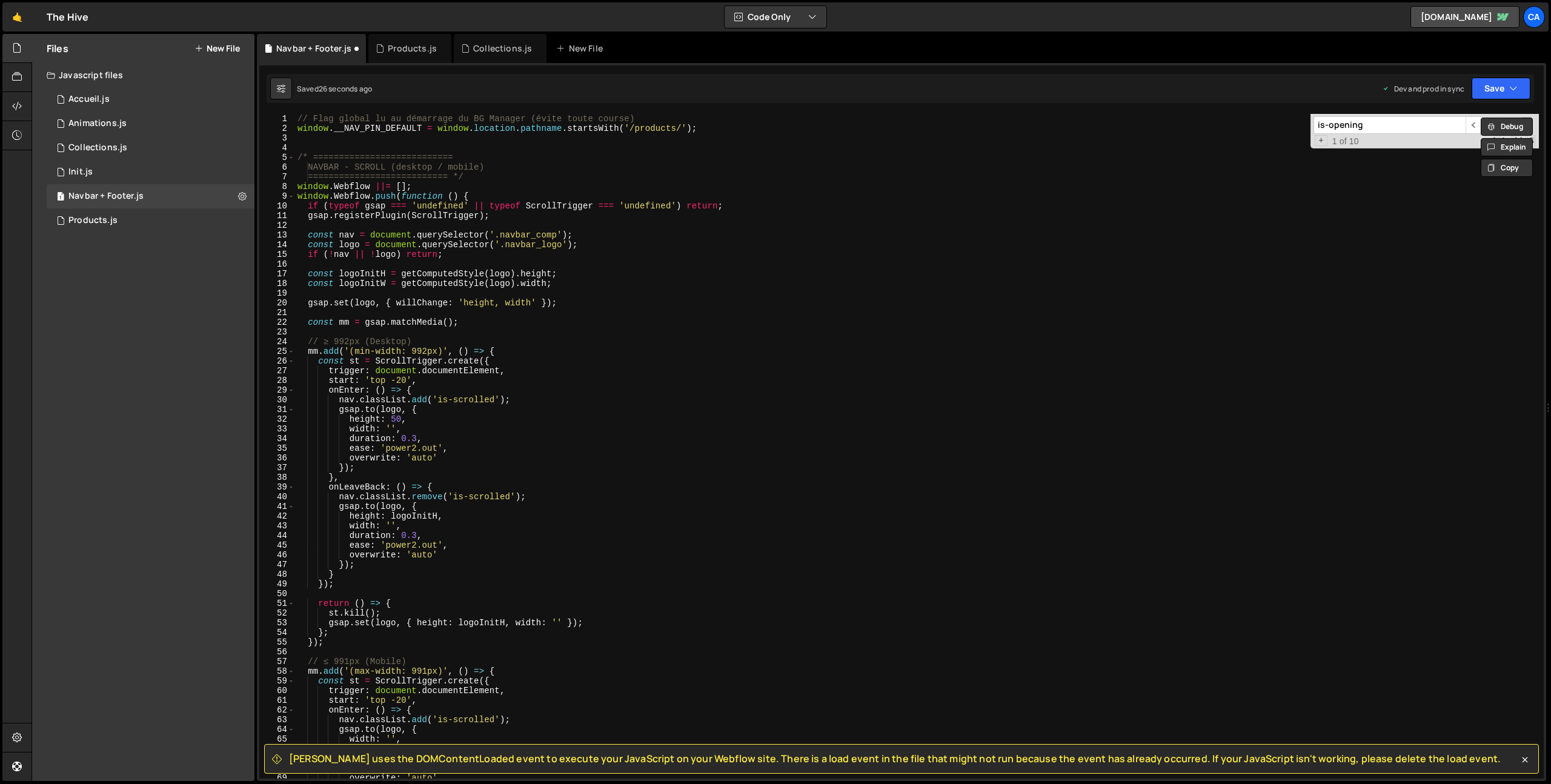
type textarea "window.__NAV_PIN_DEFAULT = window.location.pathname.startsWith('/products/');"
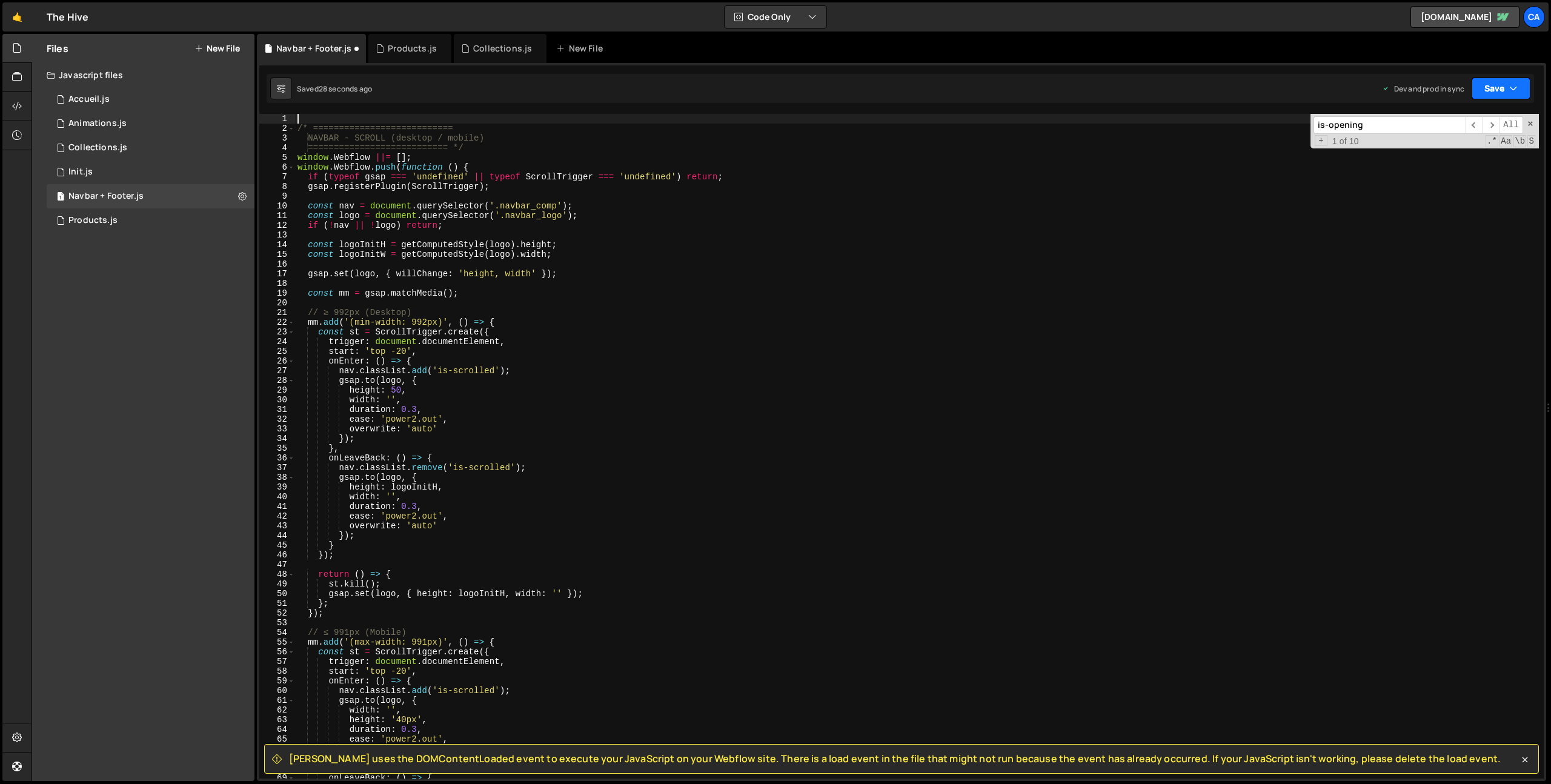
click at [1501, 87] on button "Save" at bounding box center [1501, 89] width 59 height 22
click at [1426, 152] on div "Save to Production S" at bounding box center [1460, 157] width 126 height 12
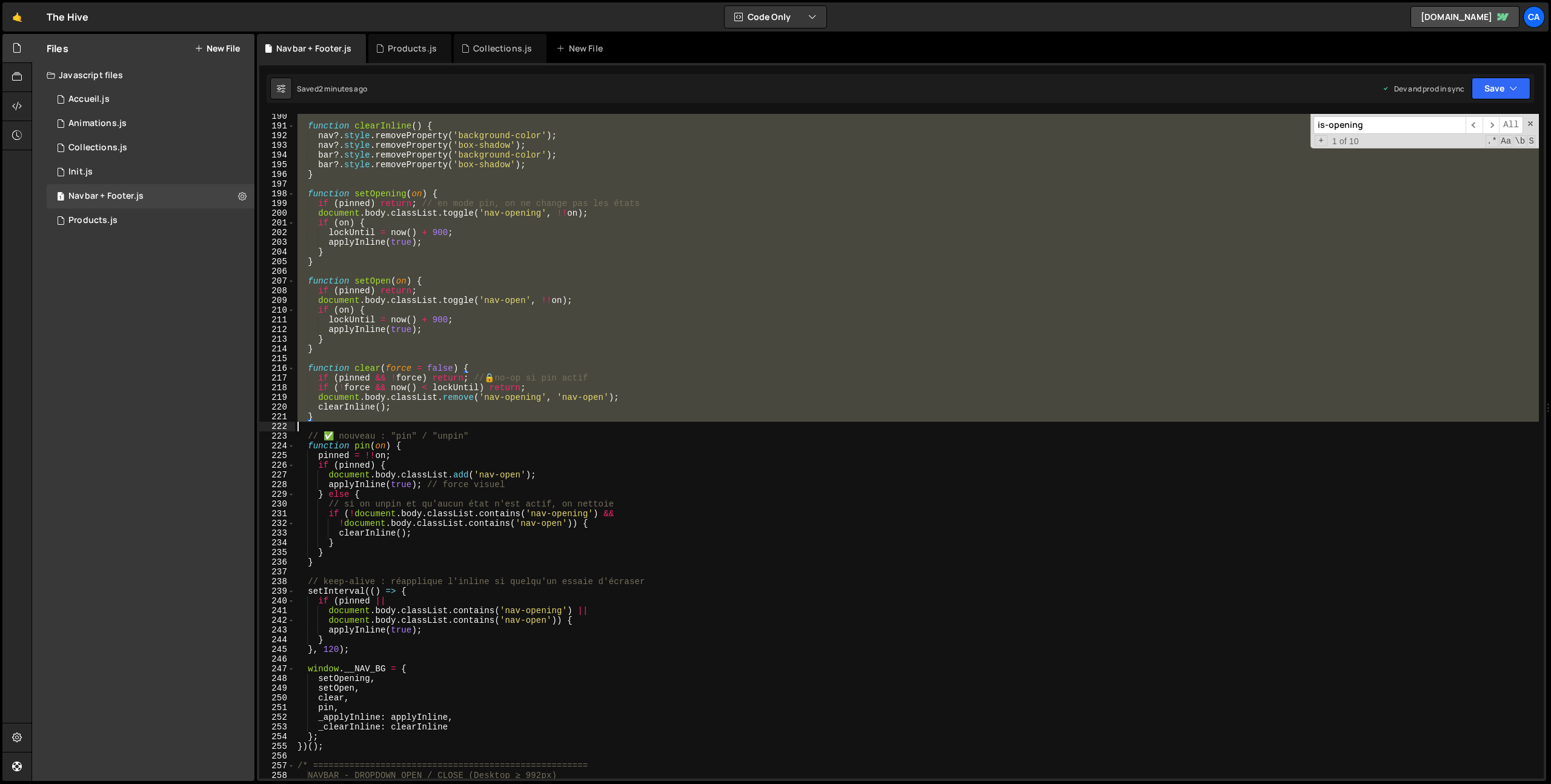
scroll to position [1902, 0]
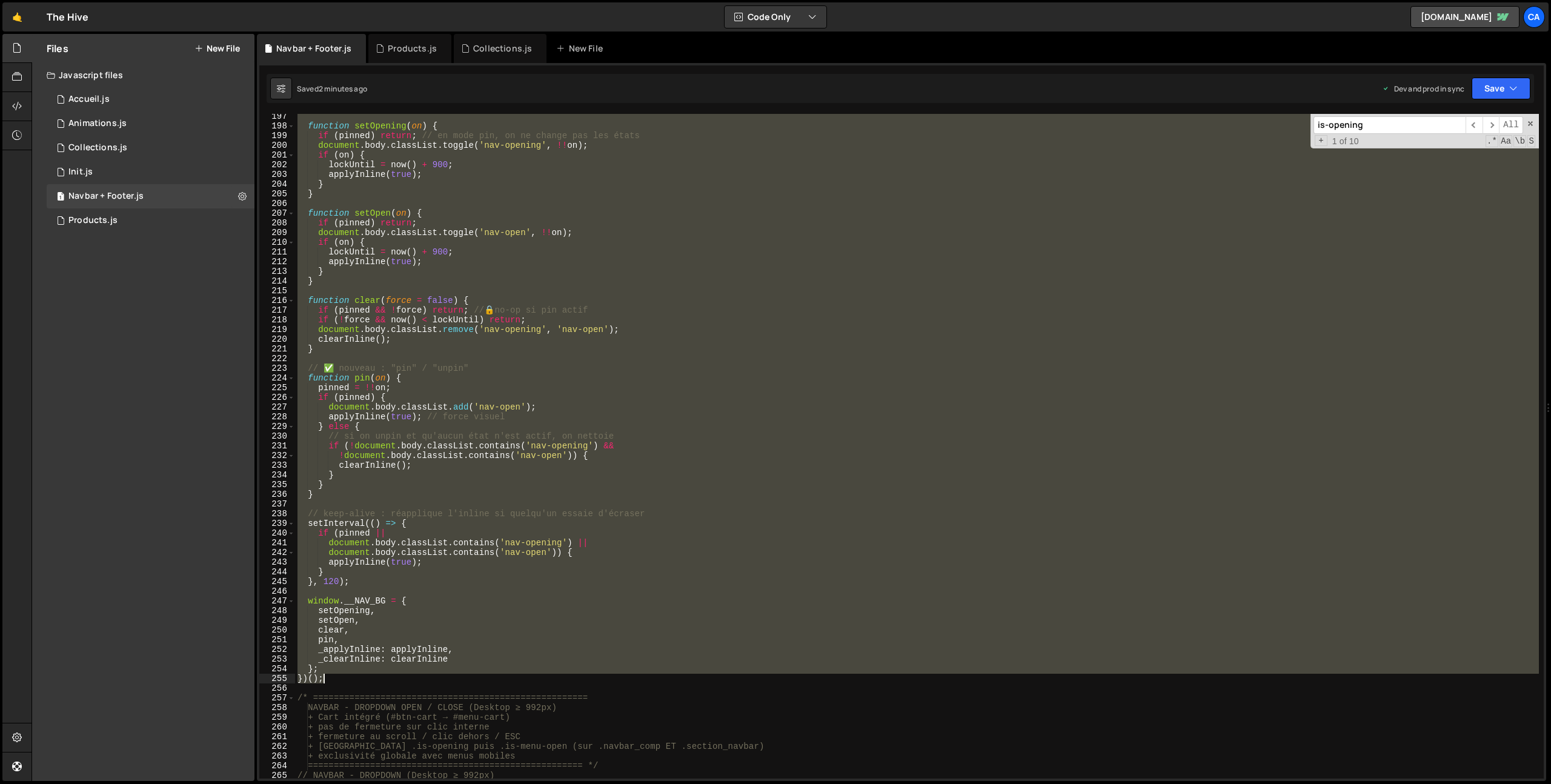
drag, startPoint x: 297, startPoint y: 181, endPoint x: 365, endPoint y: 676, distance: 499.6
click at [365, 676] on div "function setOpening ( on ) { if ( pinned ) return ; // en mode pin, on ne chang…" at bounding box center [916, 454] width 1243 height 684
type textarea "}; })();"
paste textarea
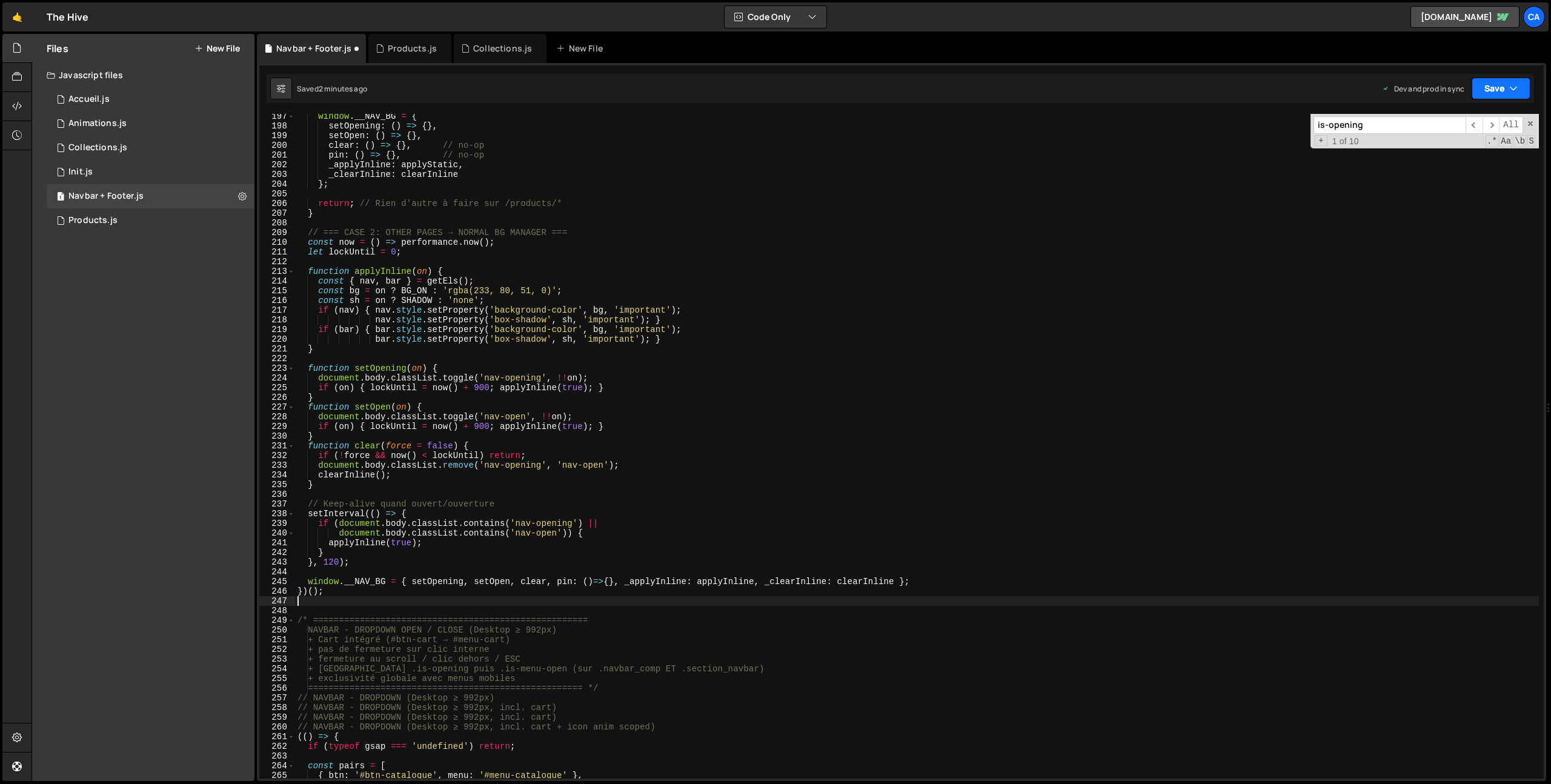
click at [1502, 83] on button "Save" at bounding box center [1501, 89] width 59 height 22
click at [1451, 173] on div "2 minutes ago" at bounding box center [1442, 170] width 47 height 10
